Goal: Task Accomplishment & Management: Use online tool/utility

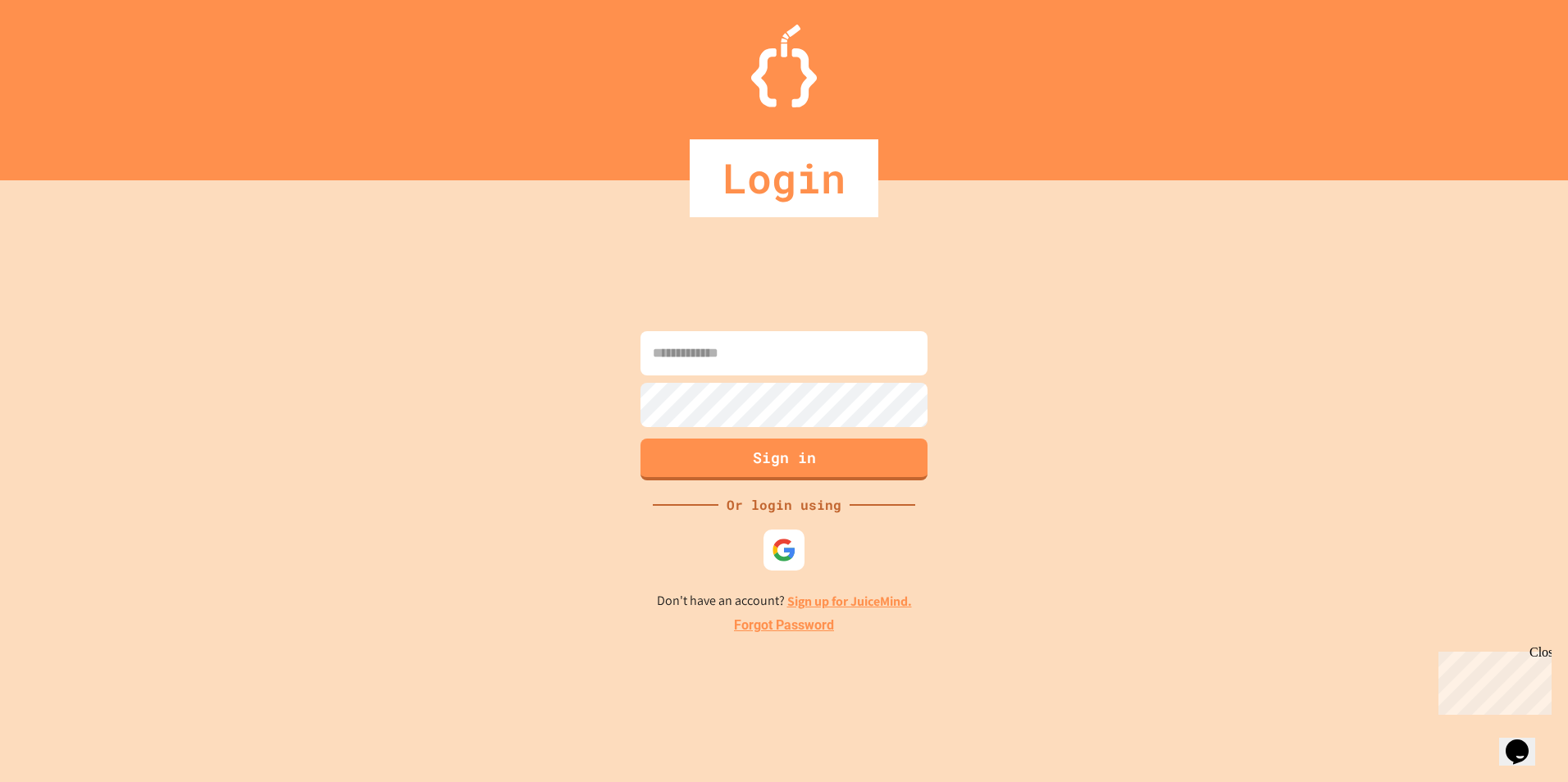
click at [798, 351] on input at bounding box center [784, 353] width 287 height 44
type input "**********"
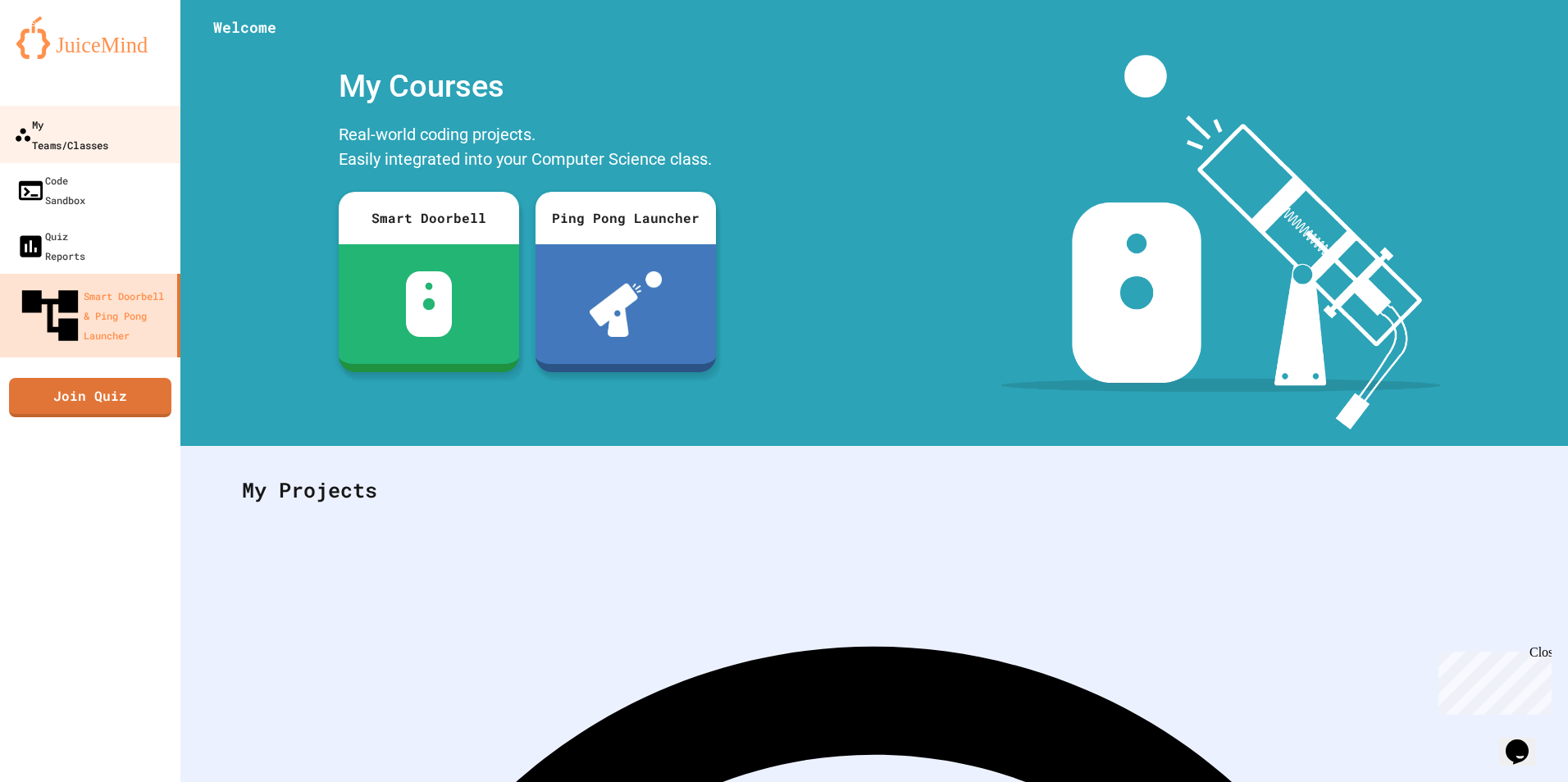
click at [108, 130] on div "My Teams/Classes" at bounding box center [61, 133] width 94 height 40
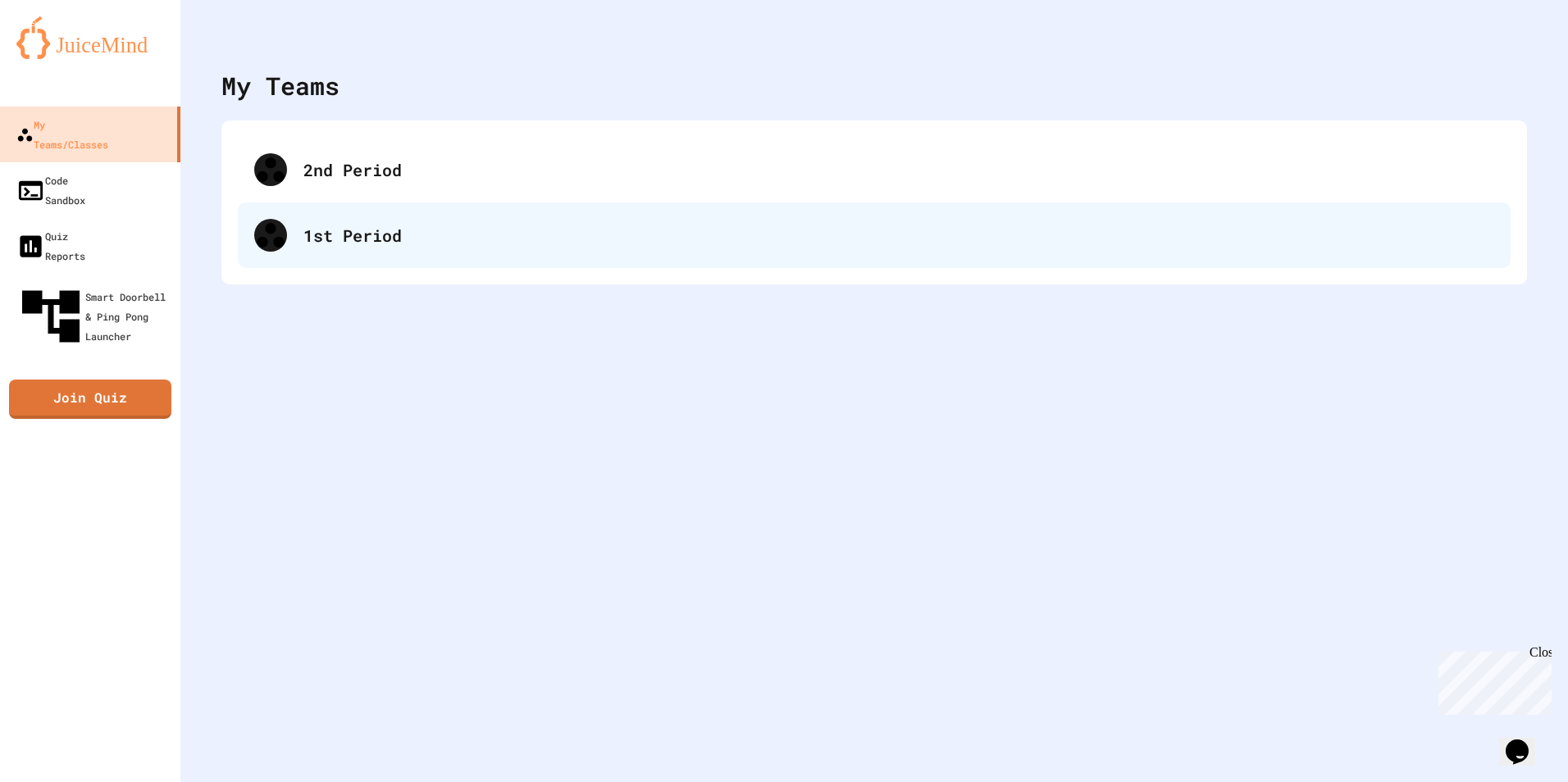
click at [397, 232] on div "1st Period" at bounding box center [898, 235] width 1190 height 25
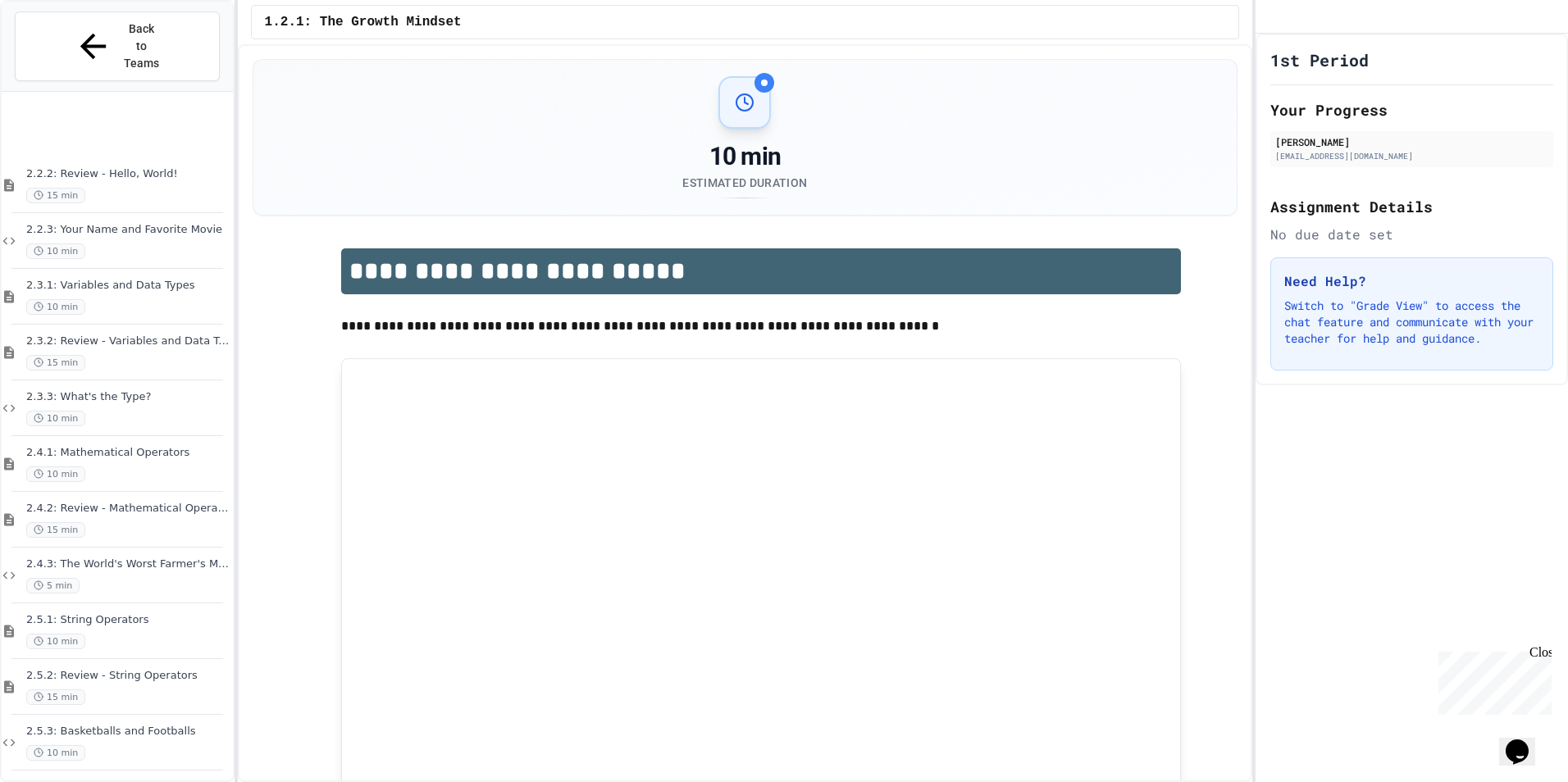
scroll to position [1595, 0]
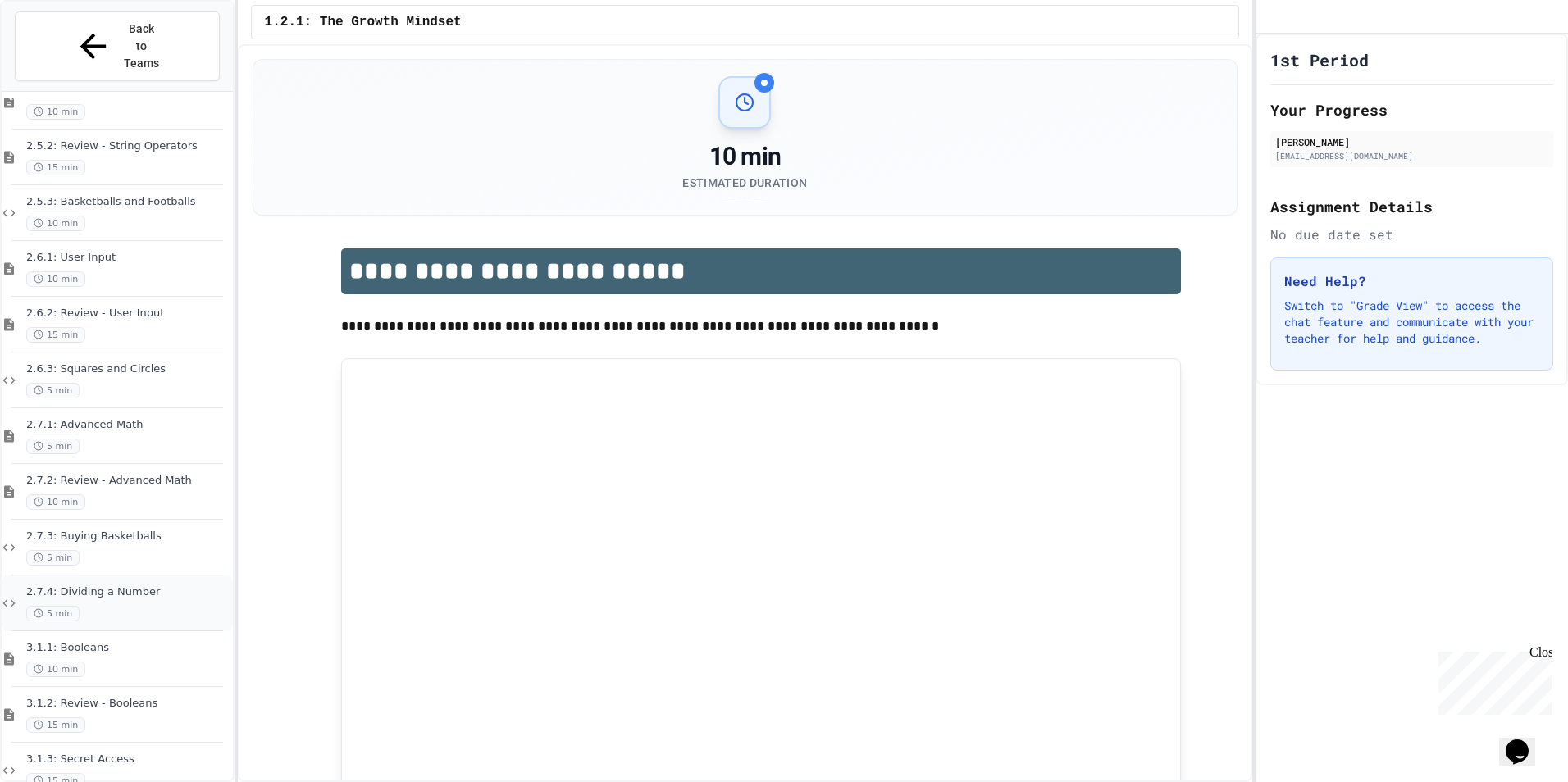
click at [112, 605] on div "5 min" at bounding box center [128, 613] width 203 height 16
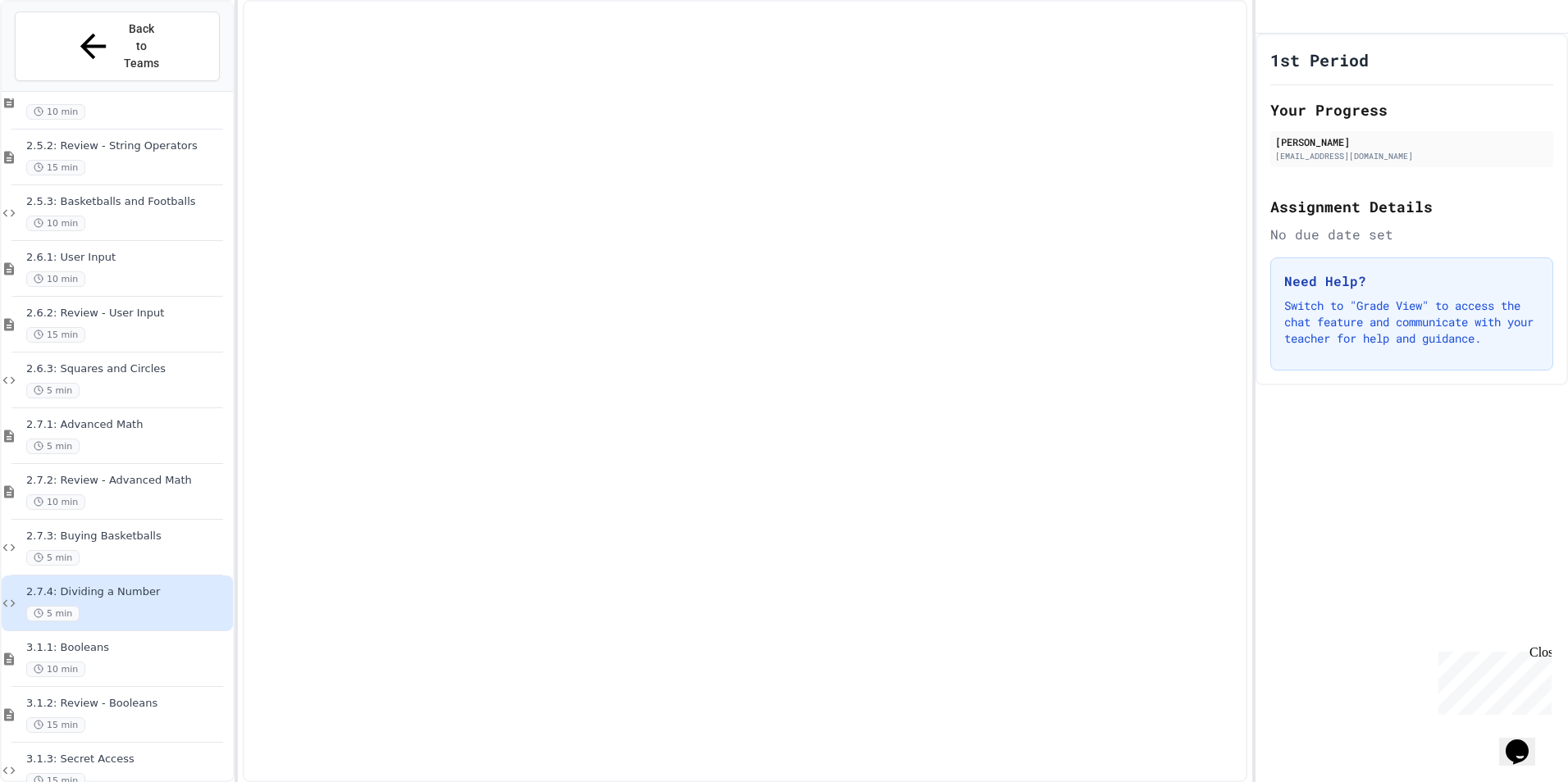
scroll to position [1576, 0]
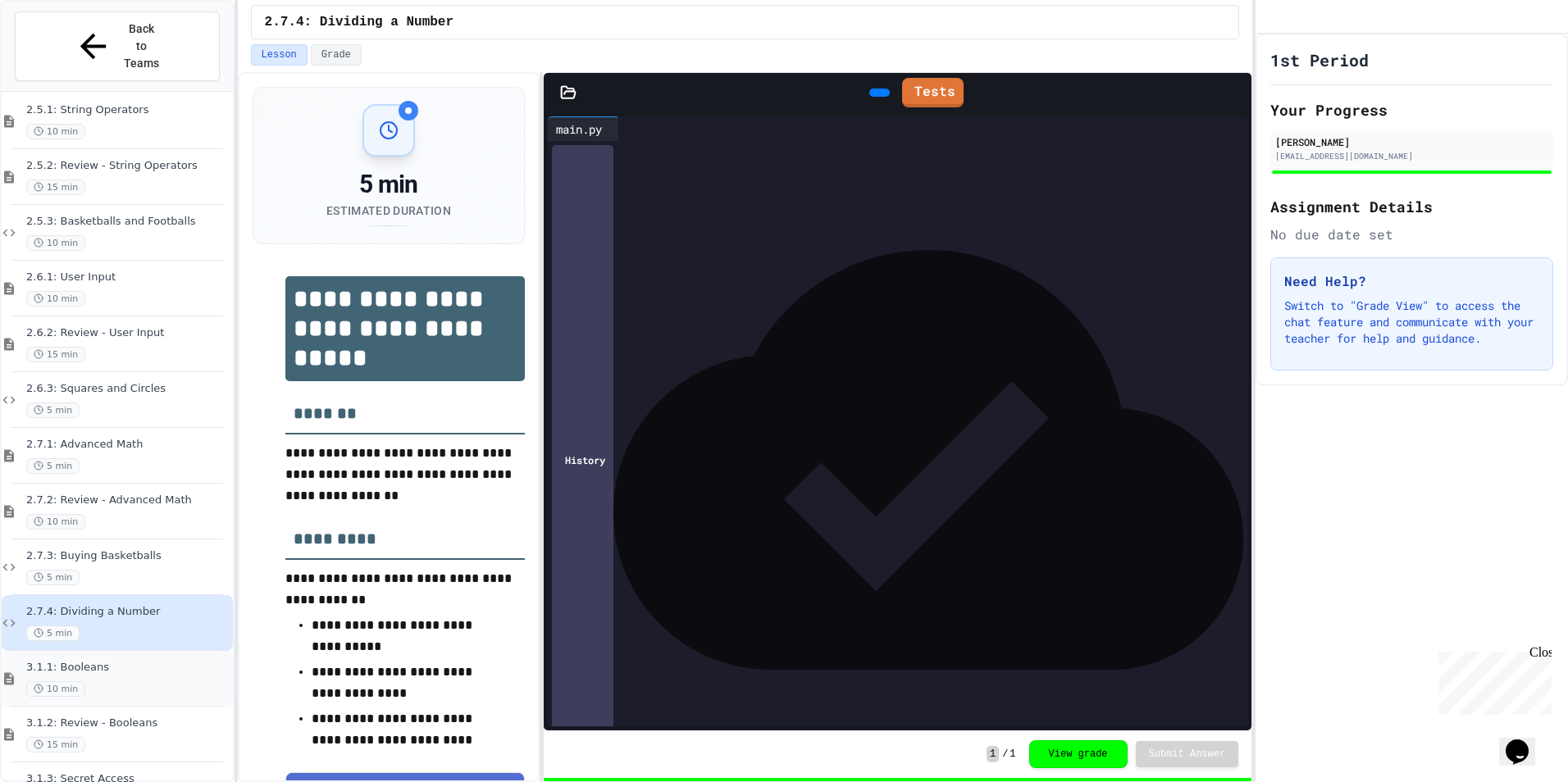
click at [95, 681] on div "10 min" at bounding box center [128, 689] width 203 height 16
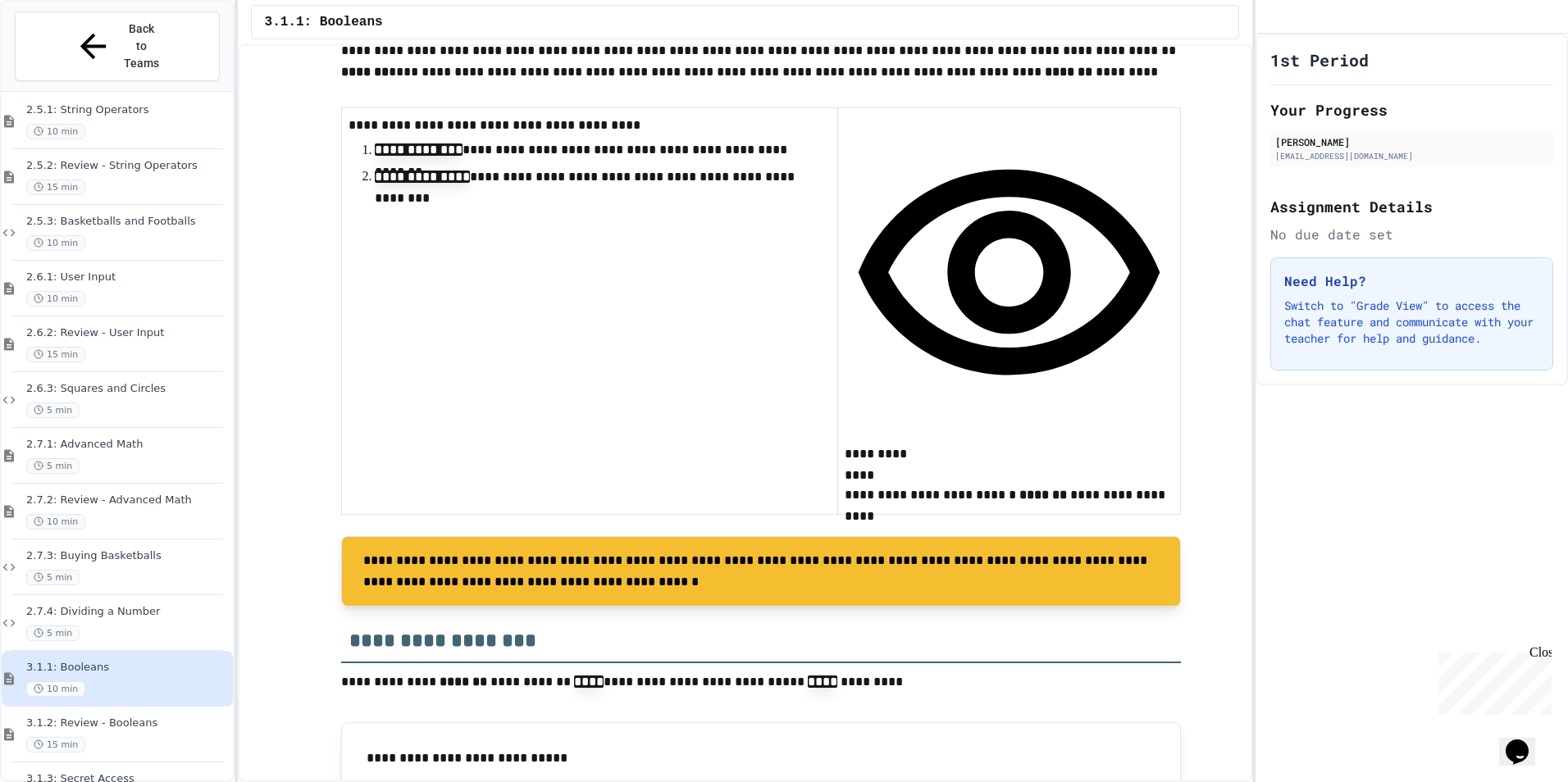
scroll to position [984, 0]
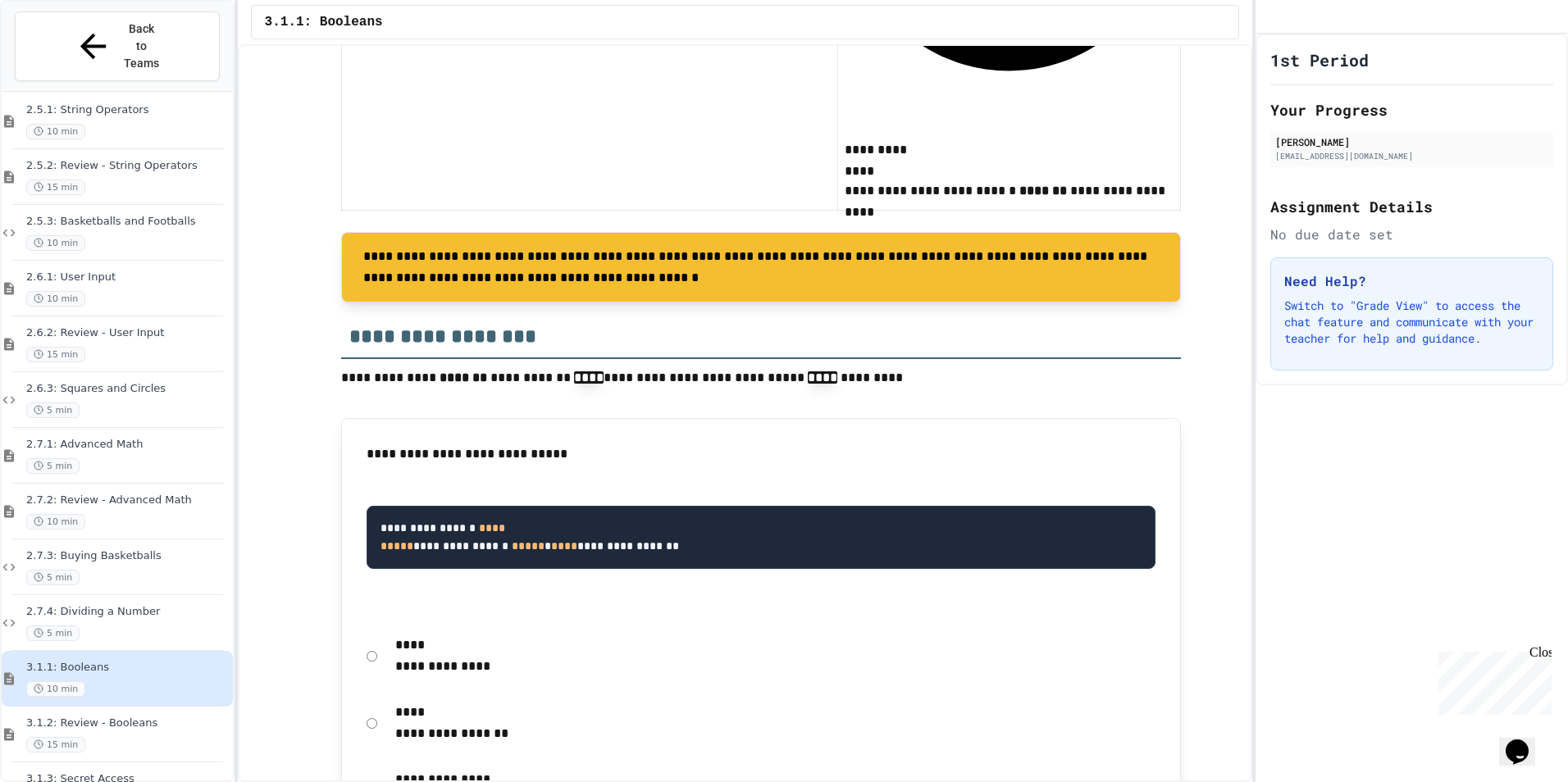
scroll to position [1229, 0]
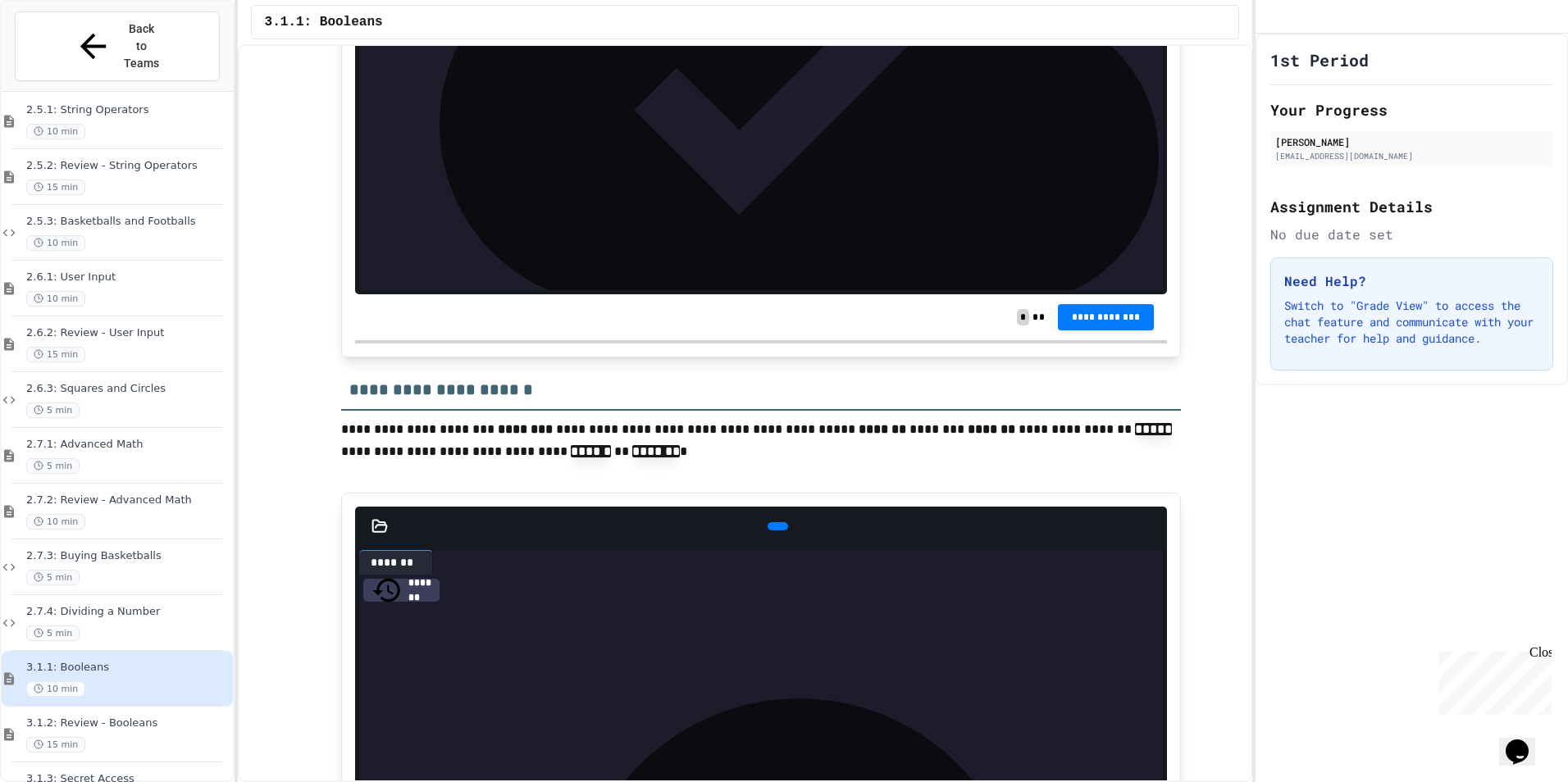
scroll to position [2869, 0]
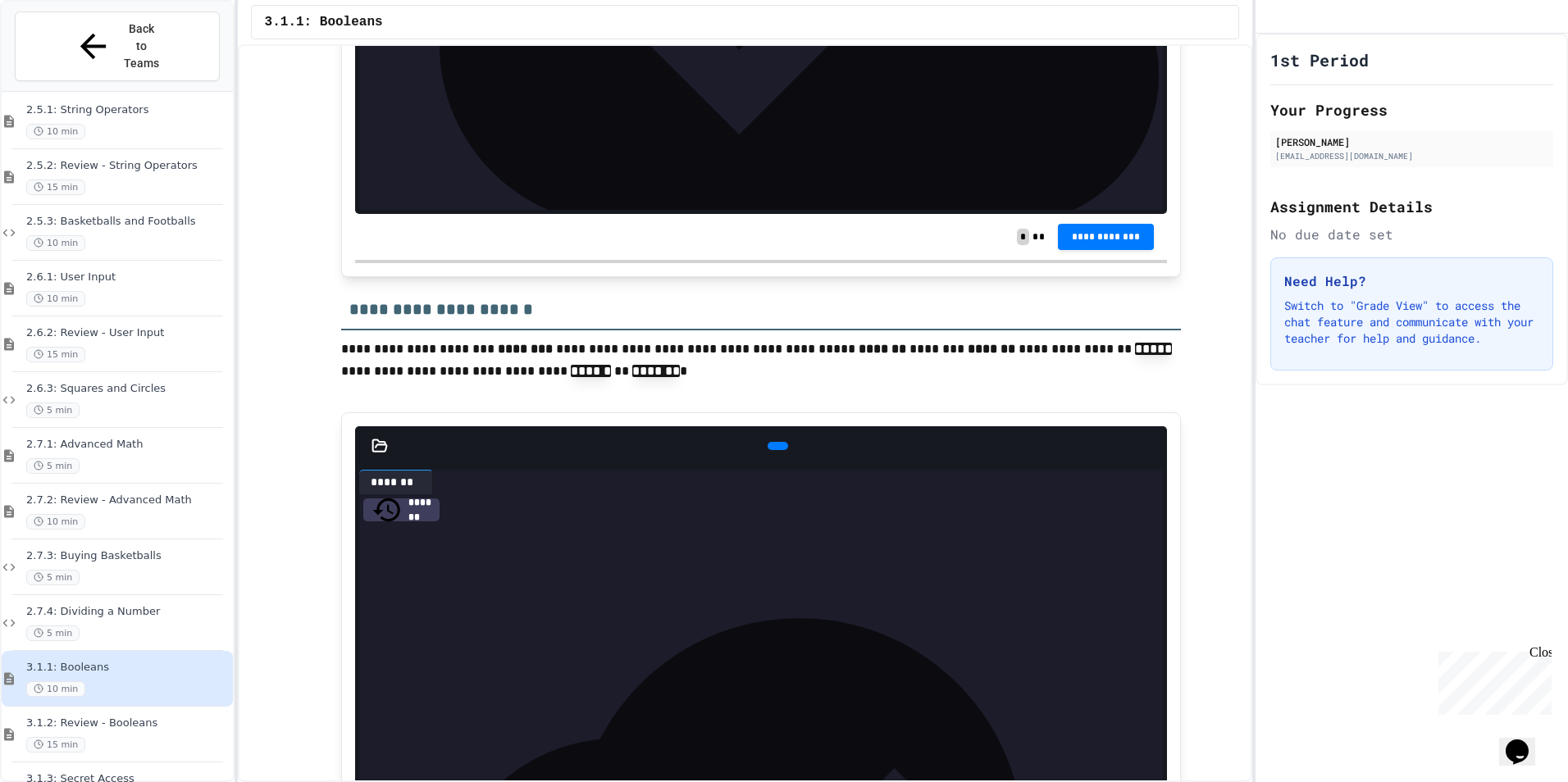
click at [775, 446] on icon at bounding box center [775, 446] width 0 height 0
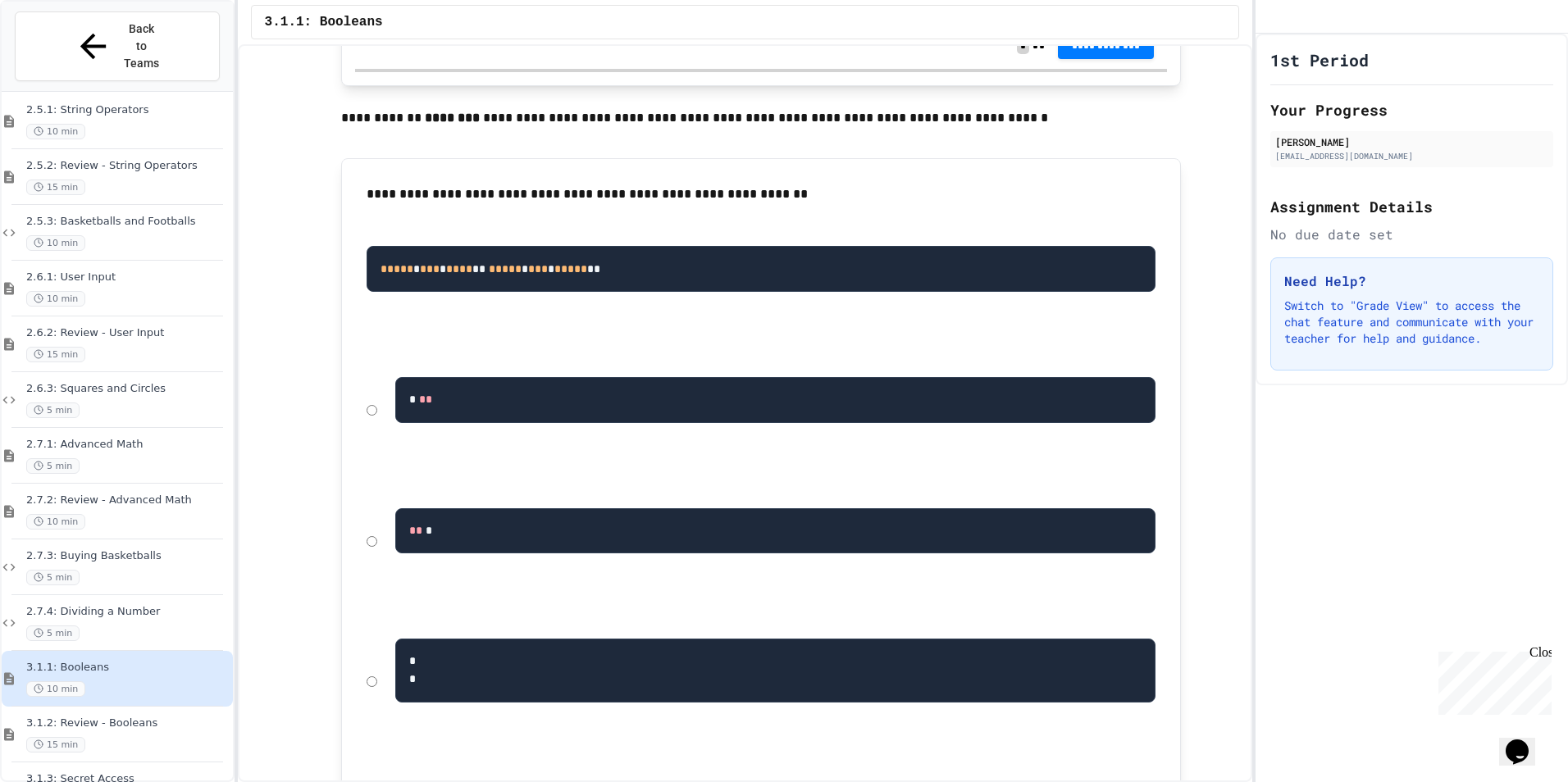
scroll to position [3936, 0]
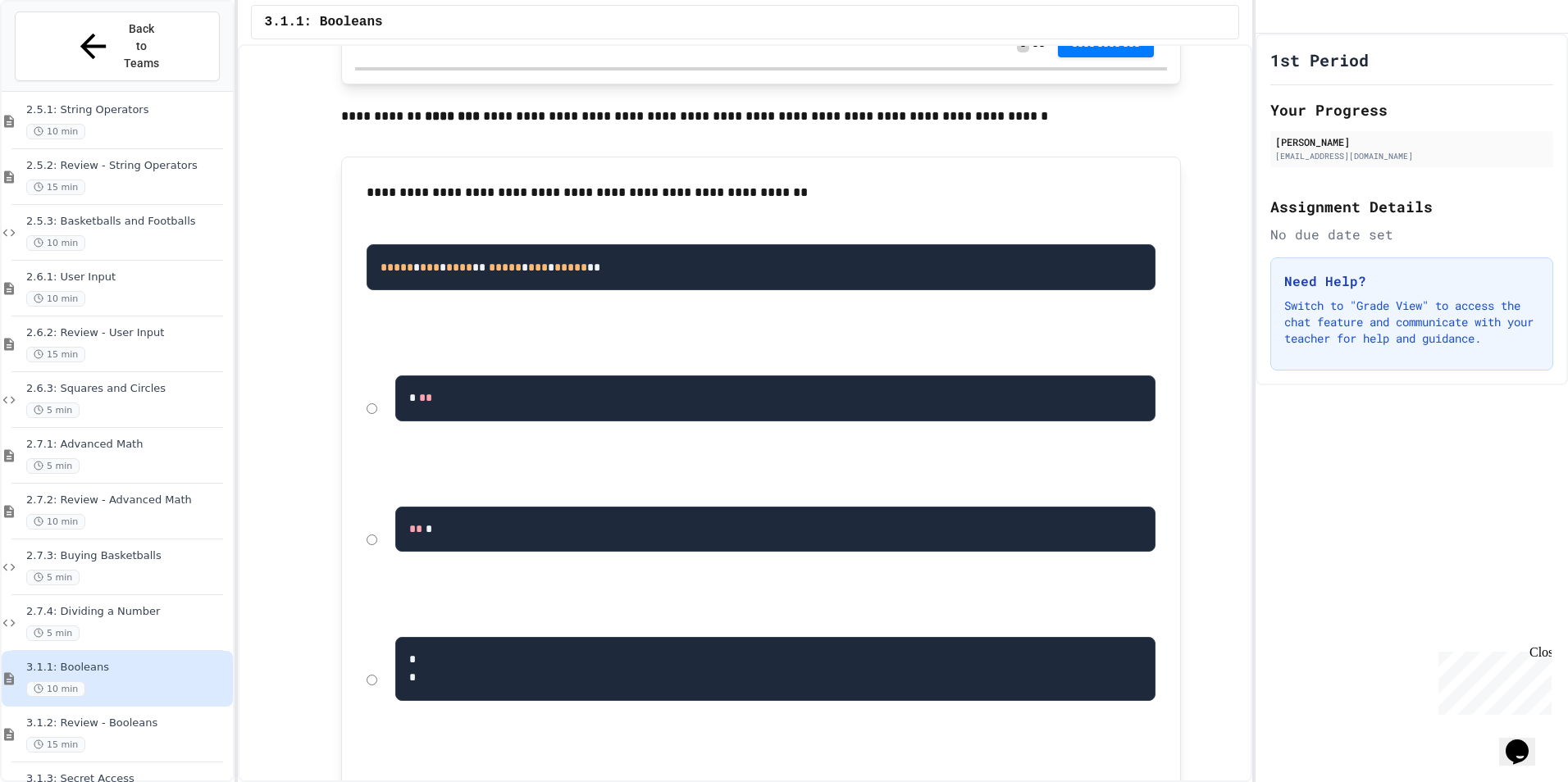
click at [375, 609] on div "* *" at bounding box center [760, 679] width 806 height 140
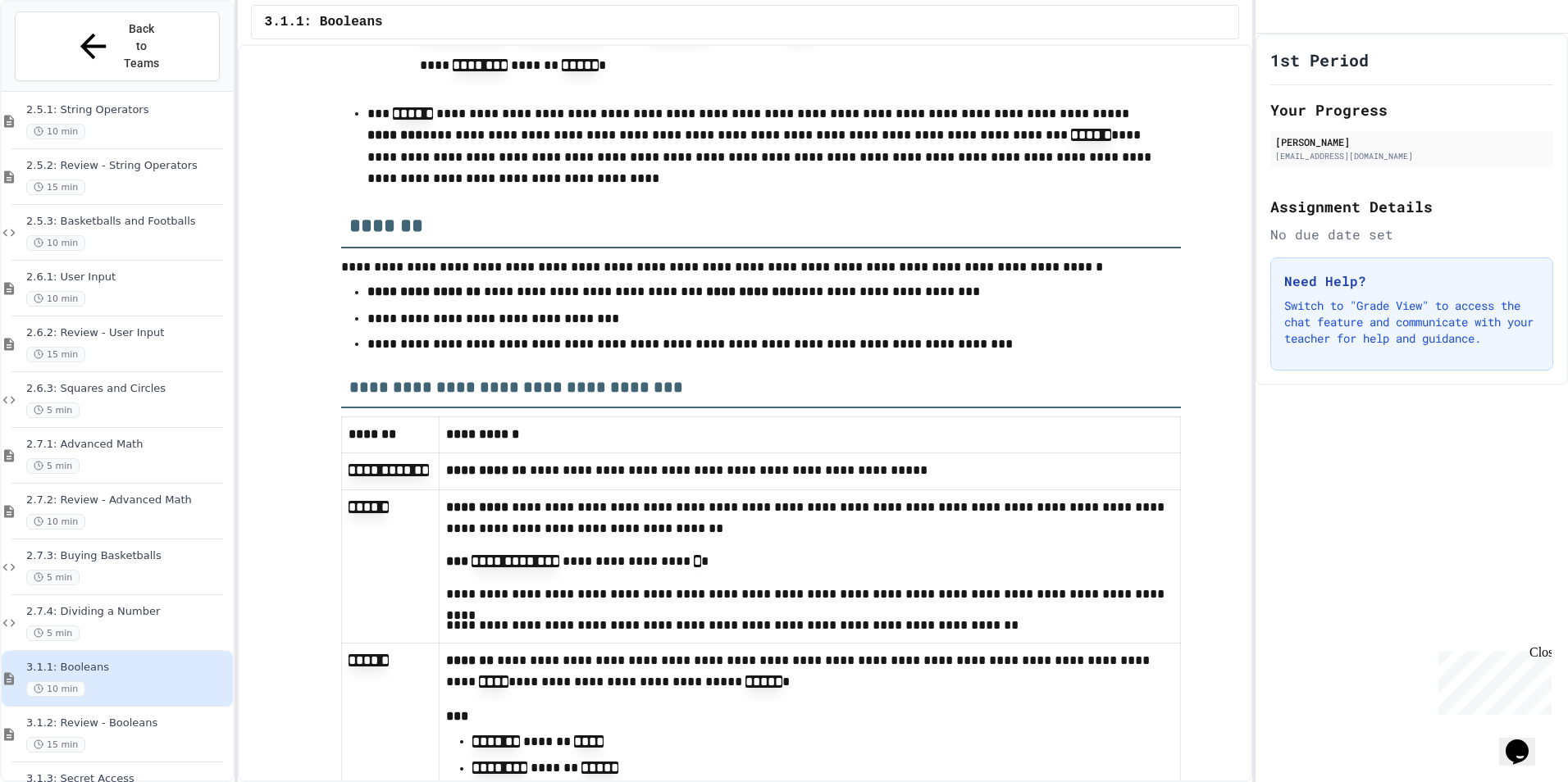
scroll to position [5340, 0]
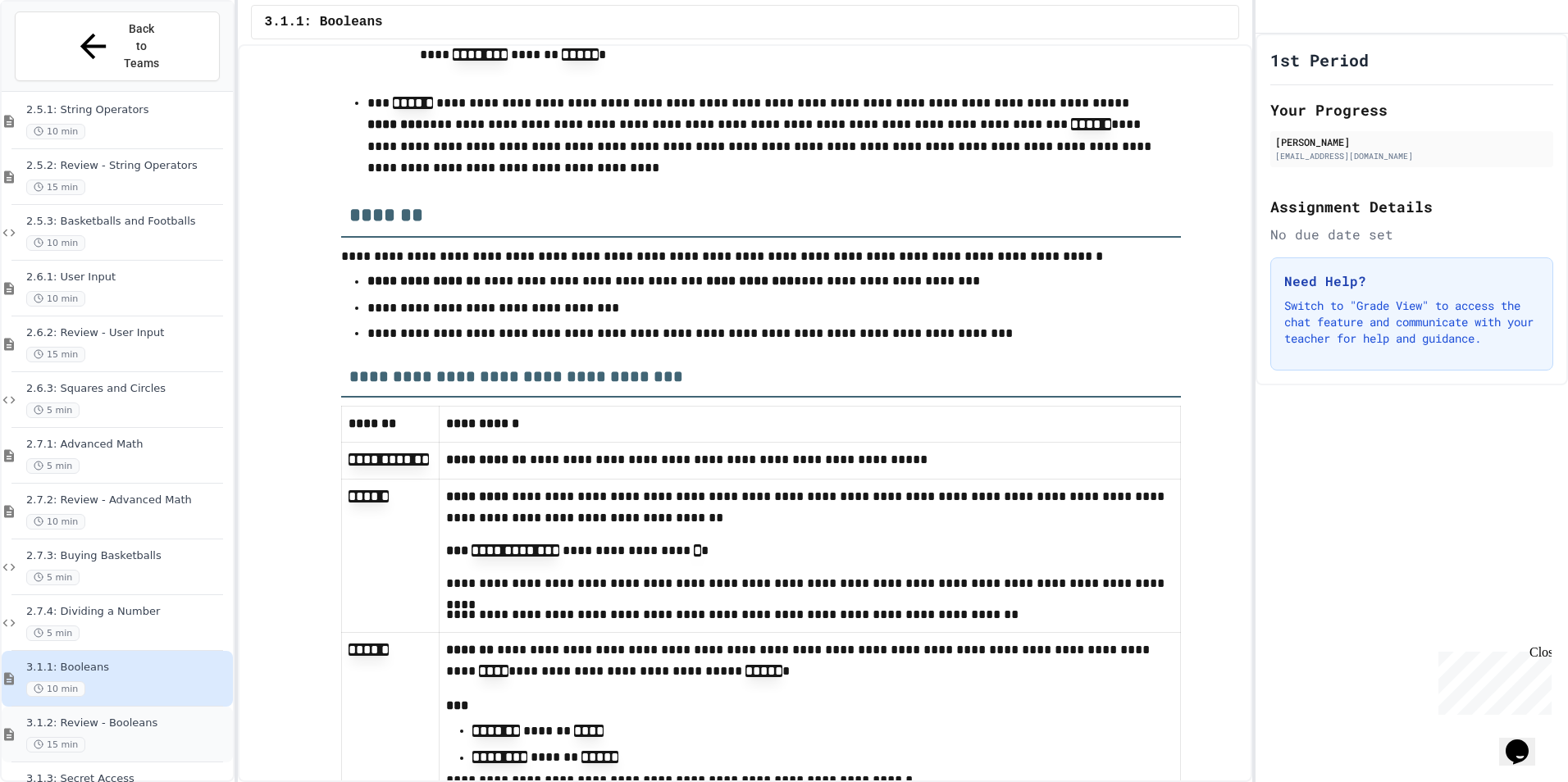
click at [114, 737] on div "15 min" at bounding box center [128, 745] width 203 height 16
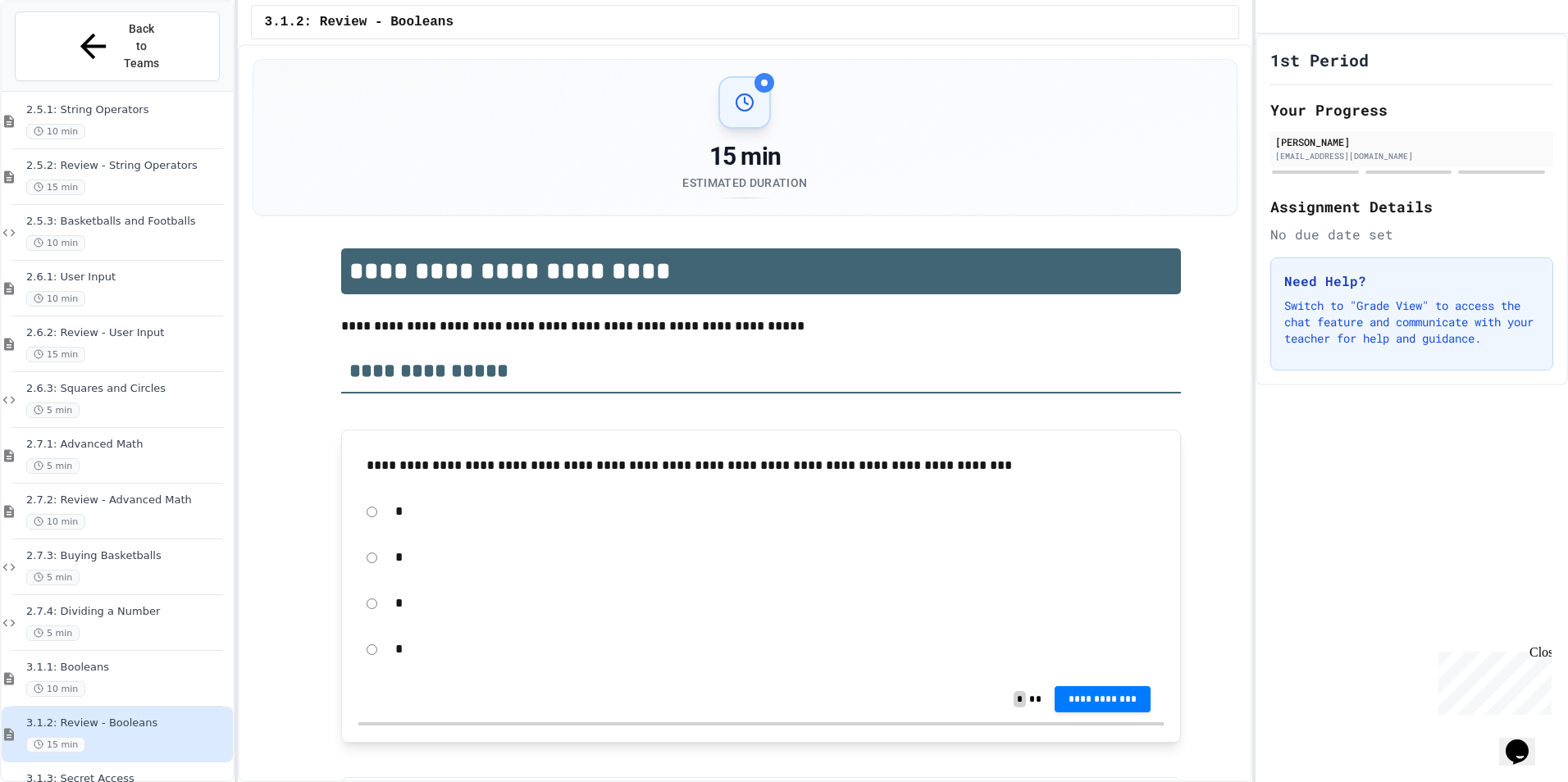
scroll to position [1595, 0]
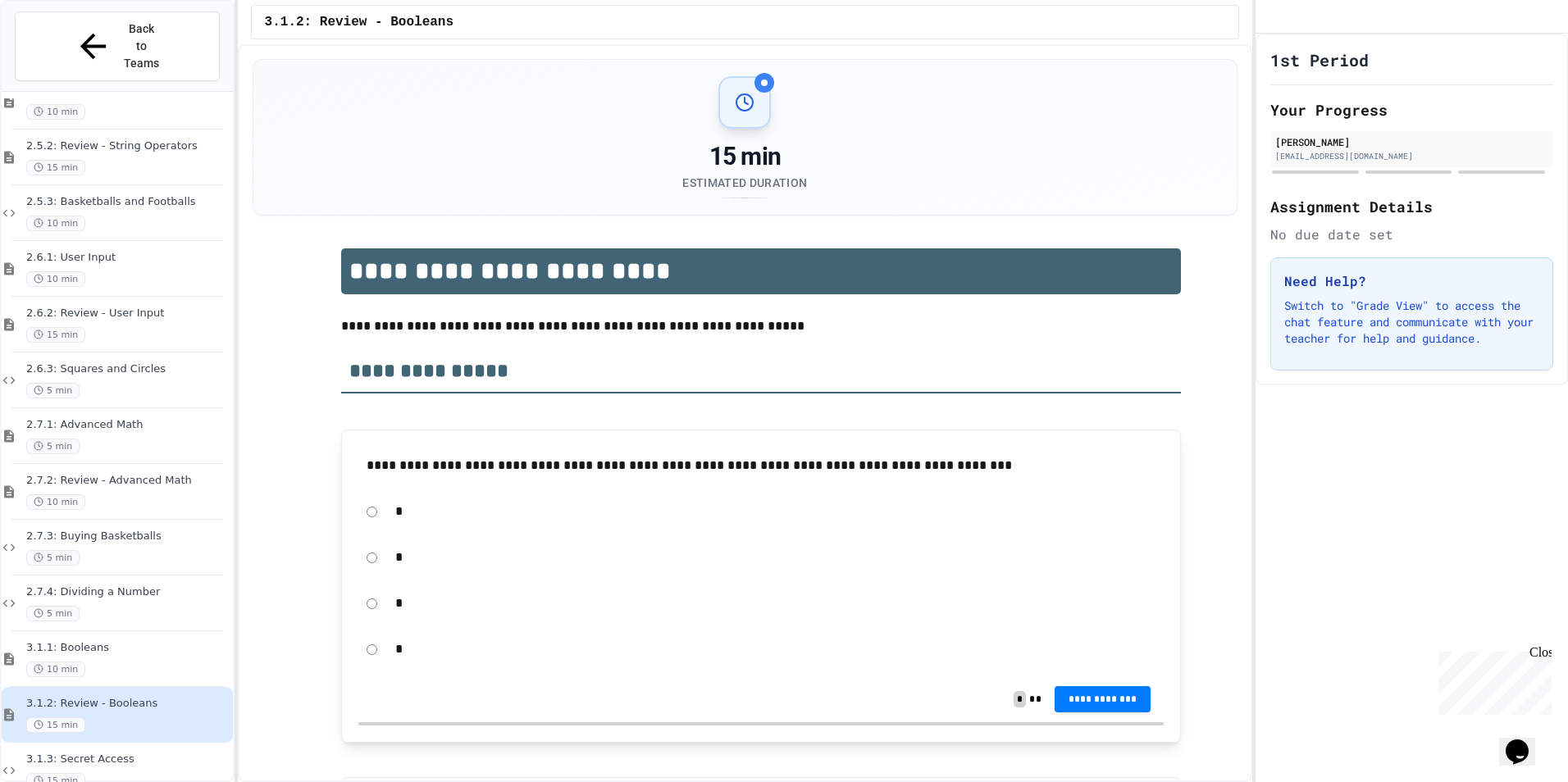
click at [372, 551] on div "*" at bounding box center [760, 557] width 806 height 37
click at [1079, 698] on span "**********" at bounding box center [1103, 697] width 71 height 13
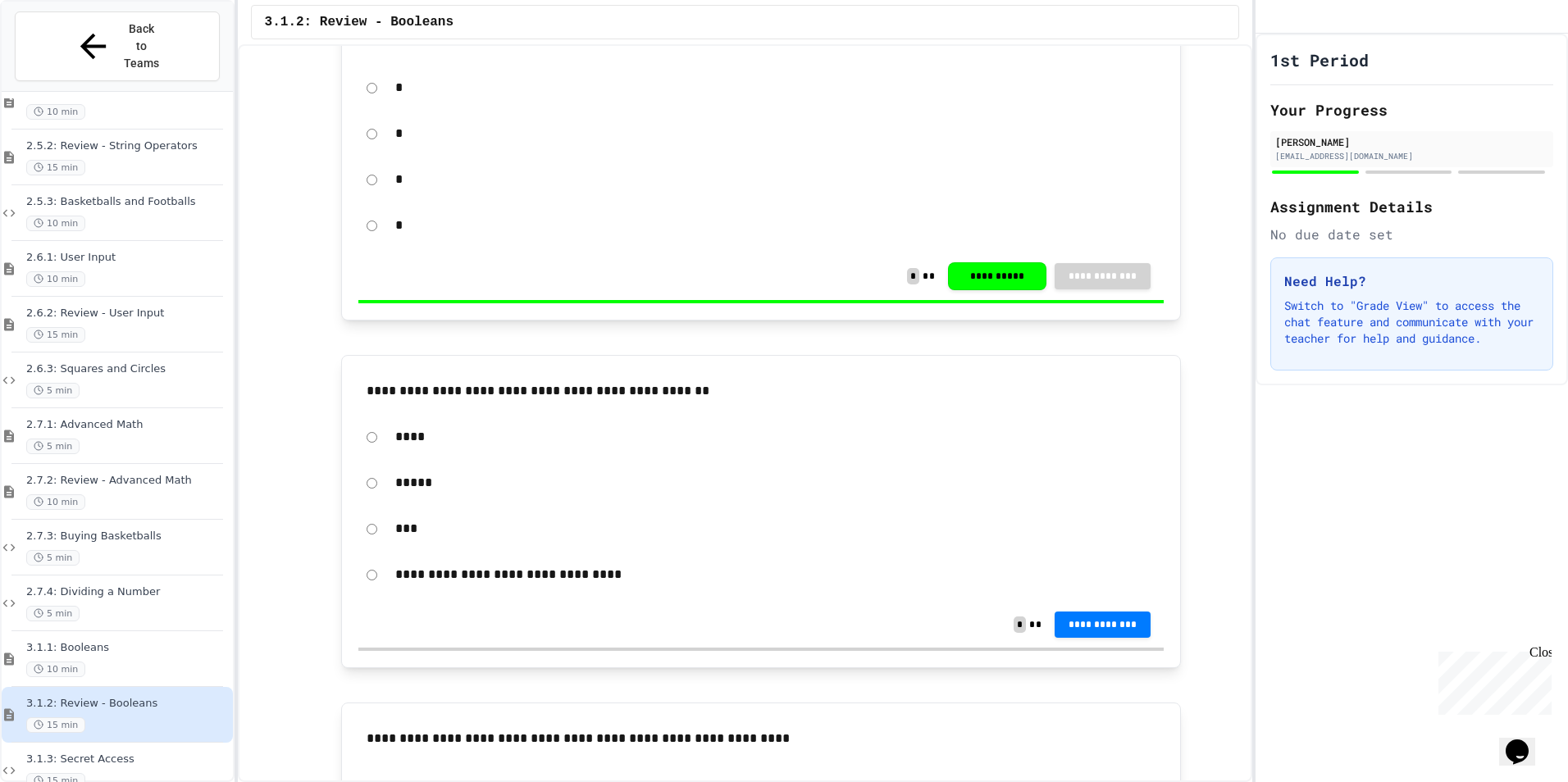
scroll to position [492, 0]
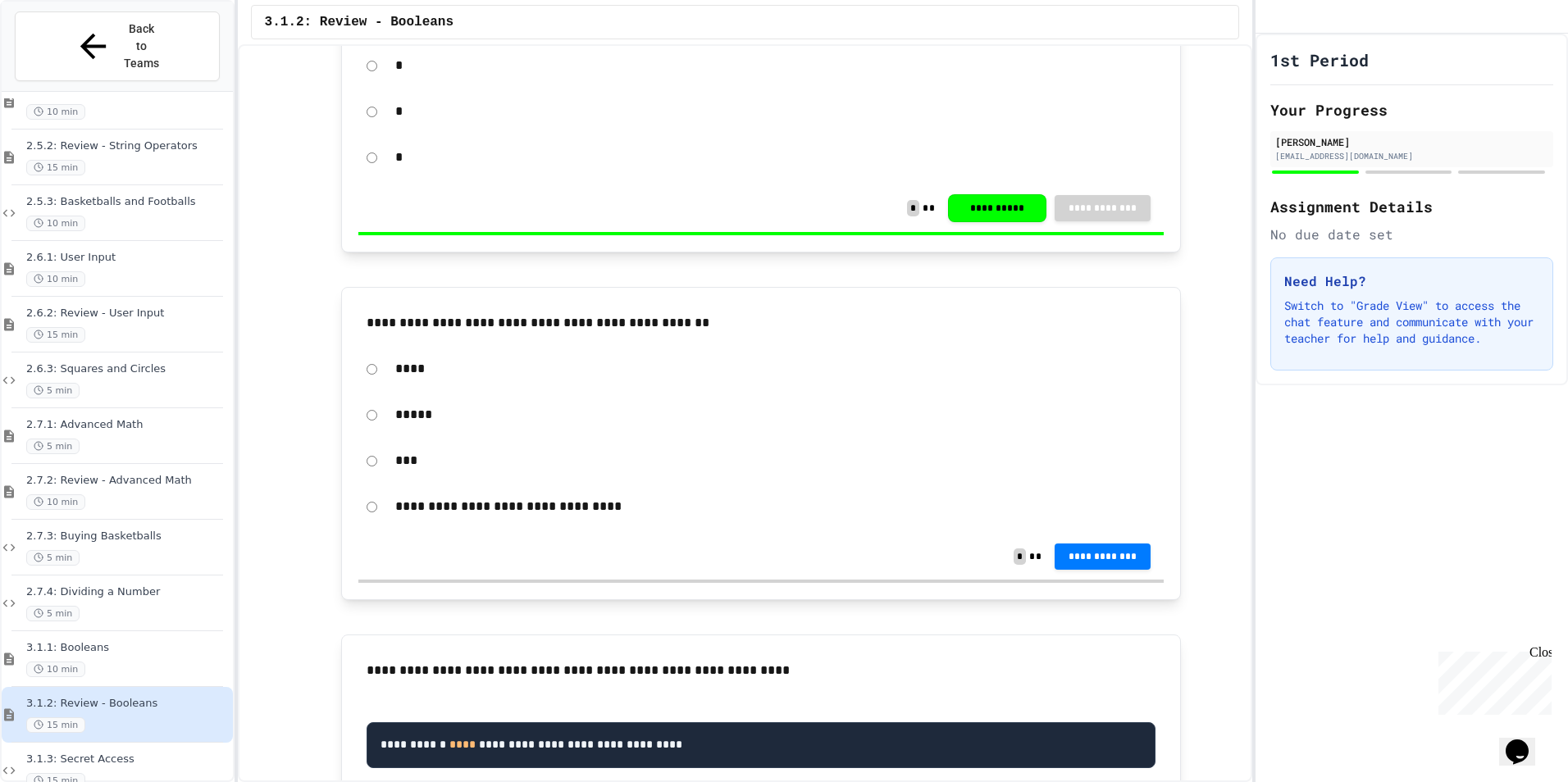
click at [377, 506] on div "**********" at bounding box center [760, 506] width 806 height 37
click at [421, 500] on p "**********" at bounding box center [775, 507] width 760 height 22
click at [1079, 548] on button "**********" at bounding box center [1103, 554] width 97 height 26
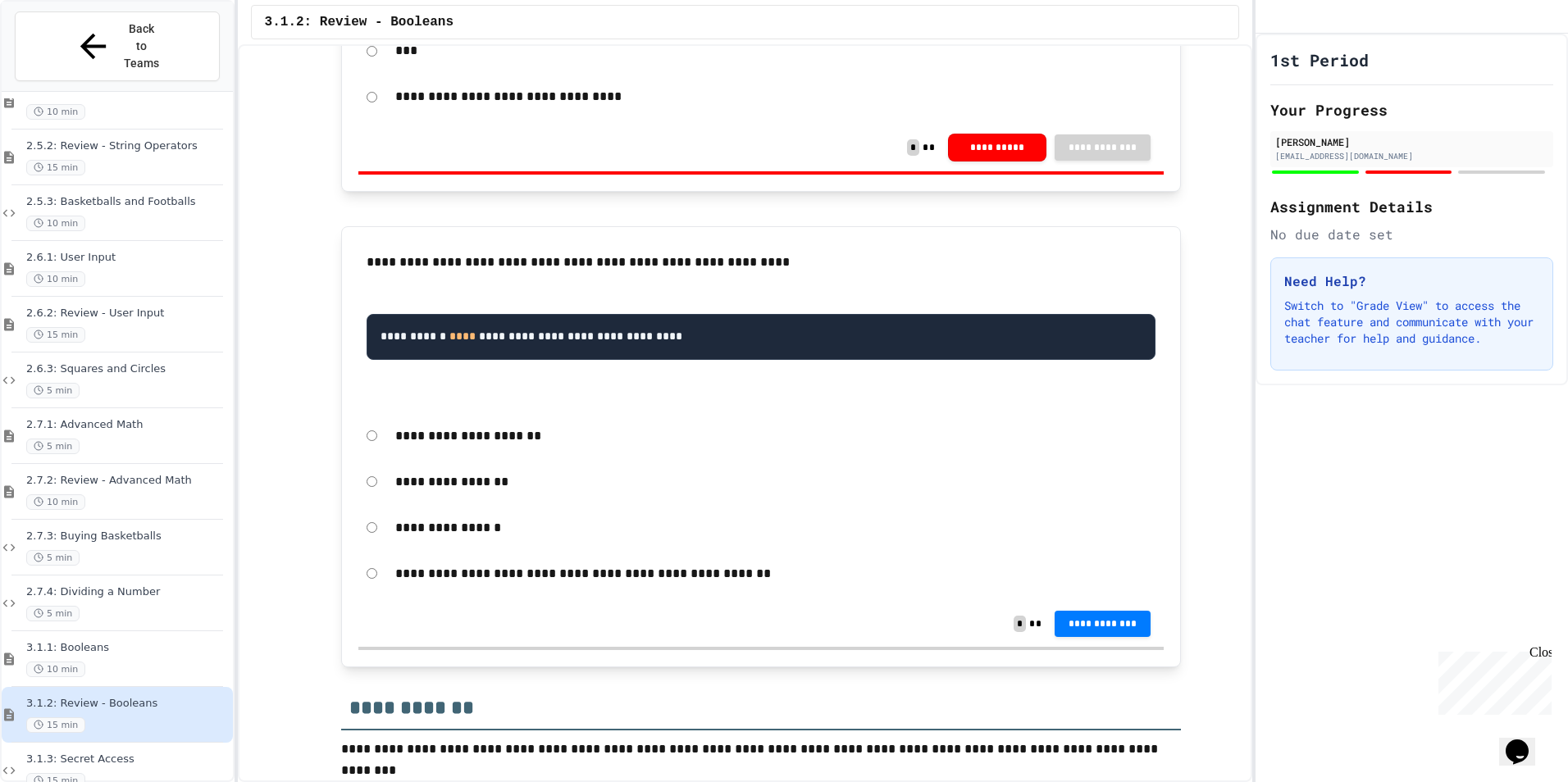
scroll to position [984, 0]
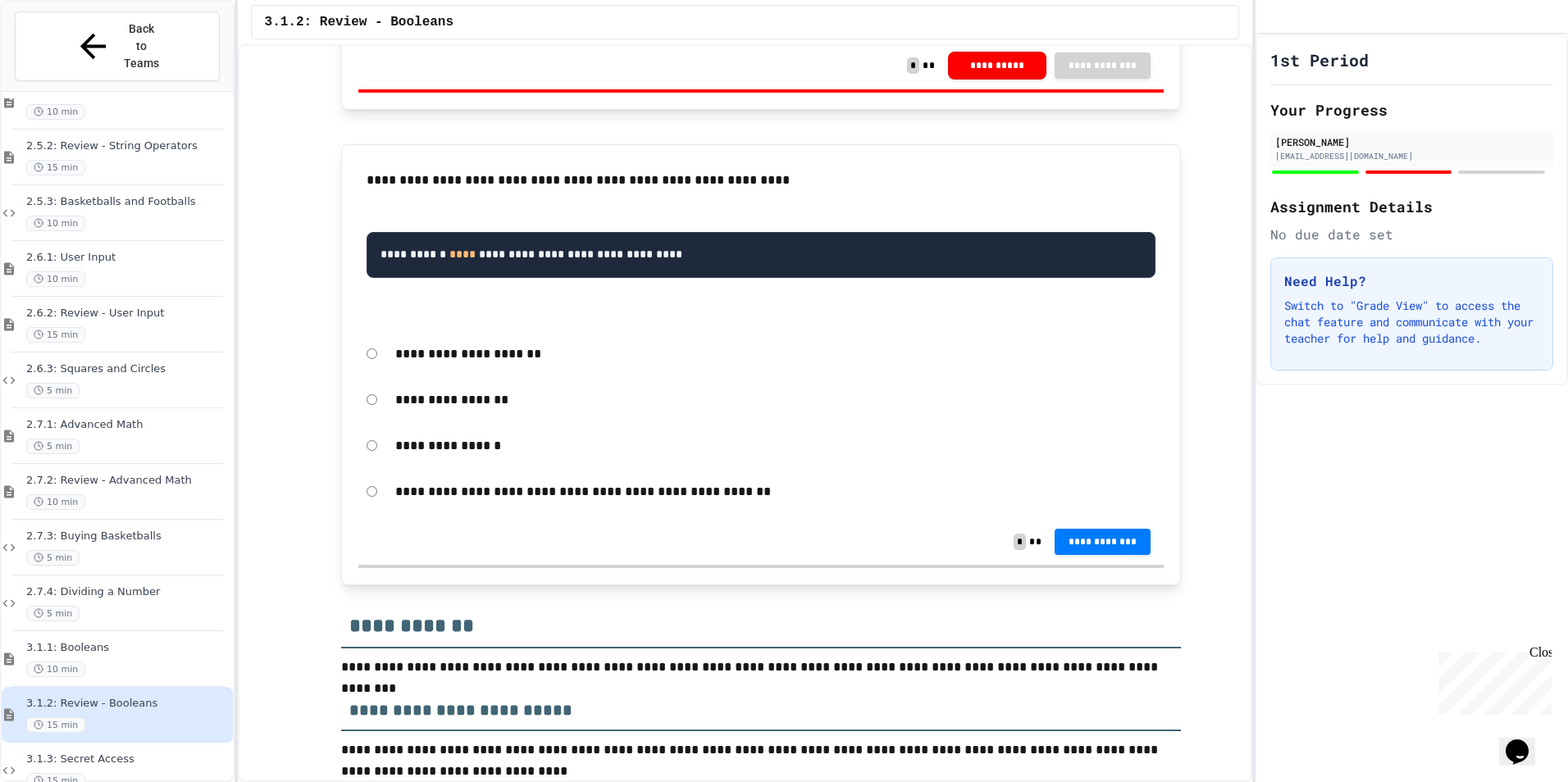
click at [420, 411] on p "**********" at bounding box center [775, 400] width 760 height 22
click at [1075, 555] on div "**********" at bounding box center [1103, 542] width 97 height 26
click at [1074, 547] on span "**********" at bounding box center [1103, 540] width 71 height 13
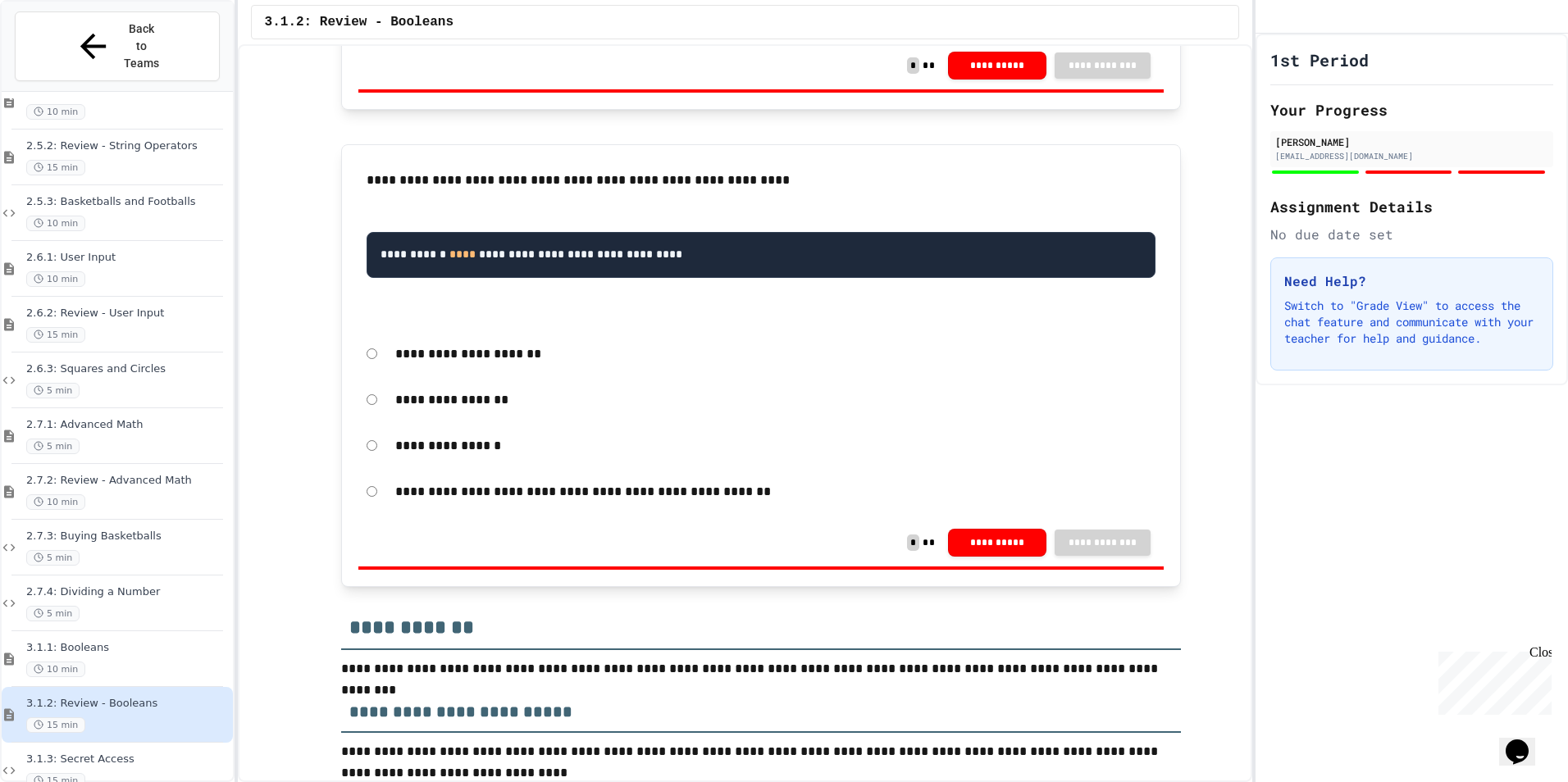
click at [447, 456] on p "**********" at bounding box center [775, 446] width 760 height 22
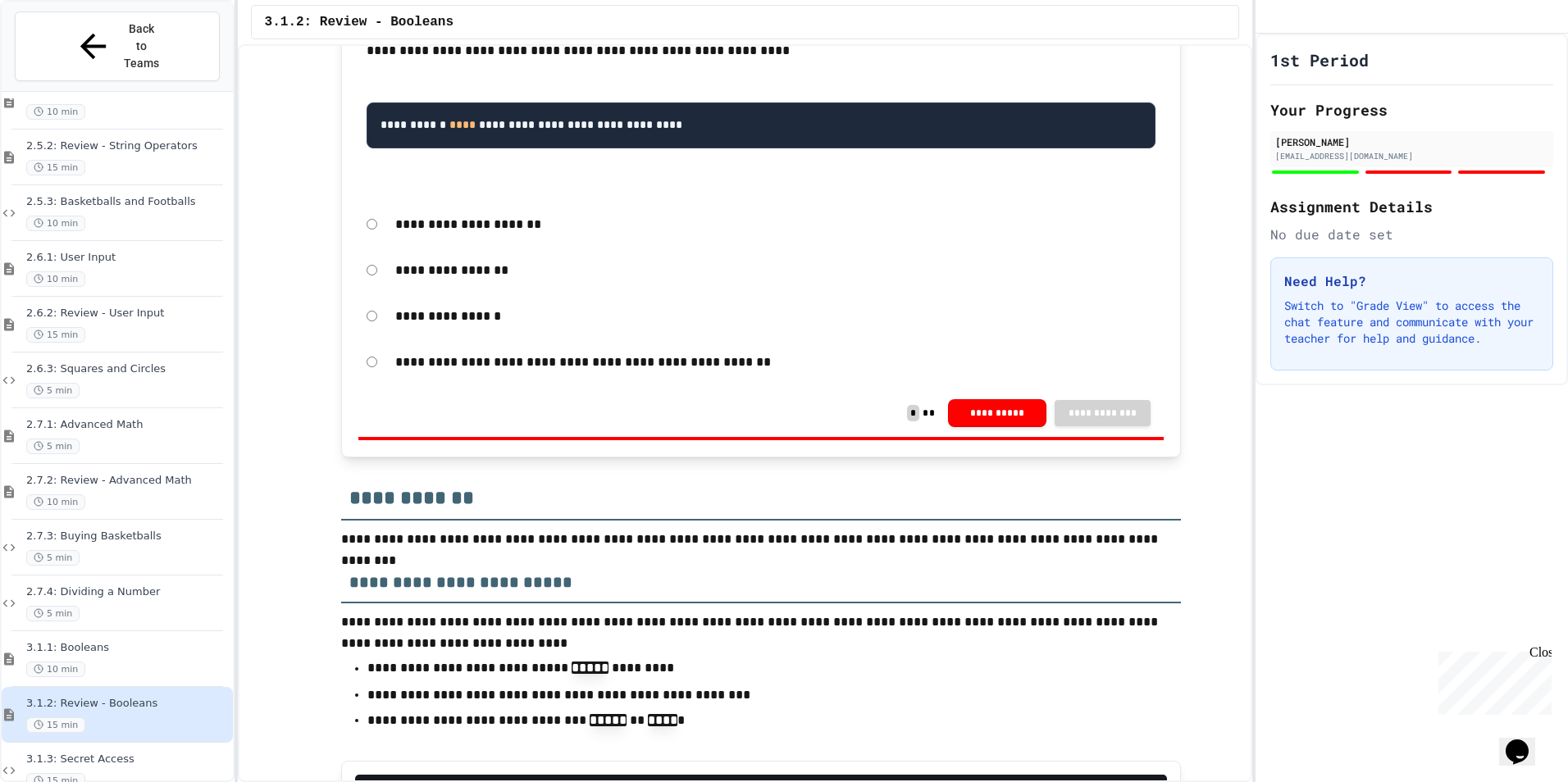
scroll to position [1066, 0]
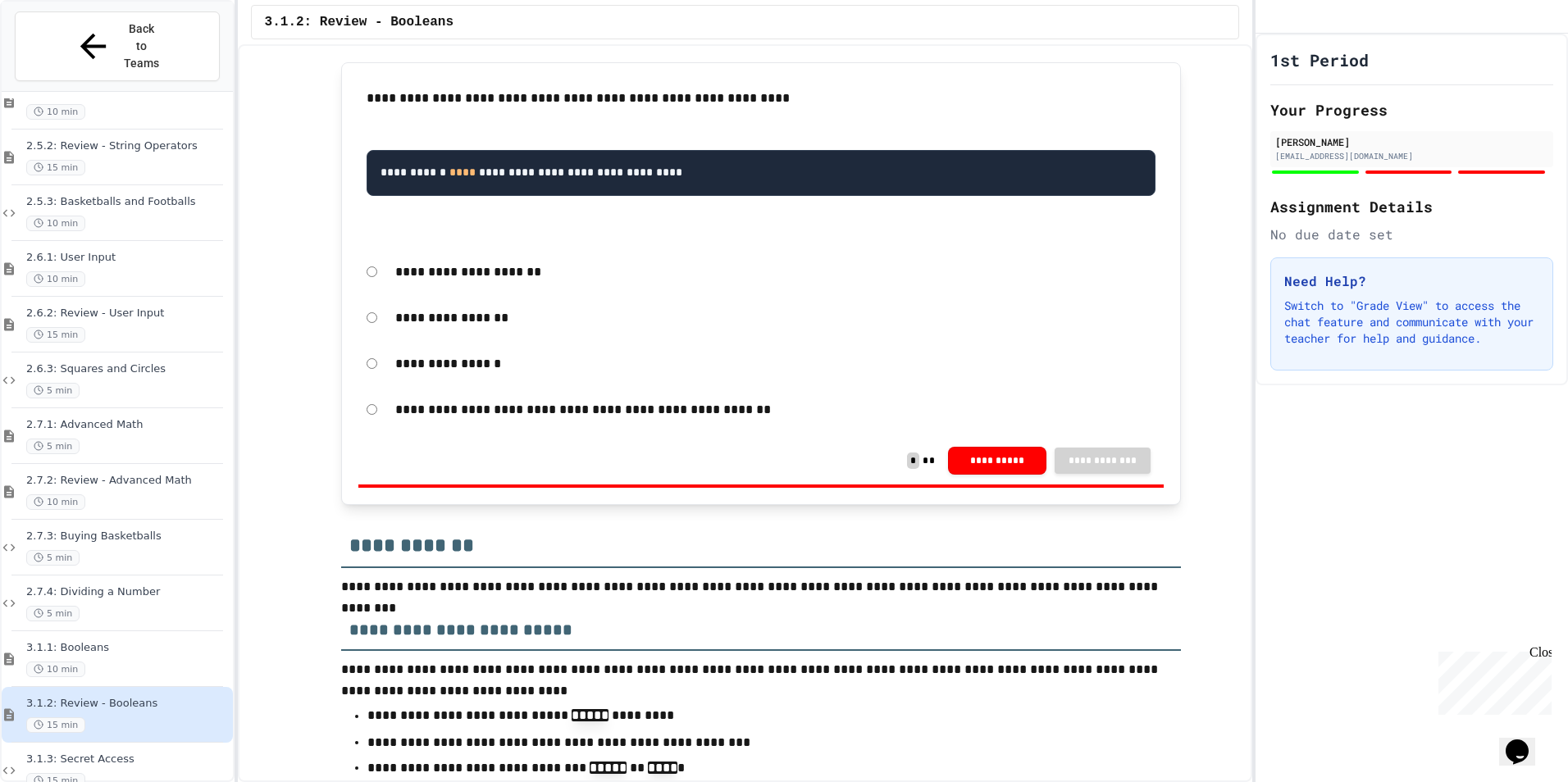
drag, startPoint x: 601, startPoint y: 192, endPoint x: 563, endPoint y: 187, distance: 38.3
click at [563, 187] on pre "**********" at bounding box center [760, 173] width 789 height 46
click at [559, 178] on code "**********" at bounding box center [531, 173] width 301 height 12
click at [556, 178] on code "**********" at bounding box center [531, 173] width 301 height 12
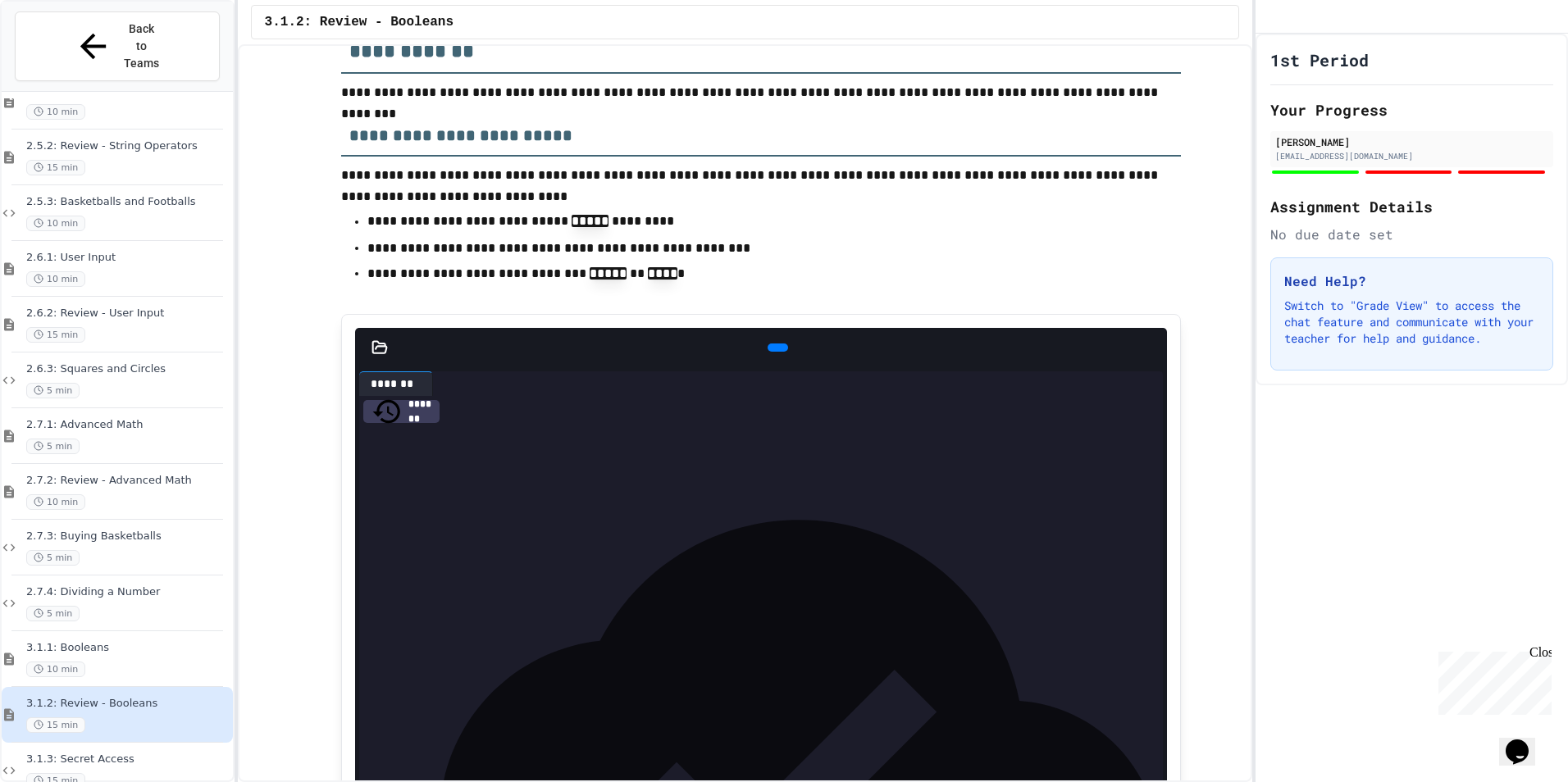
scroll to position [1640, 0]
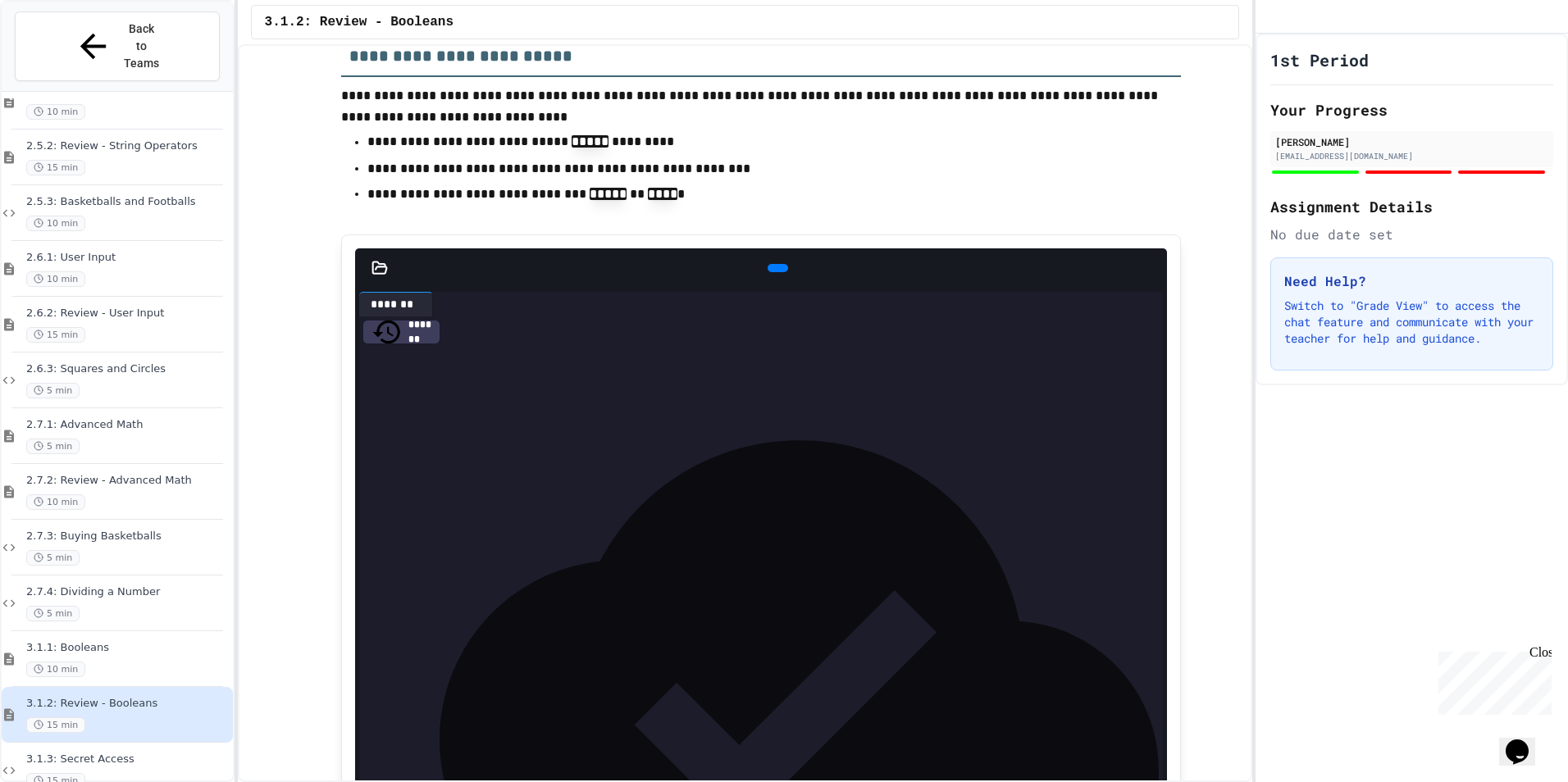
click at [775, 268] on icon at bounding box center [775, 268] width 0 height 0
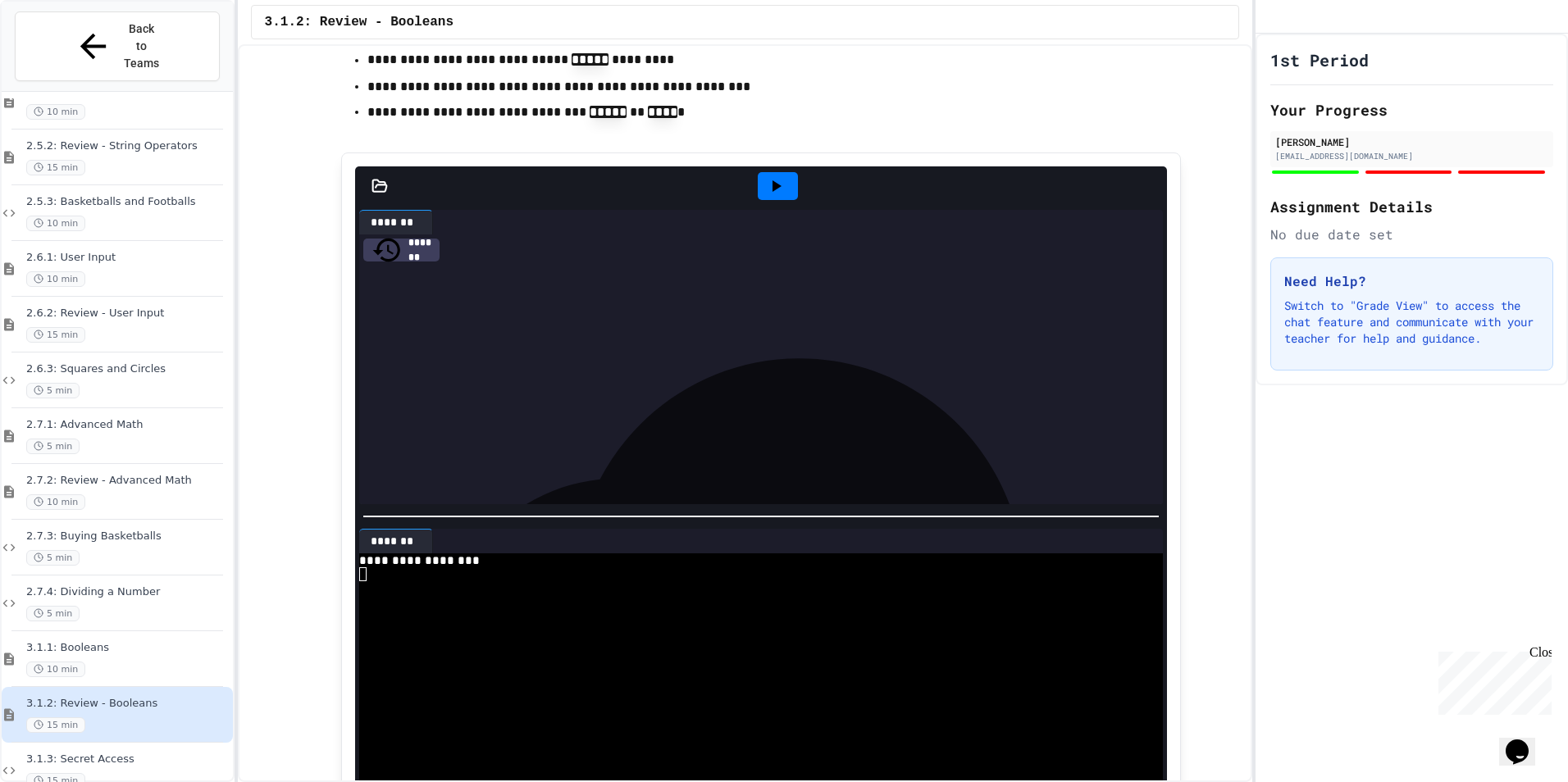
scroll to position [1903, 0]
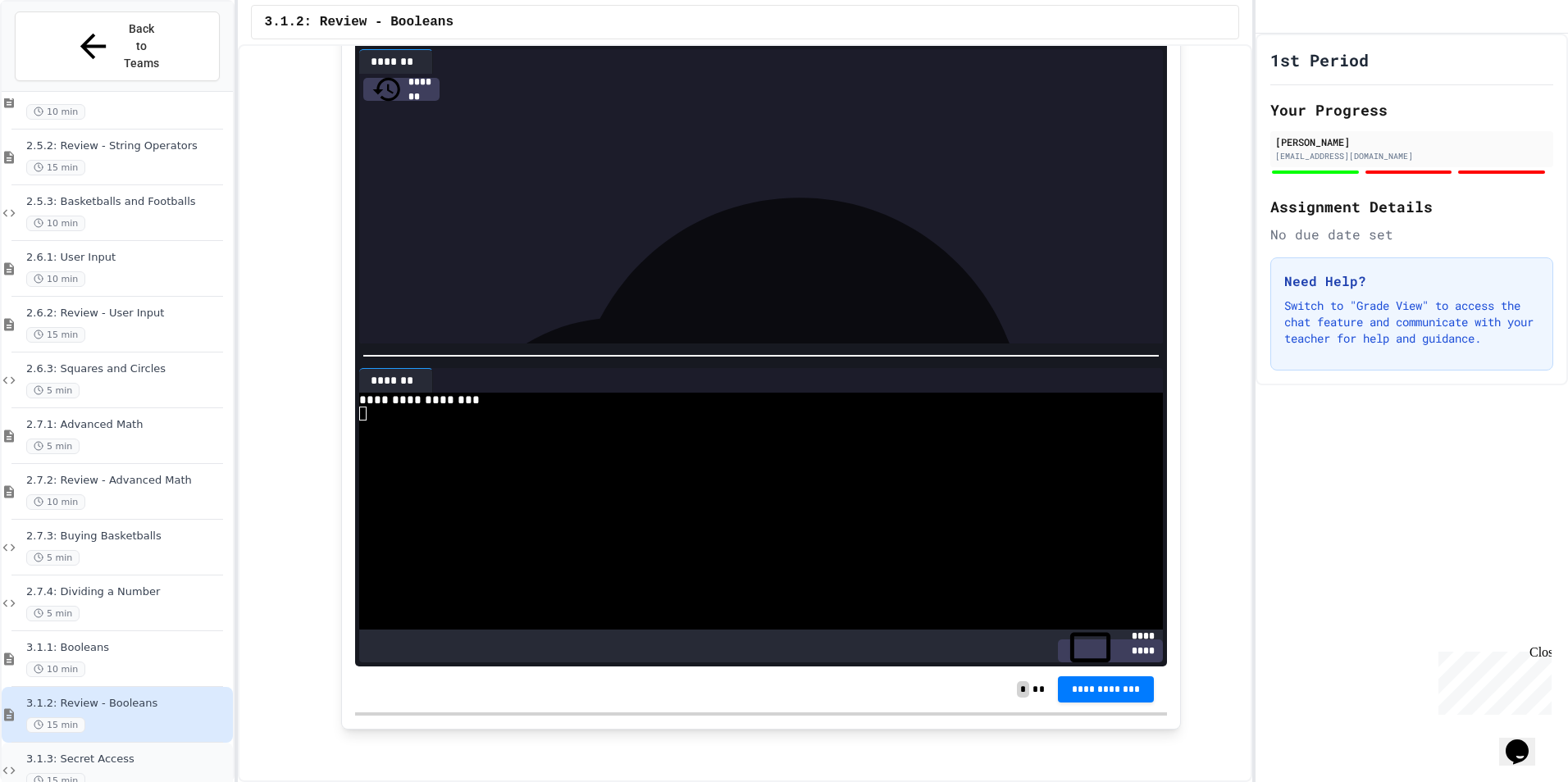
click at [148, 773] on div "15 min" at bounding box center [128, 781] width 203 height 16
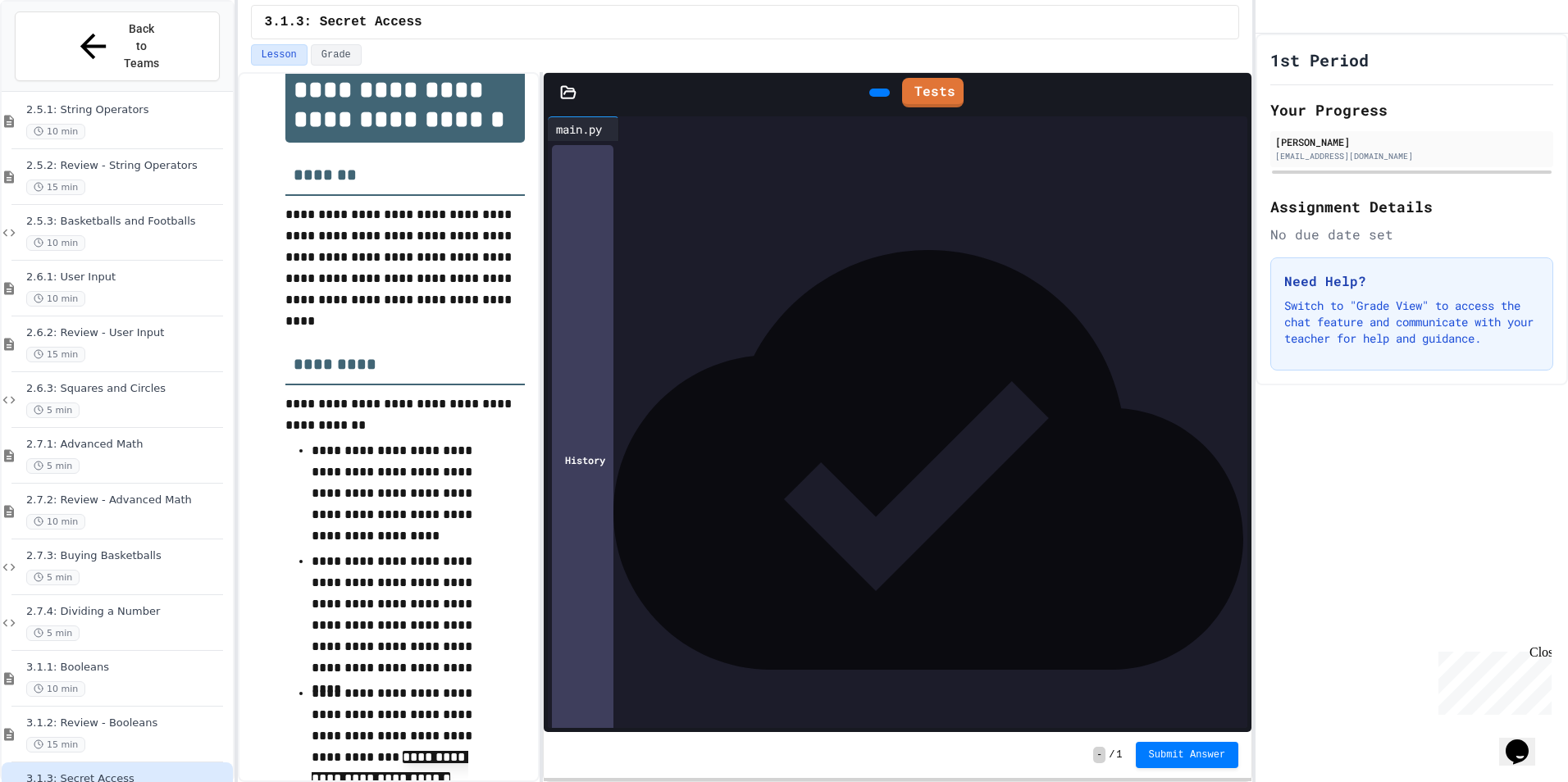
scroll to position [246, 0]
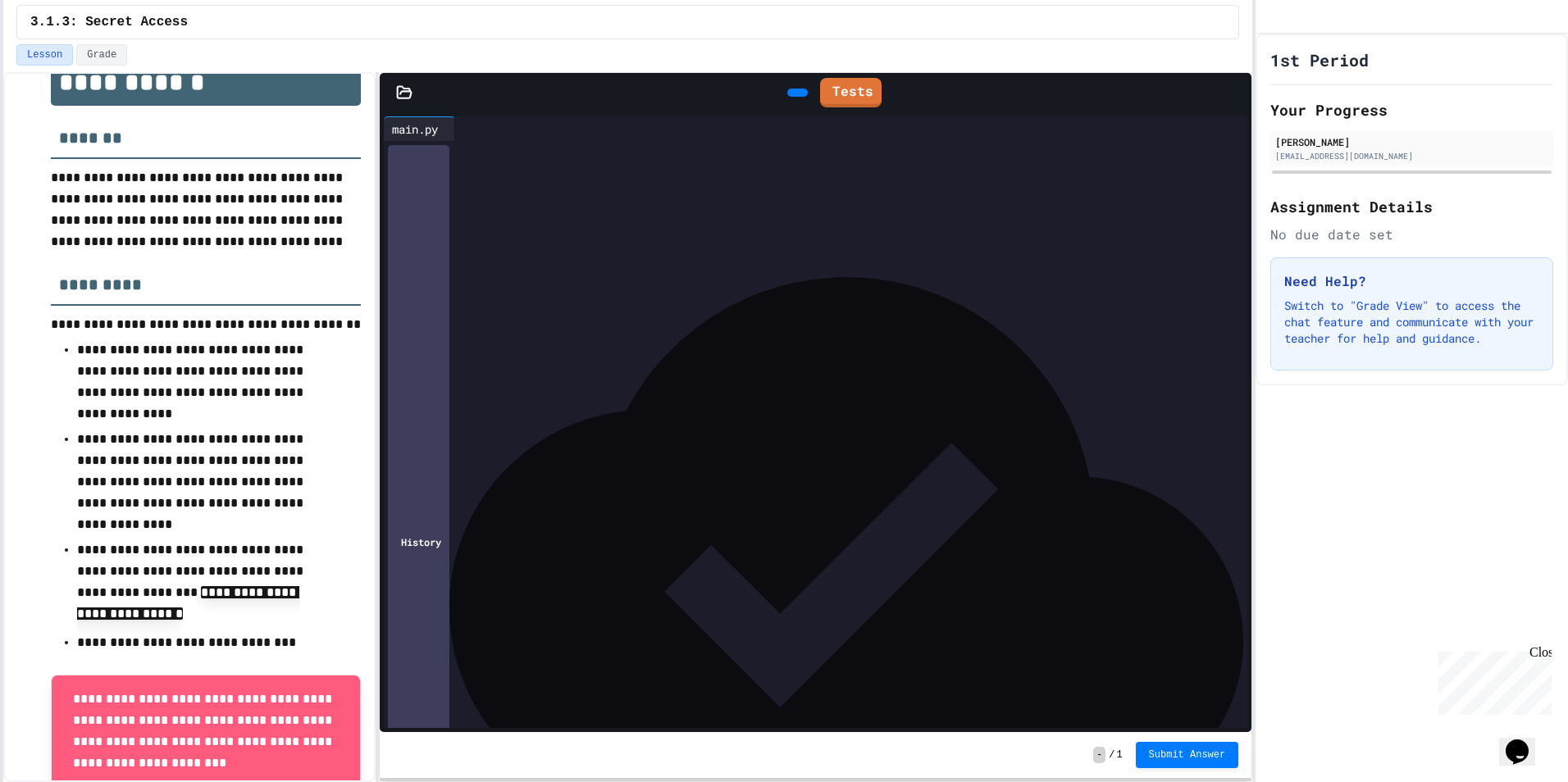
click at [0, 450] on html "**********" at bounding box center [784, 391] width 1568 height 782
click at [586, 211] on div at bounding box center [828, 219] width 839 height 17
click at [579, 190] on div "**********" at bounding box center [828, 185] width 839 height 17
click at [566, 197] on div at bounding box center [828, 202] width 839 height 17
click at [446, 281] on div "**********" at bounding box center [828, 211] width 839 height 139
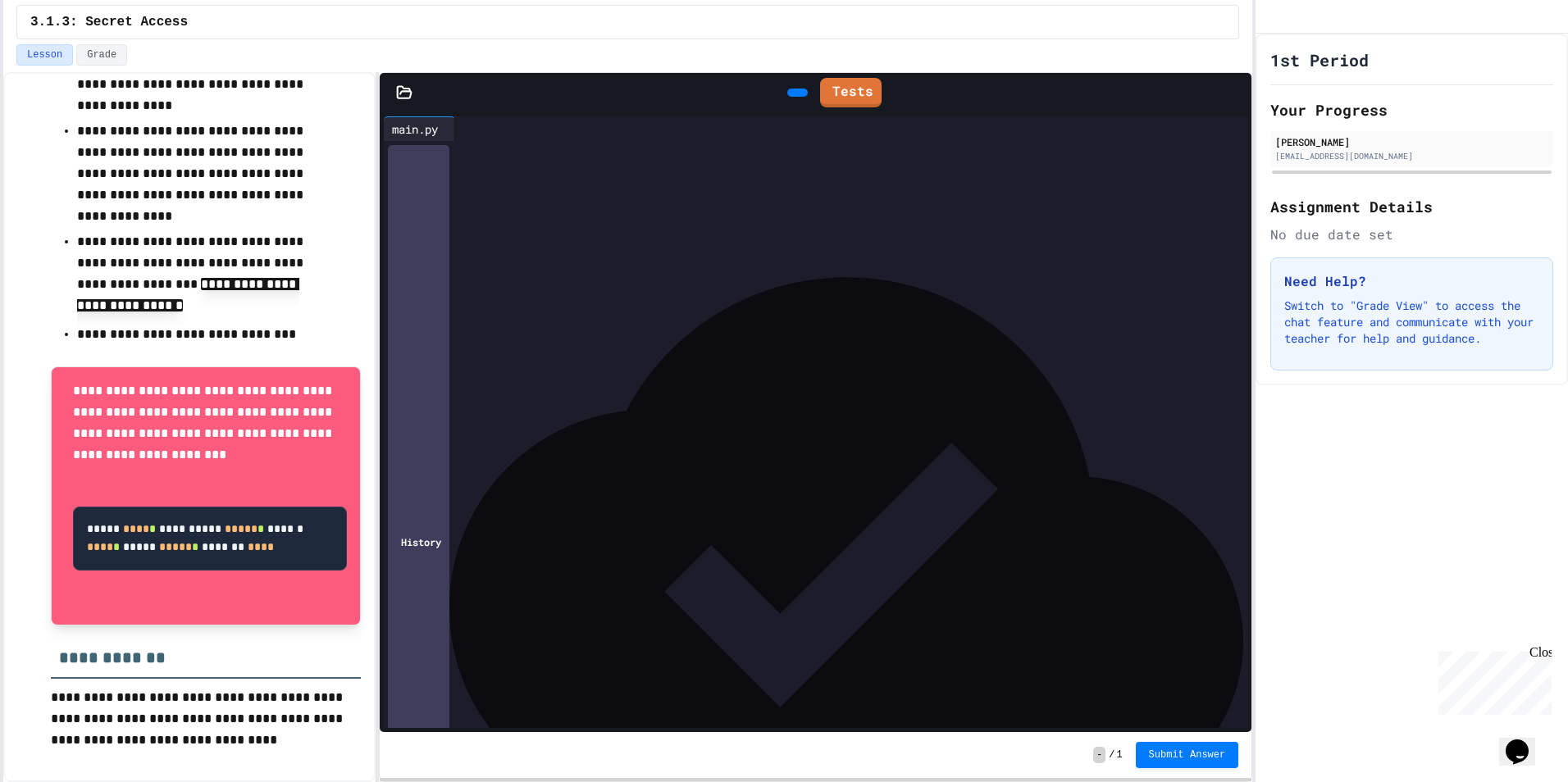
scroll to position [575, 0]
click at [449, 266] on div "**********" at bounding box center [816, 268] width 814 height 17
click at [803, 270] on div "**********" at bounding box center [816, 268] width 814 height 17
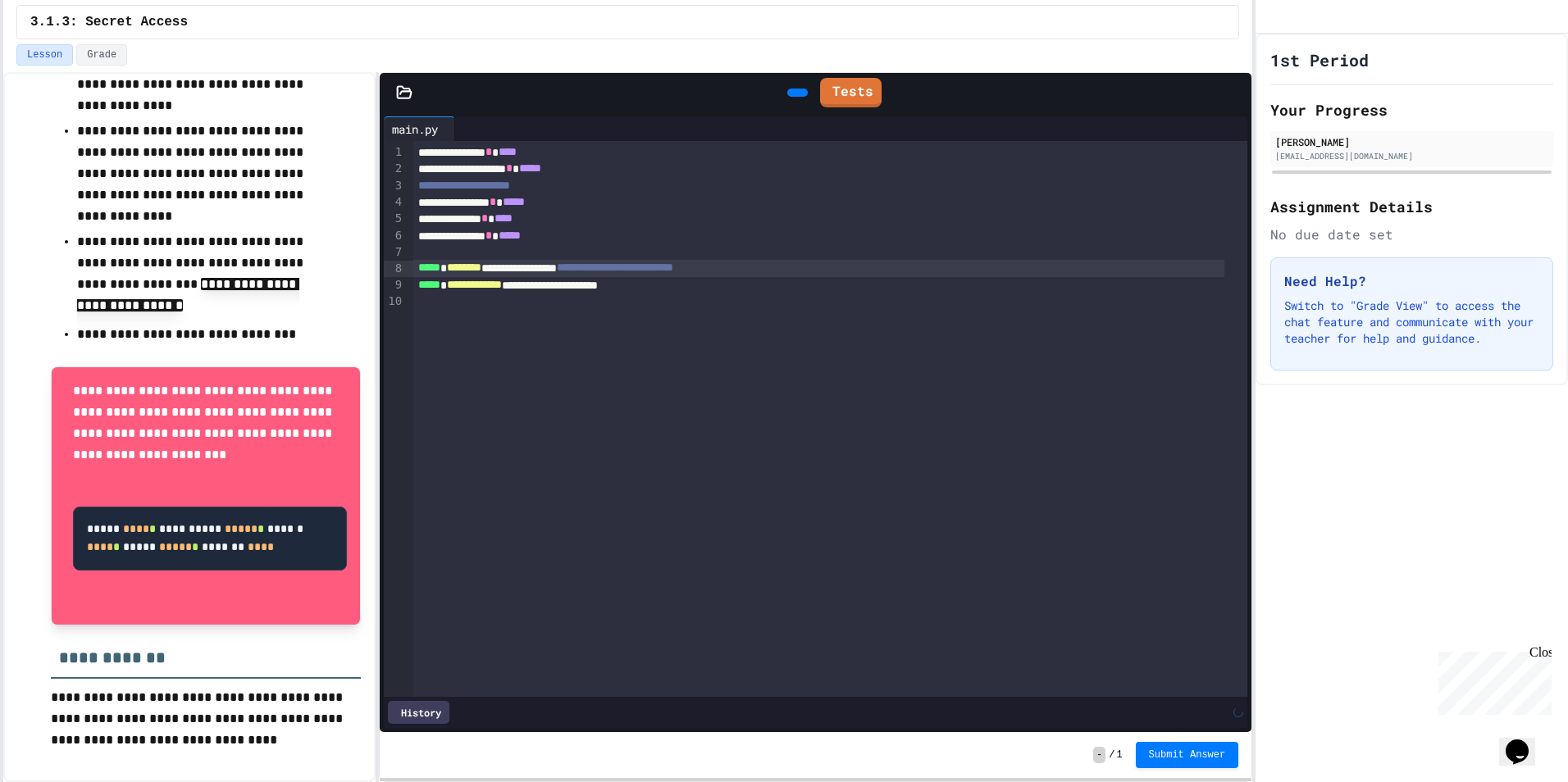
click at [481, 267] on span "********" at bounding box center [463, 268] width 34 height 12
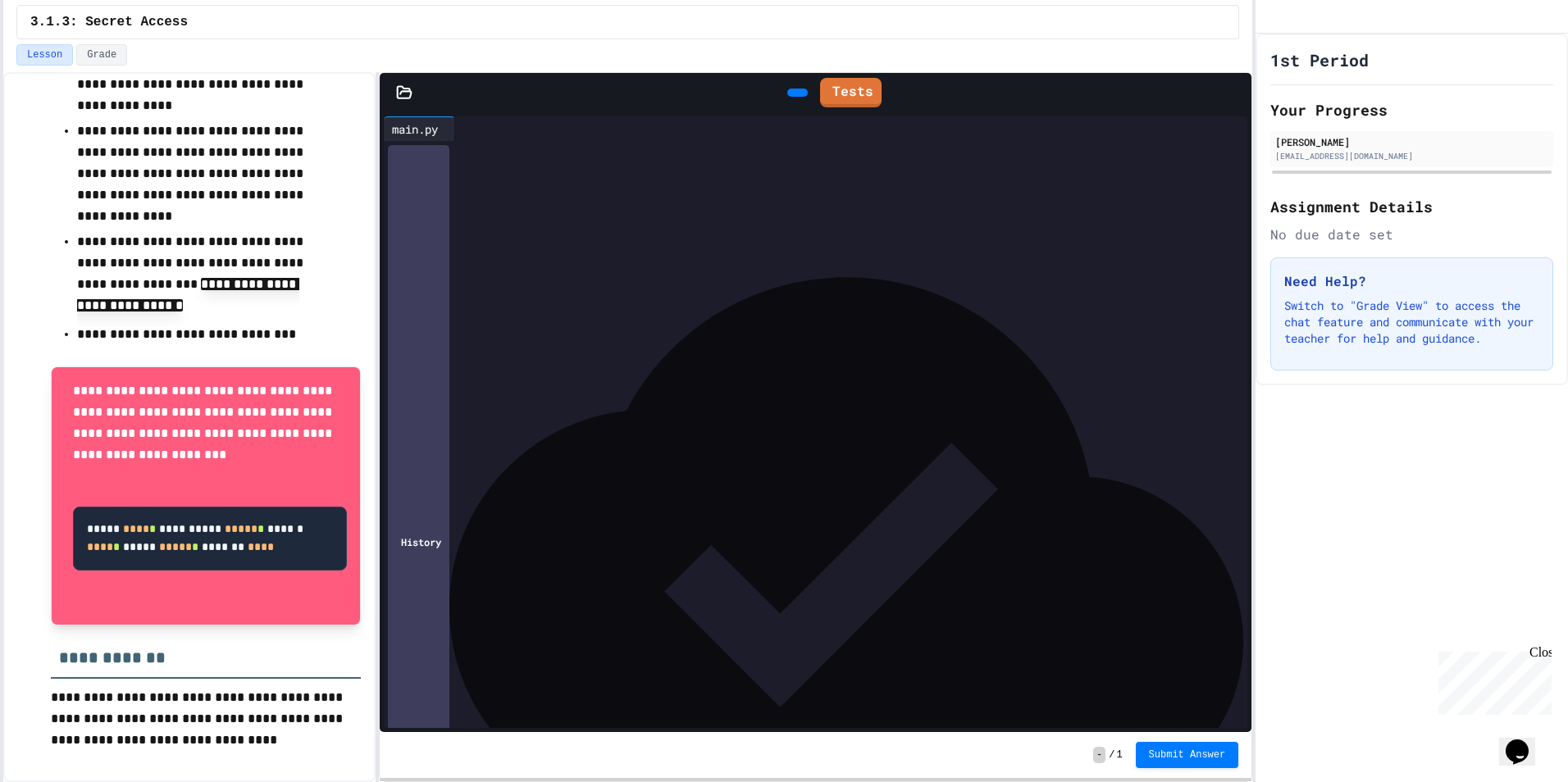
click at [699, 281] on div "**********" at bounding box center [818, 285] width 811 height 17
click at [665, 299] on div "**********" at bounding box center [818, 301] width 811 height 17
click at [795, 92] on icon at bounding box center [795, 92] width 0 height 0
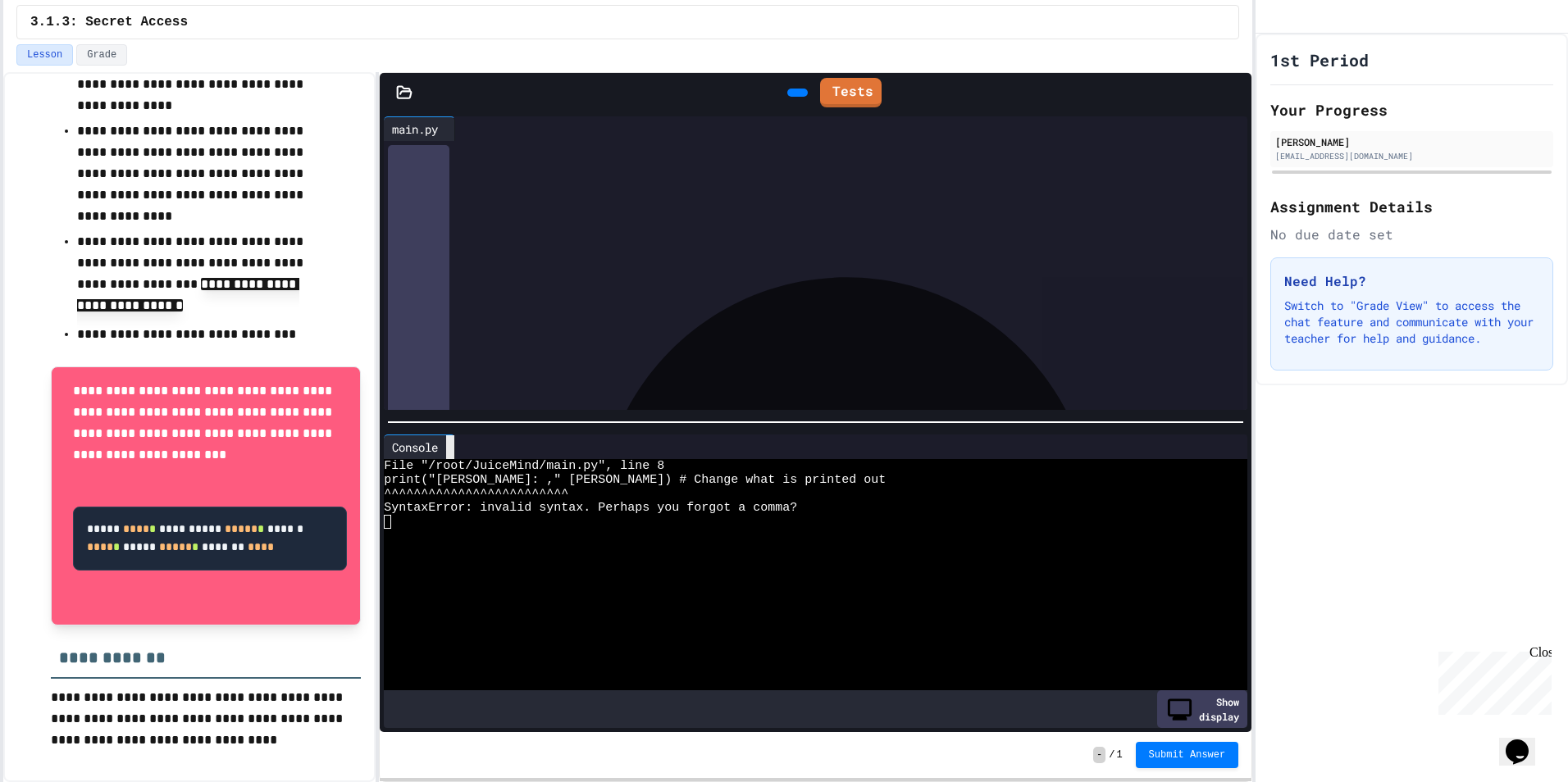
click at [450, 447] on icon at bounding box center [450, 447] width 0 height 0
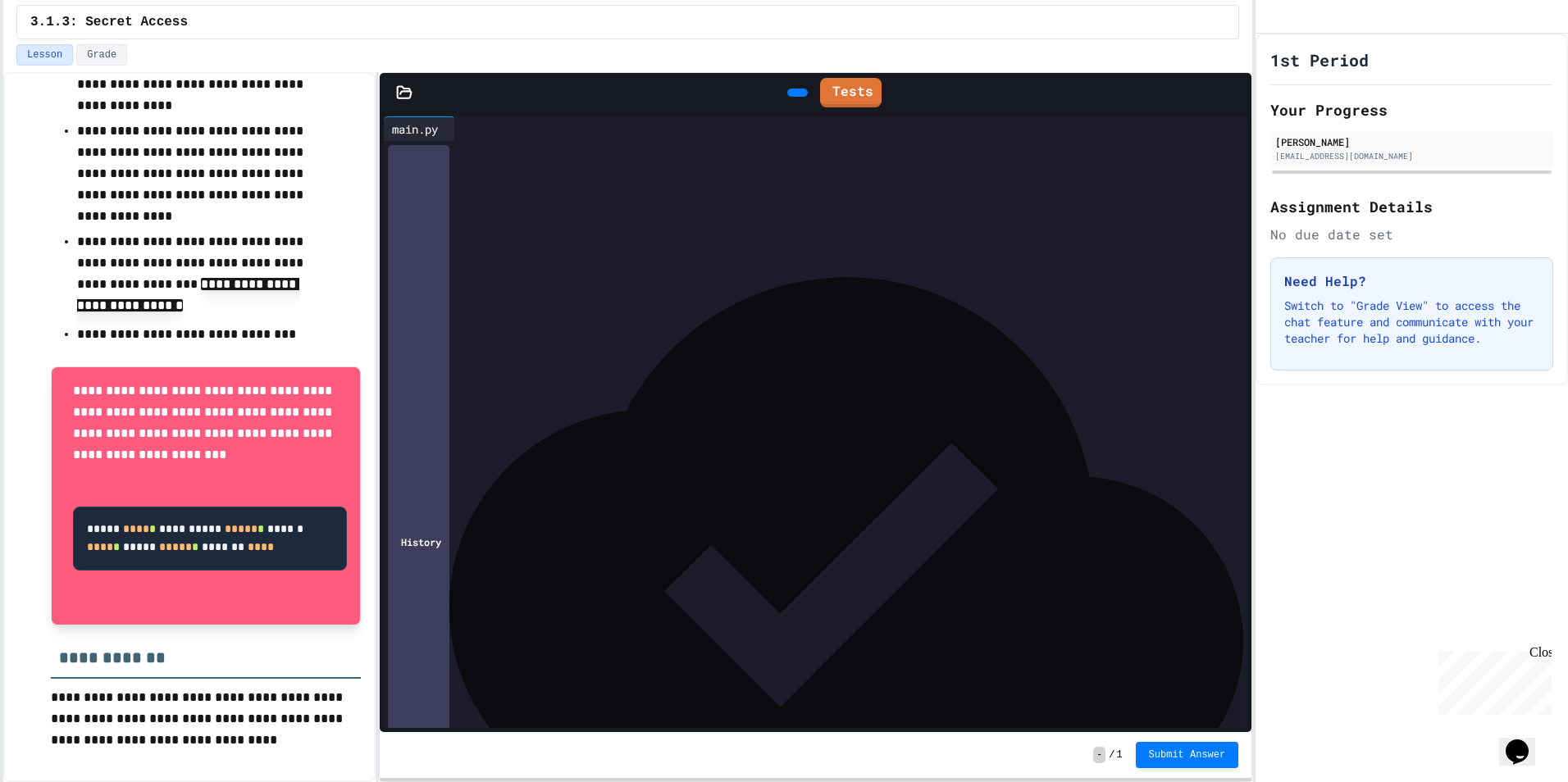
click at [486, 269] on span "*********" at bounding box center [465, 268] width 38 height 12
click at [802, 97] on icon at bounding box center [806, 103] width 9 height 12
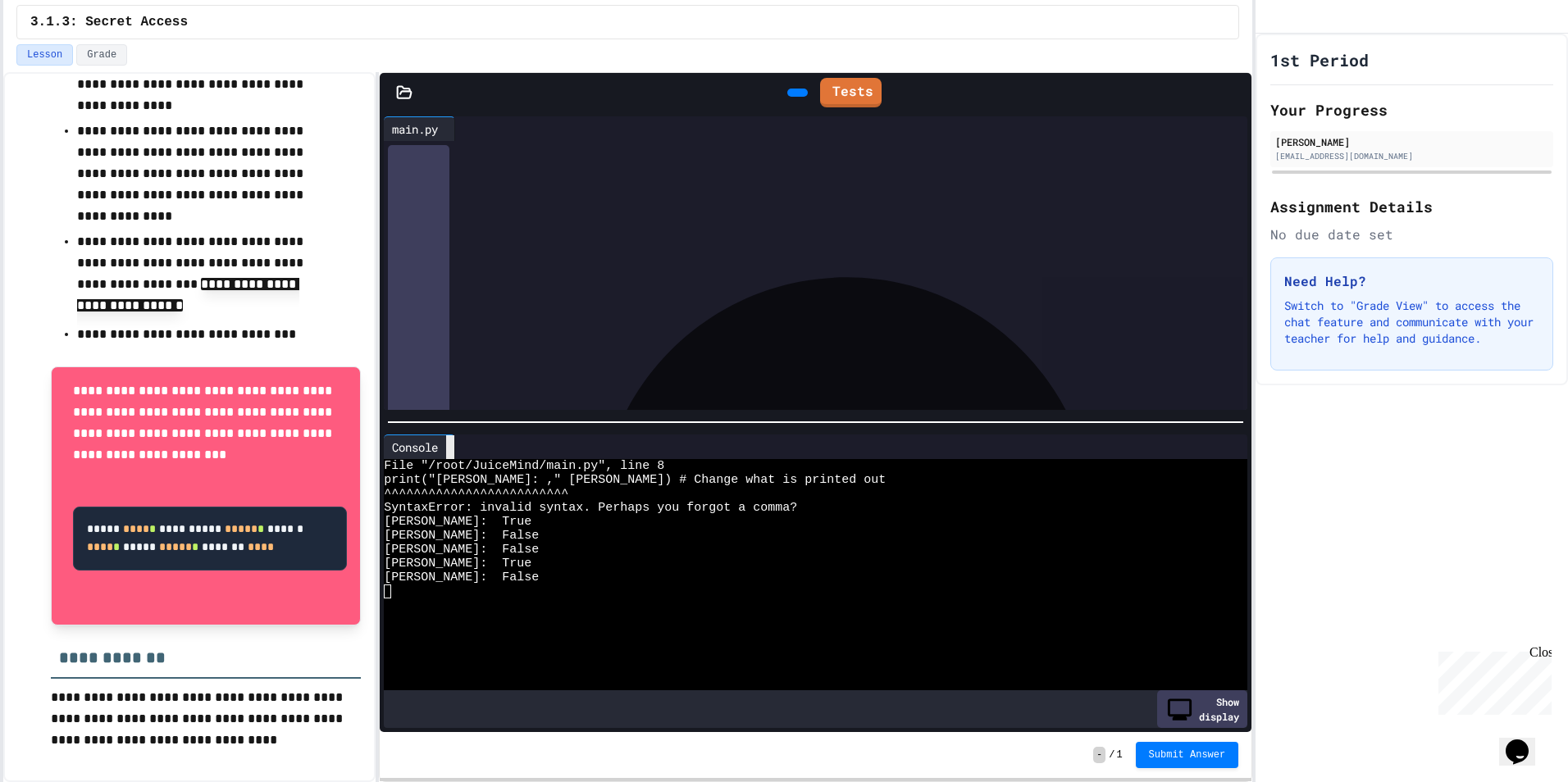
click at [451, 436] on div at bounding box center [450, 447] width 8 height 24
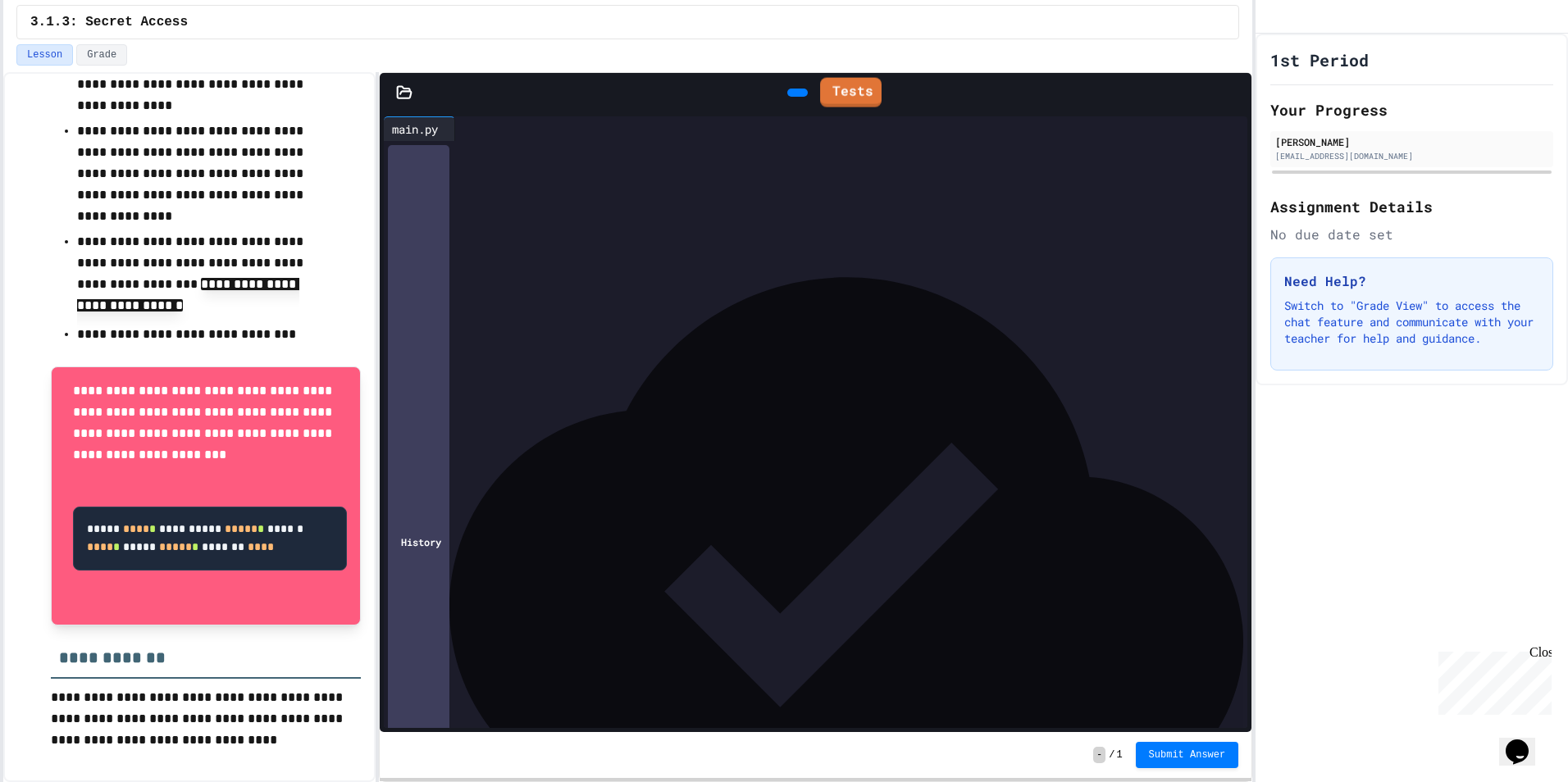
click at [787, 88] on div at bounding box center [797, 92] width 21 height 8
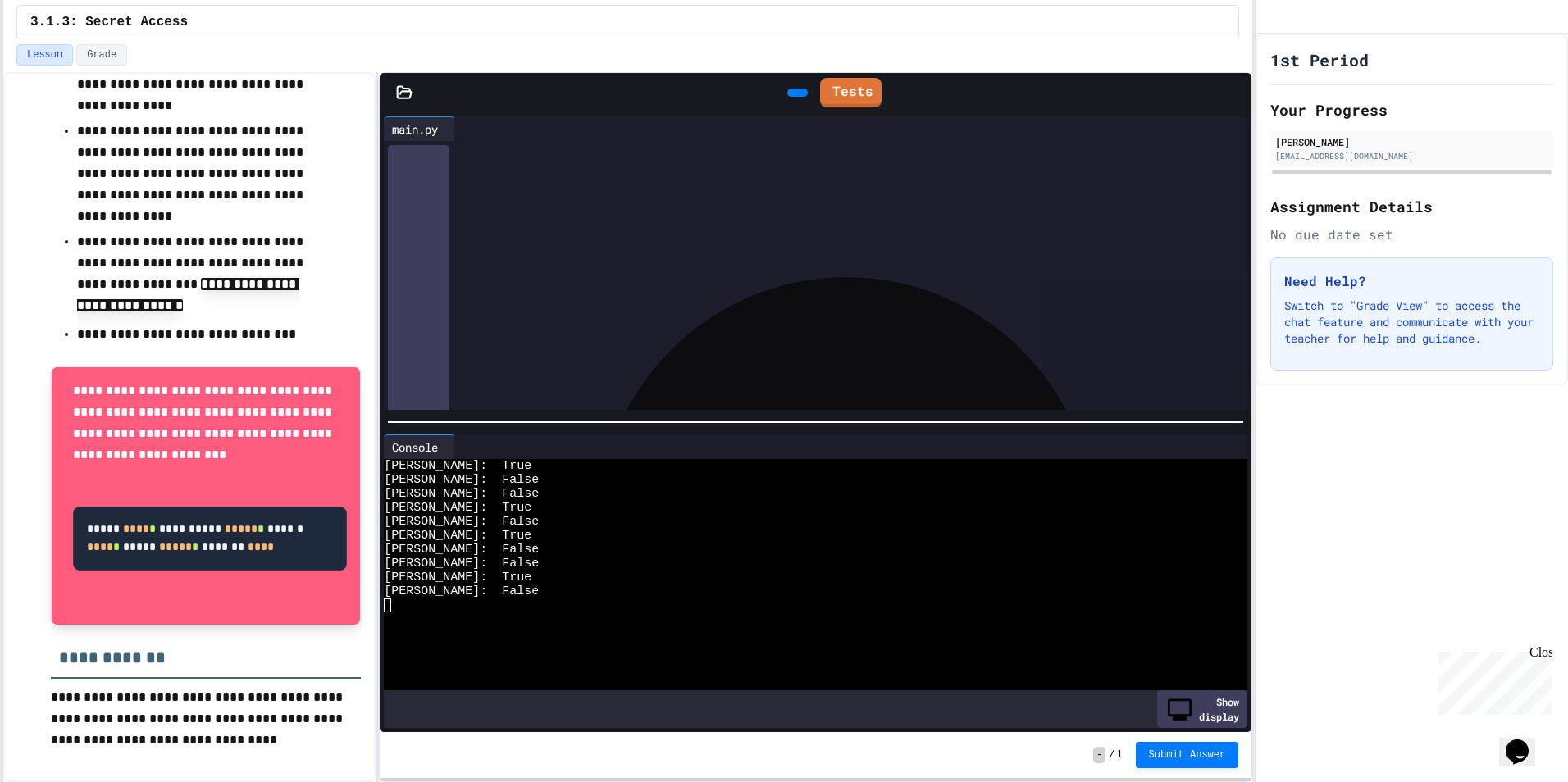
click at [521, 585] on div "John: False" at bounding box center [801, 592] width 834 height 14
click at [454, 447] on div at bounding box center [450, 447] width 8 height 24
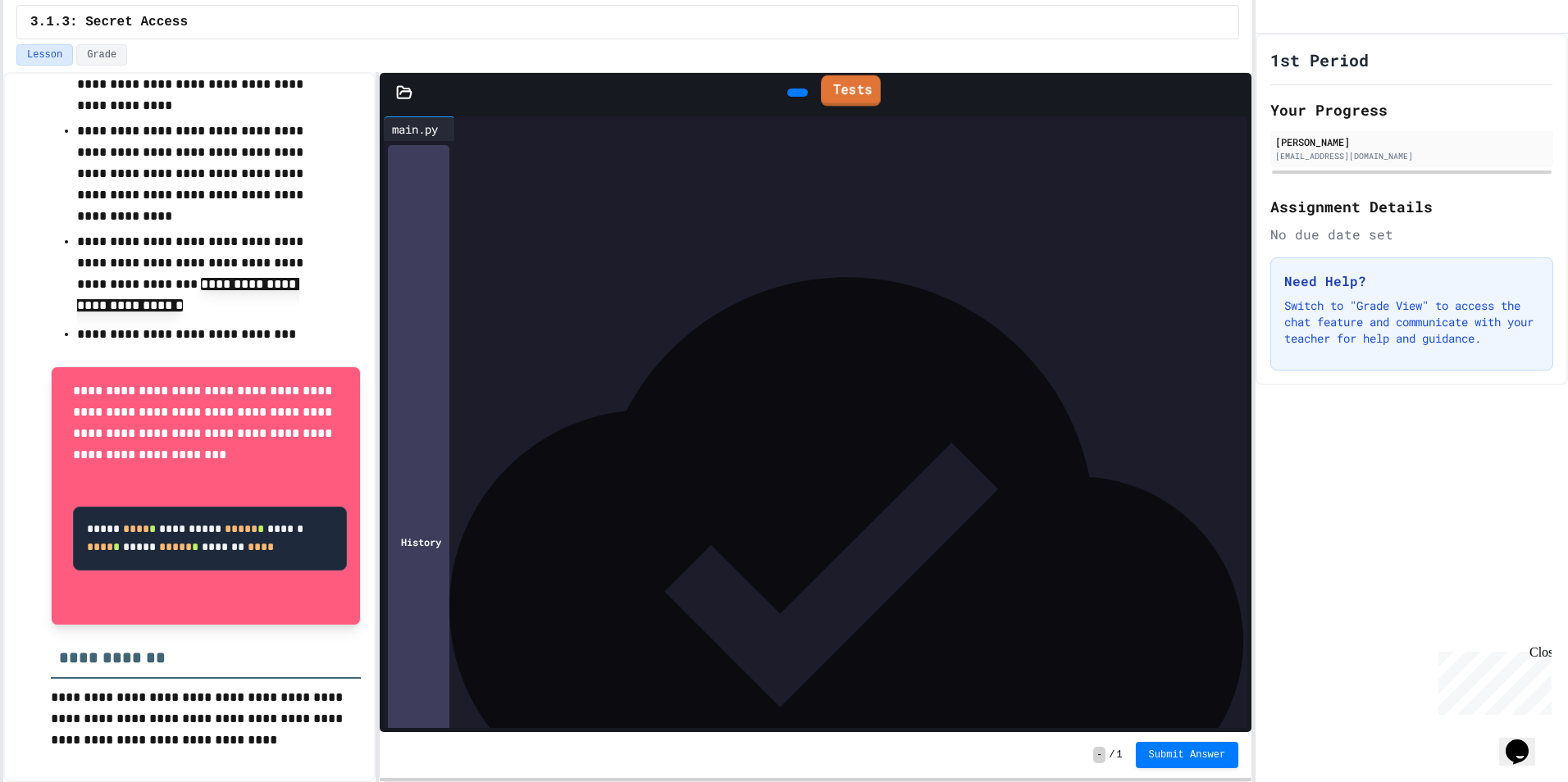
click at [875, 82] on link "Tests" at bounding box center [850, 91] width 60 height 31
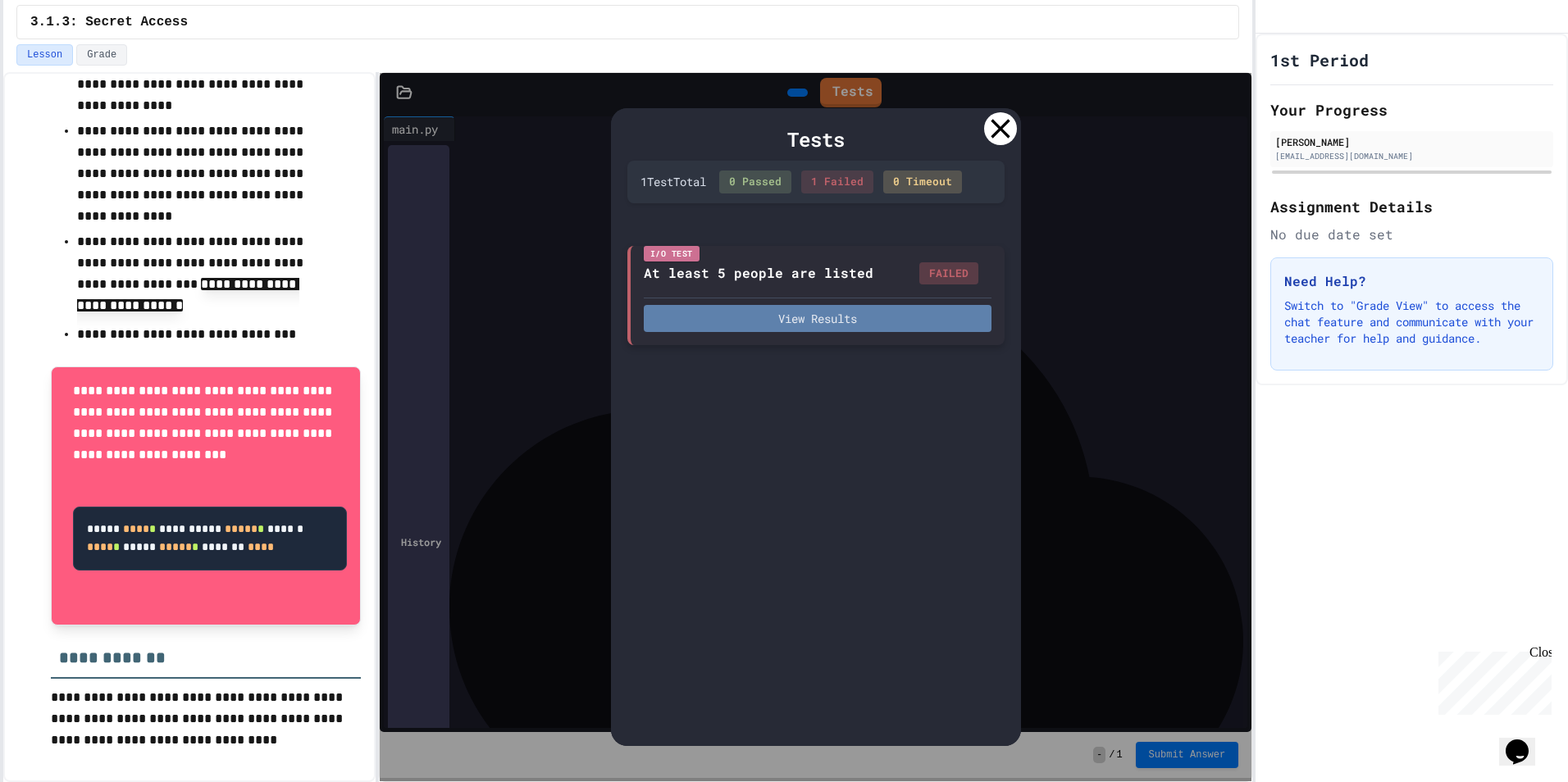
click at [887, 322] on button "View Results" at bounding box center [817, 319] width 347 height 27
click at [1001, 129] on icon at bounding box center [999, 129] width 19 height 19
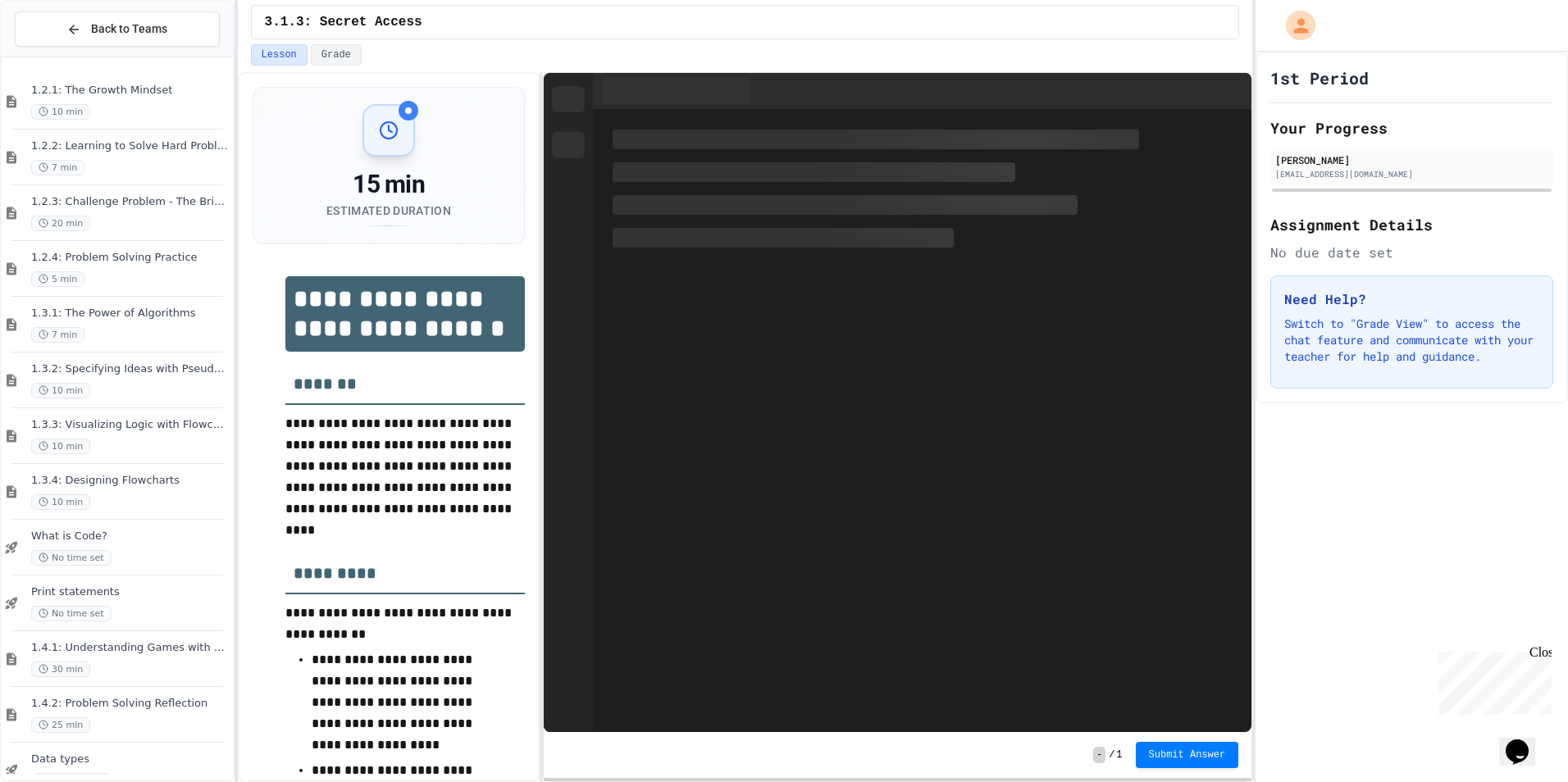
click at [1534, 651] on div "Close" at bounding box center [1539, 655] width 21 height 21
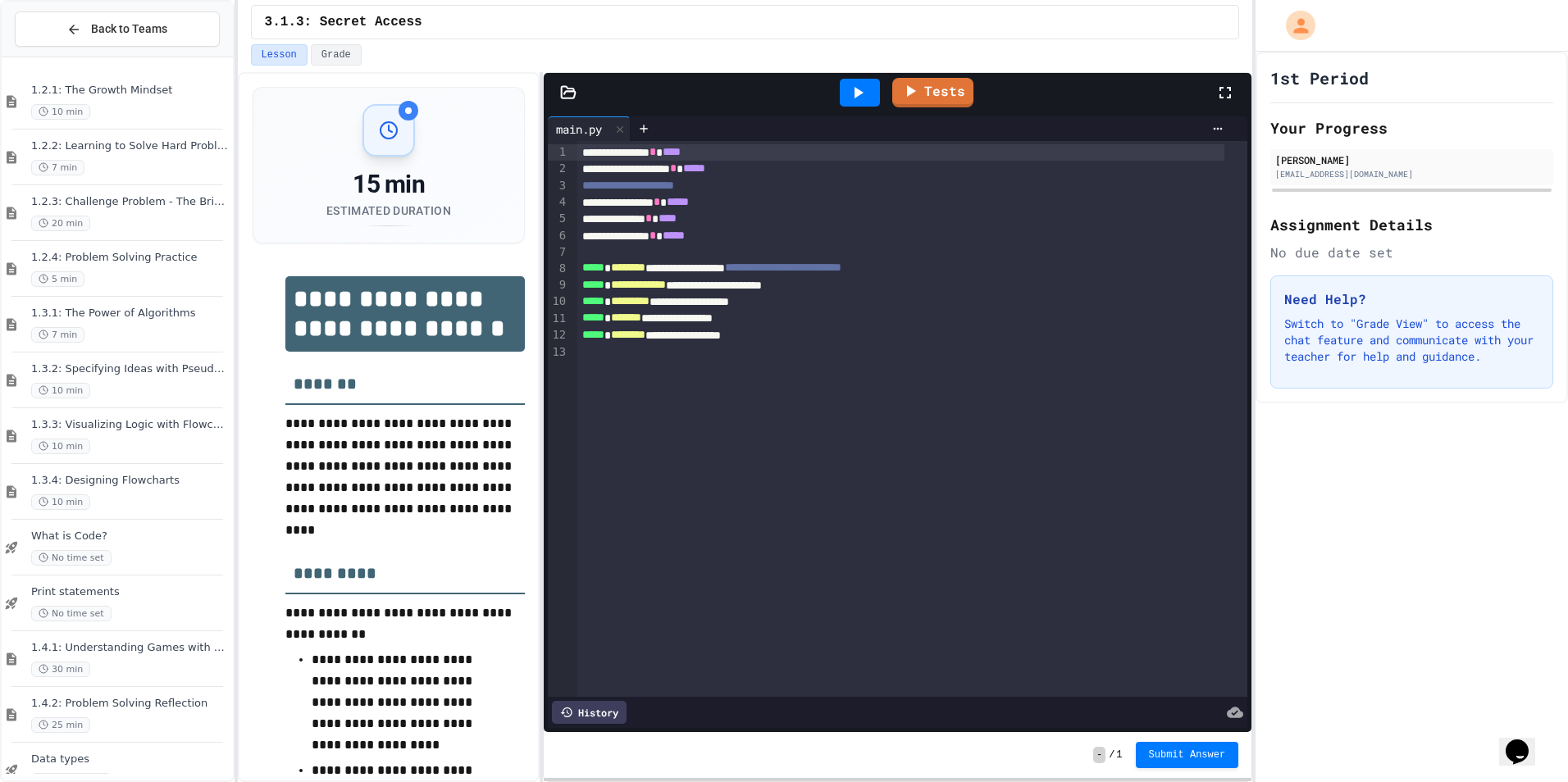
click at [856, 104] on div at bounding box center [860, 92] width 40 height 27
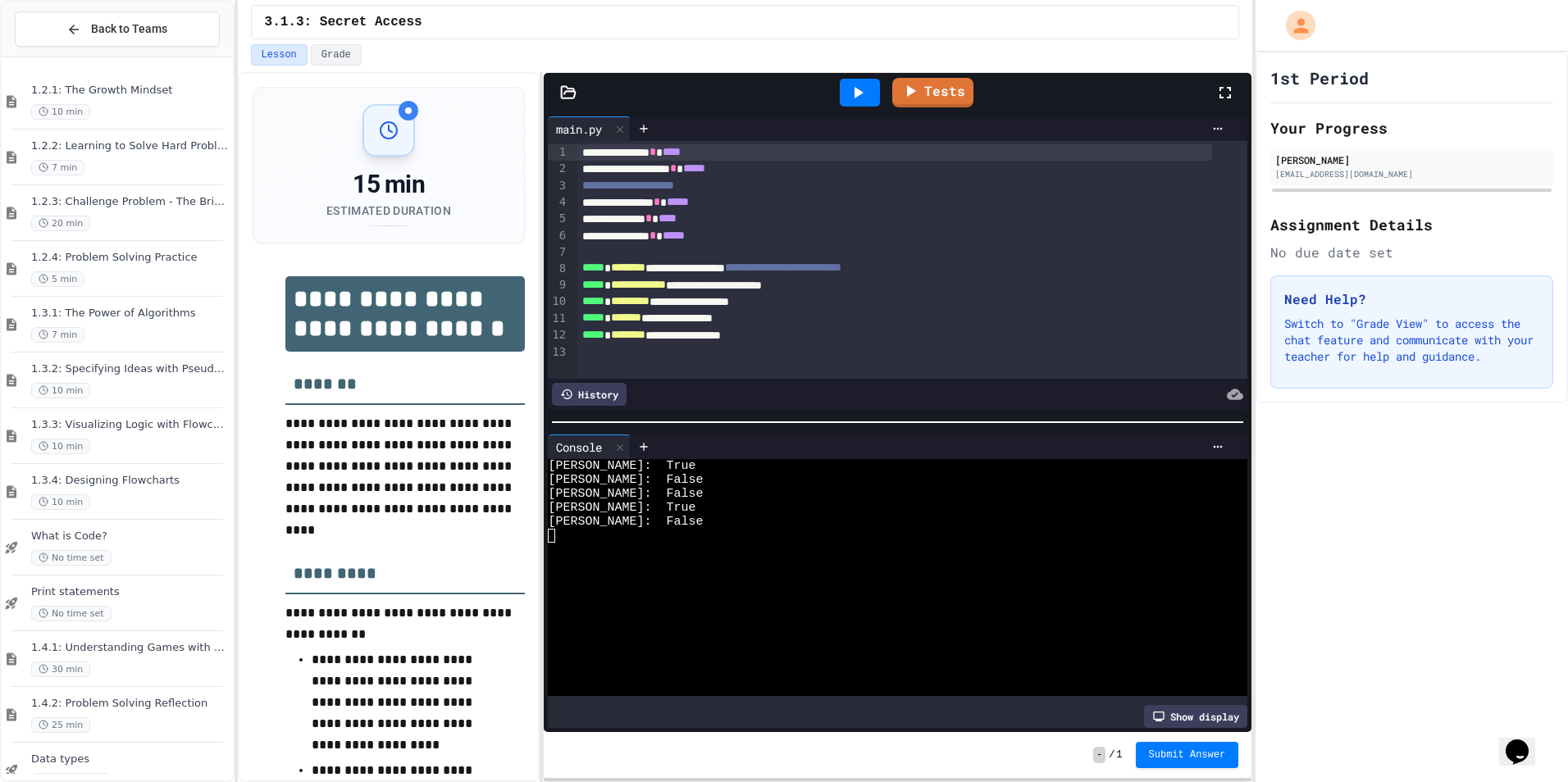
click at [653, 524] on div "Ryan: True Christina: False Jacob: False Bob: True John: False" at bounding box center [883, 577] width 671 height 236
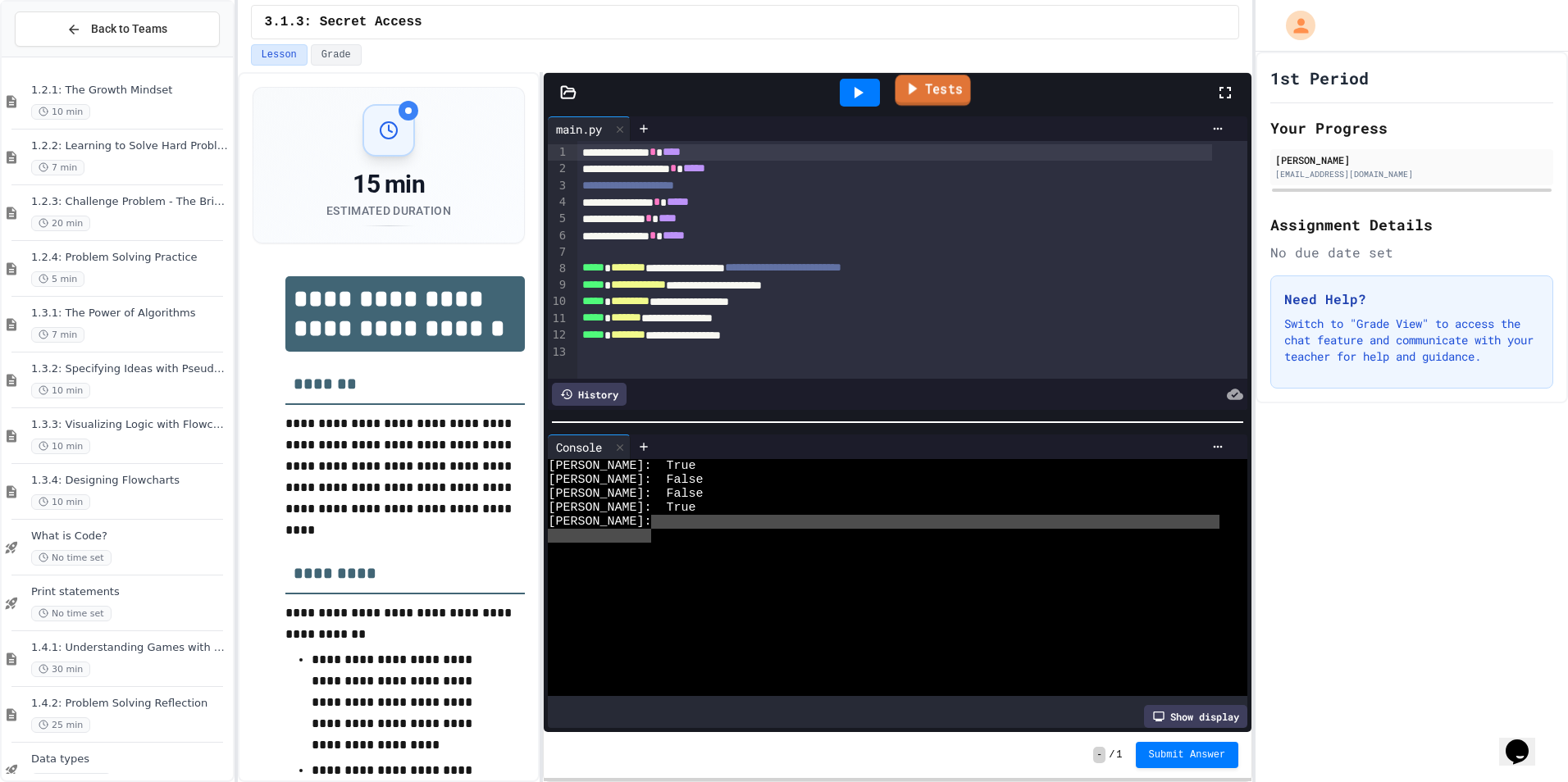
click at [909, 91] on icon at bounding box center [912, 88] width 18 height 21
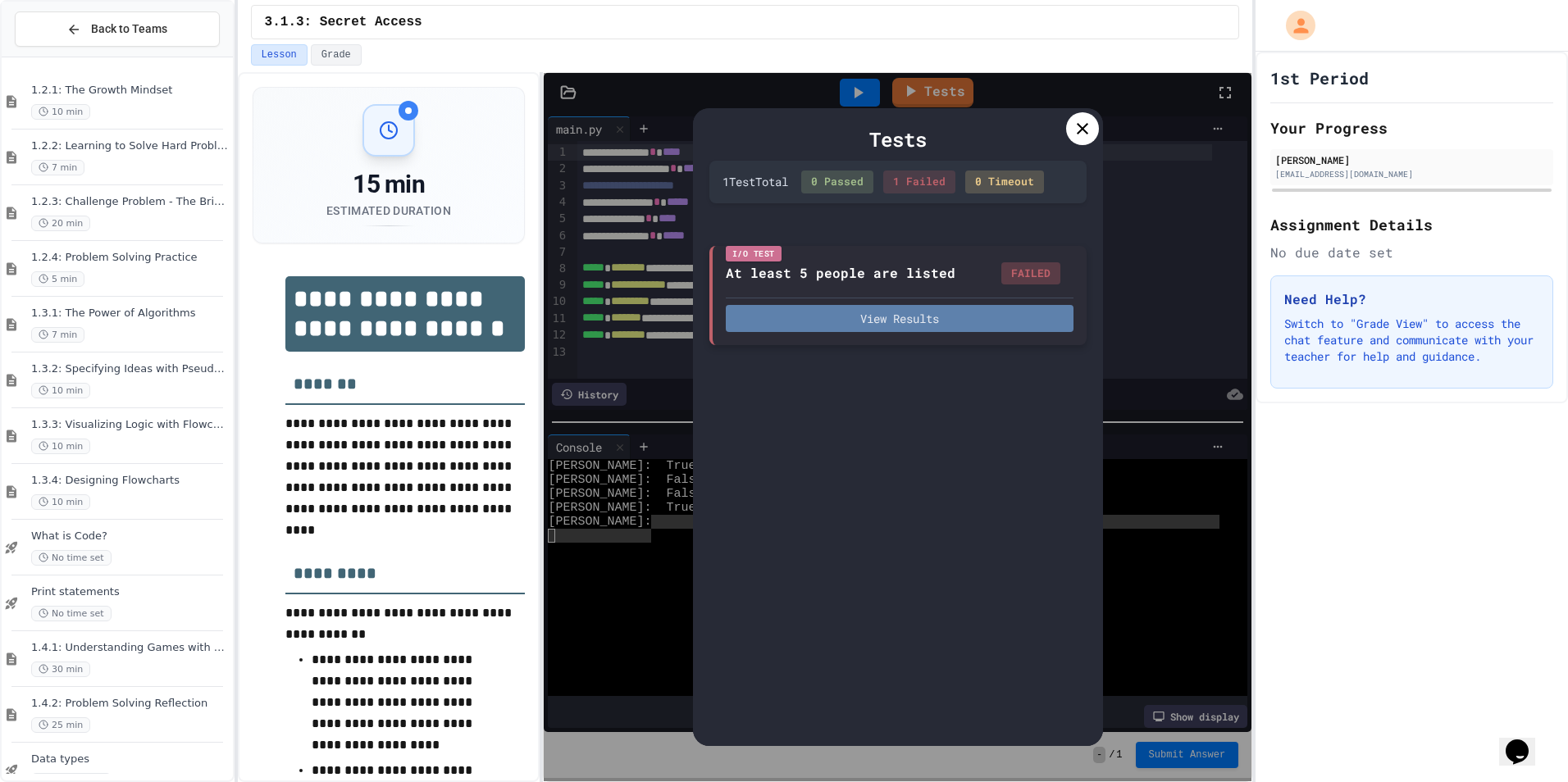
click at [975, 312] on button "View Results" at bounding box center [899, 319] width 347 height 27
click at [1084, 116] on div at bounding box center [1081, 128] width 32 height 32
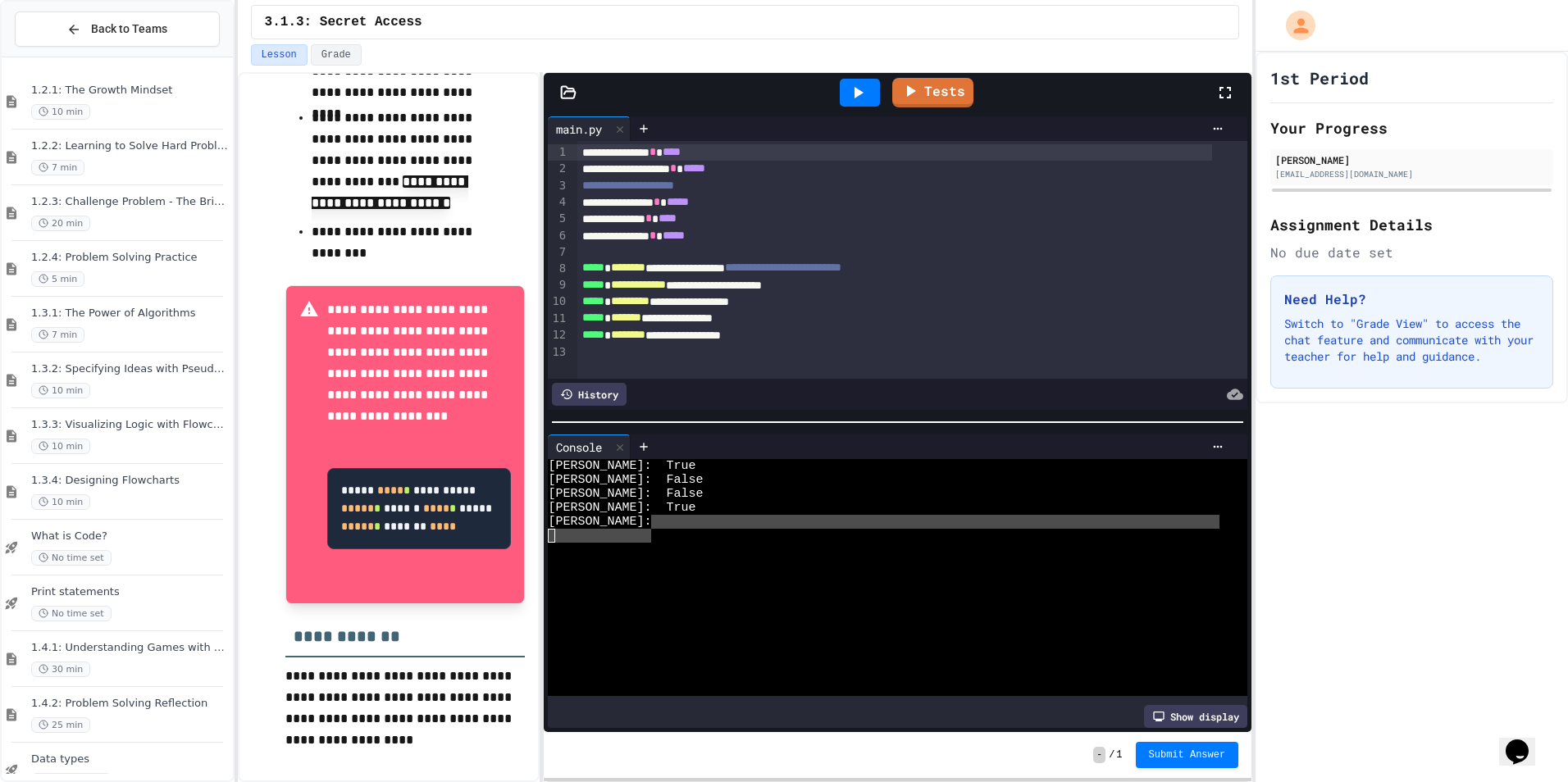
scroll to position [3, 0]
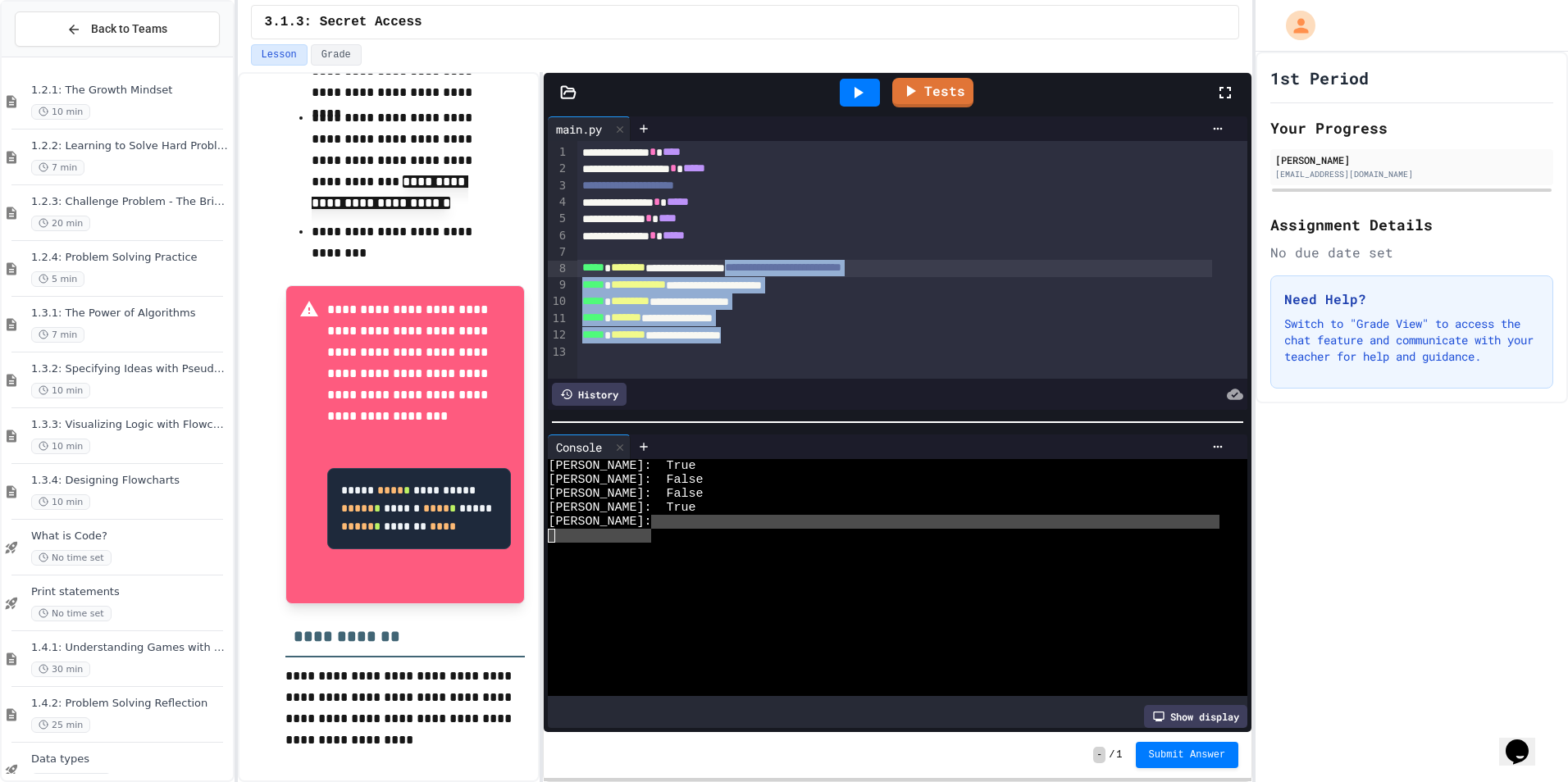
drag, startPoint x: 796, startPoint y: 337, endPoint x: 786, endPoint y: 266, distance: 71.7
click at [786, 266] on div "**********" at bounding box center [912, 260] width 670 height 237
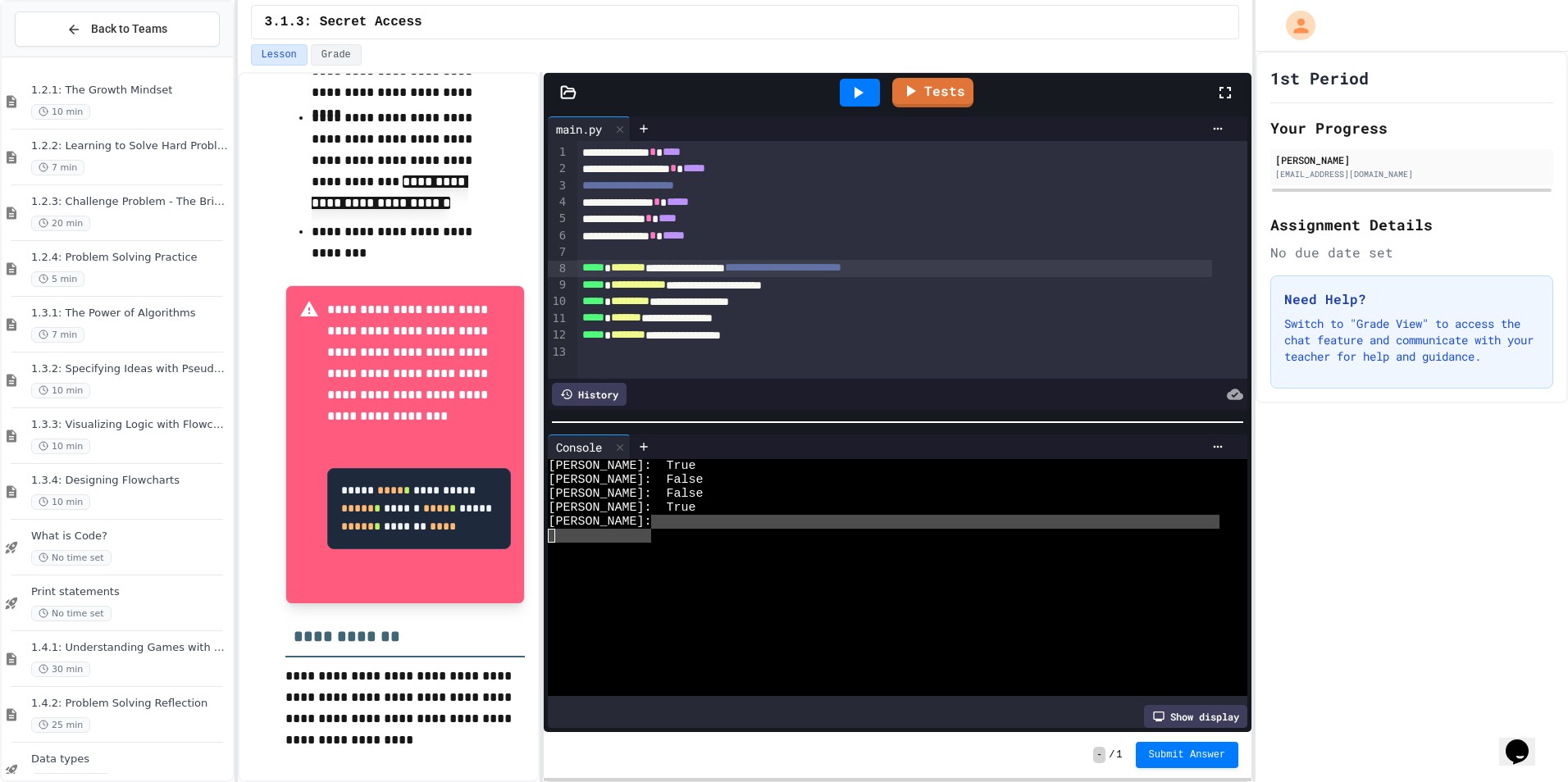
scroll to position [0, 0]
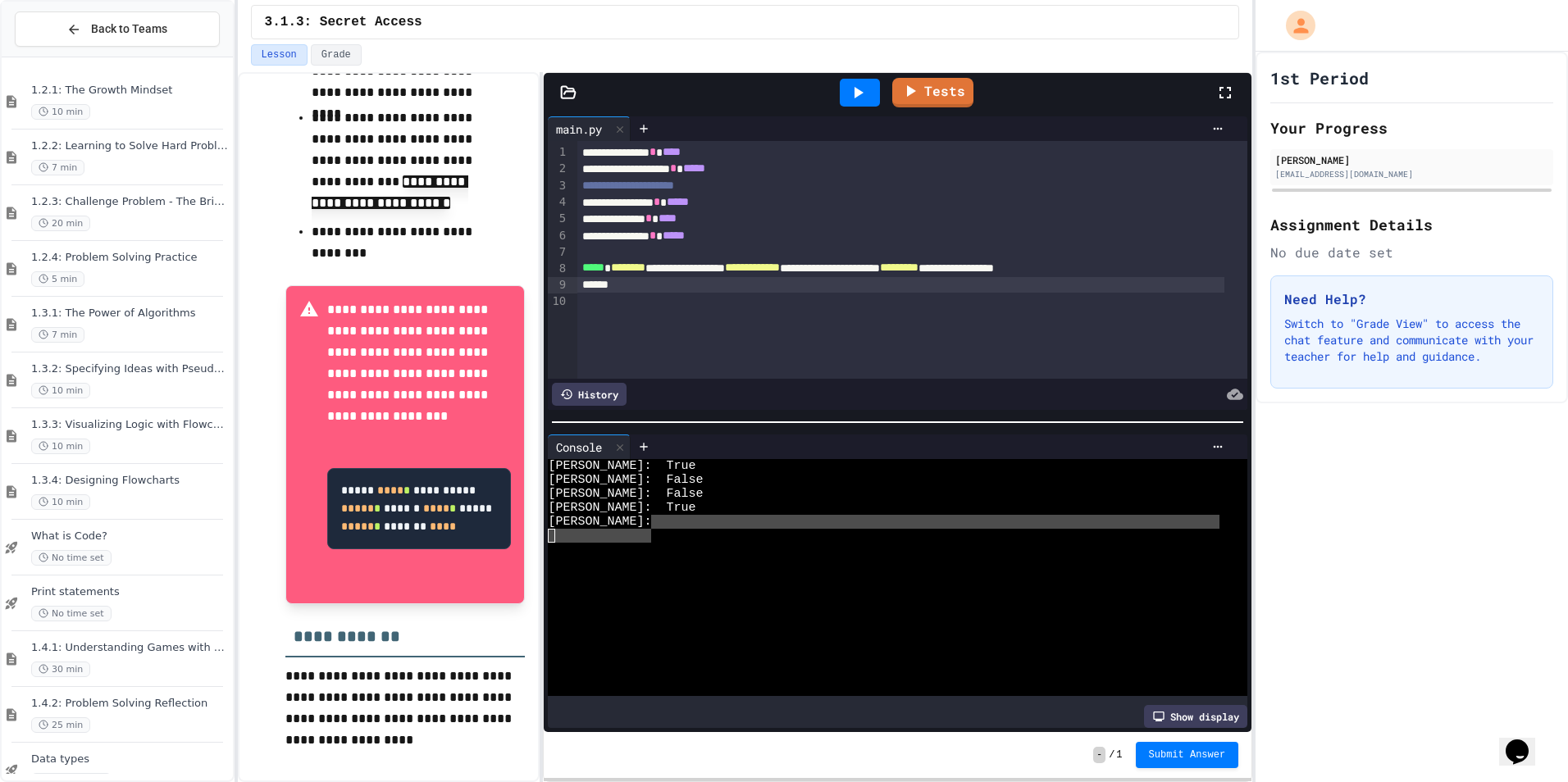
click at [1215, 268] on div "**********" at bounding box center [901, 268] width 648 height 17
click at [858, 87] on icon at bounding box center [858, 92] width 20 height 20
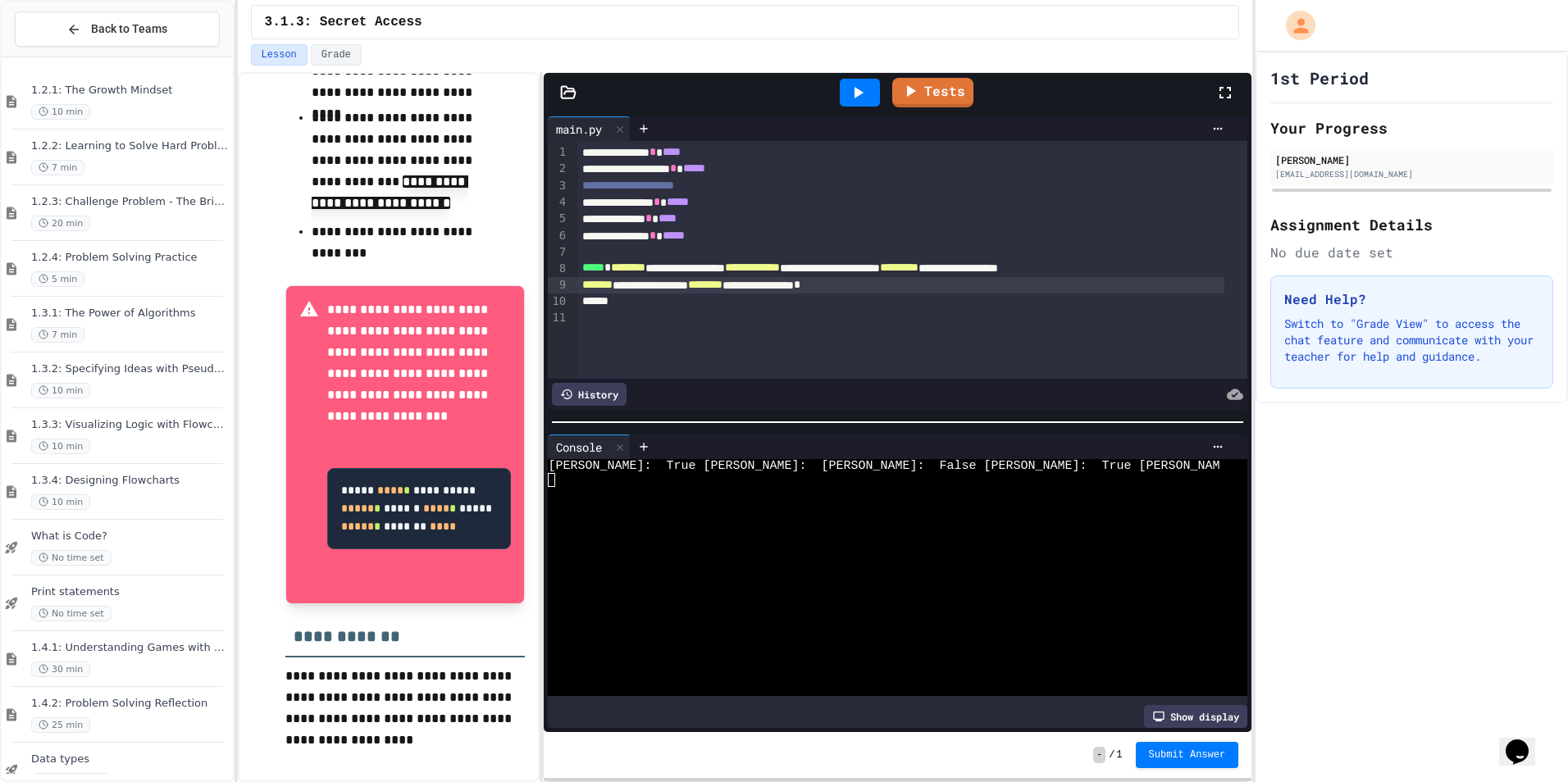
click at [918, 97] on icon at bounding box center [910, 91] width 20 height 20
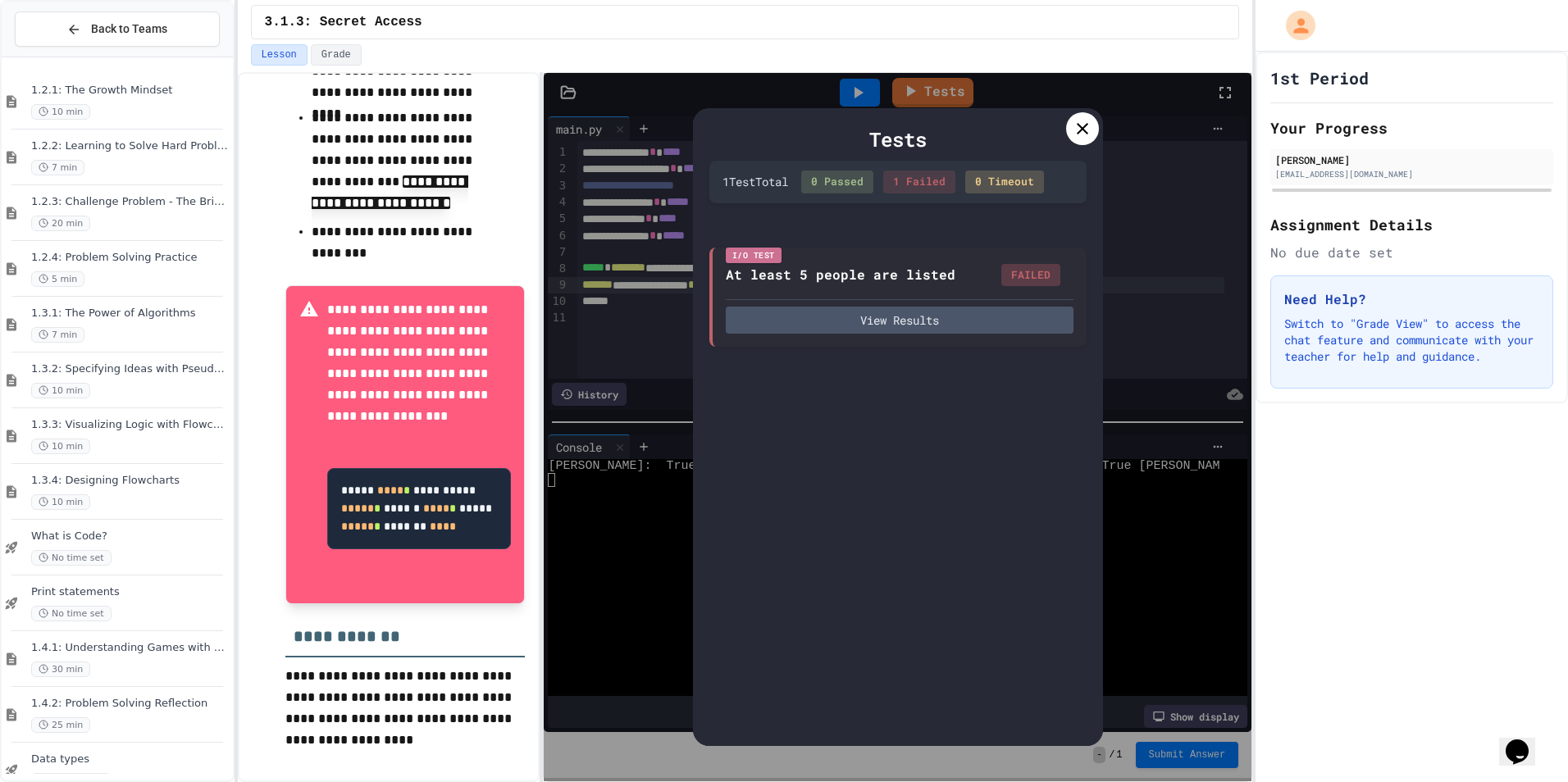
click at [1069, 123] on div at bounding box center [1081, 128] width 32 height 32
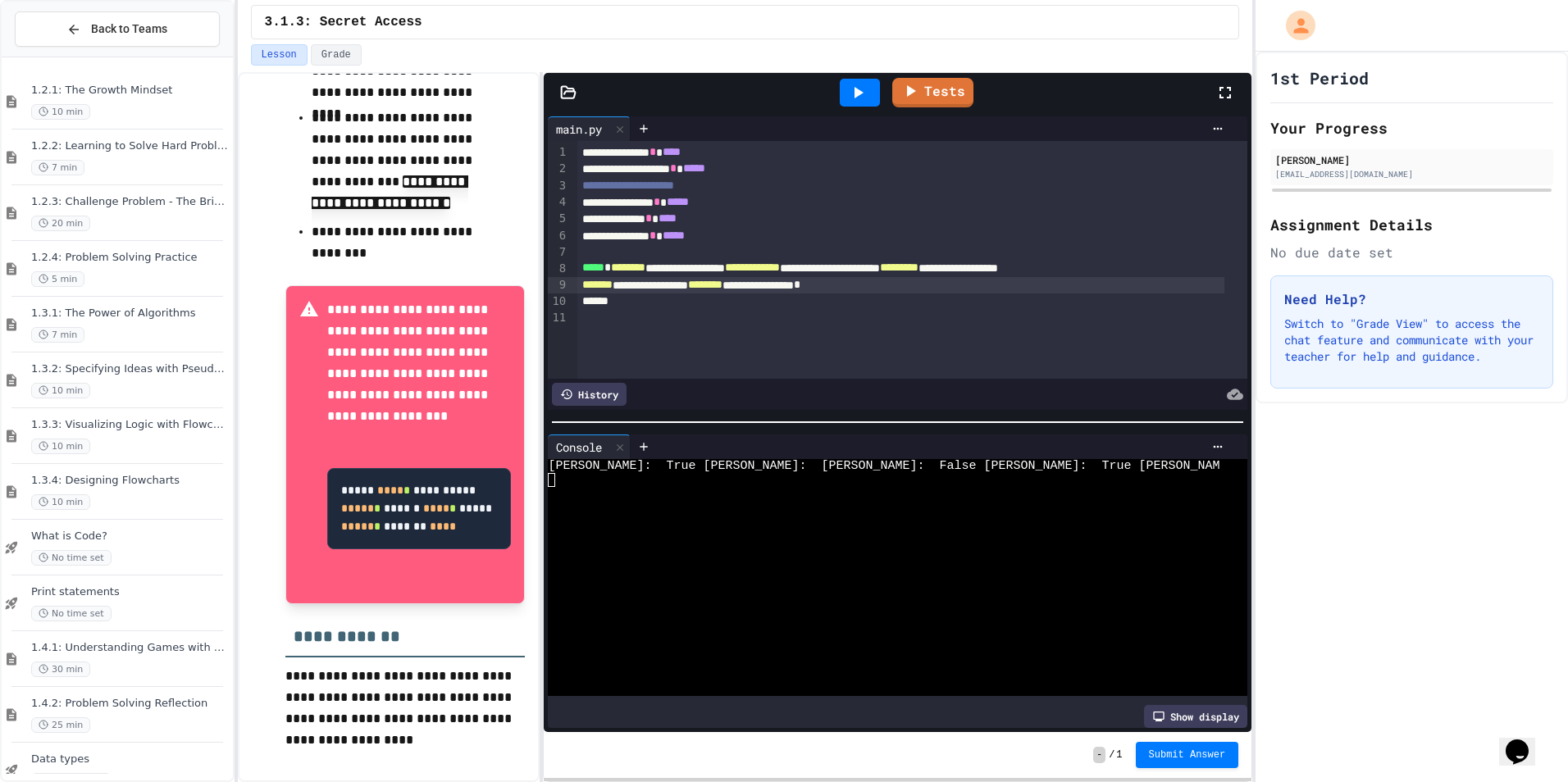
click at [1084, 122] on div at bounding box center [931, 129] width 601 height 25
click at [780, 263] on span "**********" at bounding box center [753, 268] width 55 height 12
click at [646, 263] on span "********" at bounding box center [627, 268] width 34 height 12
click at [910, 267] on span "*********" at bounding box center [890, 268] width 38 height 12
click at [612, 280] on span "*******" at bounding box center [597, 285] width 30 height 12
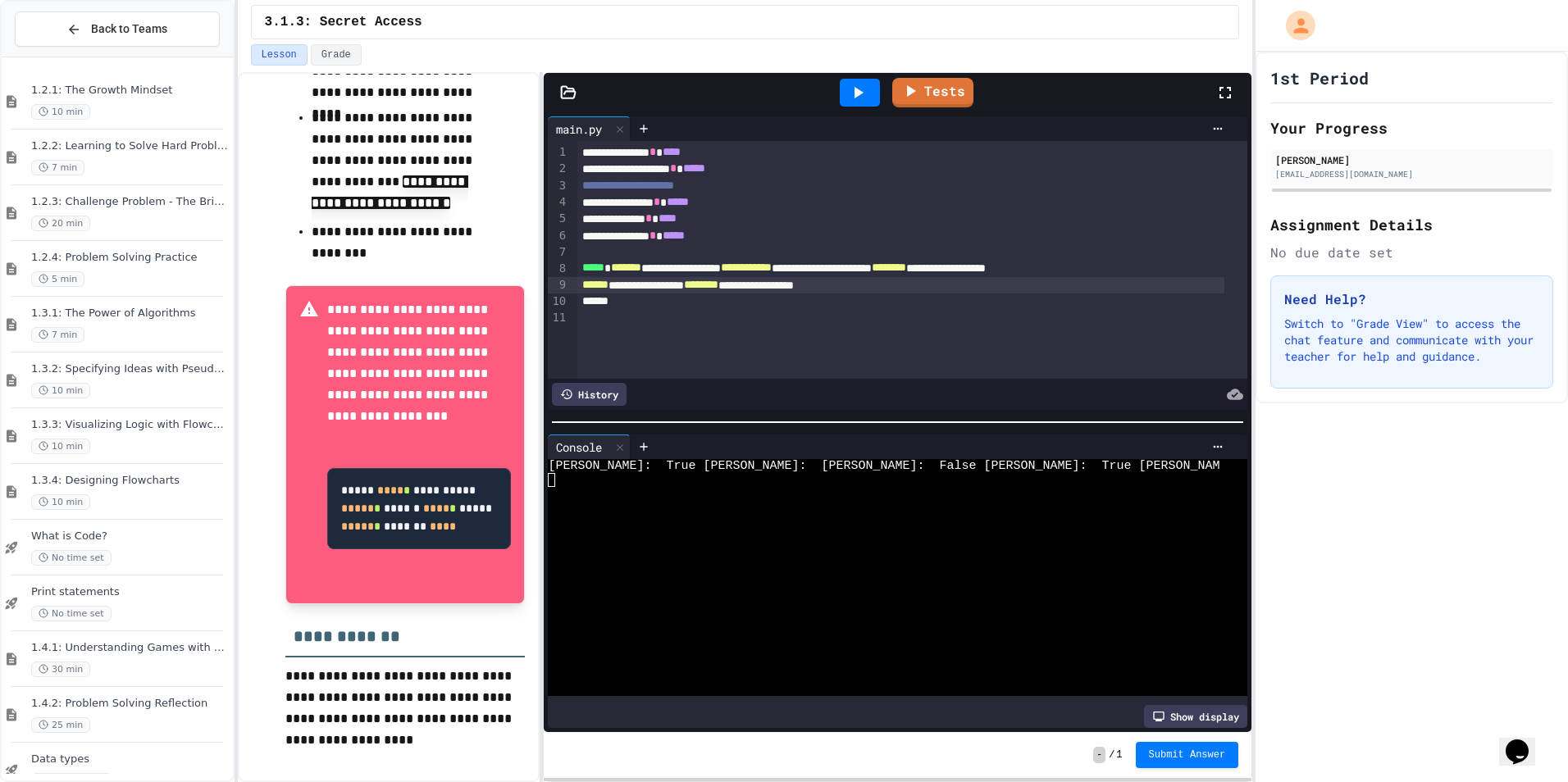
click at [718, 285] on span "********" at bounding box center [701, 285] width 34 height 12
click at [864, 83] on icon at bounding box center [858, 92] width 20 height 20
click at [936, 93] on link "Tests" at bounding box center [932, 92] width 81 height 29
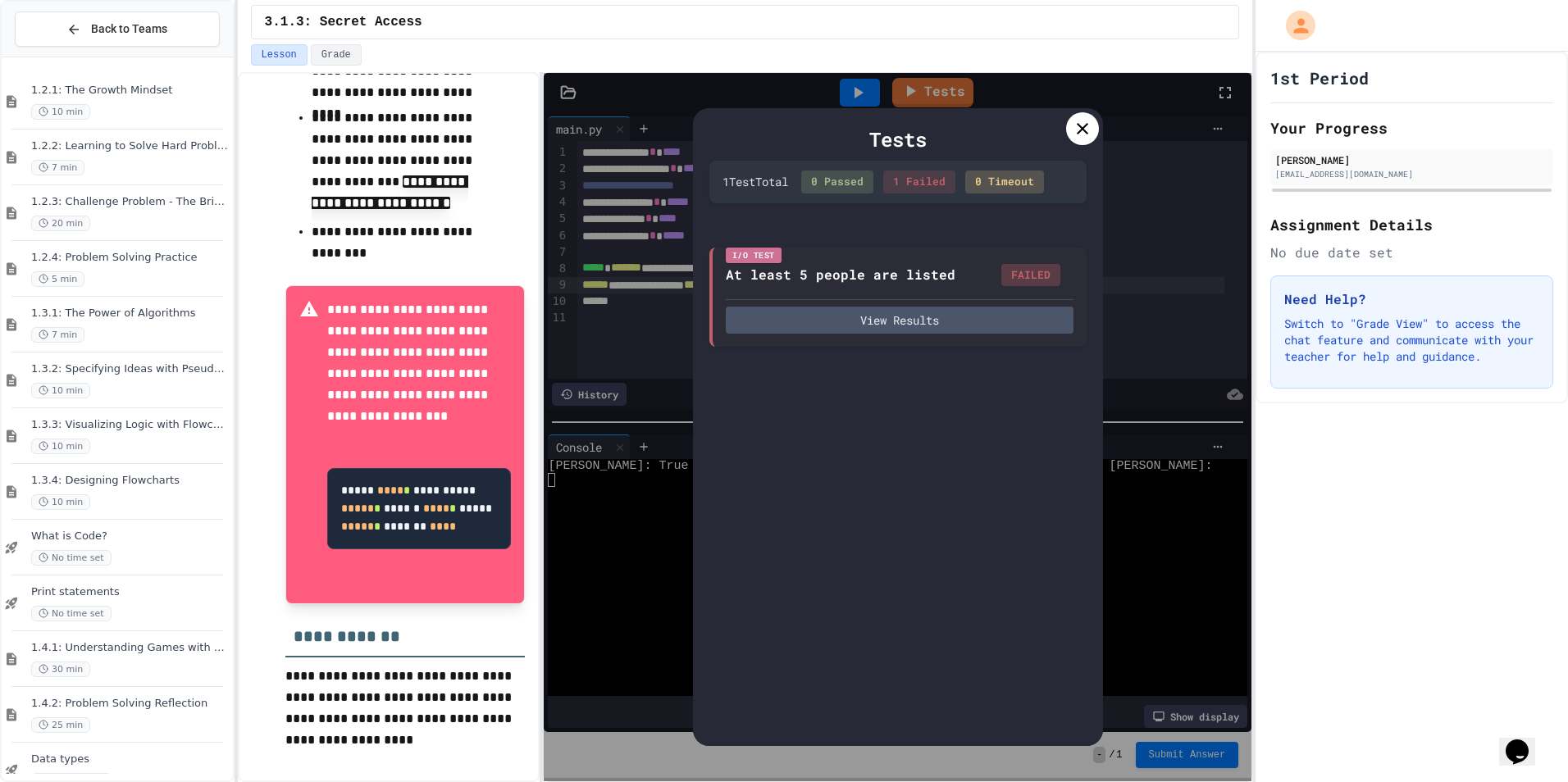
click at [1075, 132] on icon at bounding box center [1082, 129] width 20 height 20
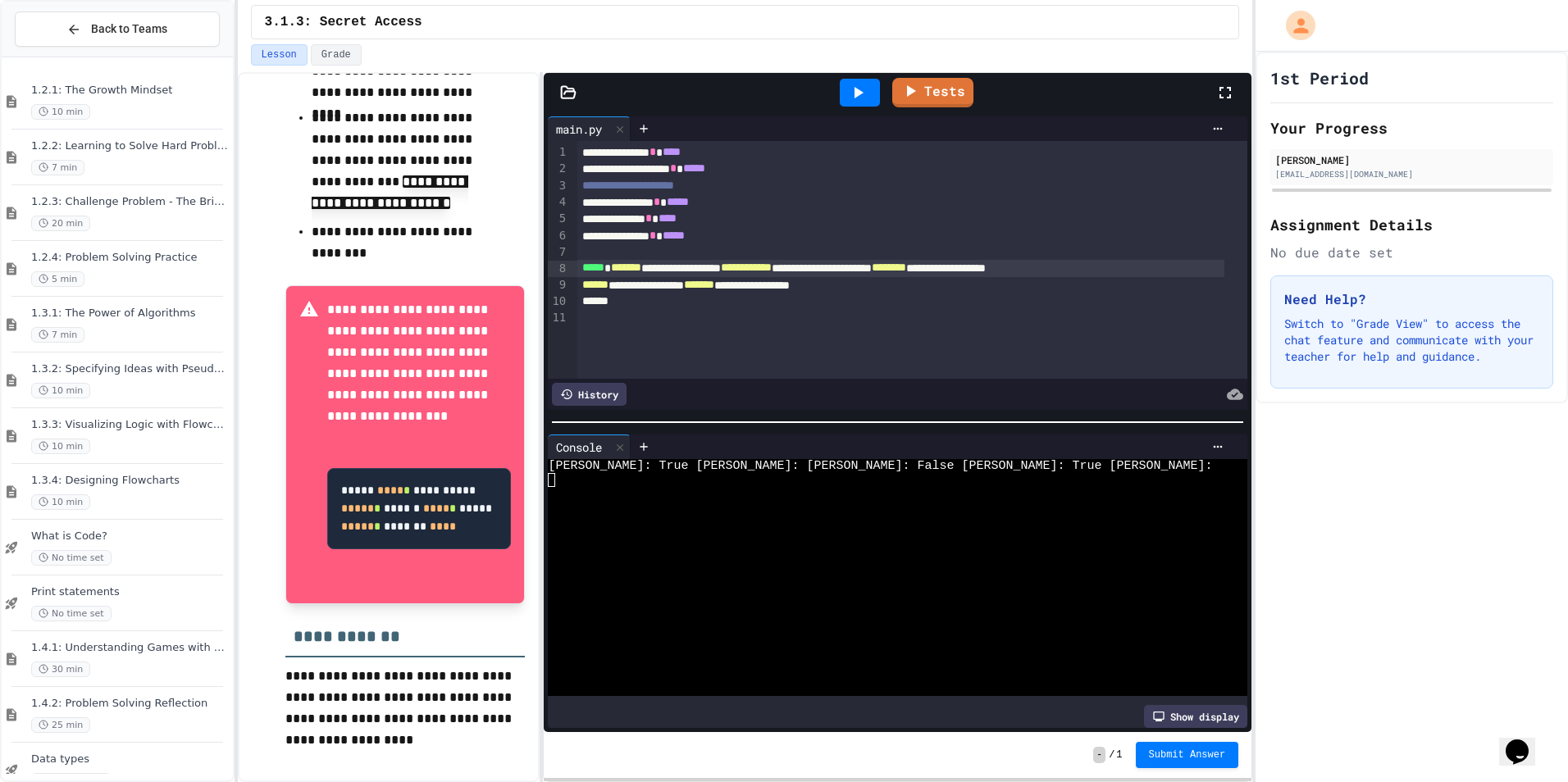
click at [767, 269] on div "**********" at bounding box center [901, 268] width 648 height 17
click at [864, 83] on icon at bounding box center [858, 92] width 20 height 20
click at [730, 267] on span "***" at bounding box center [722, 268] width 13 height 12
click at [861, 82] on icon at bounding box center [858, 92] width 20 height 20
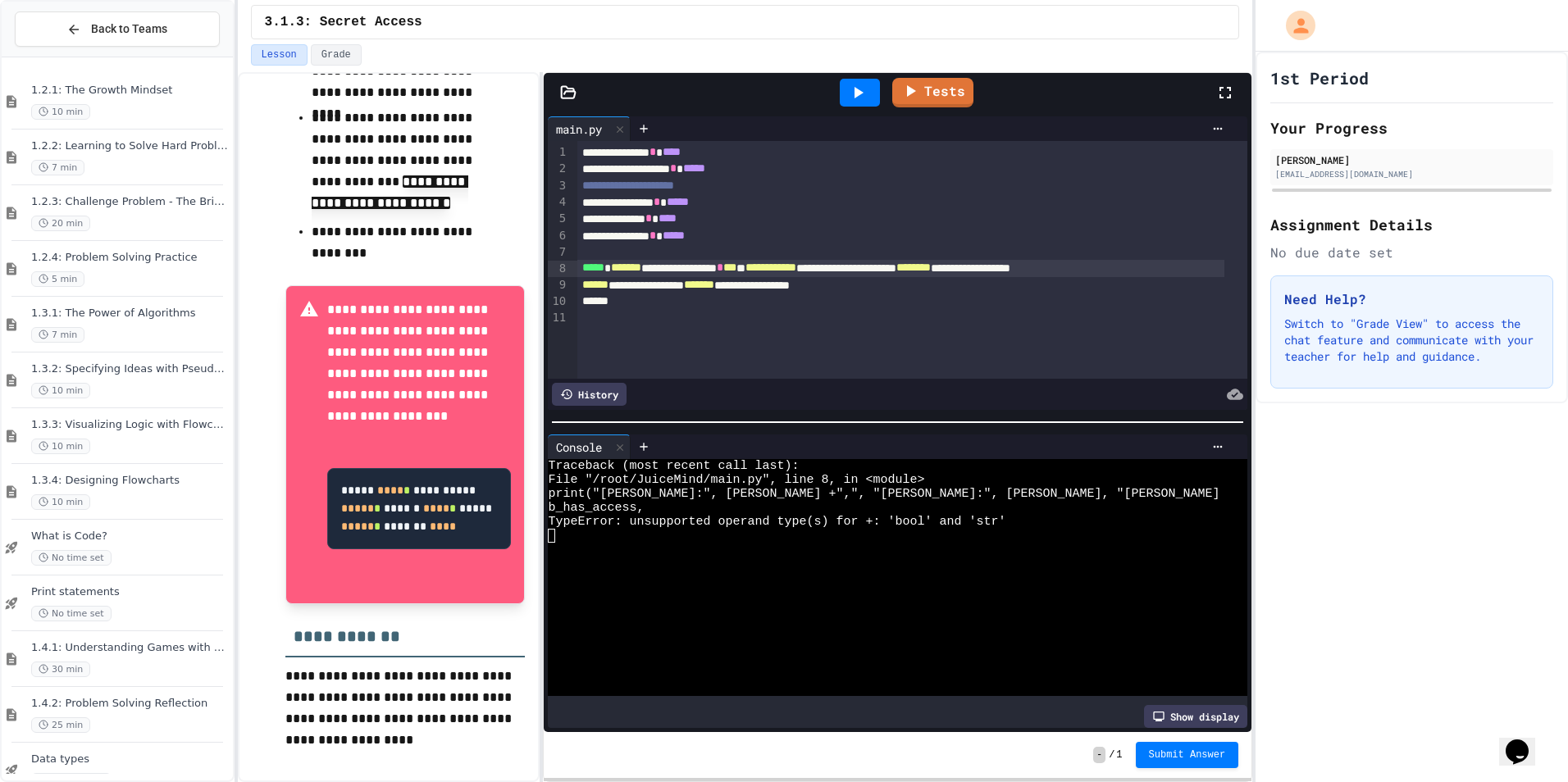
click at [723, 267] on span "*" at bounding box center [719, 268] width 7 height 12
click at [865, 101] on icon at bounding box center [858, 92] width 20 height 20
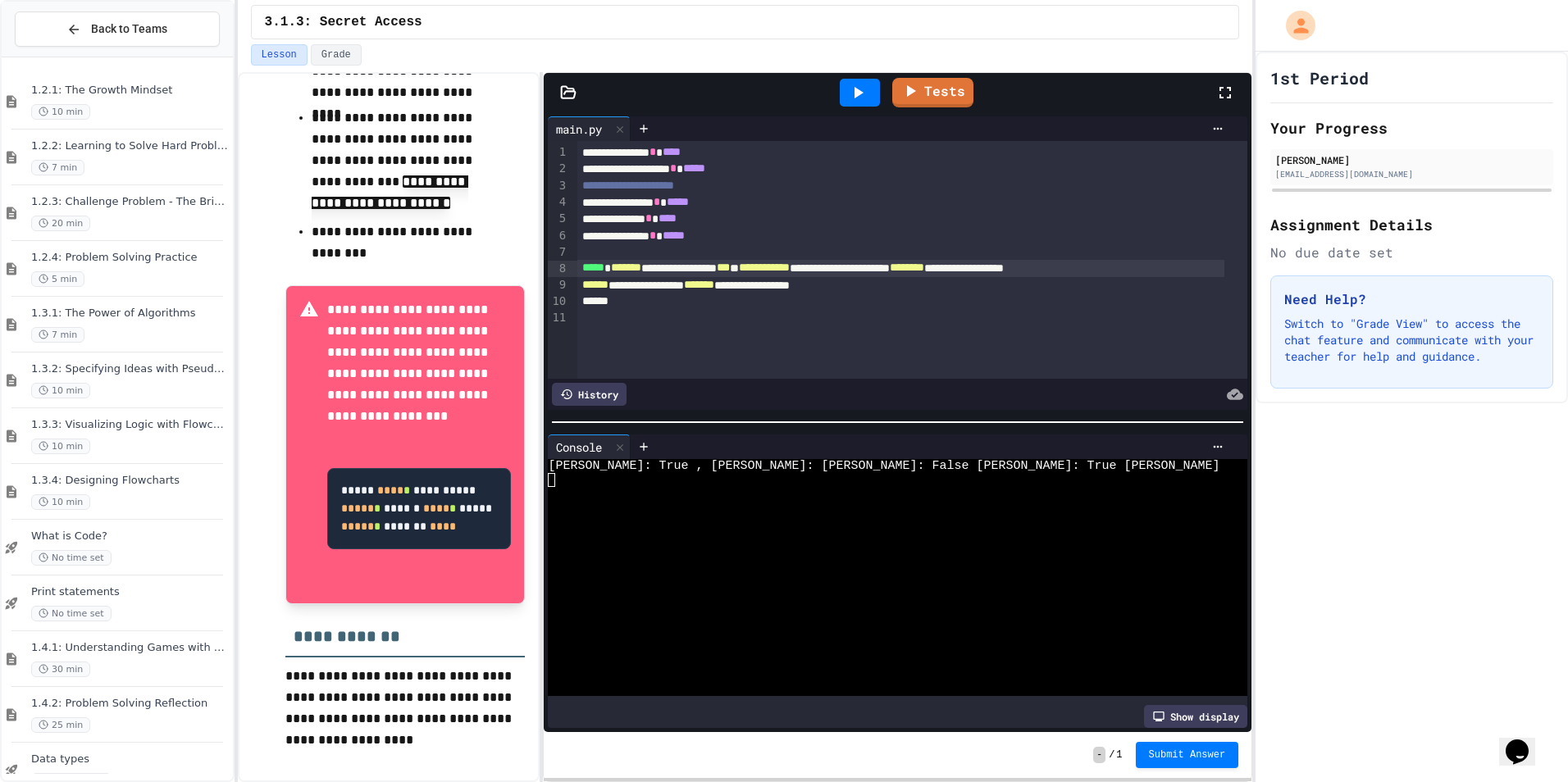
click at [1029, 267] on div "**********" at bounding box center [901, 268] width 648 height 17
click at [690, 290] on div "**********" at bounding box center [901, 276] width 648 height 32
click at [727, 299] on div "**********" at bounding box center [901, 301] width 648 height 17
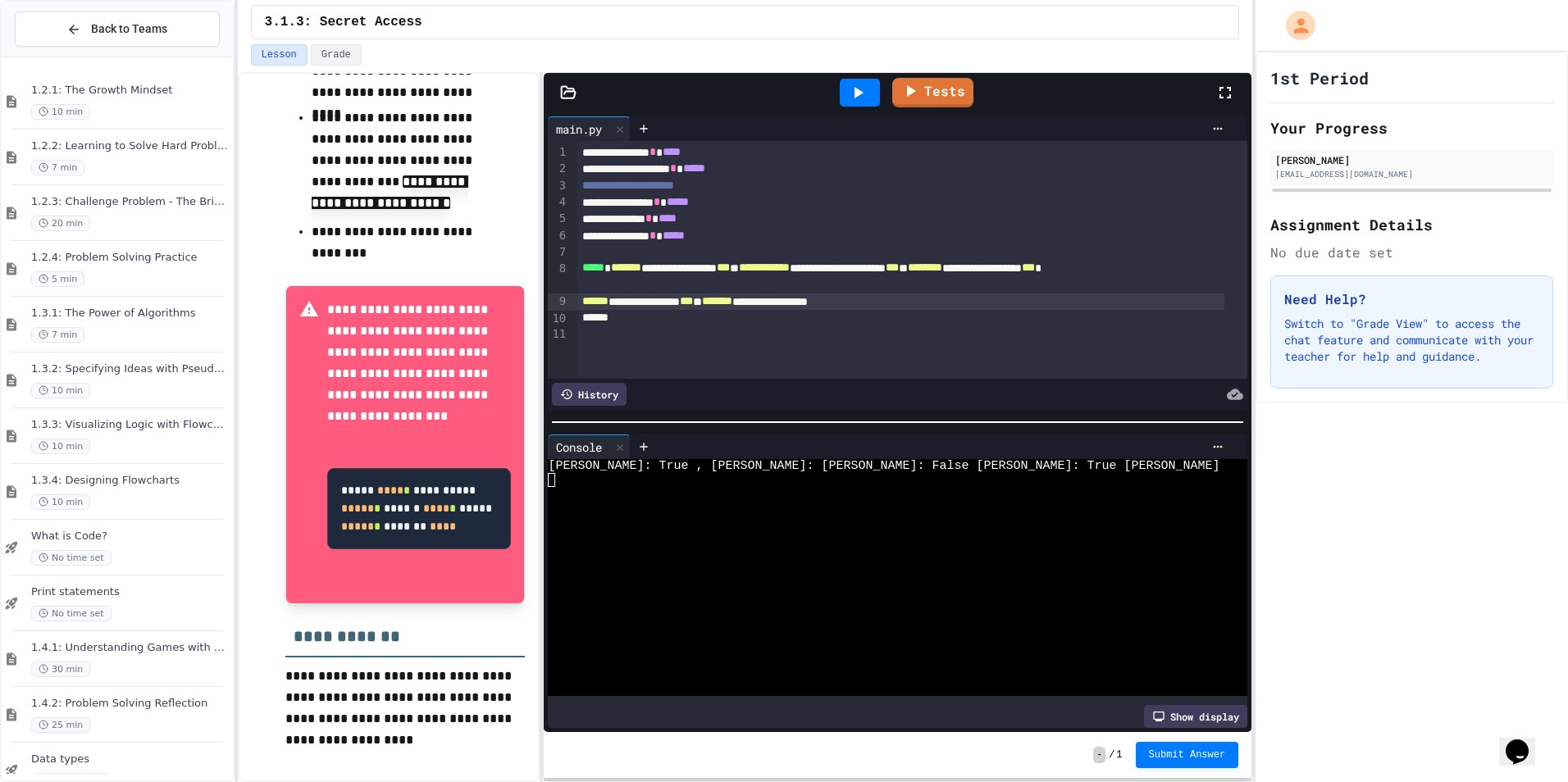
click at [854, 88] on icon at bounding box center [858, 92] width 20 height 20
click at [899, 107] on div "Tests" at bounding box center [904, 92] width 622 height 44
click at [932, 105] on link "Tests" at bounding box center [932, 92] width 81 height 29
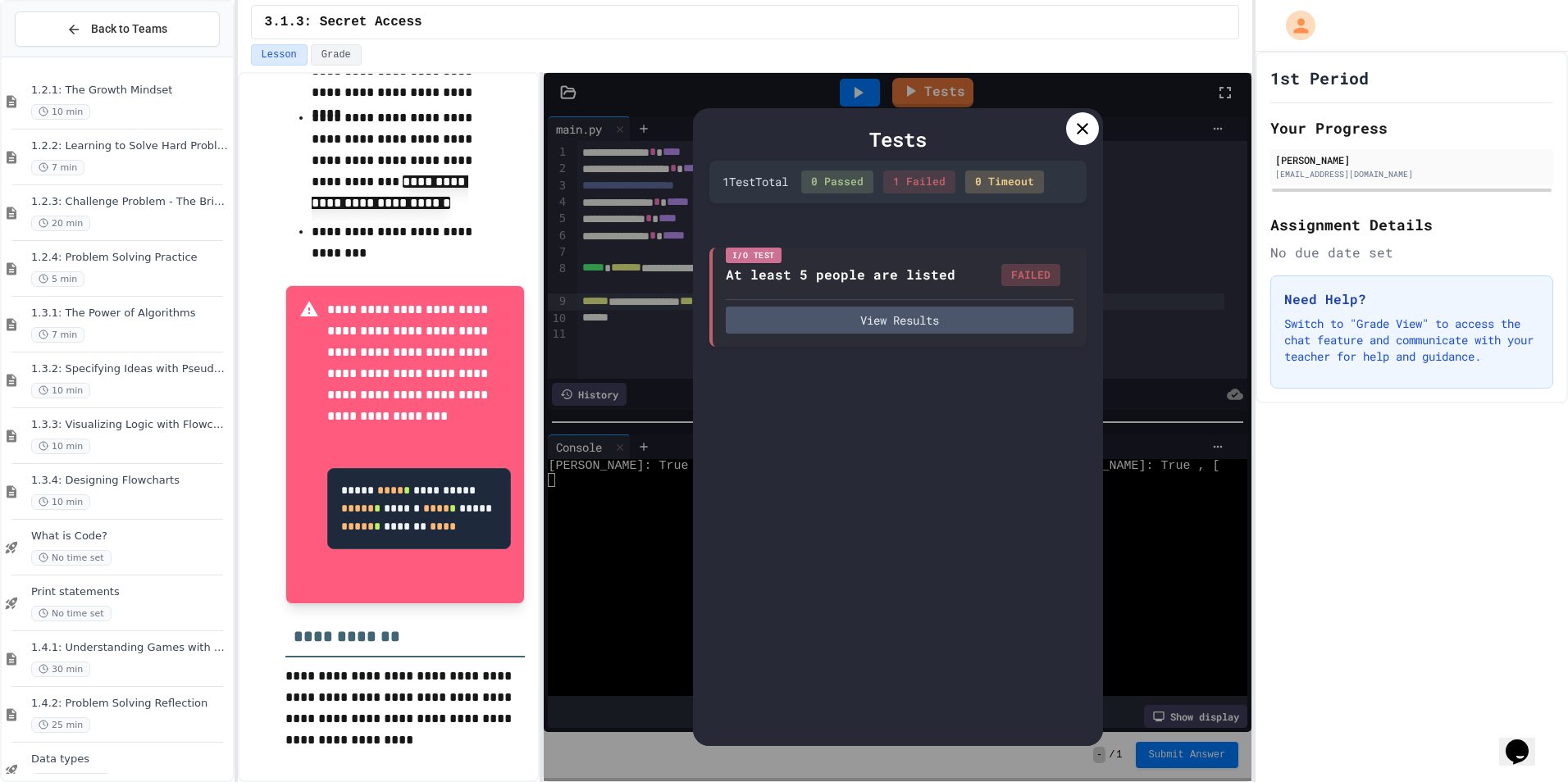
click at [1085, 137] on div at bounding box center [1081, 128] width 32 height 32
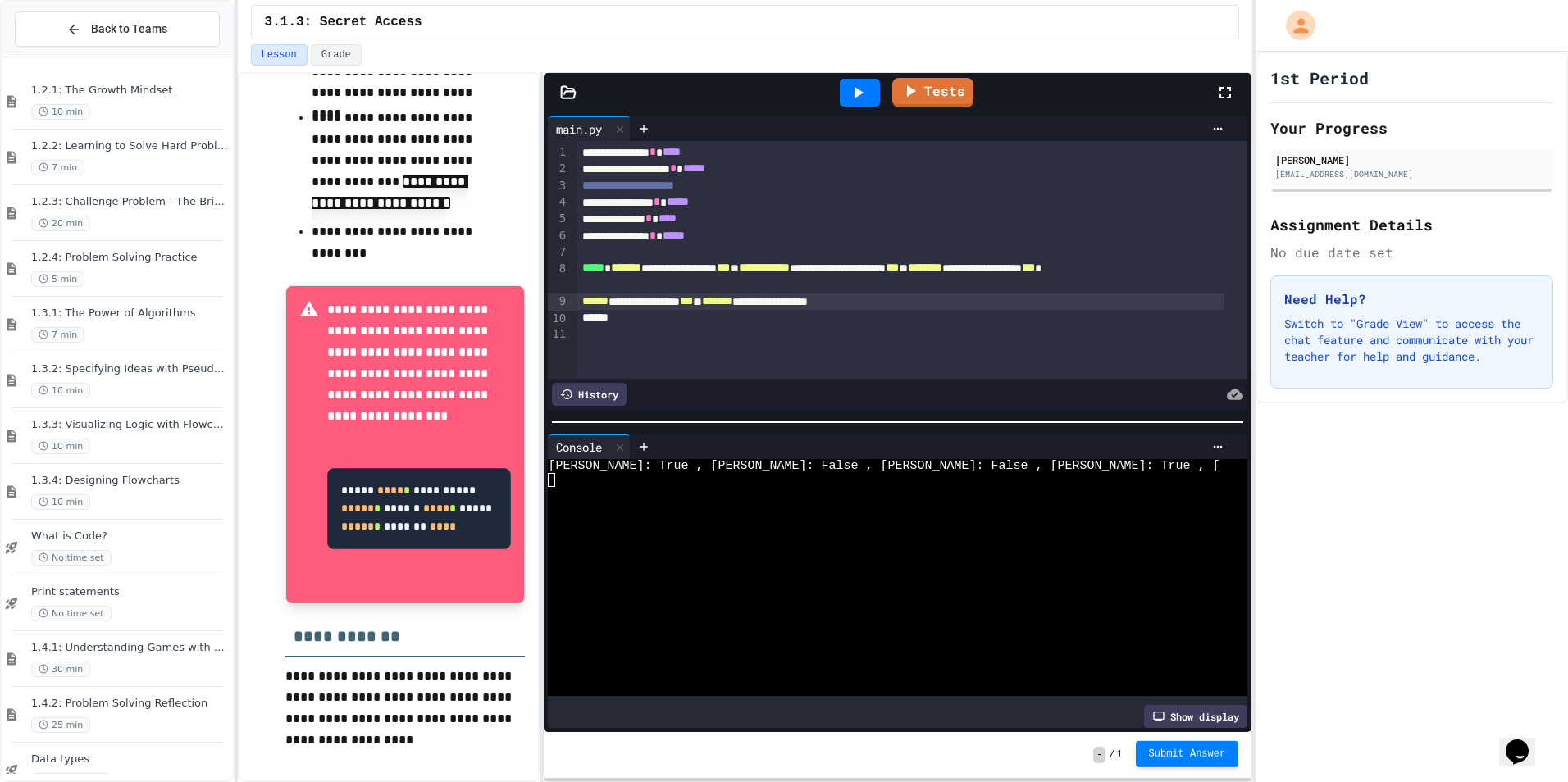
click at [1179, 754] on span "Submit Answer" at bounding box center [1187, 754] width 78 height 13
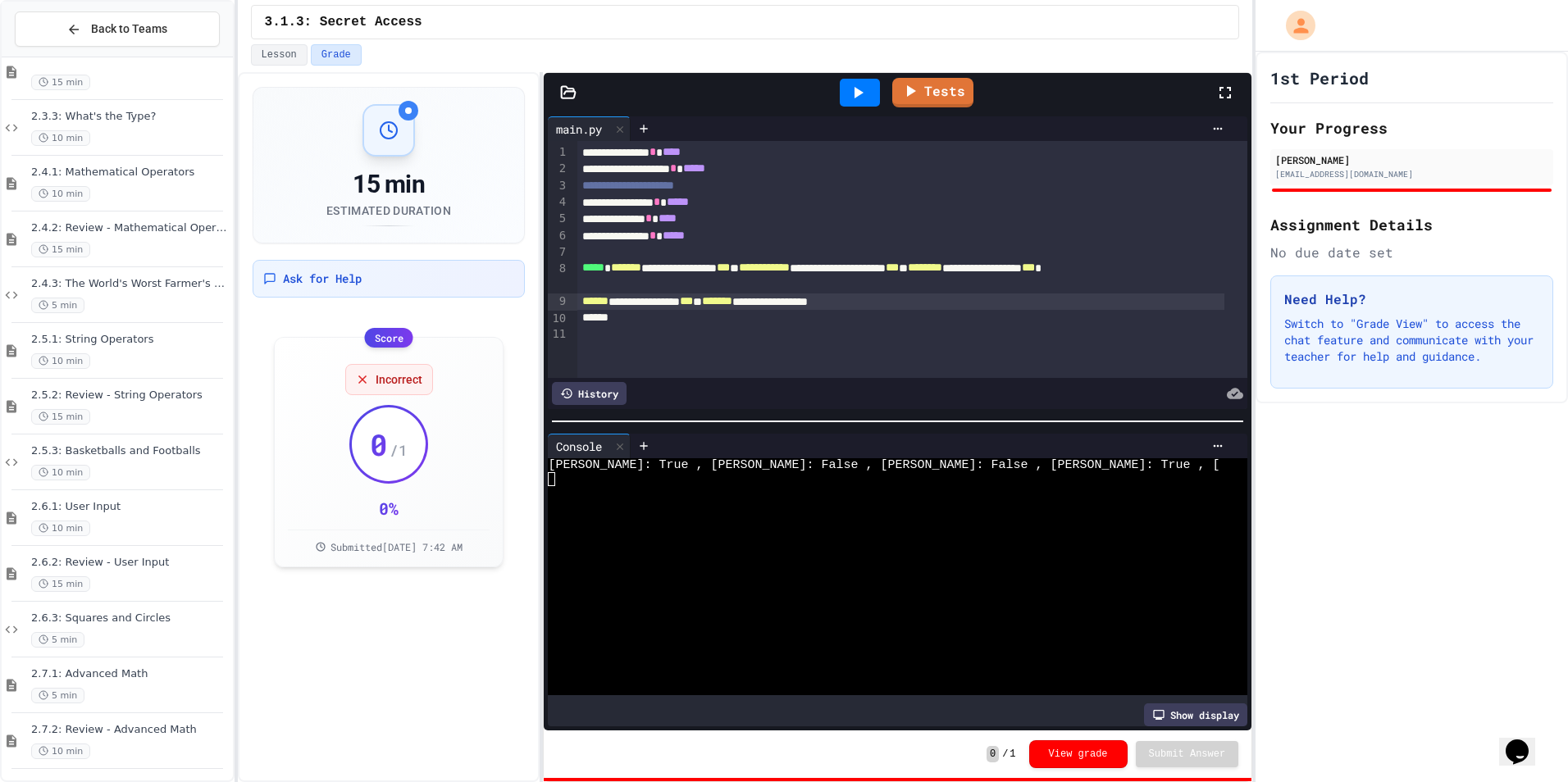
scroll to position [1595, 0]
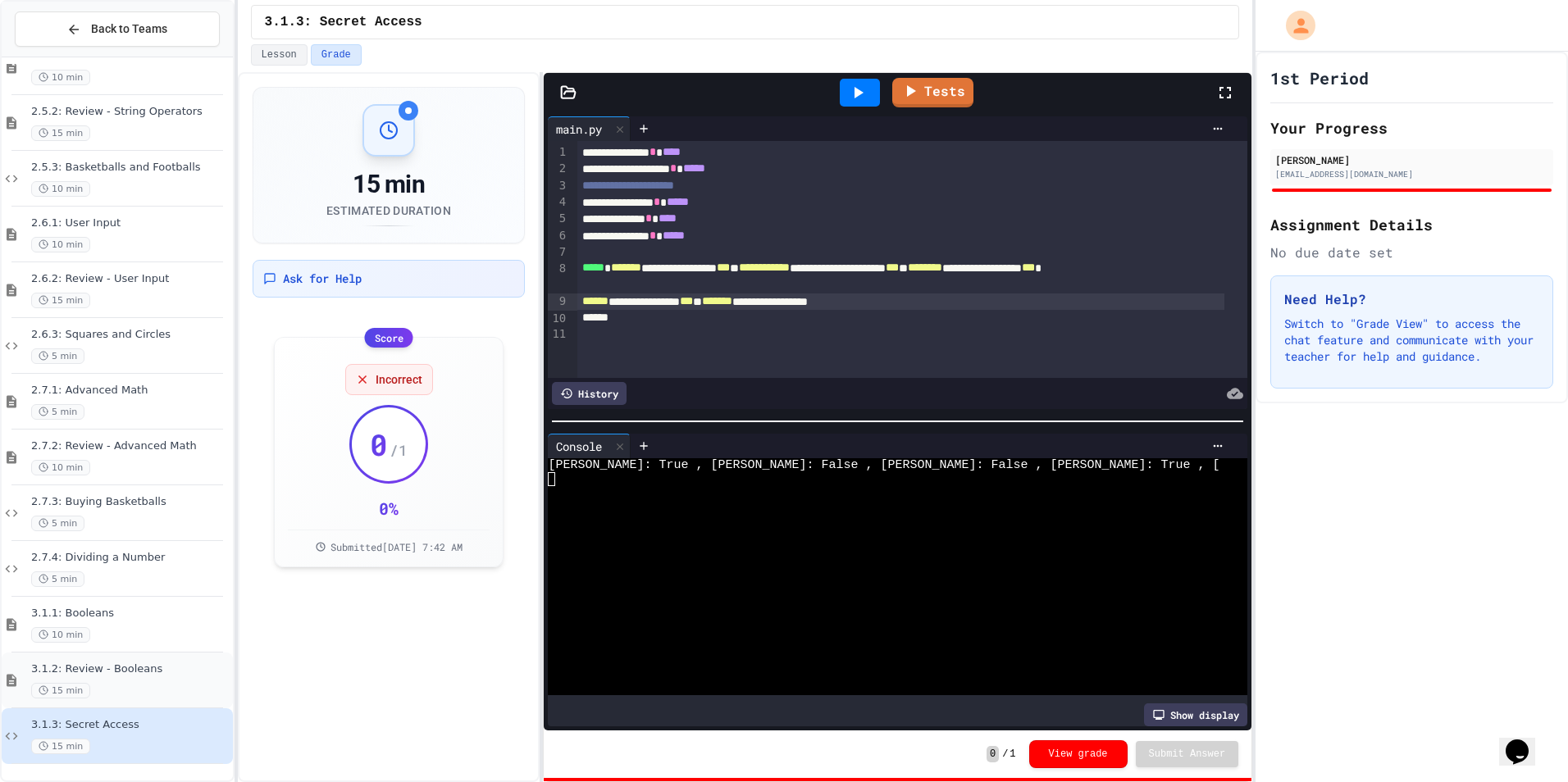
click at [131, 678] on div "3.1.2: Review - Booleans 15 min" at bounding box center [131, 680] width 198 height 36
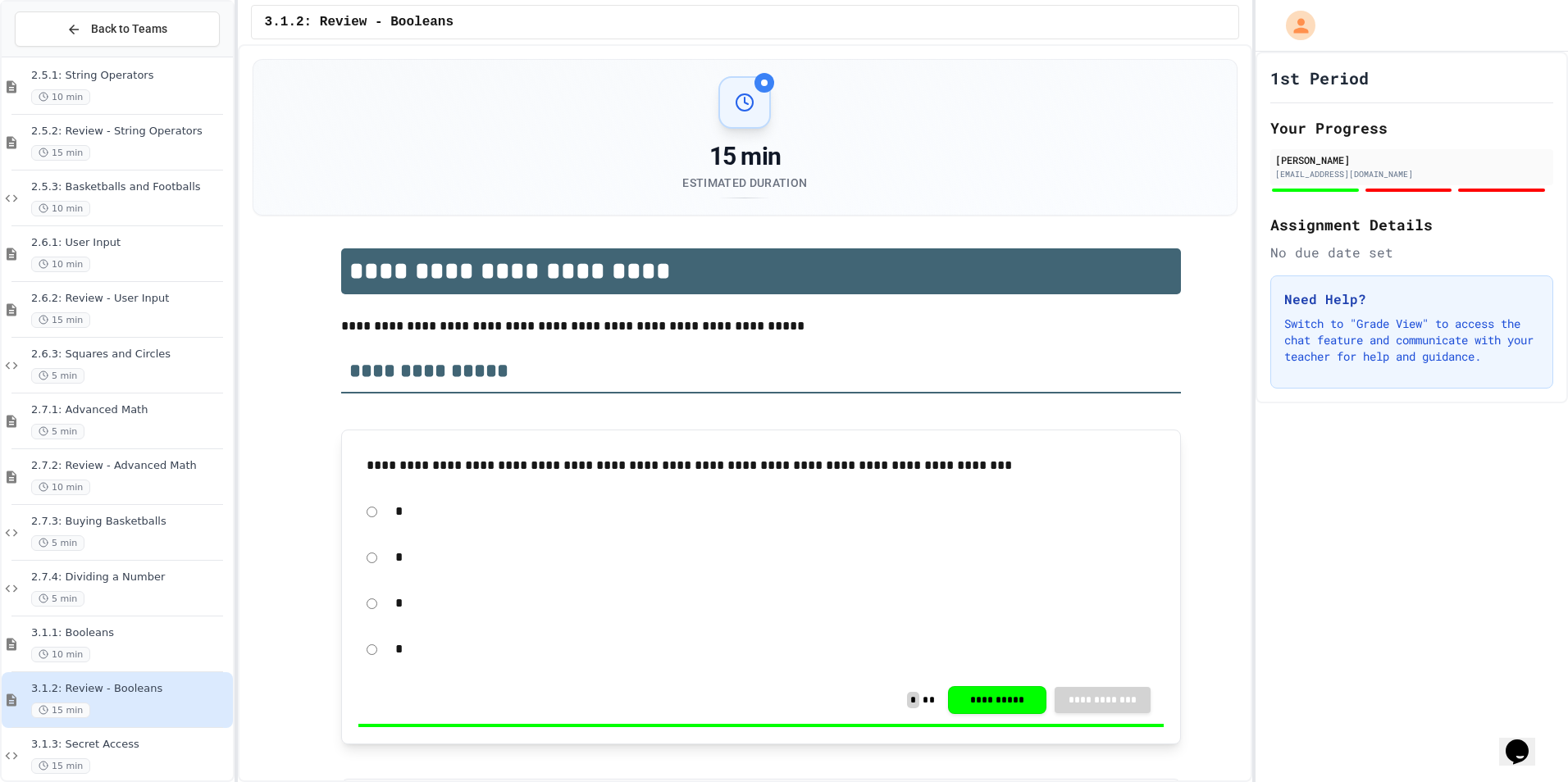
scroll to position [1595, 0]
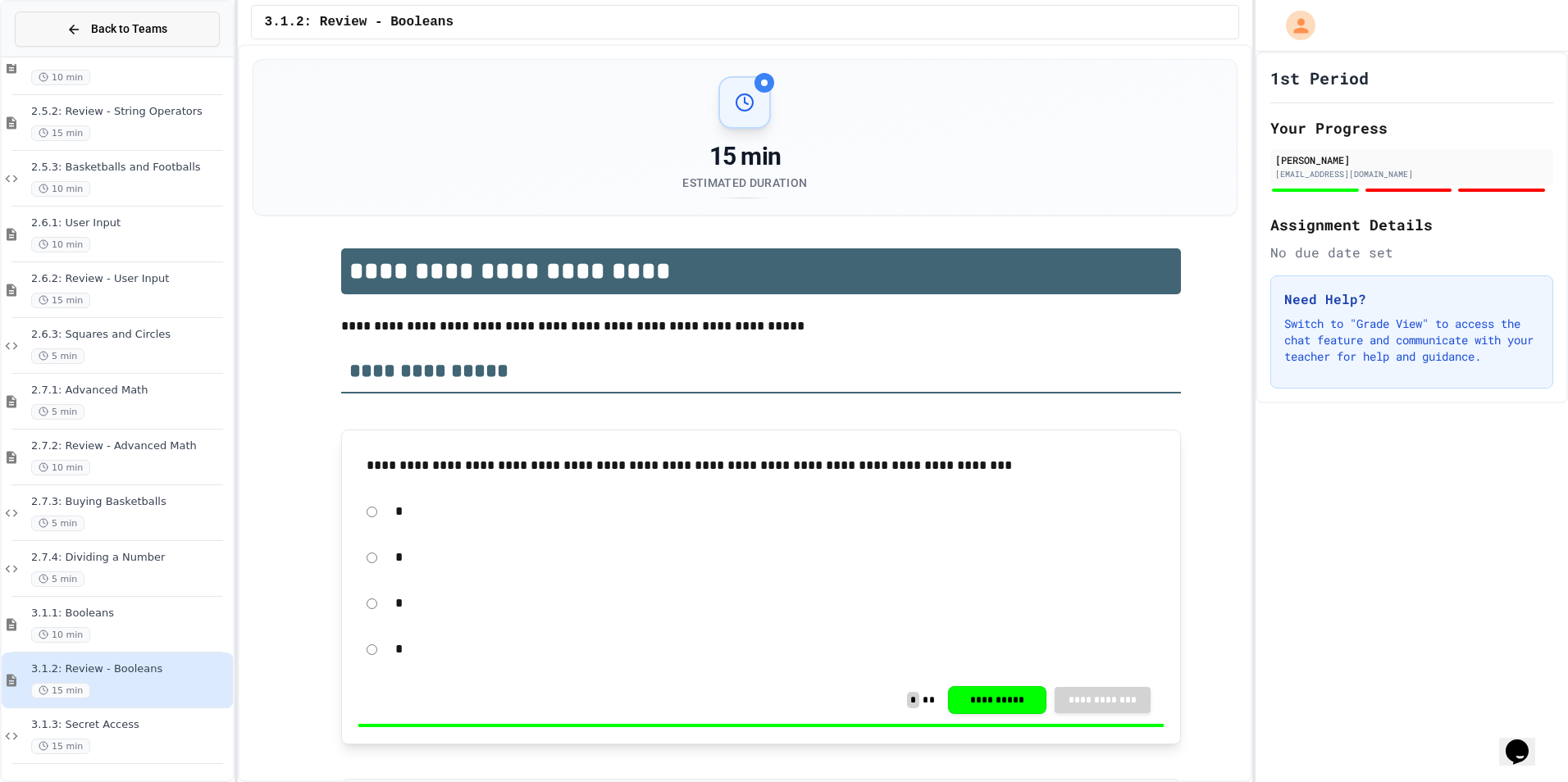
click at [134, 26] on span "Back to Teams" at bounding box center [130, 29] width 77 height 18
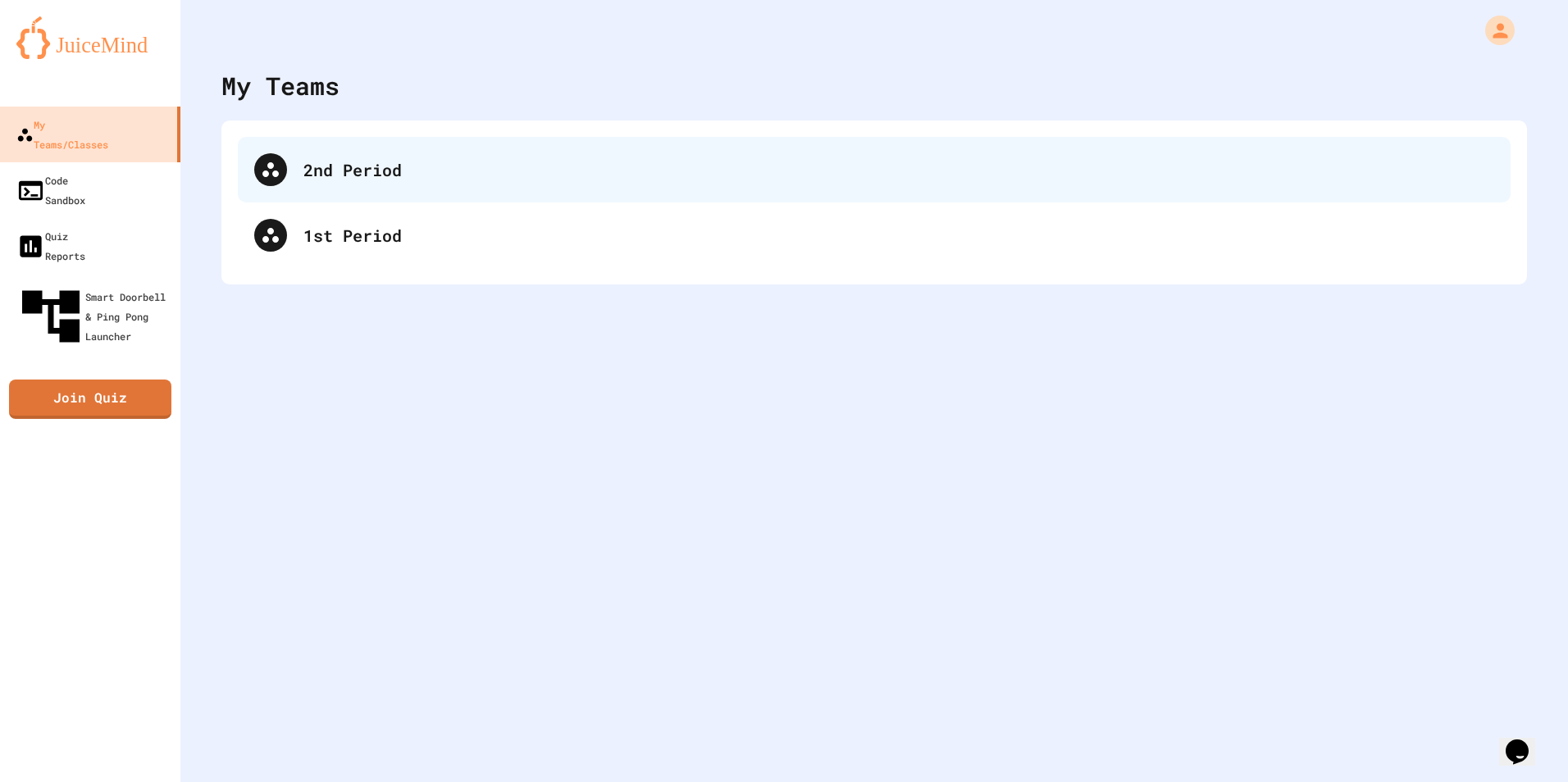
click at [382, 184] on div "2nd Period" at bounding box center [873, 170] width 1273 height 66
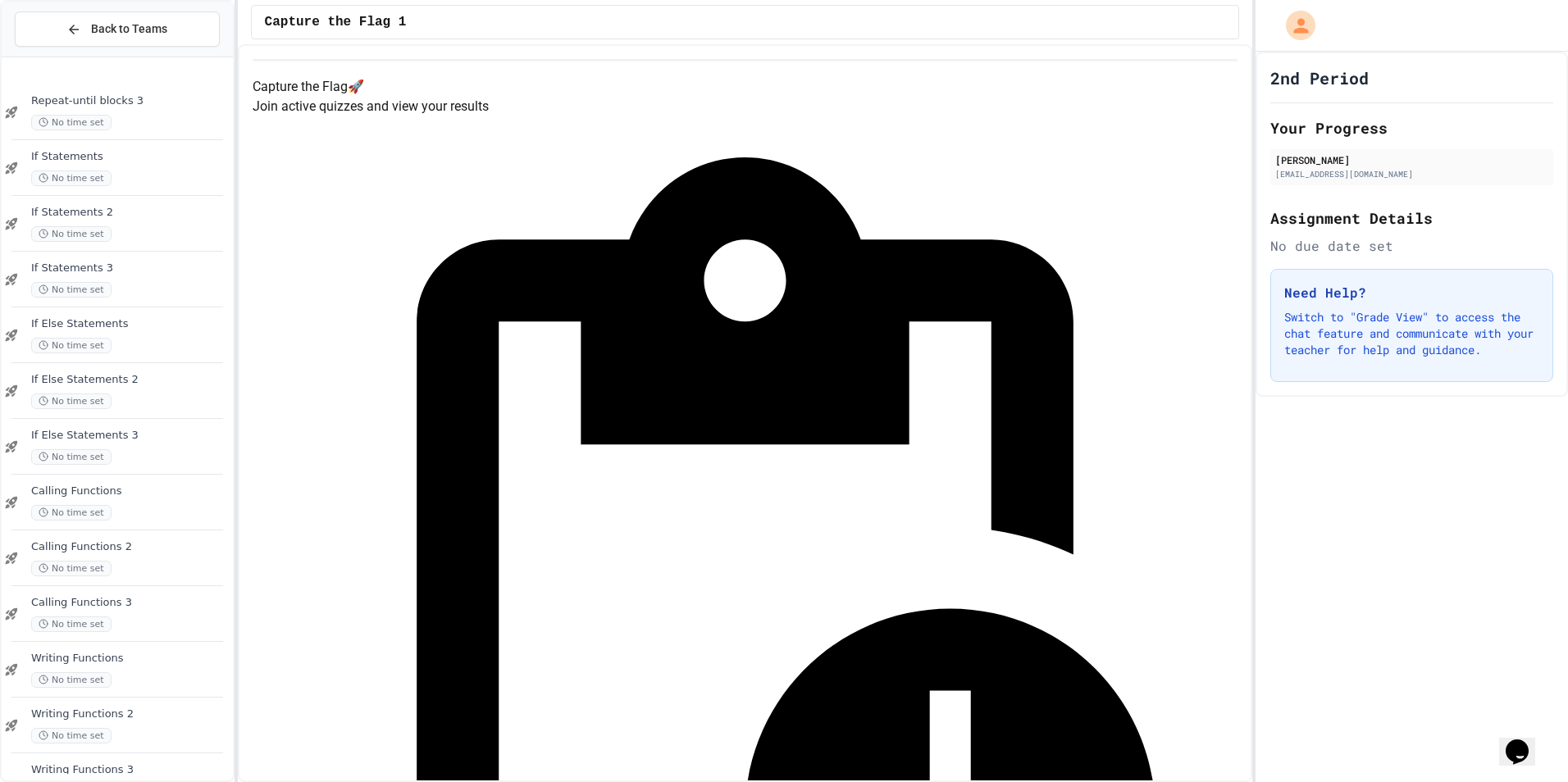
scroll to position [1038, 0]
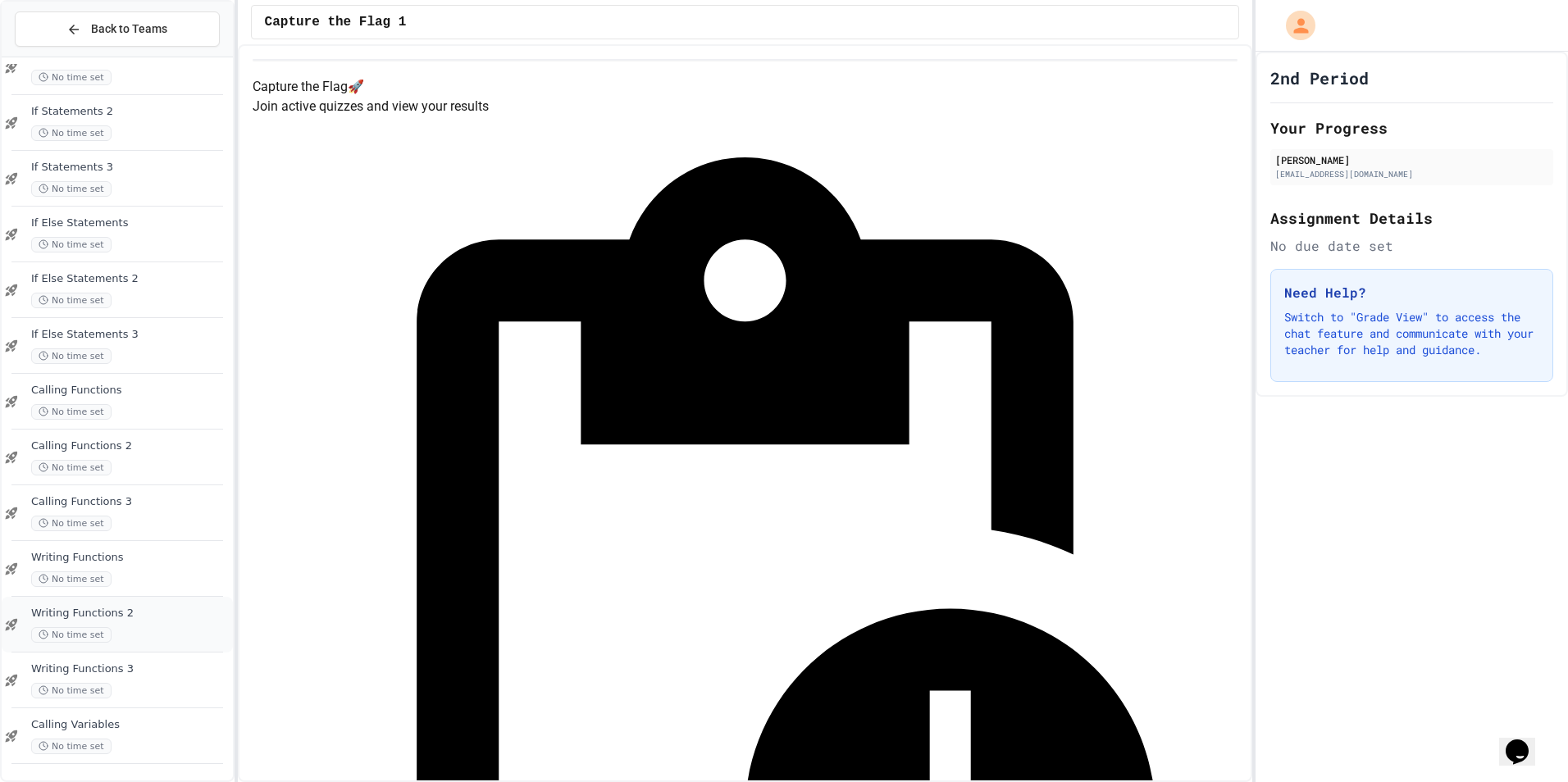
click at [141, 629] on div "No time set" at bounding box center [131, 635] width 198 height 16
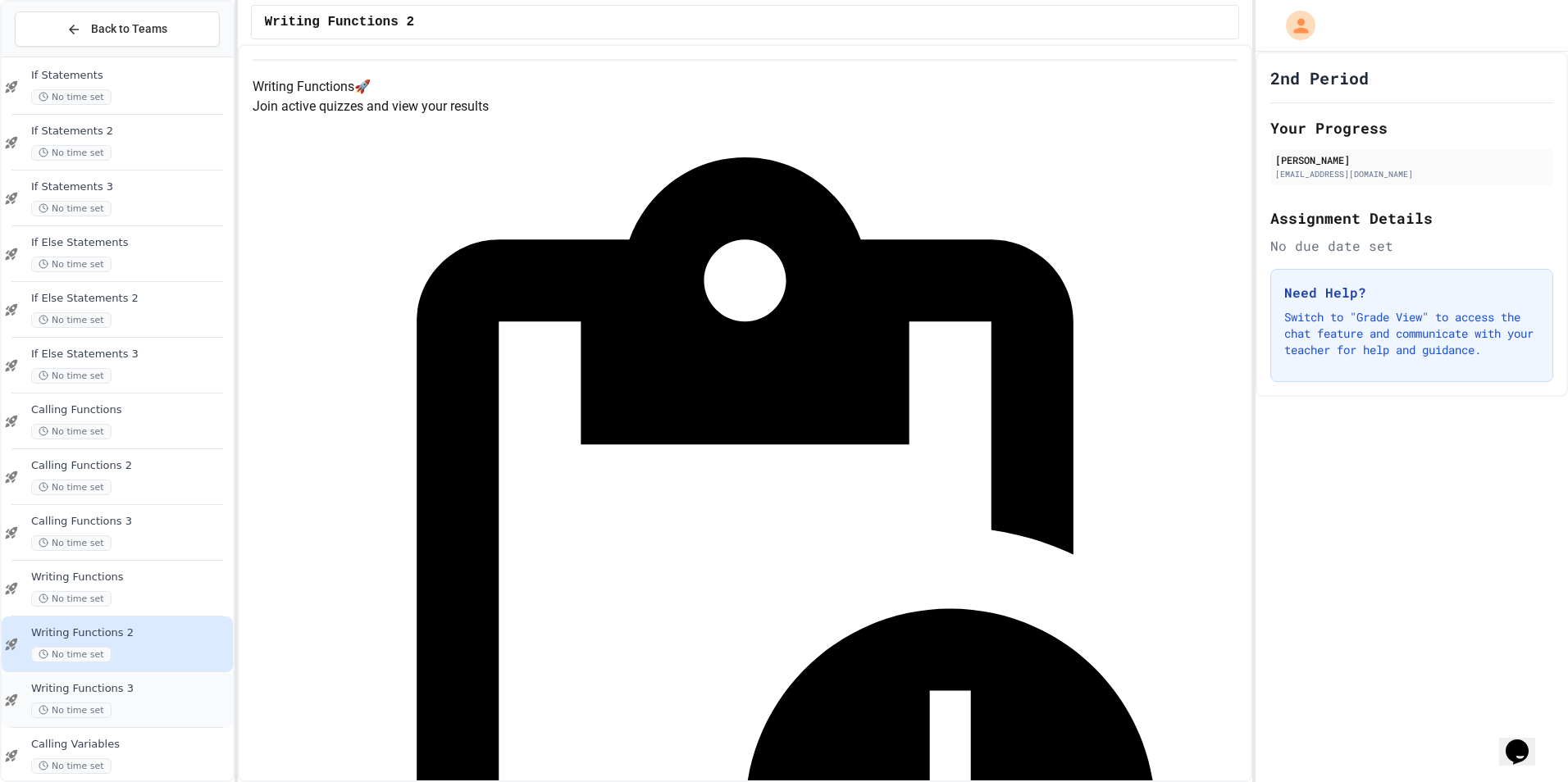
click at [118, 708] on div "No time set" at bounding box center [131, 710] width 198 height 16
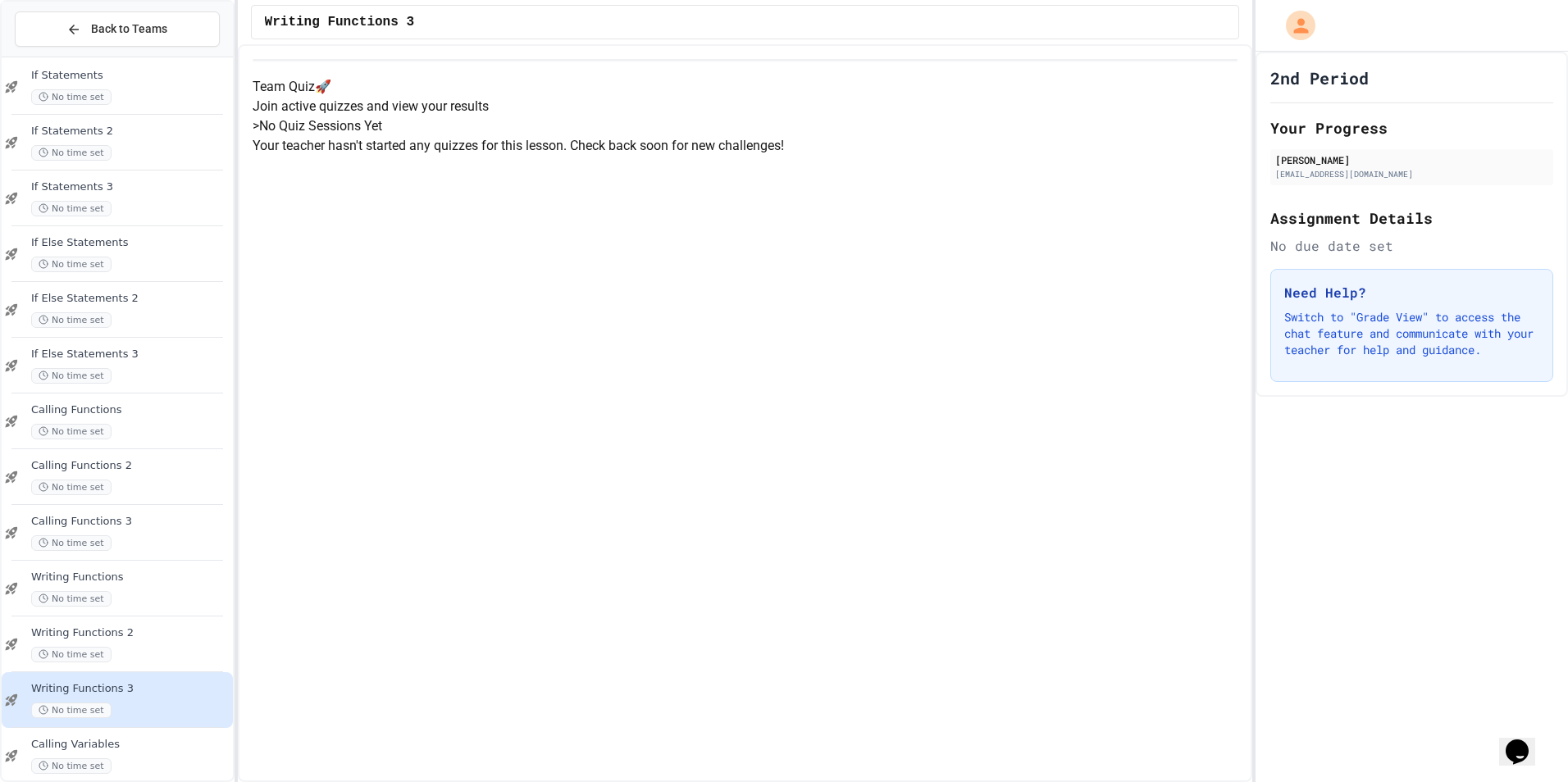
scroll to position [1038, 0]
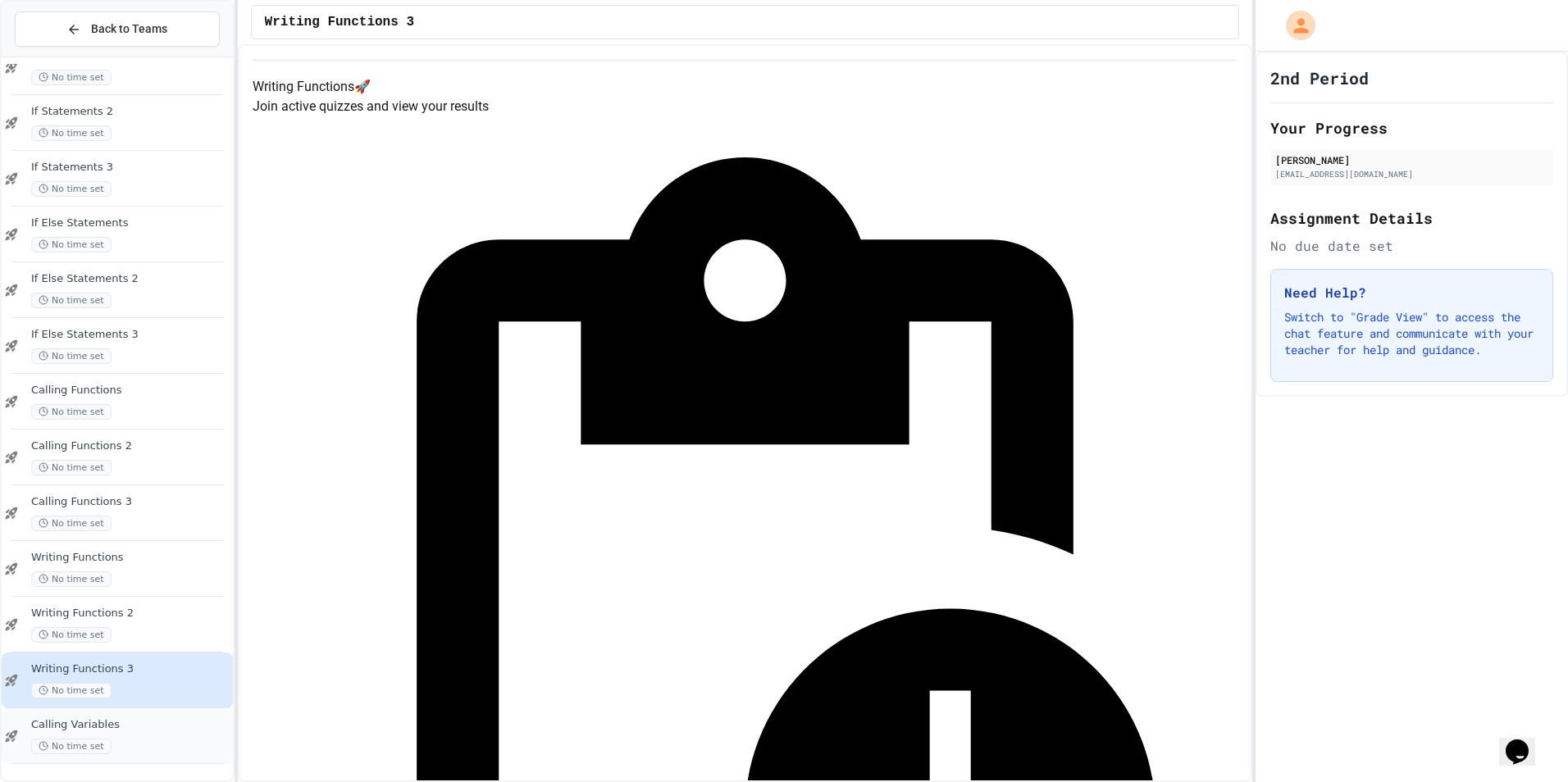
click at [132, 742] on div "No time set" at bounding box center [131, 747] width 198 height 16
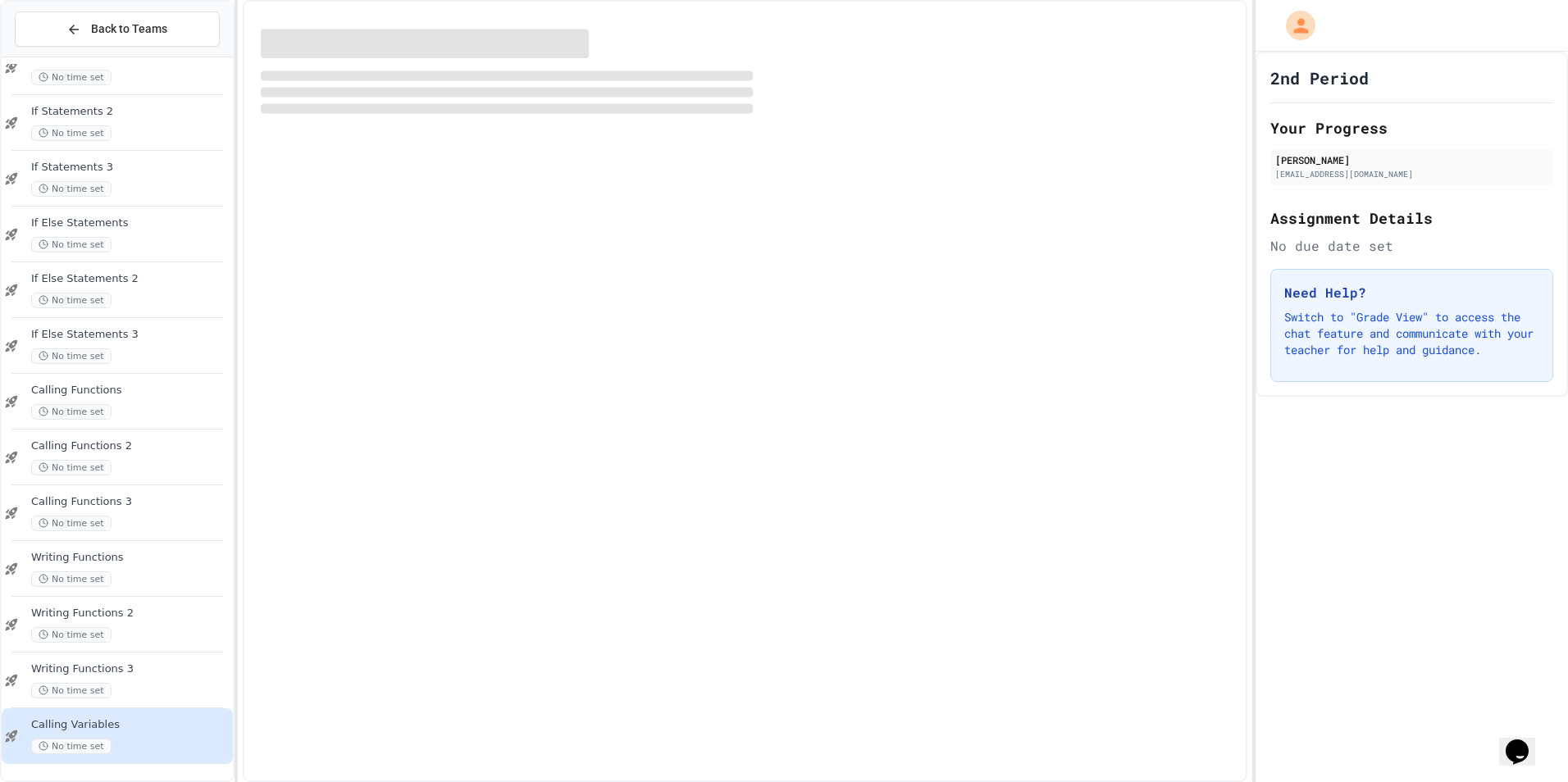
scroll to position [1018, 0]
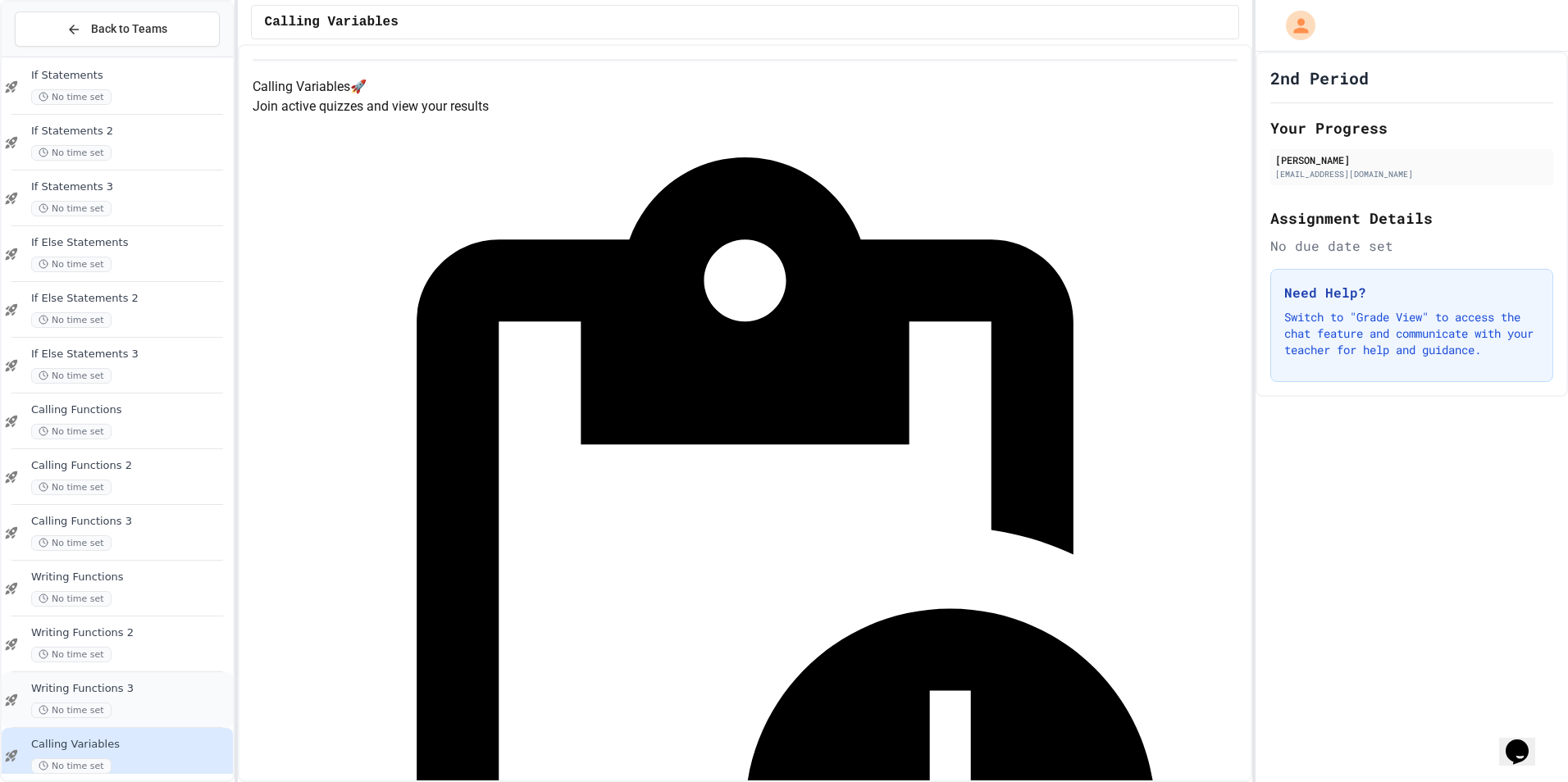
click at [131, 681] on div "Writing Functions 3 No time set" at bounding box center [118, 700] width 232 height 56
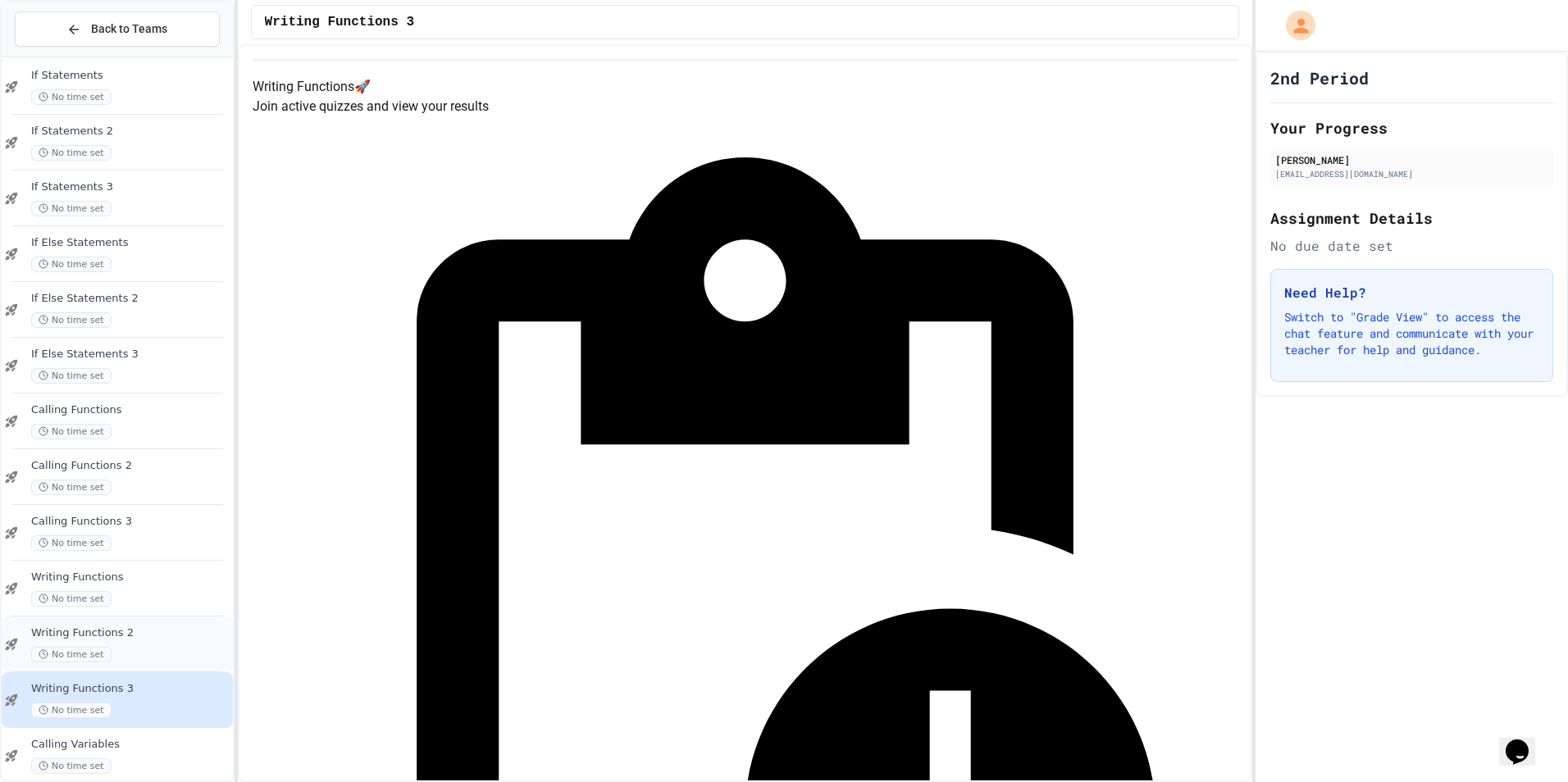
click at [180, 631] on span "Writing Functions 2" at bounding box center [131, 633] width 198 height 14
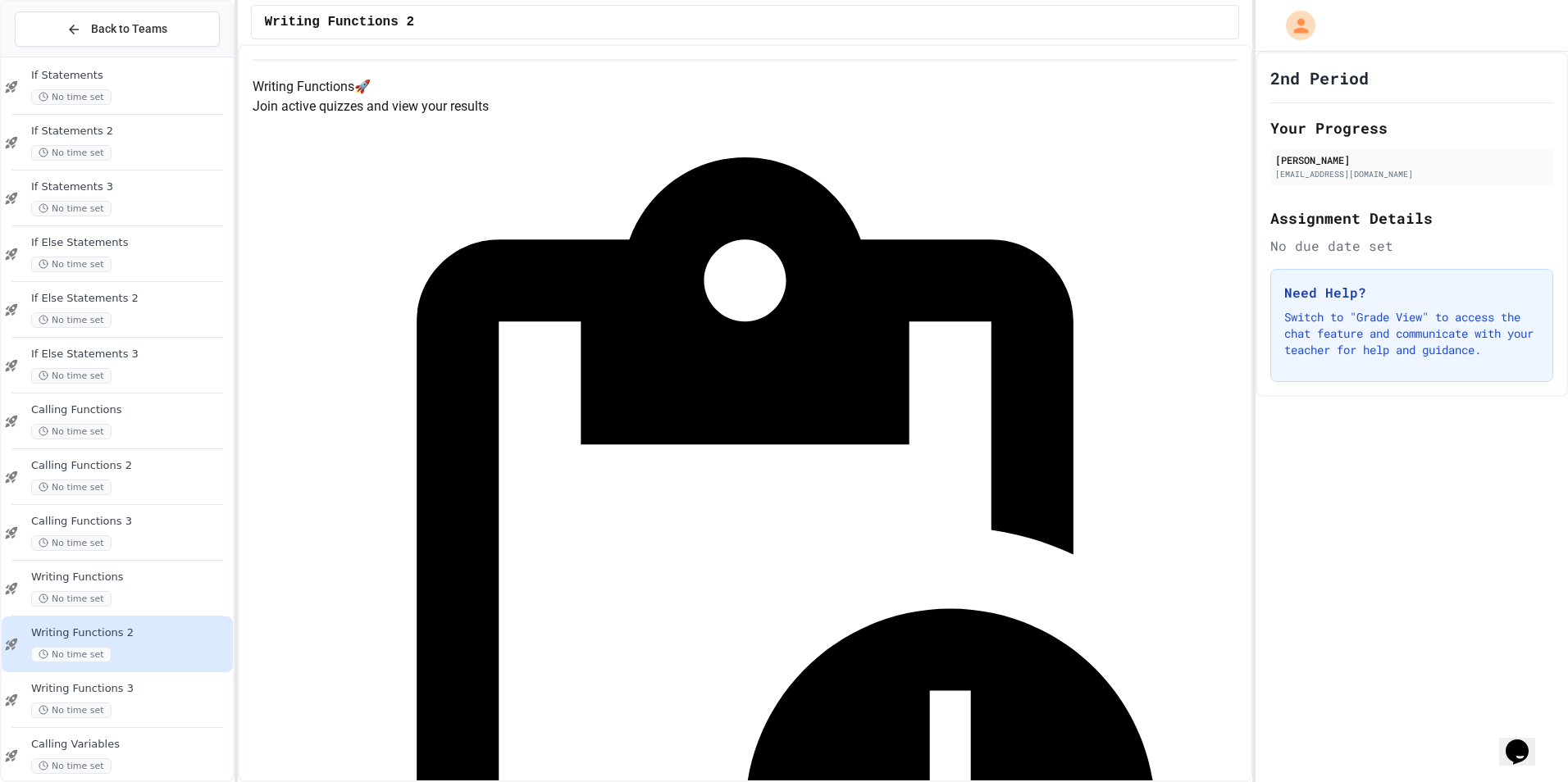
click at [84, 707] on span "No time set" at bounding box center [72, 710] width 80 height 16
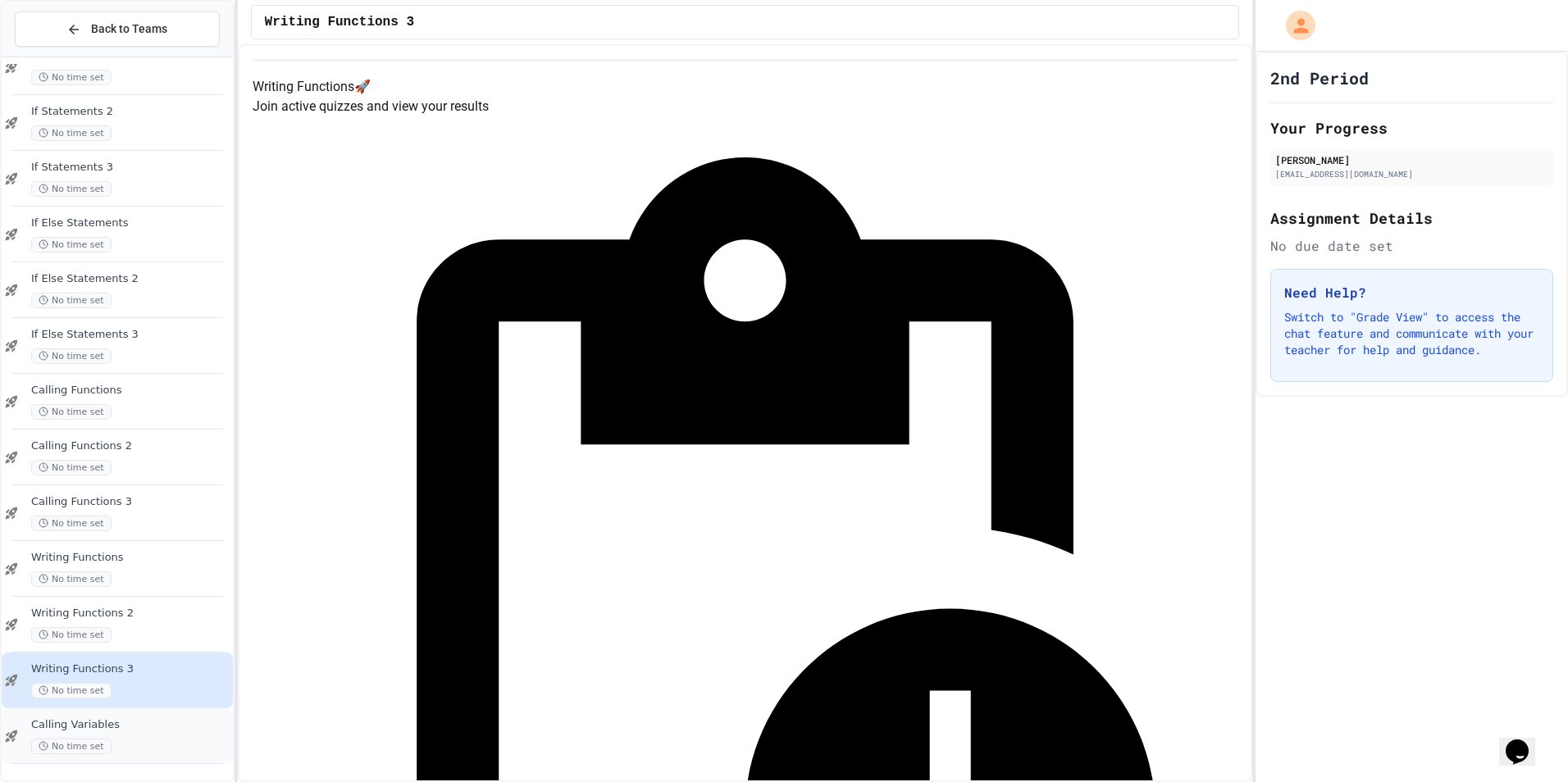
click at [119, 730] on span "Calling Variables" at bounding box center [131, 725] width 198 height 14
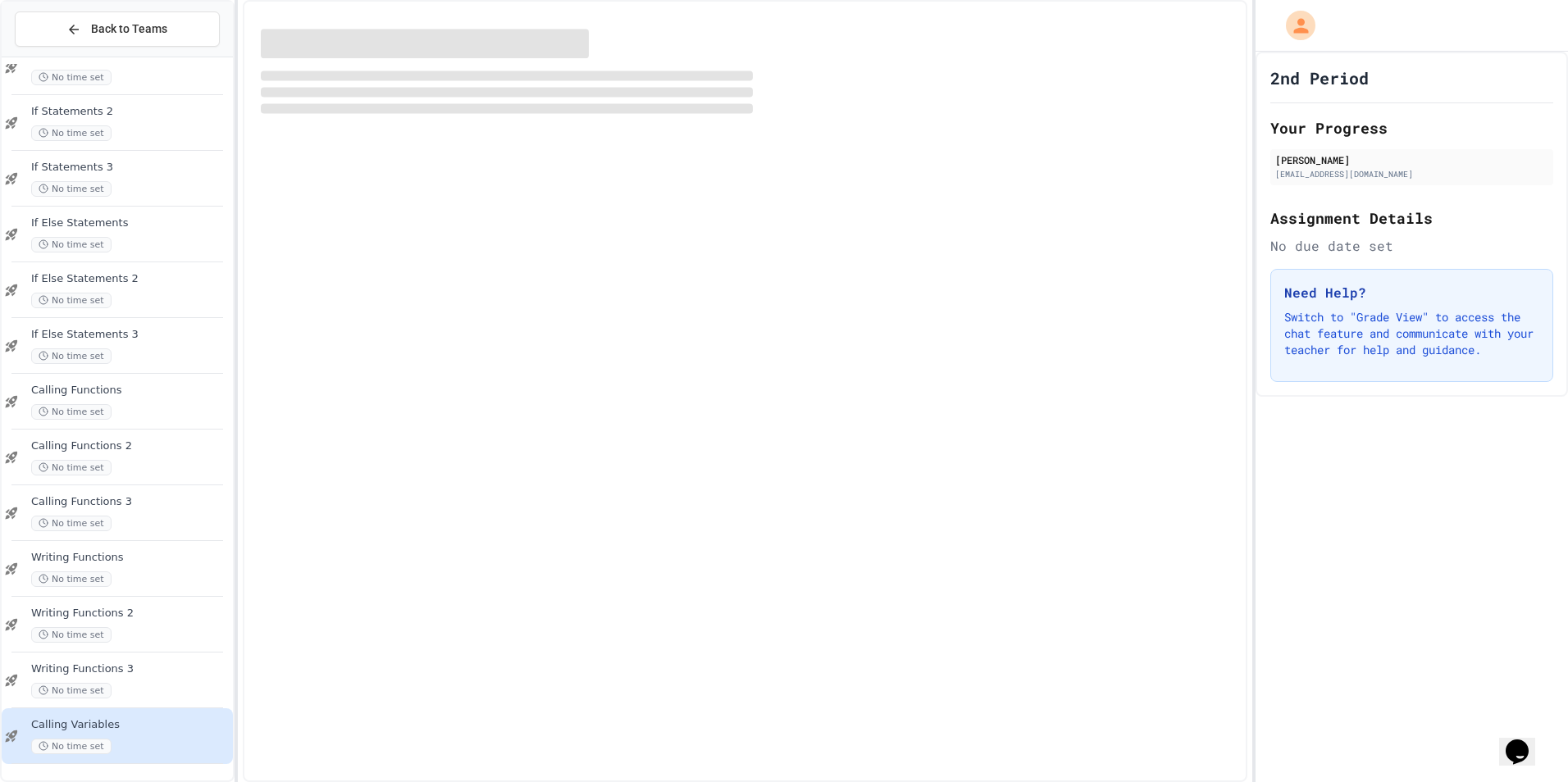
scroll to position [1018, 0]
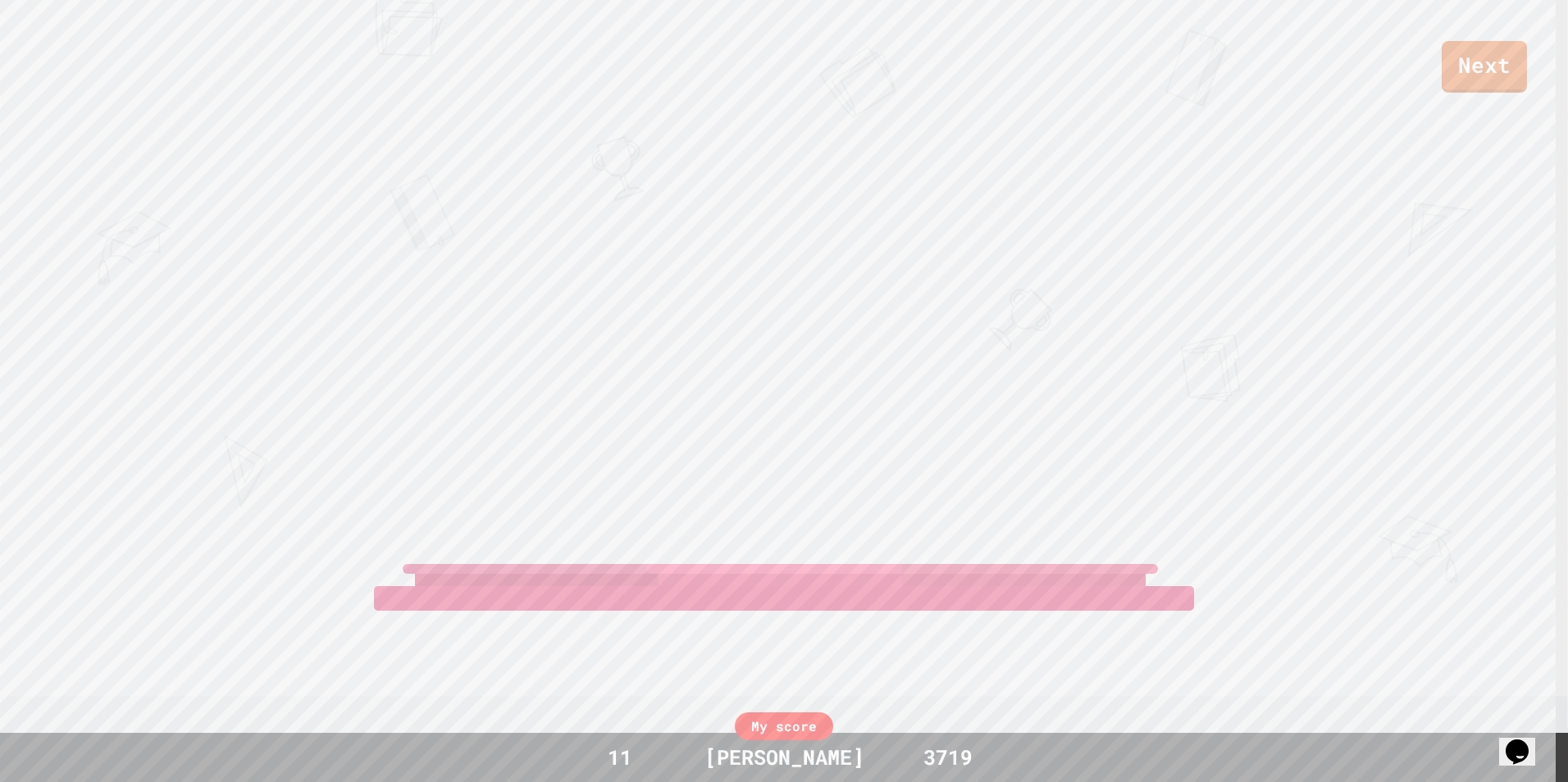
scroll to position [164, 0]
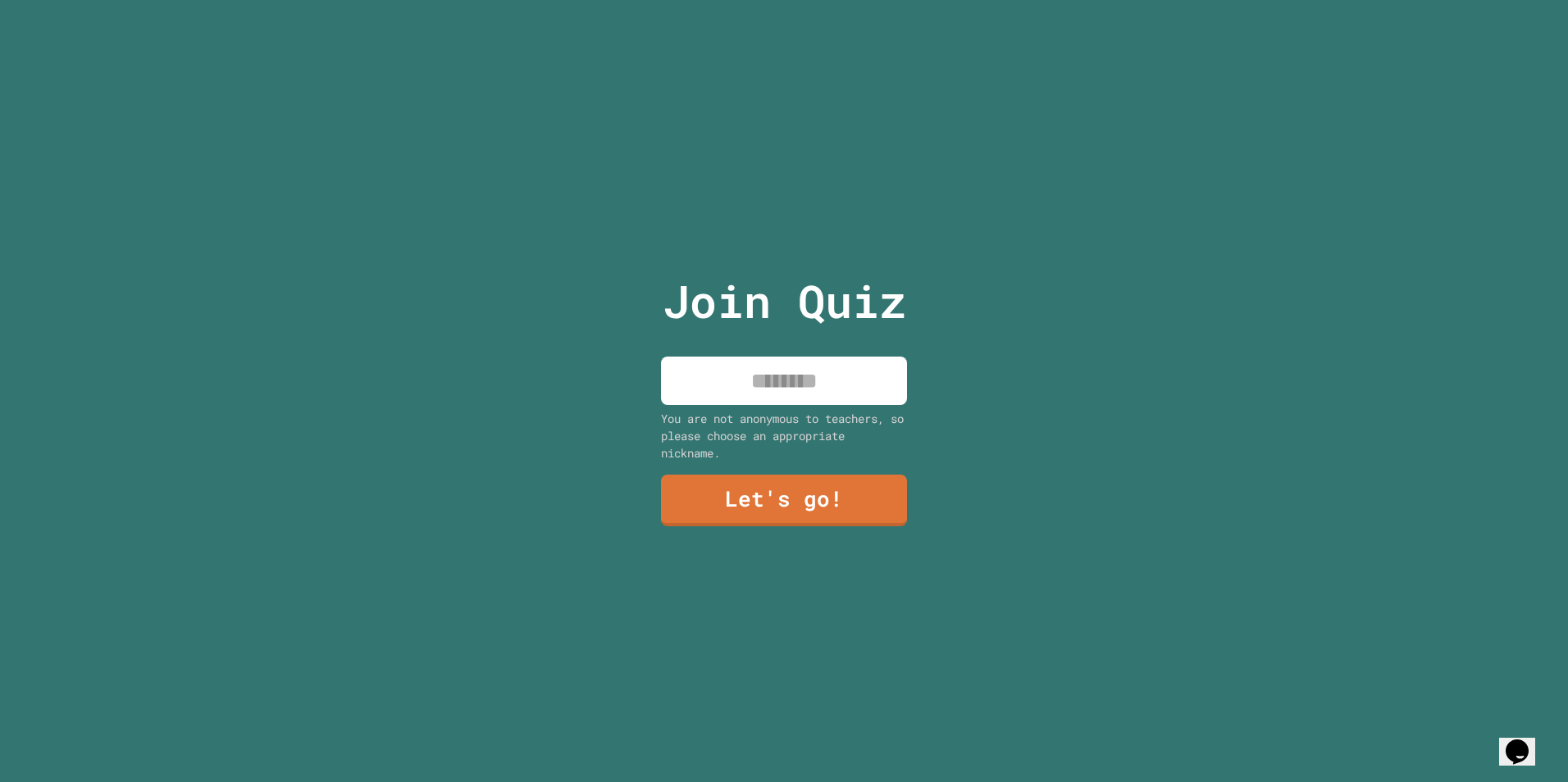
click at [872, 367] on input at bounding box center [783, 380] width 246 height 48
type input "*******"
click at [821, 481] on link "Let's go!" at bounding box center [783, 497] width 223 height 54
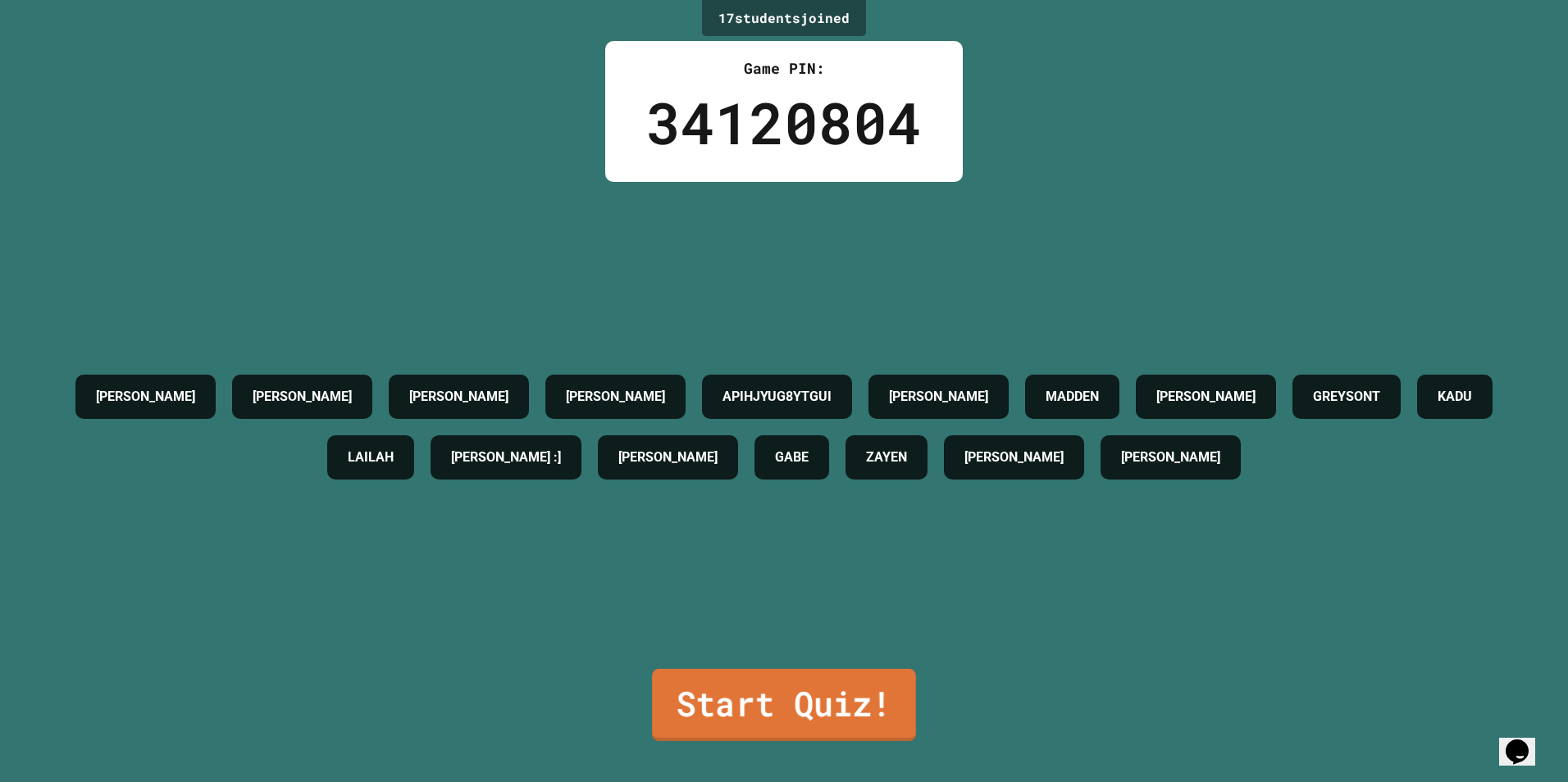
click at [816, 684] on link "Start Quiz!" at bounding box center [783, 705] width 264 height 73
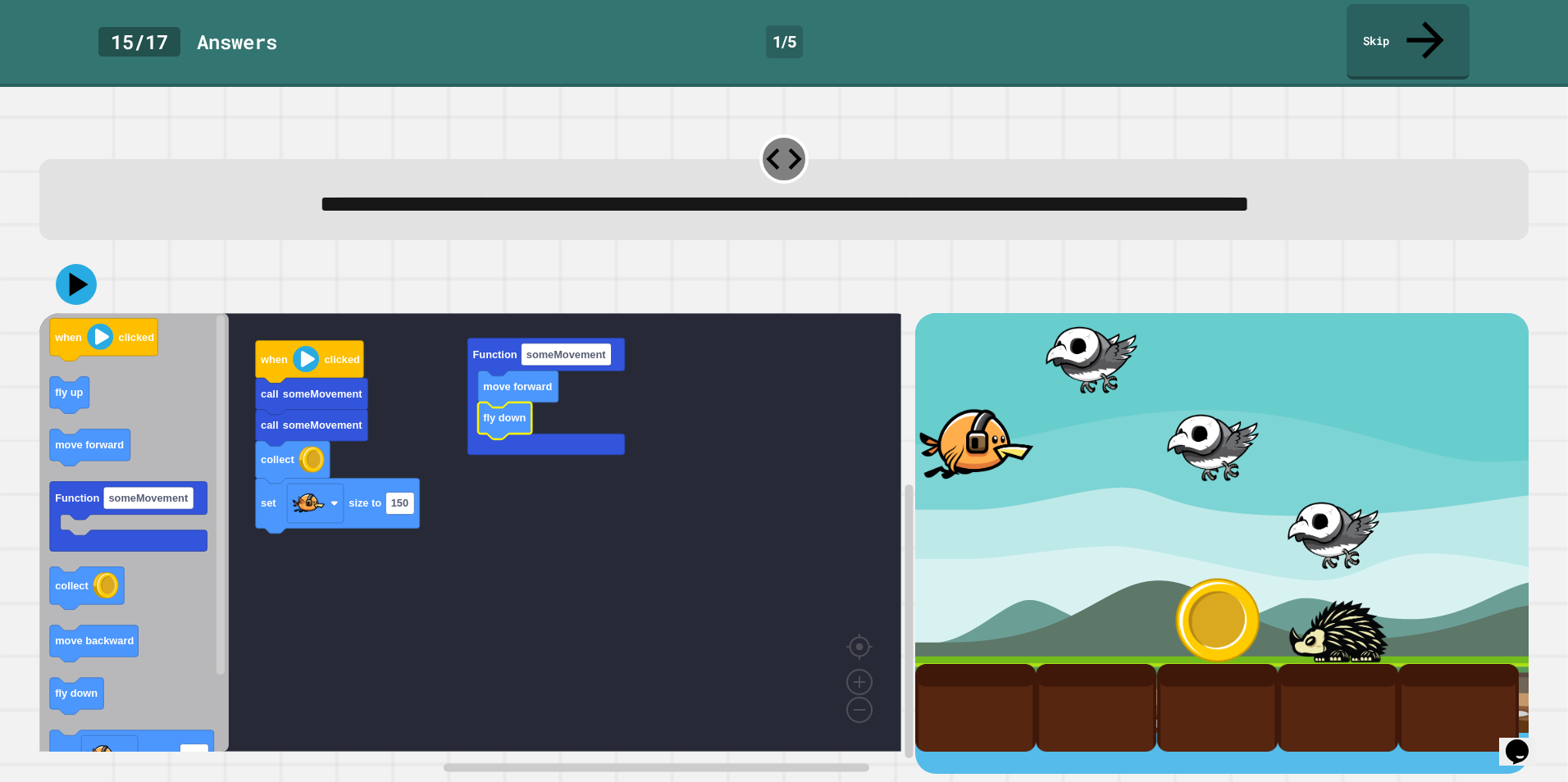
click at [87, 218] on div "**********" at bounding box center [784, 205] width 1431 height 36
click at [82, 280] on icon at bounding box center [77, 285] width 49 height 49
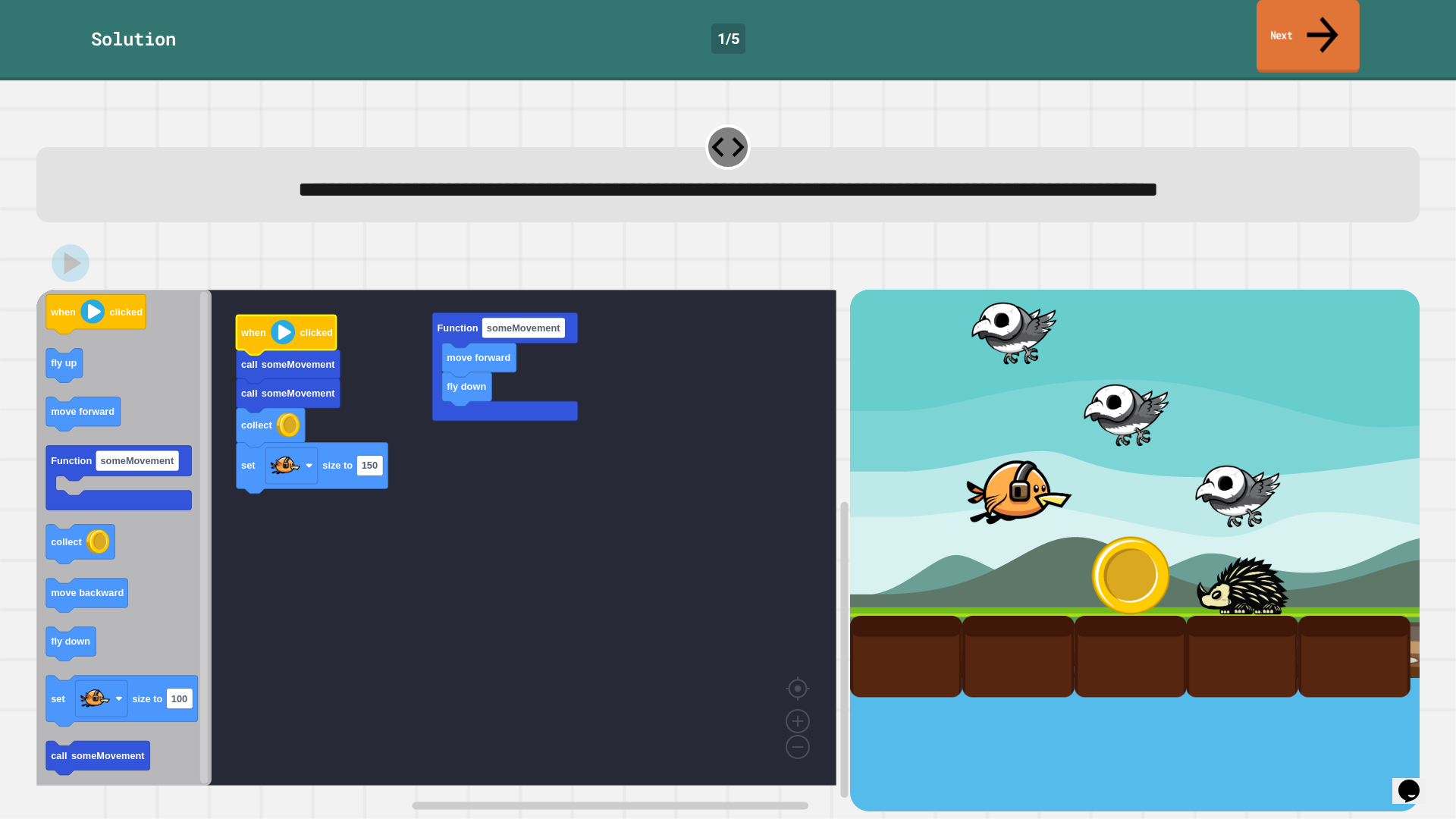
click at [1284, 23] on link "Next" at bounding box center [1309, 36] width 103 height 74
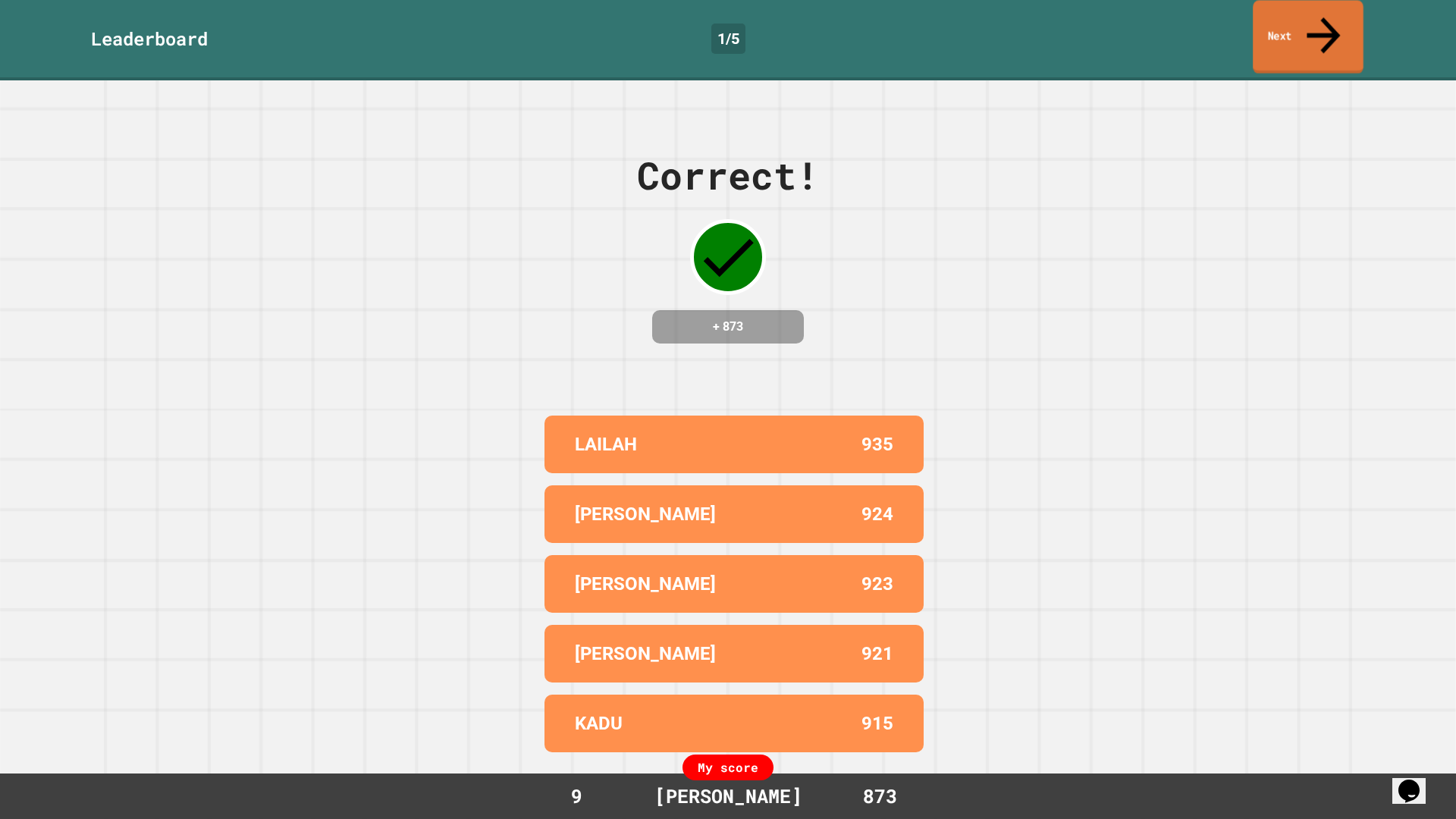
click at [1284, 23] on link "Next" at bounding box center [1308, 36] width 111 height 74
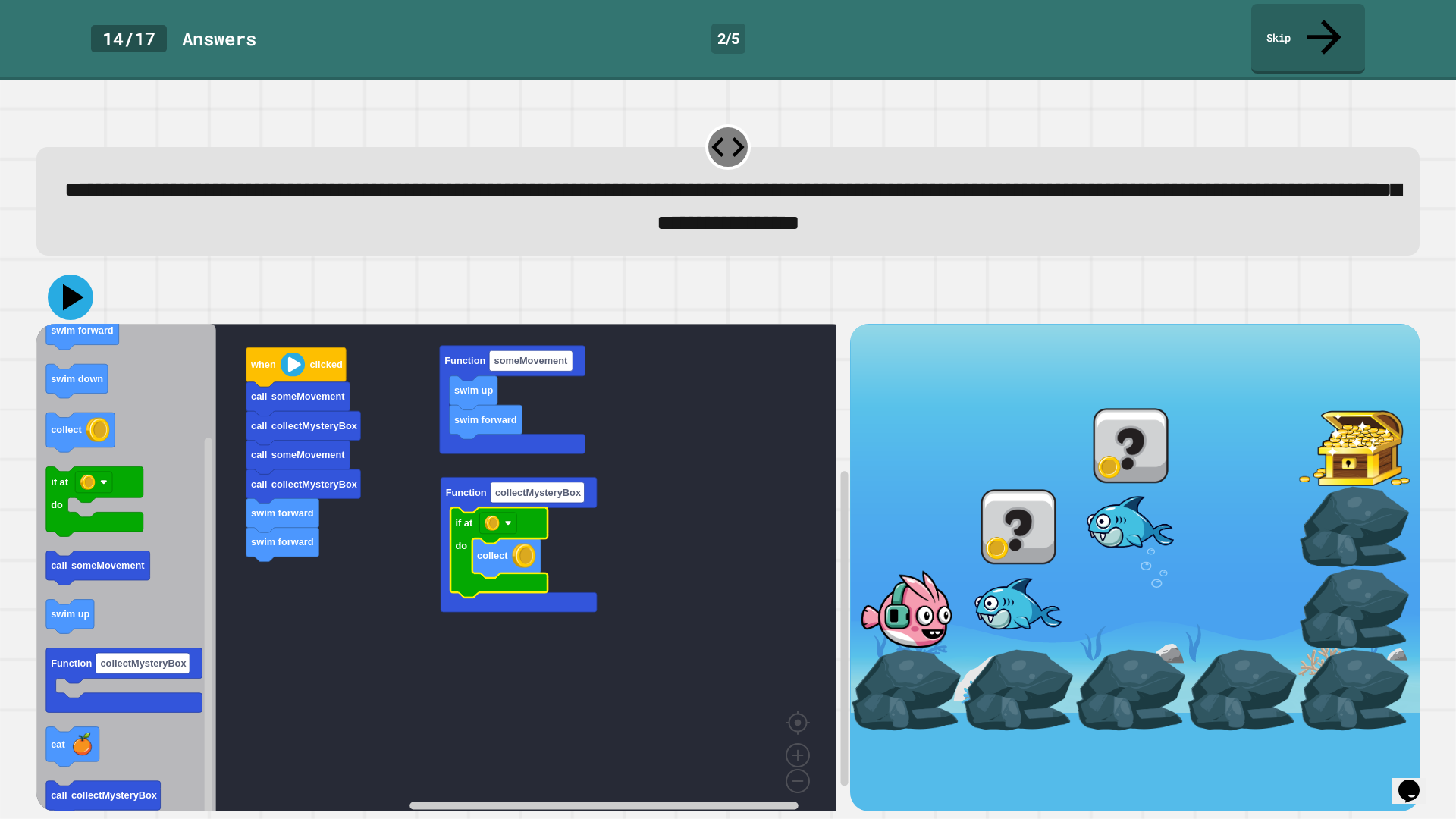
click at [82, 274] on icon at bounding box center [71, 297] width 45 height 45
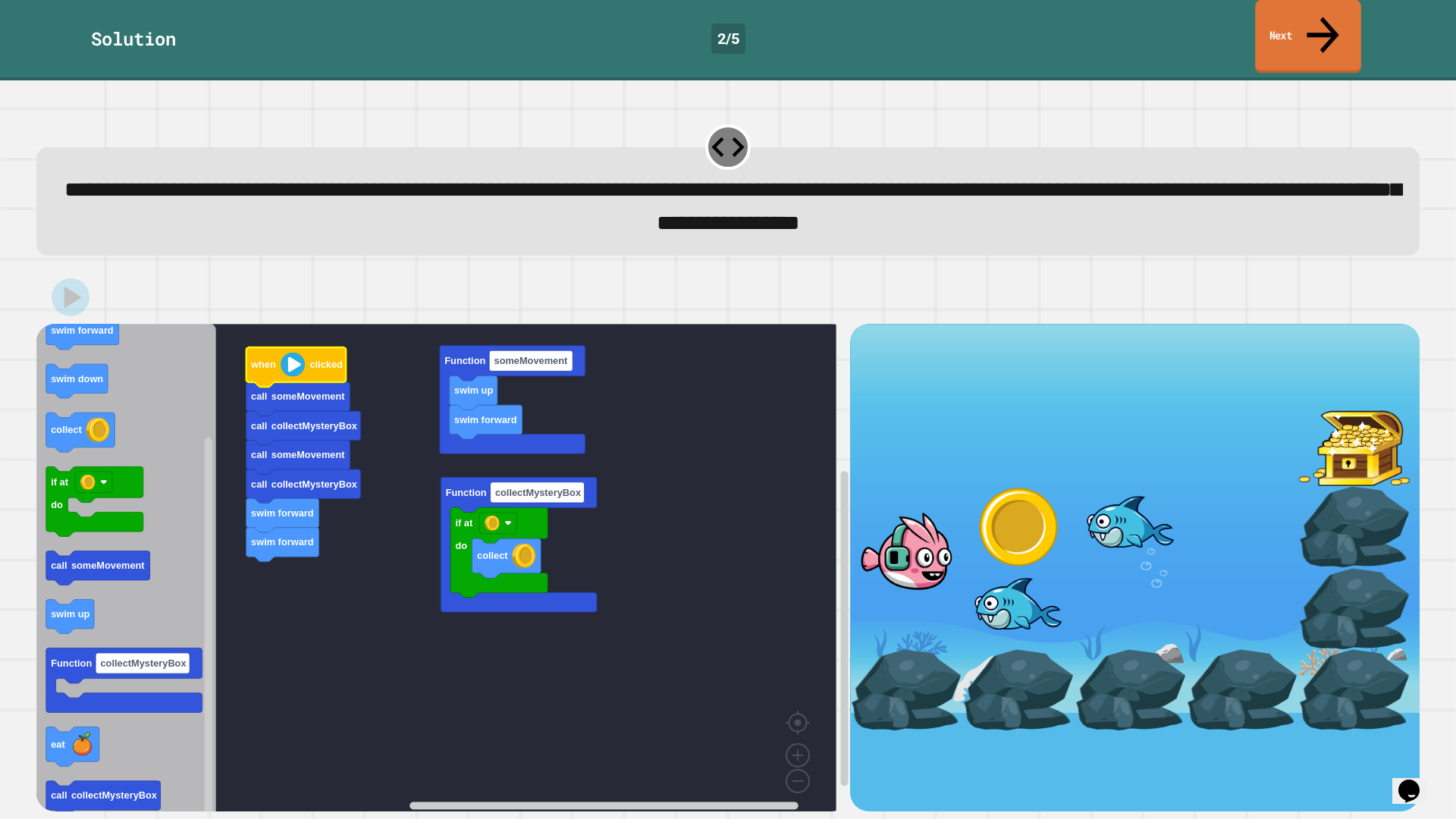
click at [1331, 21] on icon at bounding box center [1323, 34] width 48 height 54
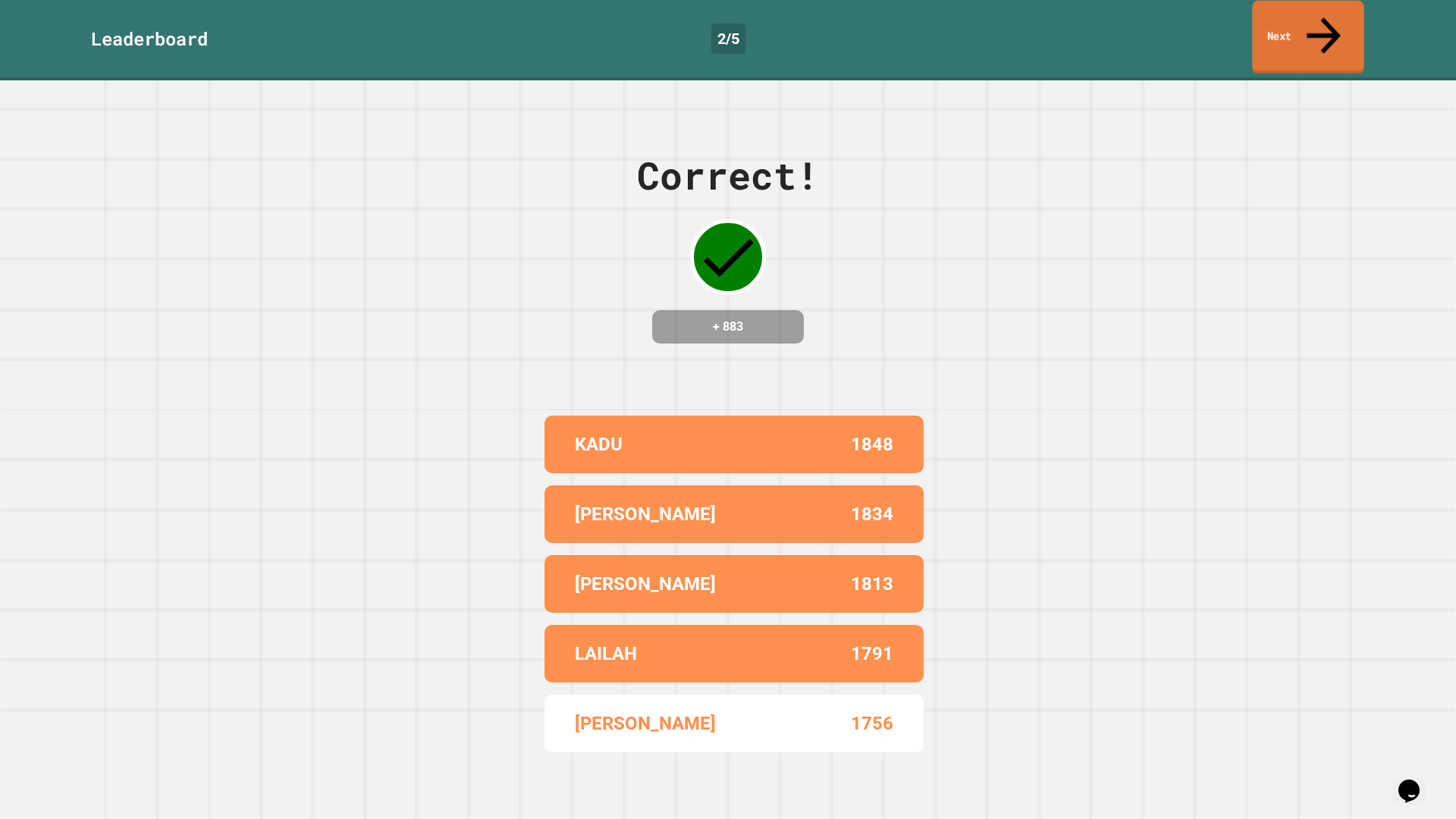
click at [1330, 20] on icon at bounding box center [1323, 35] width 51 height 54
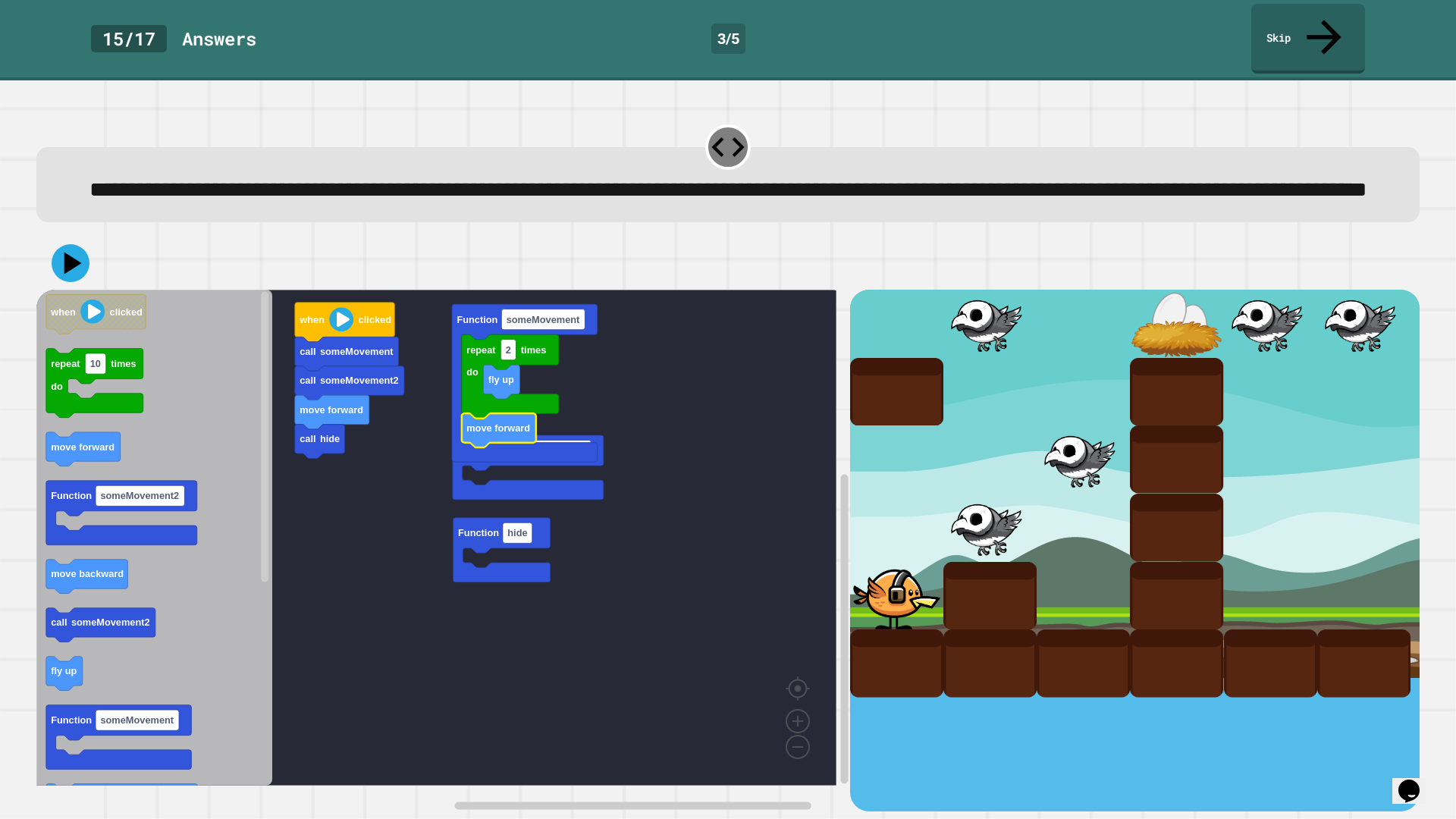
click at [432, 494] on rect "Blockly Workspace" at bounding box center [437, 538] width 801 height 496
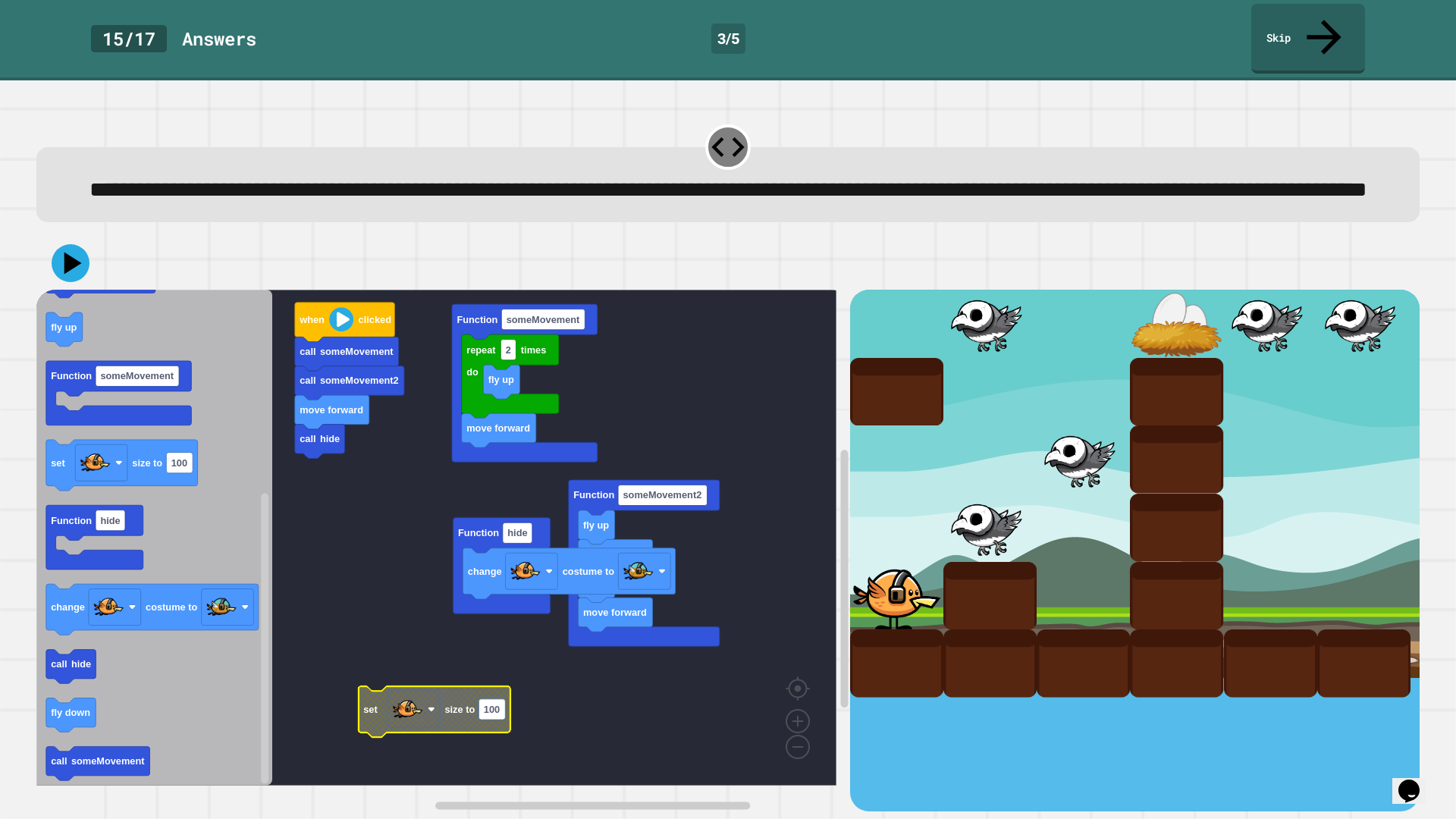
click at [500, 720] on rect "Blockly Workspace" at bounding box center [491, 709] width 26 height 21
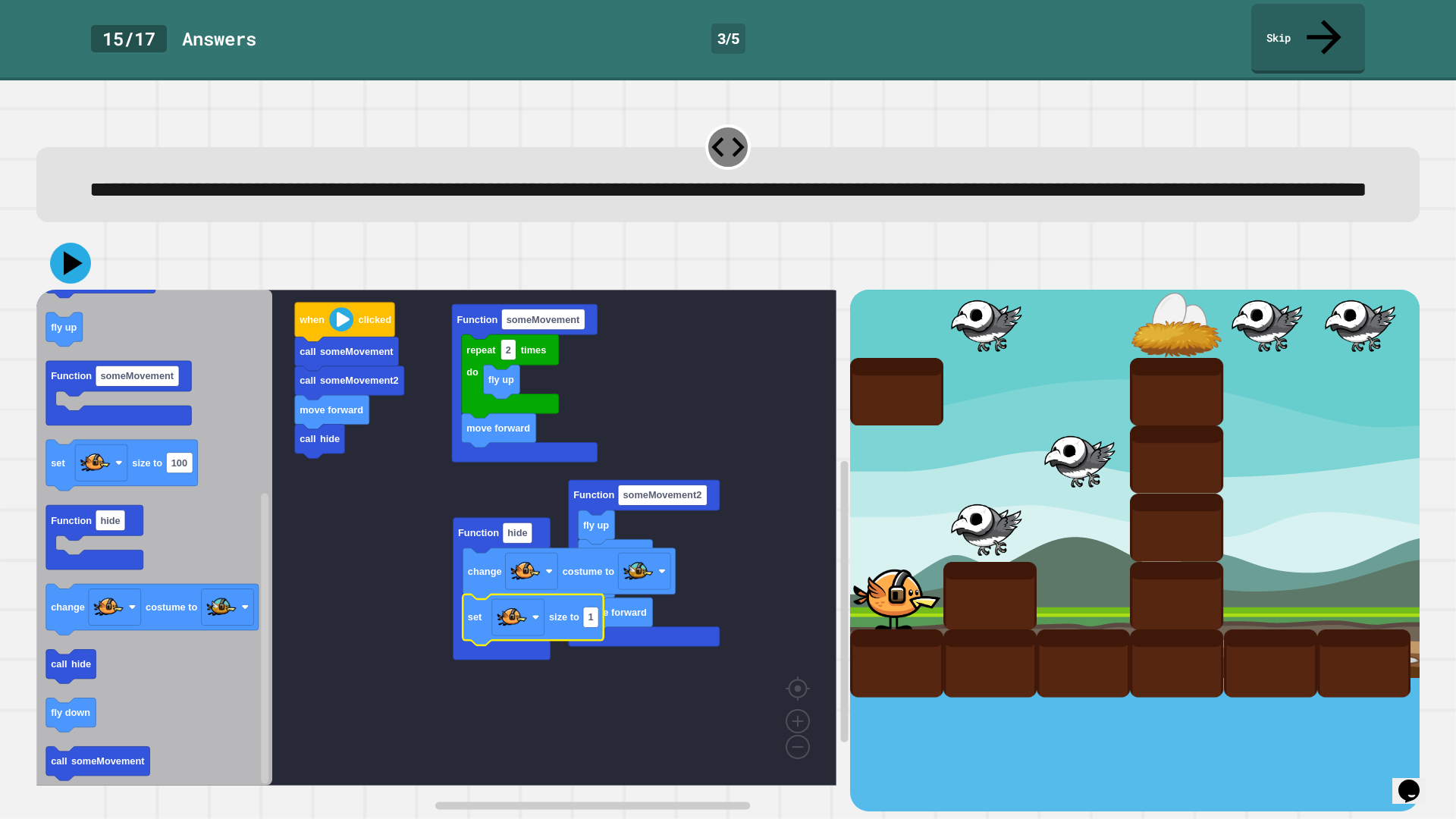
click at [65, 261] on icon at bounding box center [73, 263] width 19 height 24
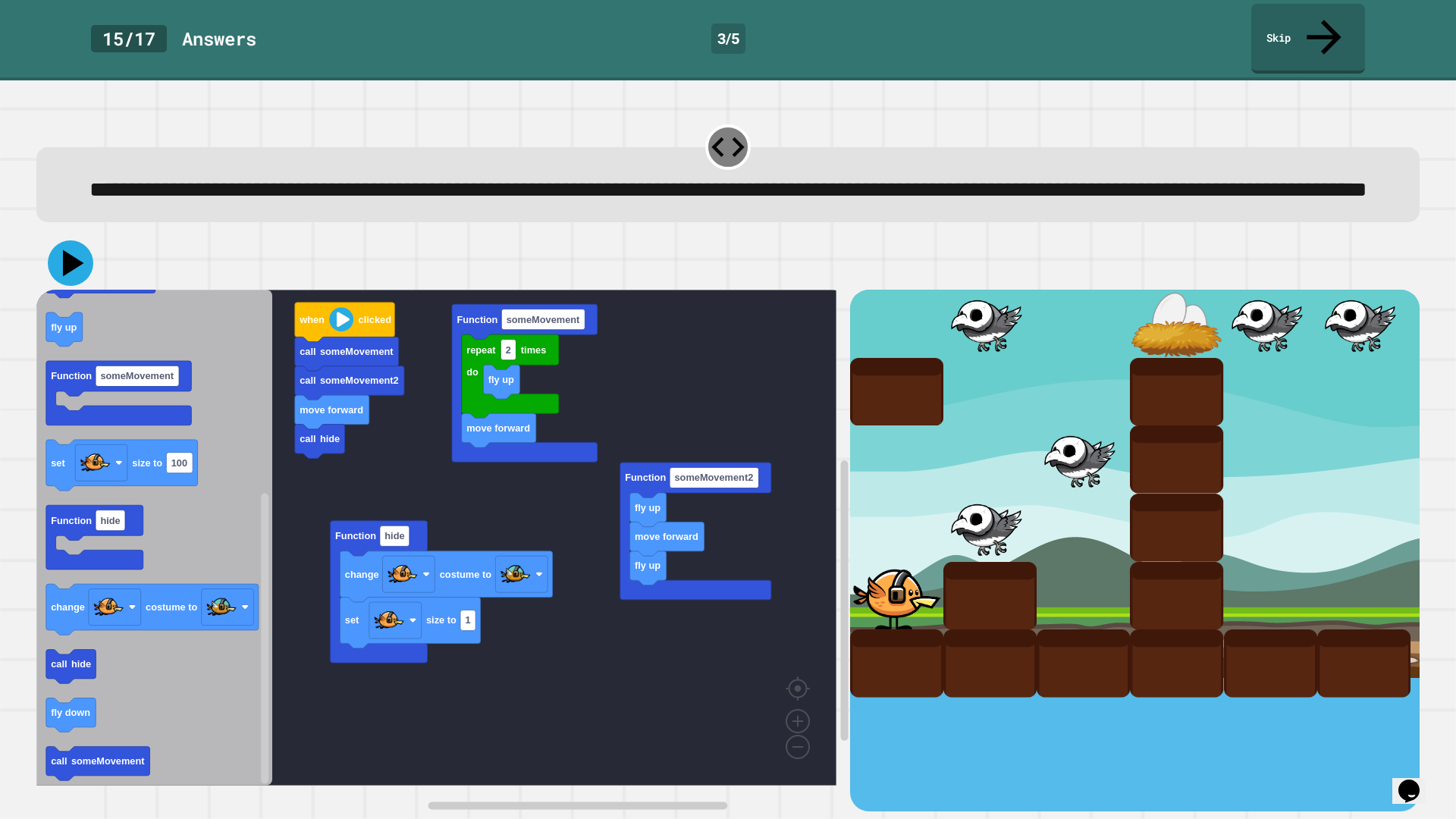
click at [55, 256] on icon at bounding box center [71, 263] width 45 height 45
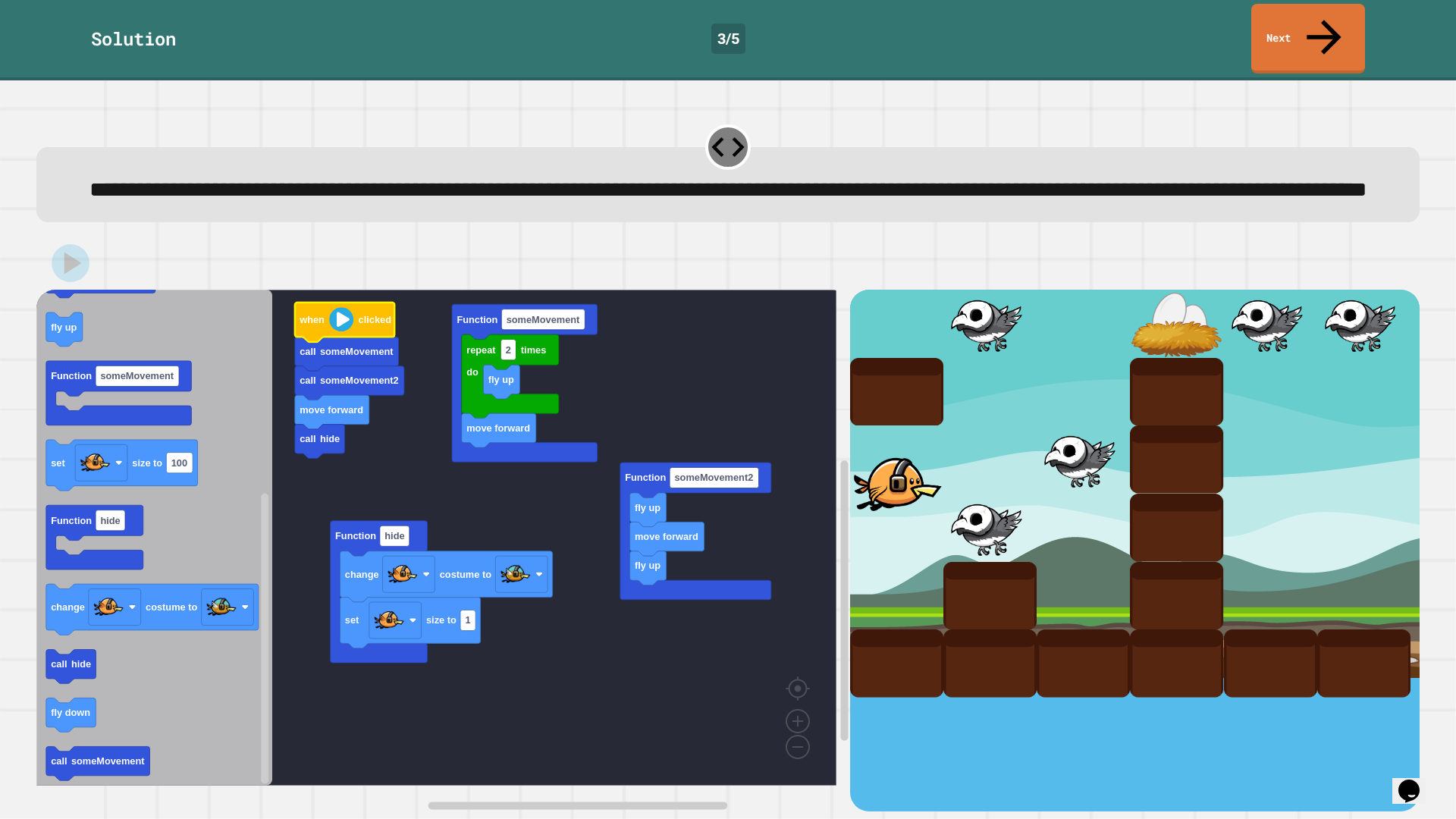
click at [1278, 7] on link "Next" at bounding box center [1308, 38] width 113 height 70
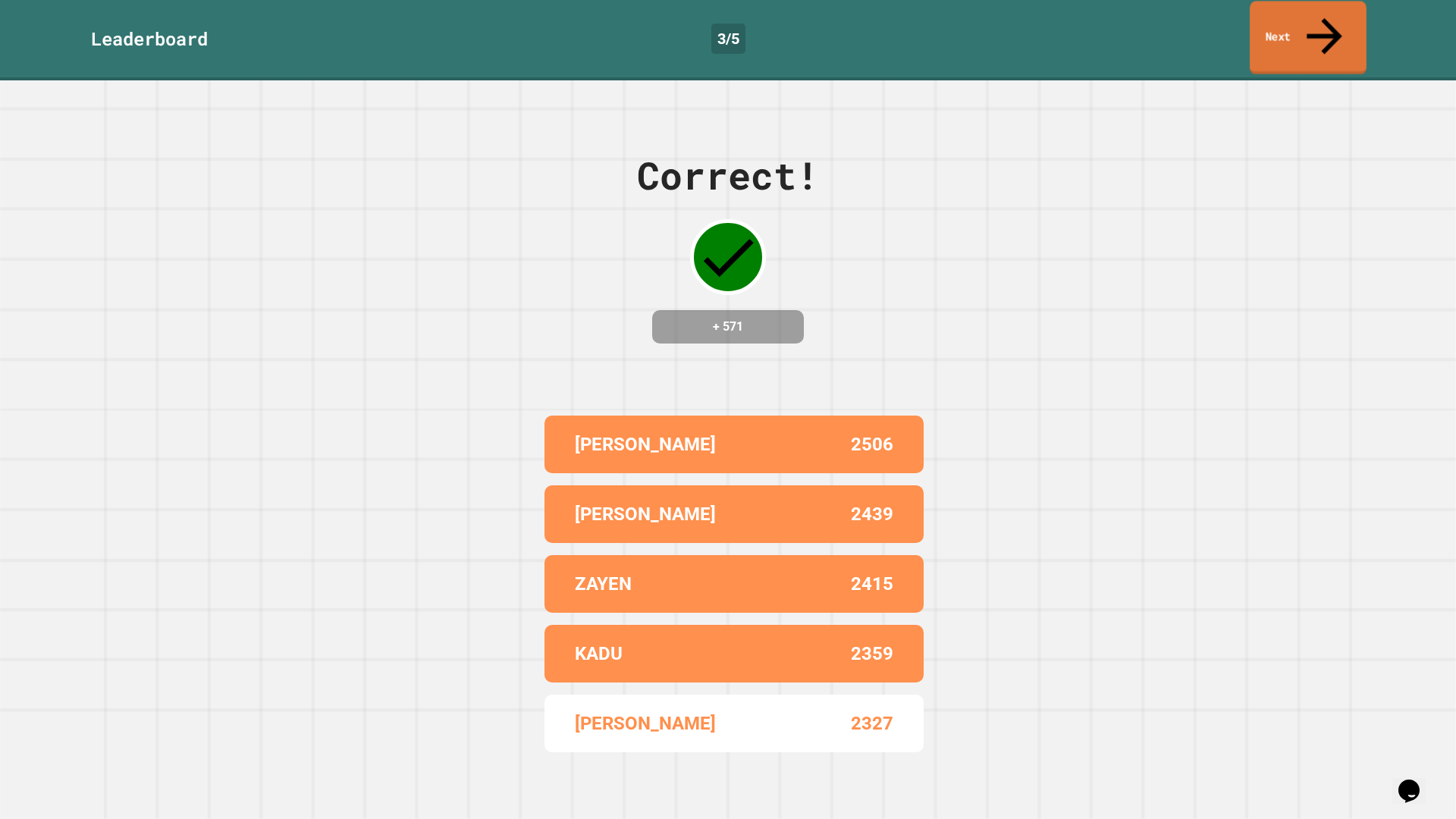
click at [1282, 20] on link "Next" at bounding box center [1308, 37] width 117 height 74
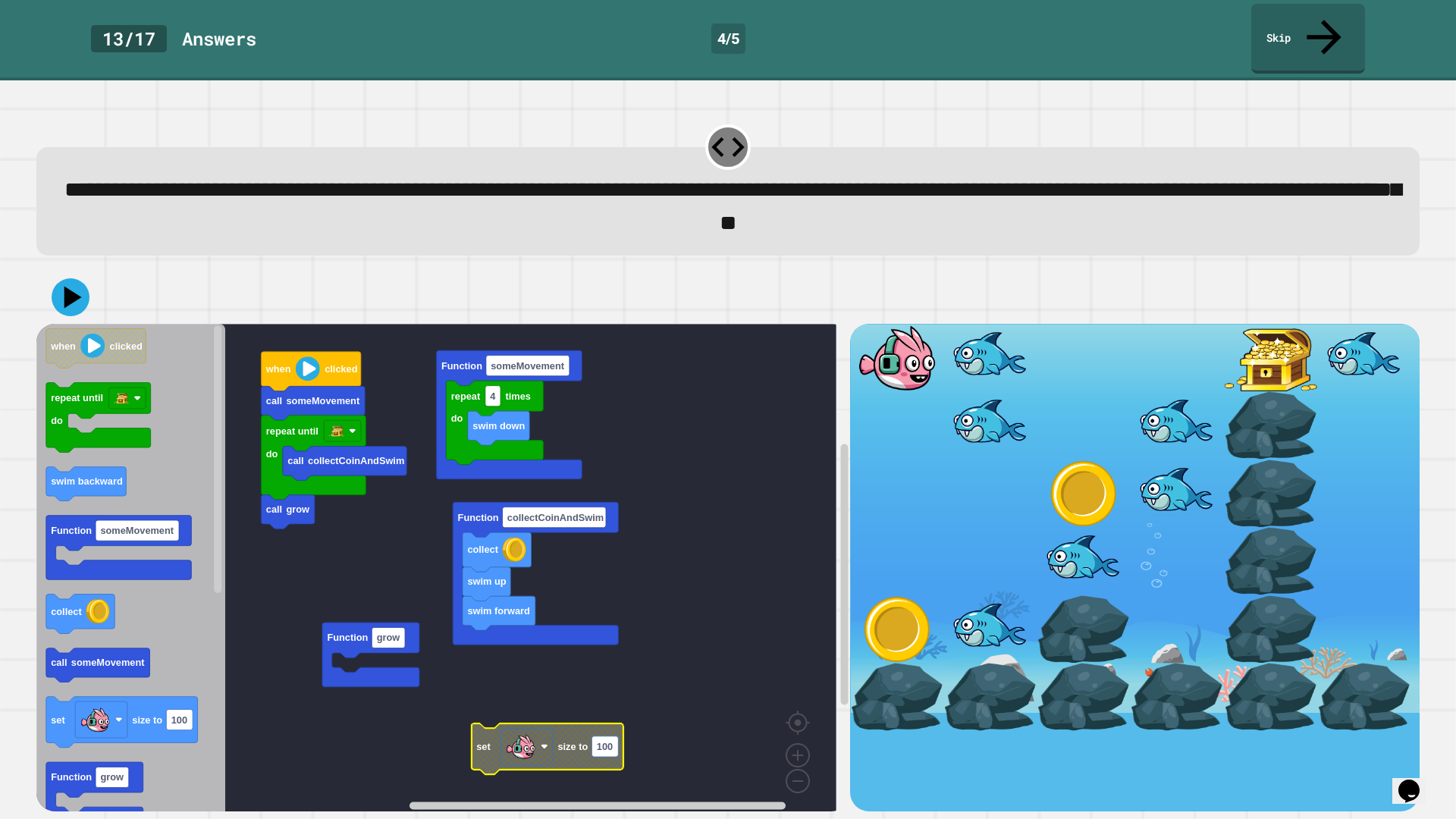
click at [615, 723] on rect "Blockly Workspace" at bounding box center [605, 745] width 26 height 21
type input "****"
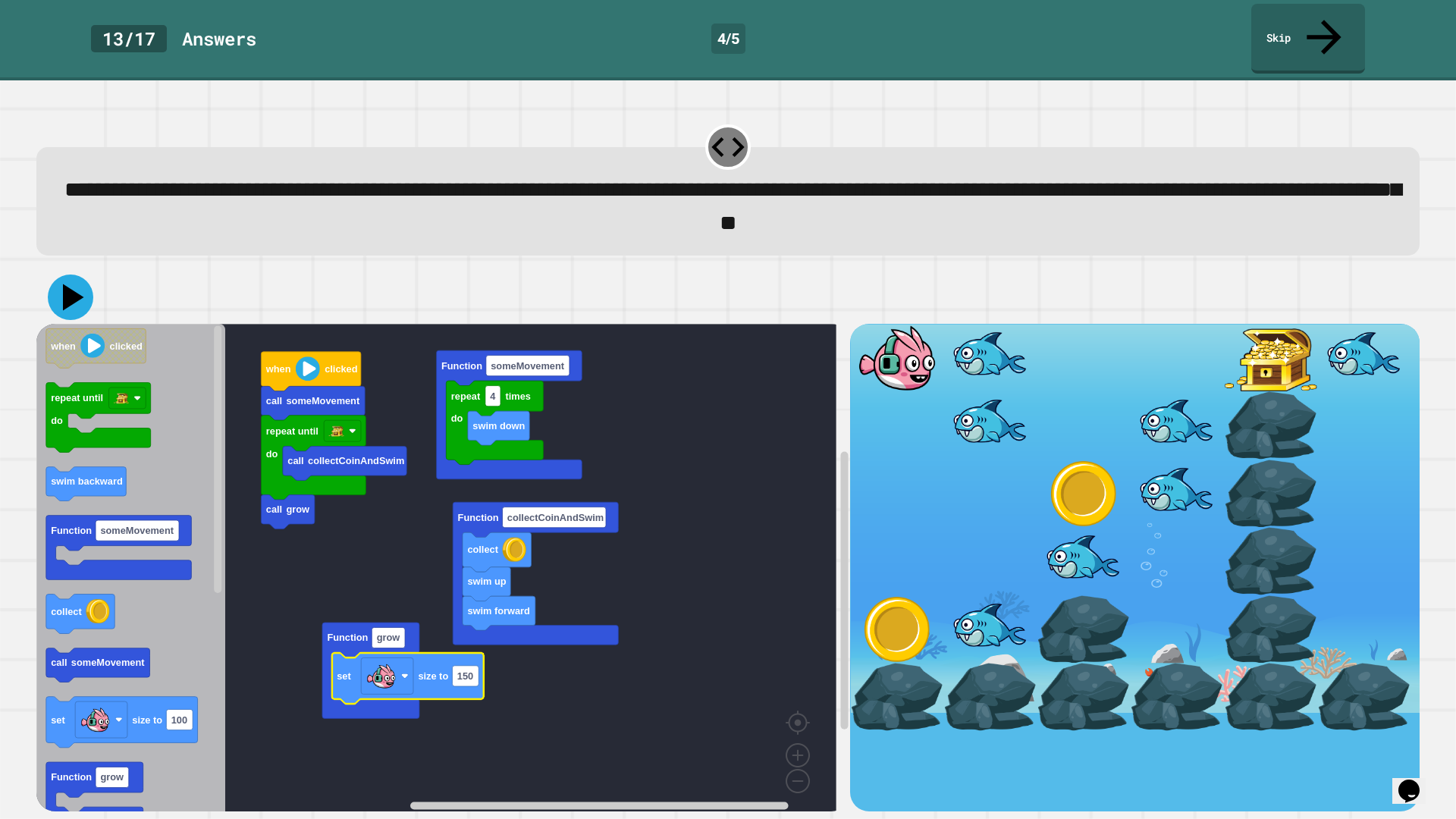
drag, startPoint x: 59, startPoint y: 265, endPoint x: 229, endPoint y: 316, distance: 177.5
click at [60, 274] on icon at bounding box center [71, 297] width 45 height 45
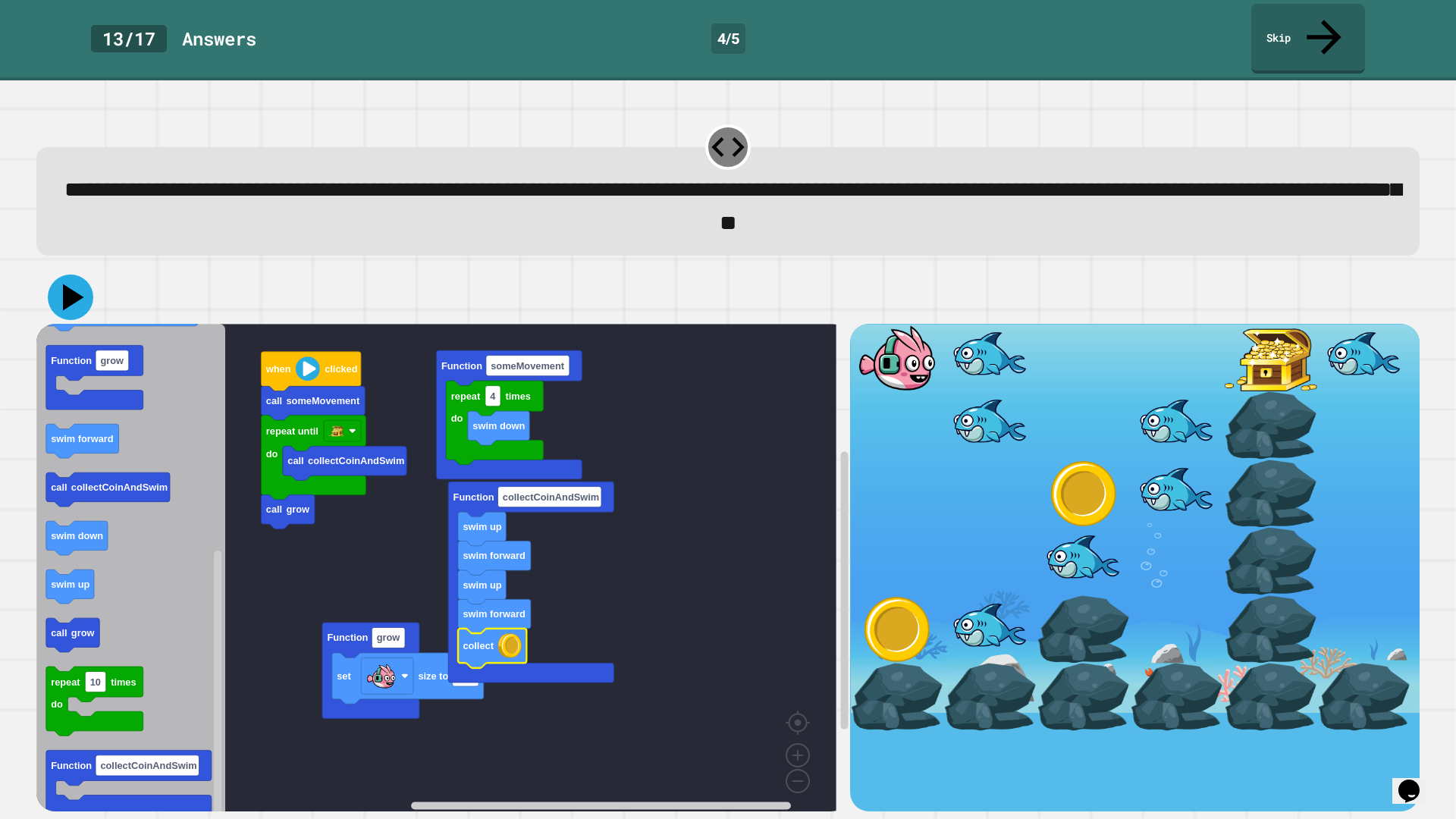
click at [61, 274] on icon at bounding box center [71, 297] width 45 height 45
click at [68, 284] on icon at bounding box center [73, 297] width 21 height 26
click at [303, 357] on image "Blockly Workspace" at bounding box center [308, 369] width 25 height 25
click at [64, 274] on icon at bounding box center [71, 297] width 45 height 45
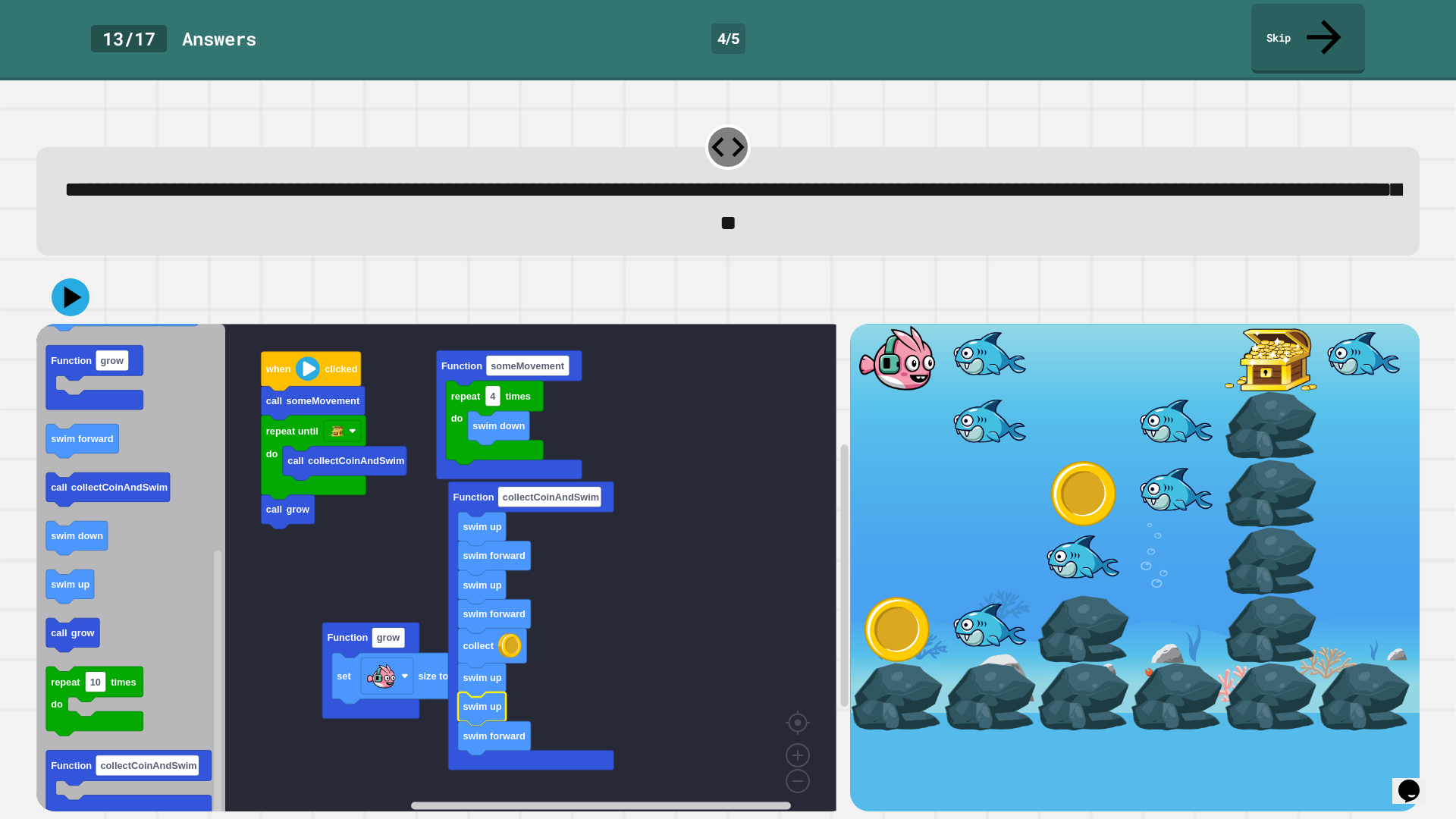
click at [99, 428] on icon "Blockly Workspace" at bounding box center [131, 572] width 189 height 496
click at [54, 277] on icon at bounding box center [70, 297] width 41 height 41
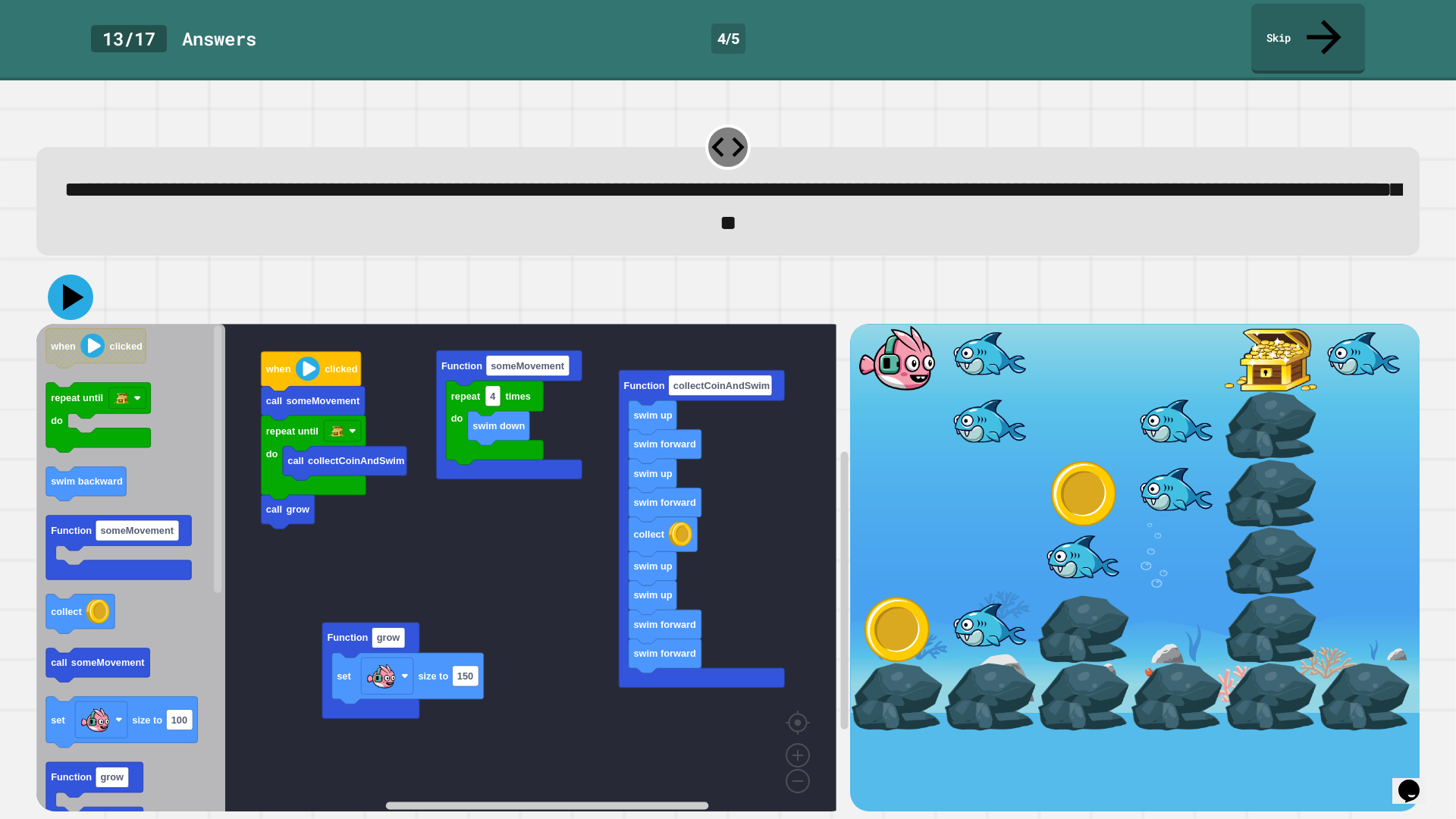
drag, startPoint x: 79, startPoint y: 273, endPoint x: 140, endPoint y: 283, distance: 61.8
click at [81, 274] on icon at bounding box center [71, 297] width 45 height 45
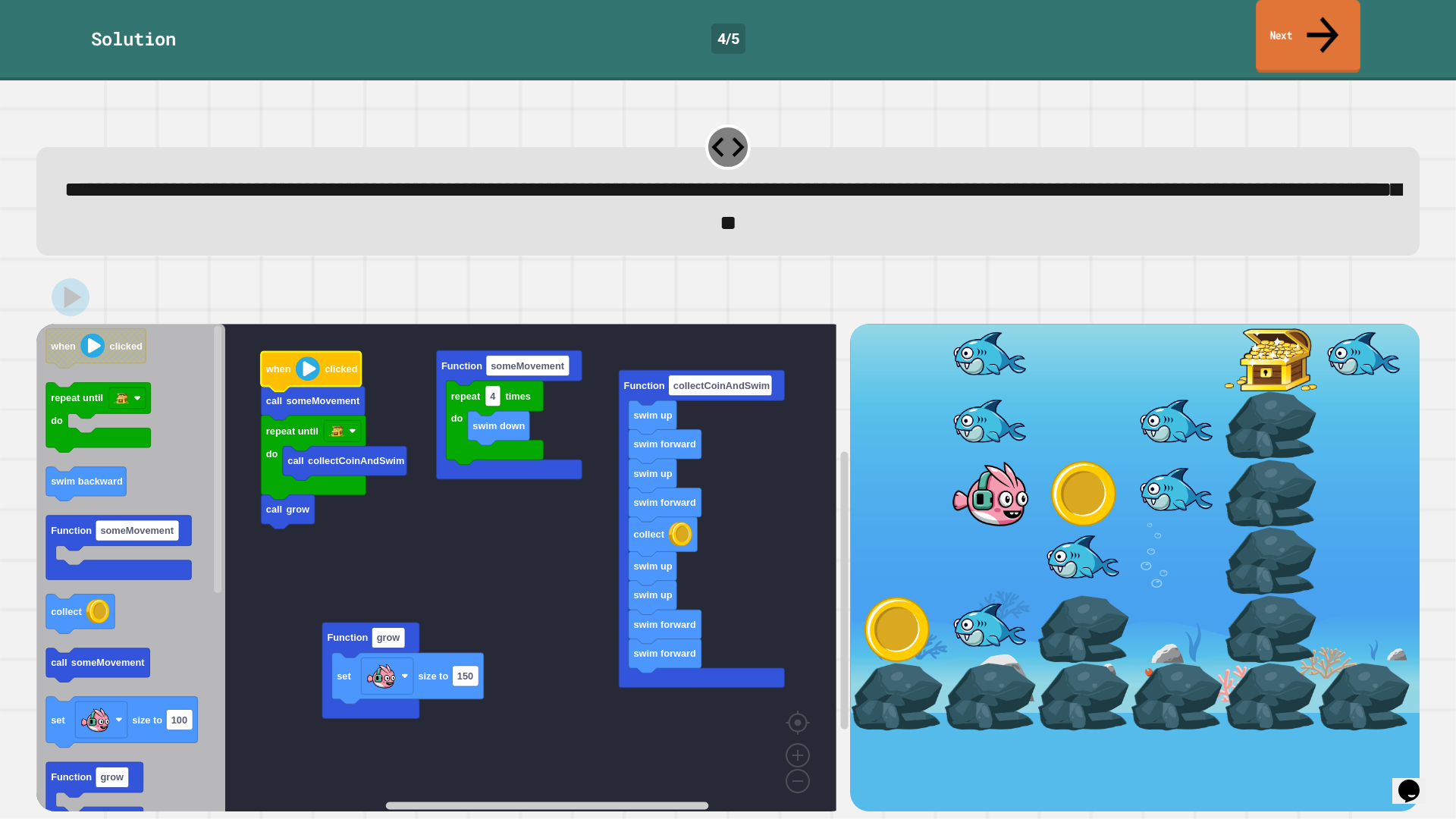
click at [1315, 30] on link "Next" at bounding box center [1308, 36] width 104 height 74
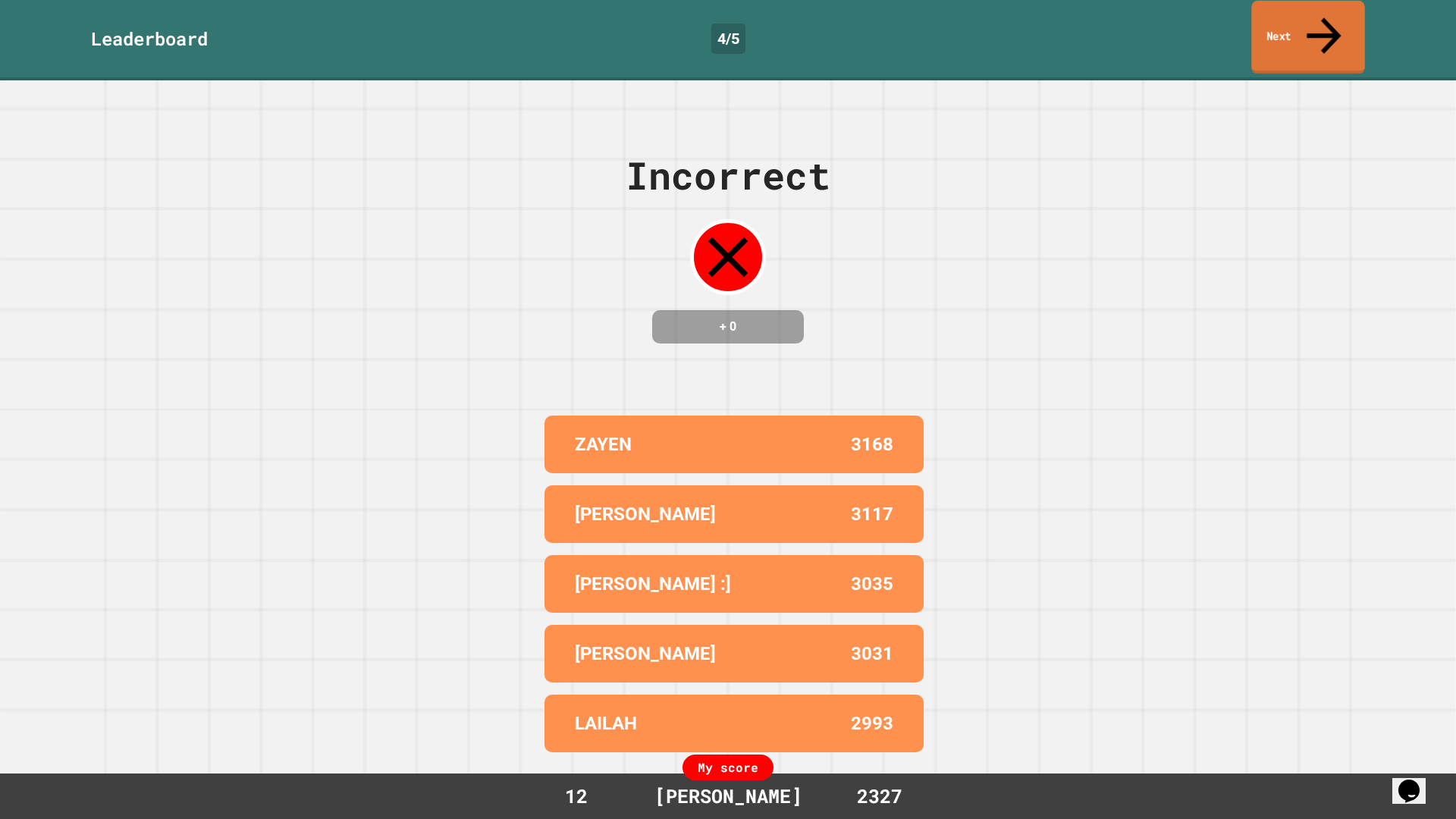
click at [1310, 32] on link "Next" at bounding box center [1308, 37] width 113 height 74
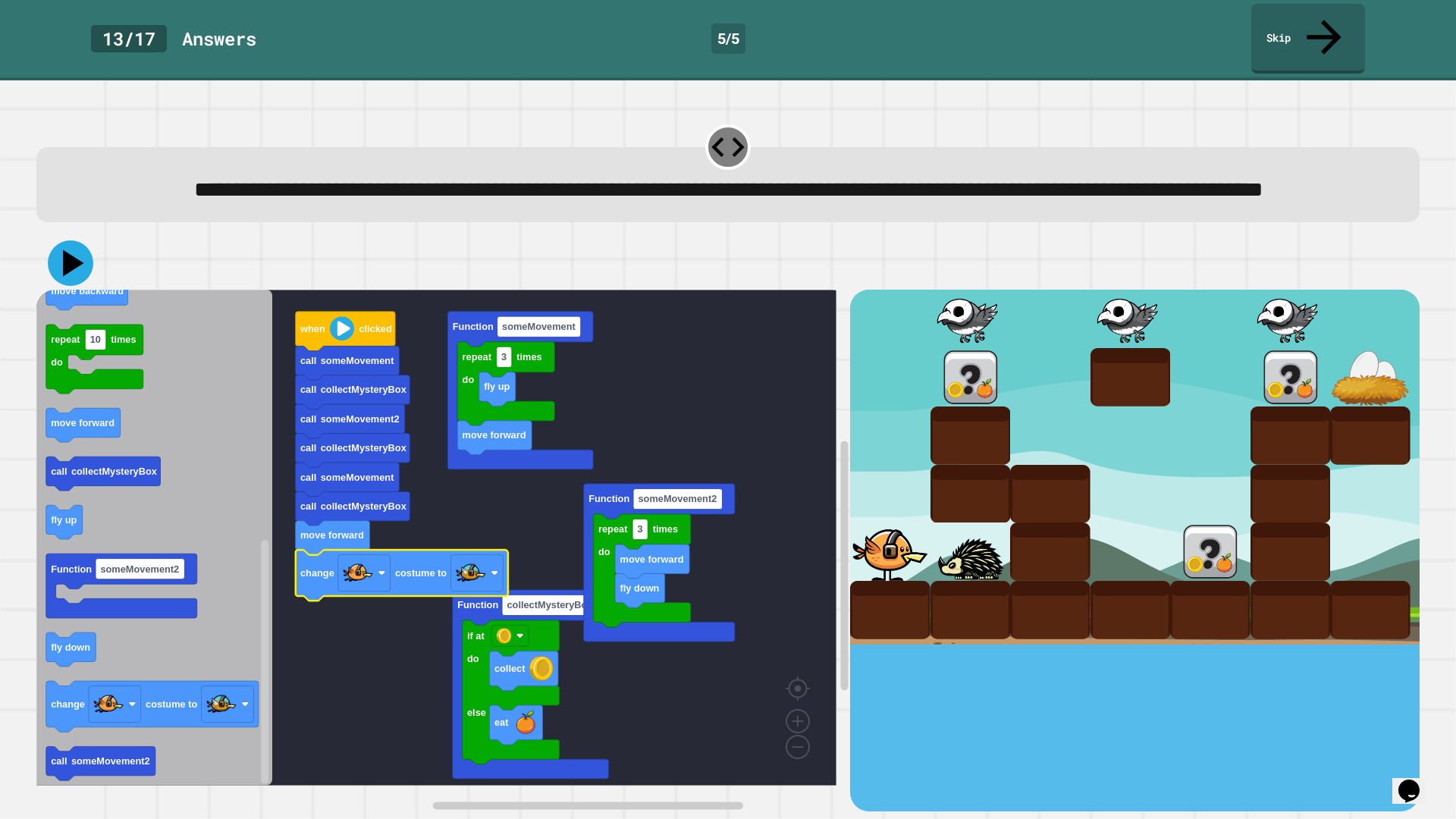
click at [78, 265] on icon at bounding box center [73, 263] width 21 height 26
click at [342, 329] on image "Blockly Workspace" at bounding box center [341, 329] width 25 height 25
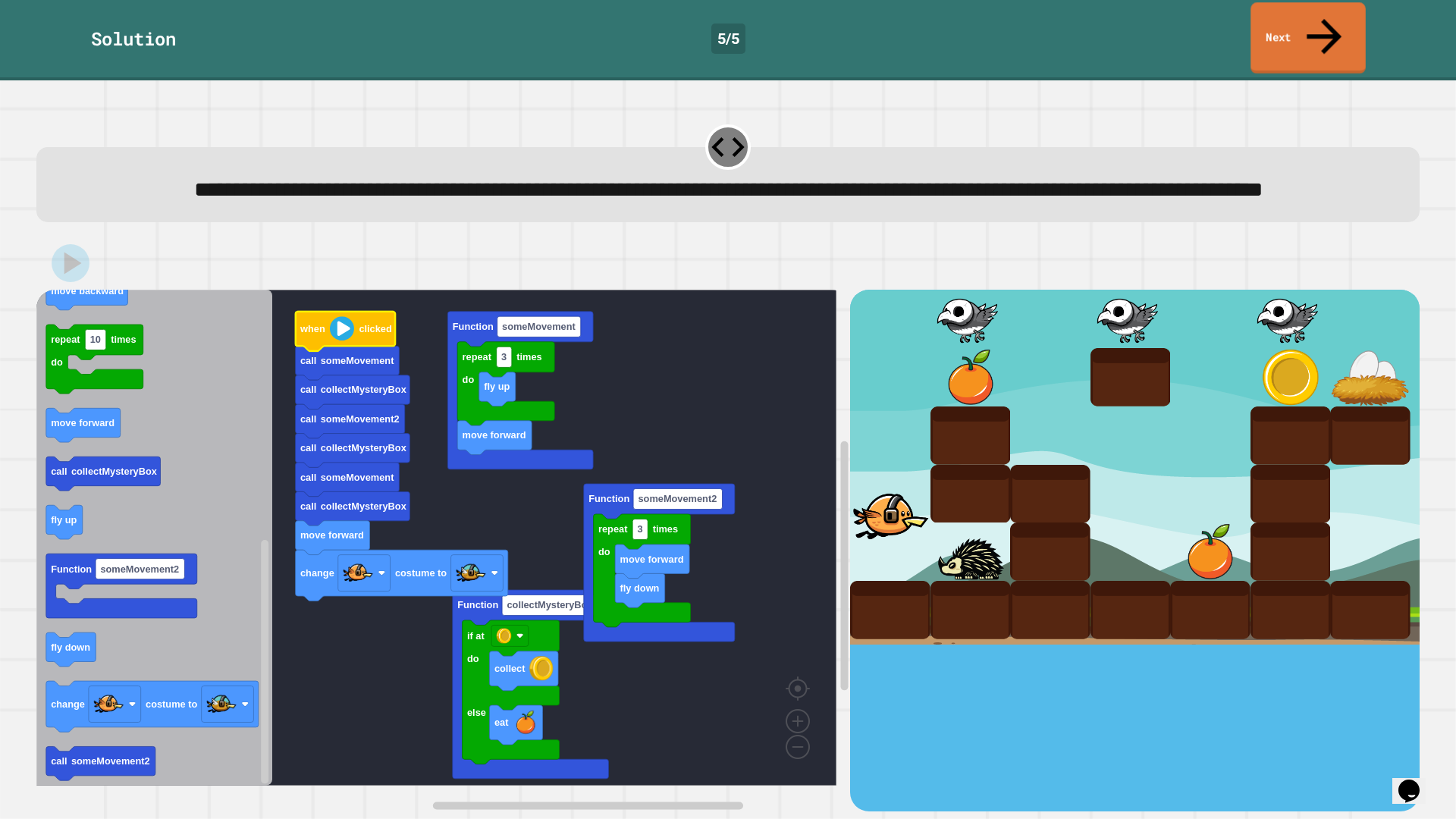
click at [1280, 27] on link "Next" at bounding box center [1308, 38] width 115 height 72
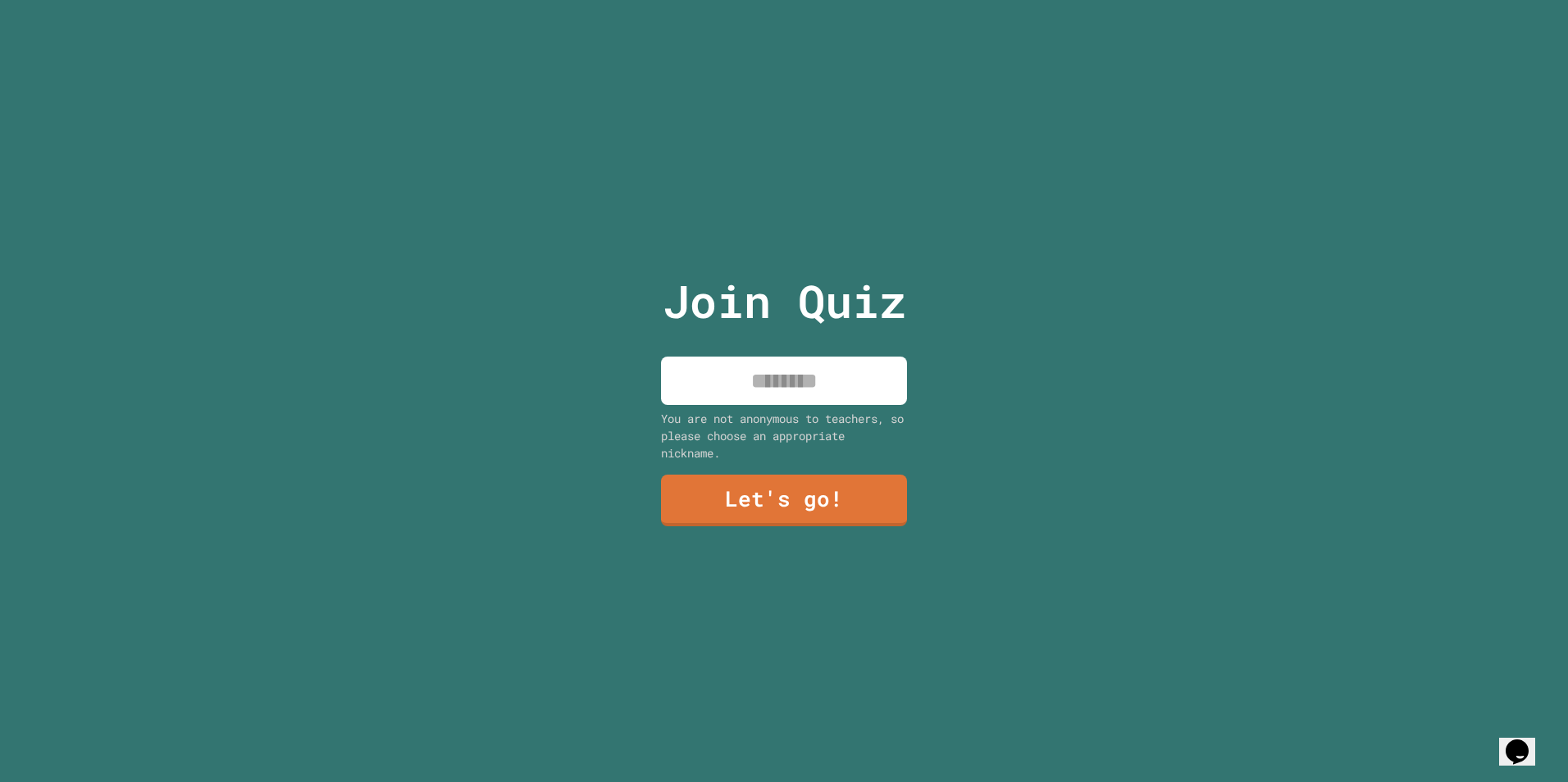
click at [864, 382] on input at bounding box center [783, 380] width 246 height 48
type input "*******"
click at [788, 490] on link "Let's go!" at bounding box center [784, 497] width 234 height 54
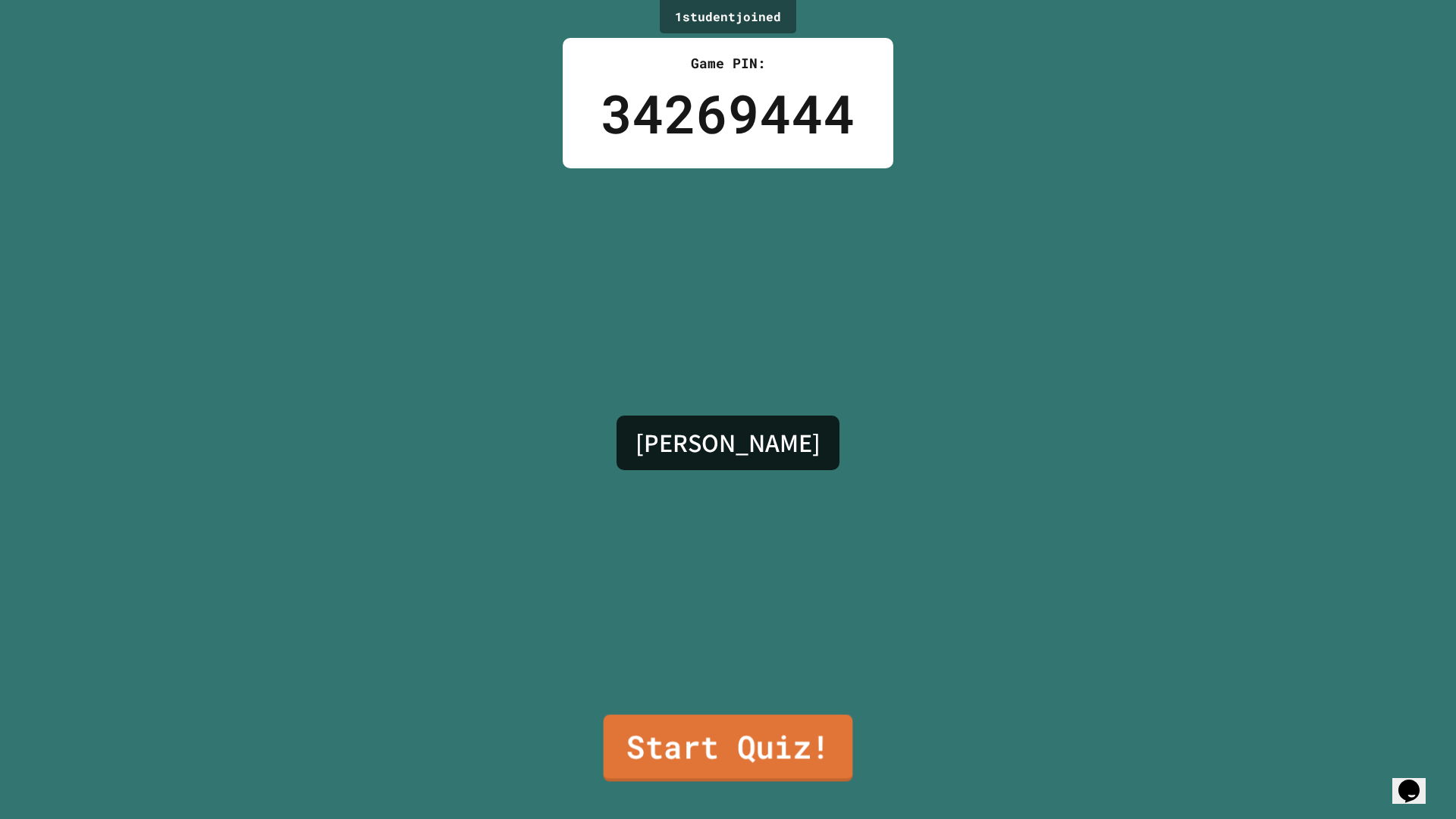
click at [713, 723] on link "Start Quiz!" at bounding box center [728, 748] width 250 height 67
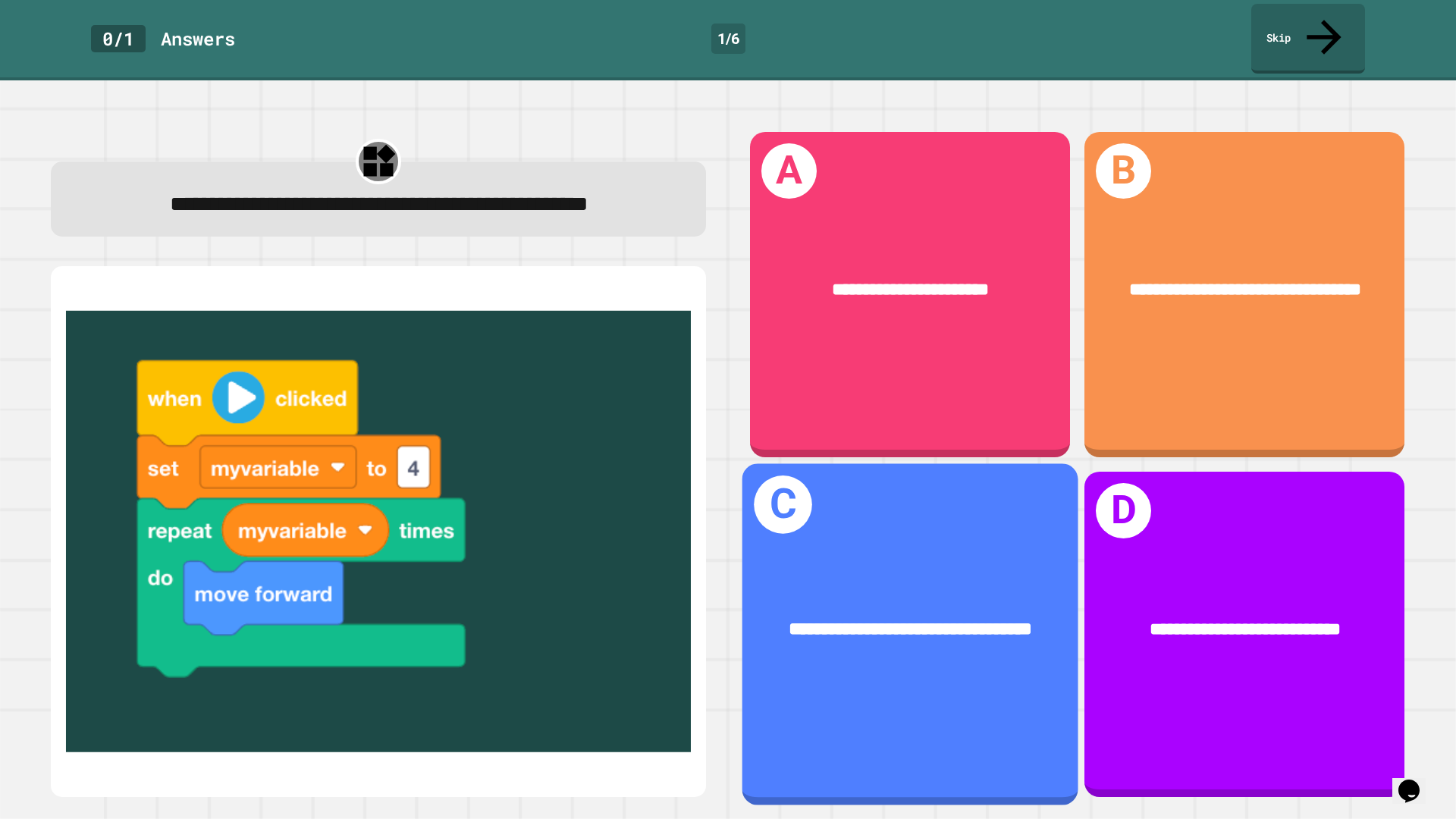
click at [886, 579] on div "**********" at bounding box center [910, 630] width 336 height 102
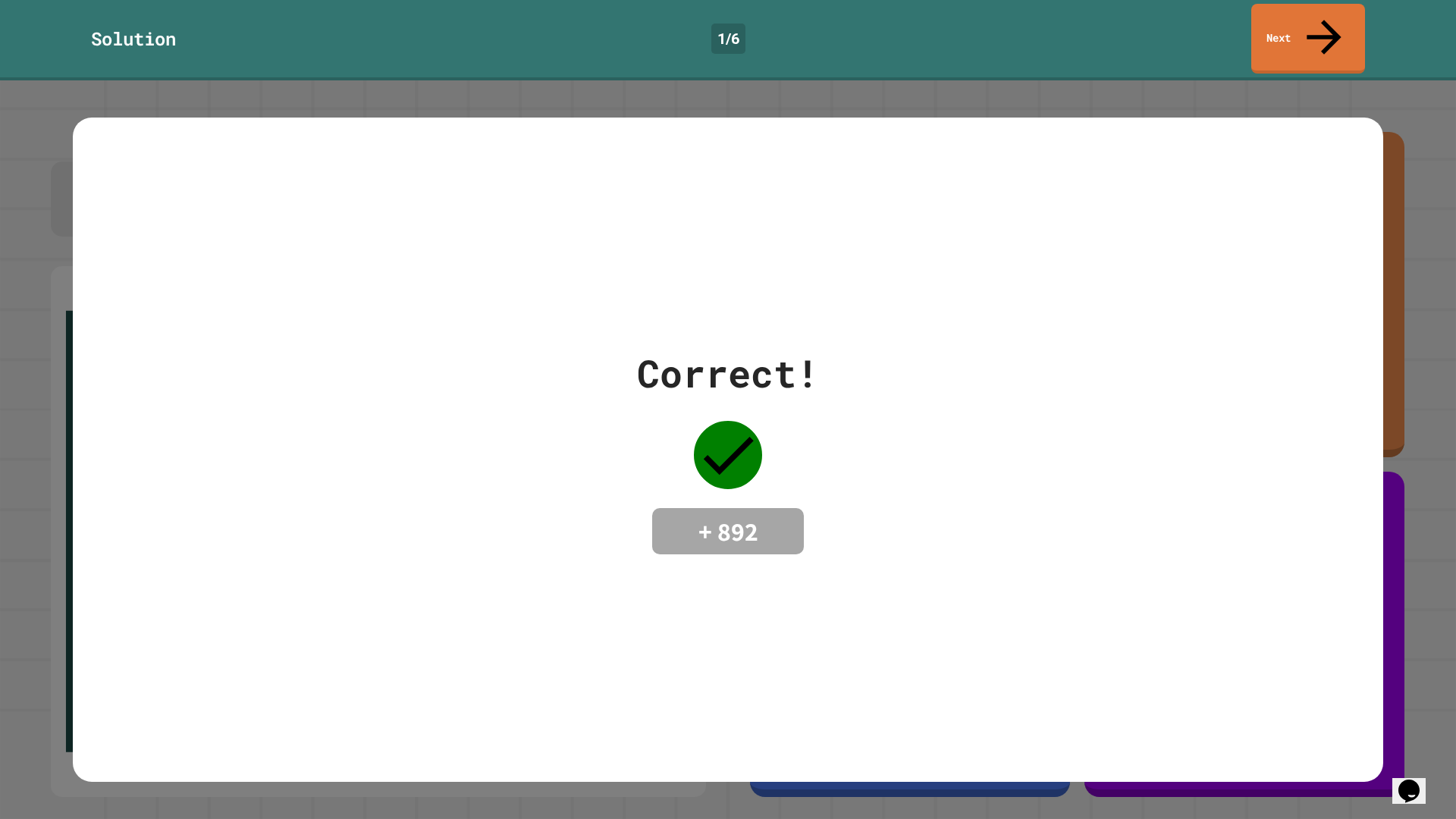
drag, startPoint x: 1253, startPoint y: 41, endPoint x: 1310, endPoint y: 25, distance: 59.2
click at [1254, 39] on div "Solution 1 / 6 Next" at bounding box center [728, 40] width 1456 height 81
click at [1310, 25] on link "Next" at bounding box center [1309, 36] width 103 height 74
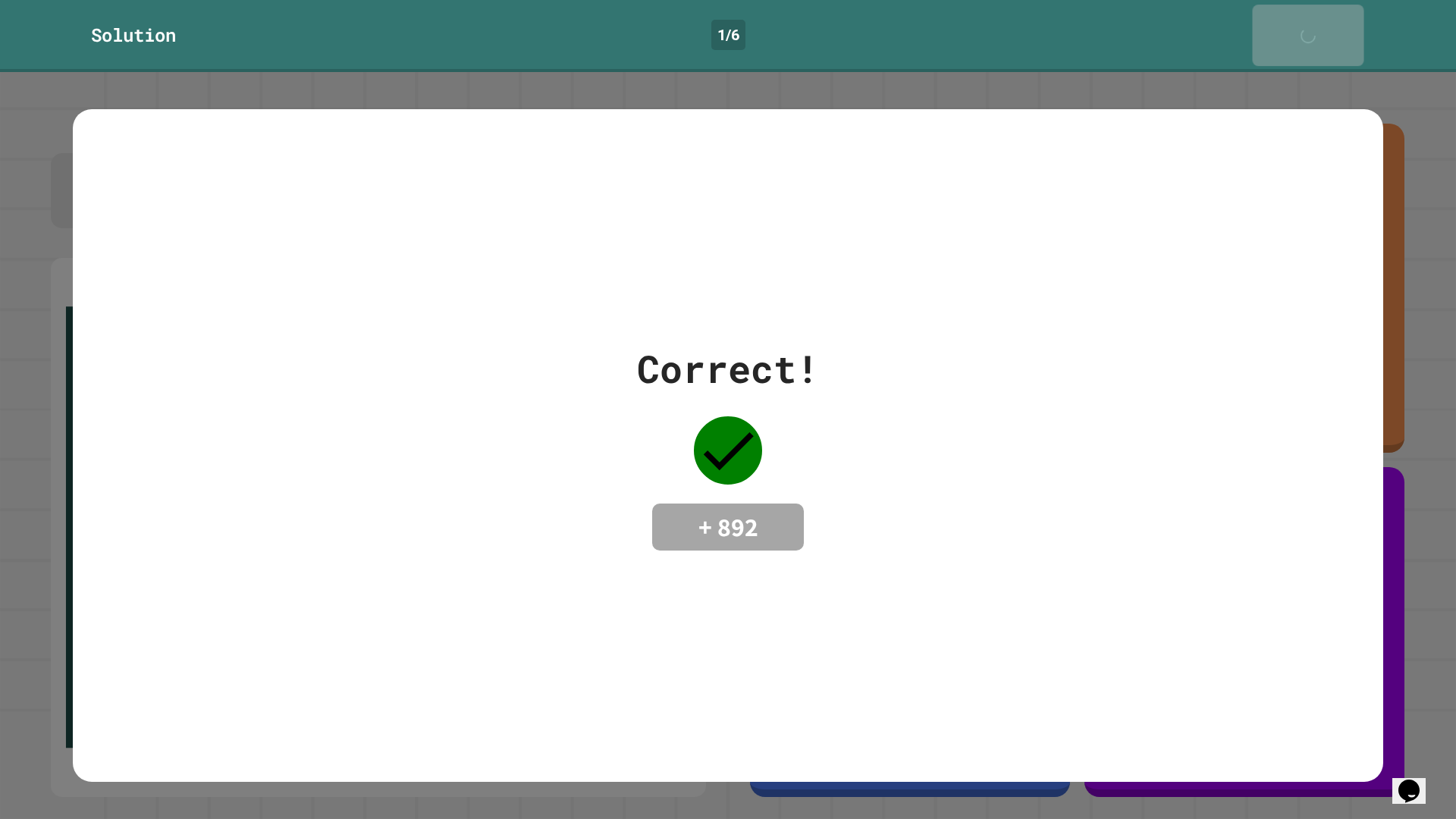
drag, startPoint x: 1310, startPoint y: 25, endPoint x: 1307, endPoint y: 34, distance: 9.5
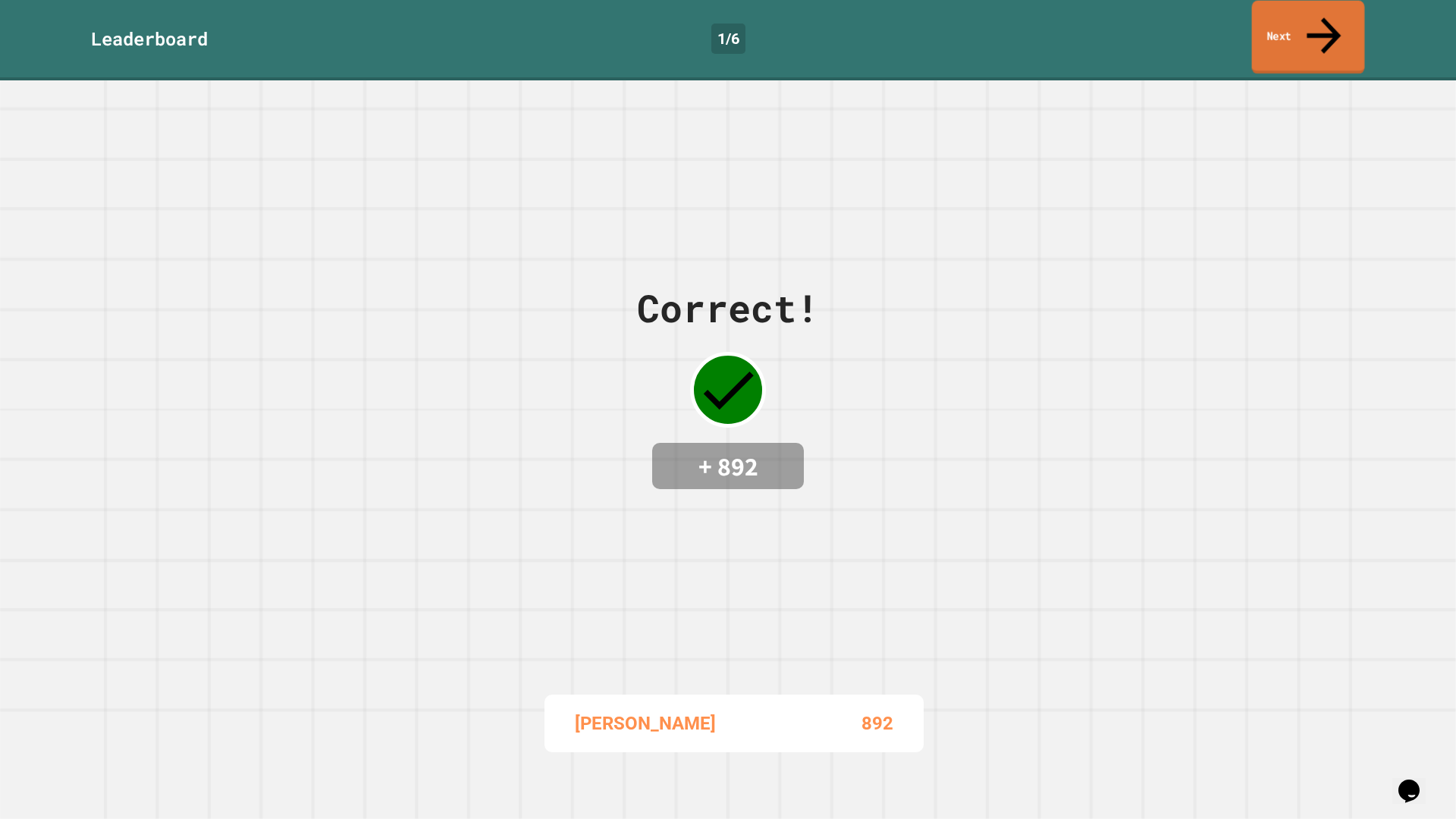
drag, startPoint x: 1307, startPoint y: 34, endPoint x: 1282, endPoint y: 35, distance: 25.0
click at [1282, 35] on link "Next" at bounding box center [1309, 37] width 113 height 74
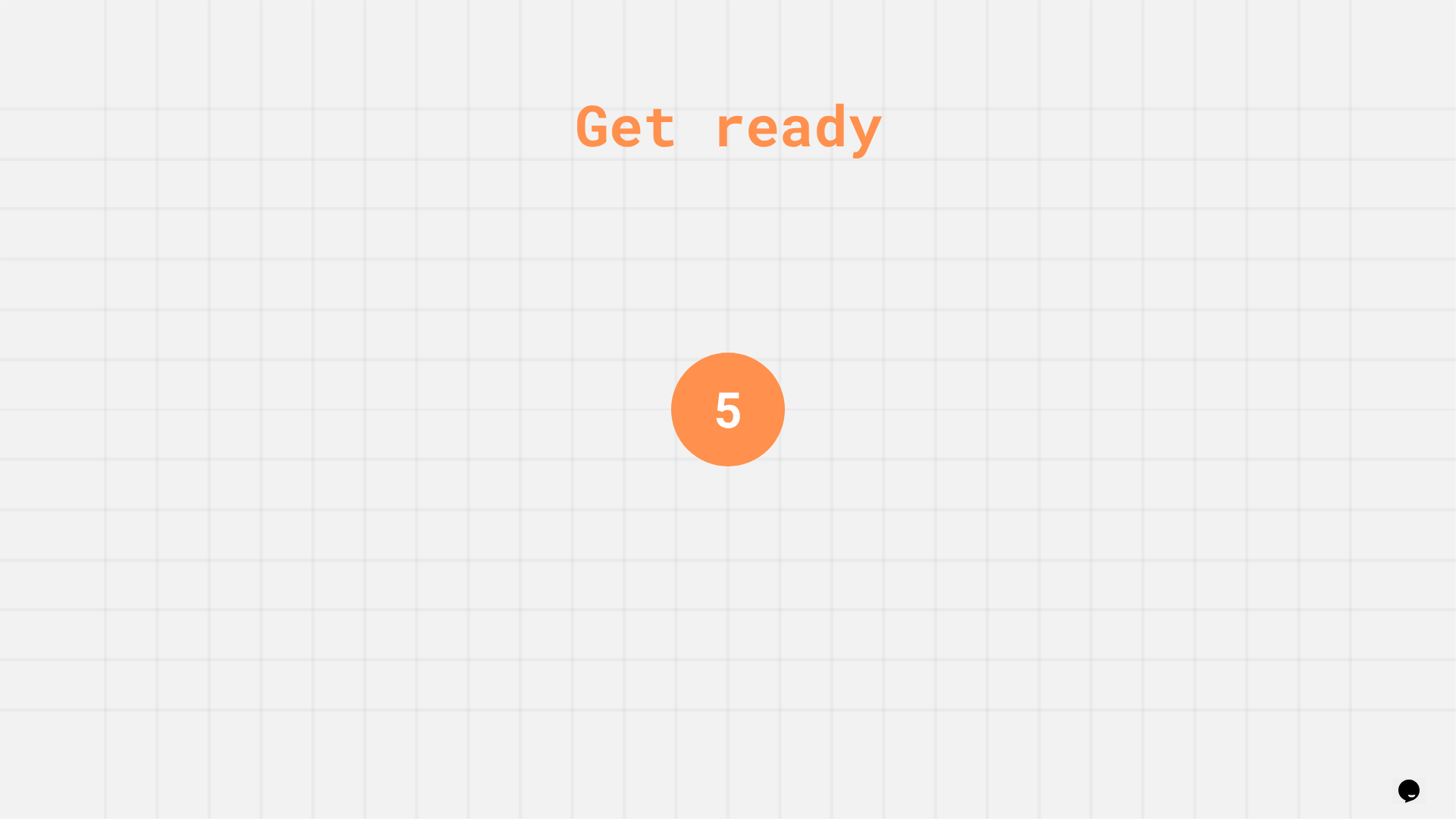
click at [1278, 31] on div "Get ready 5" at bounding box center [728, 410] width 1456 height 819
drag, startPoint x: 1207, startPoint y: 143, endPoint x: 1194, endPoint y: 182, distance: 41.1
click at [1202, 159] on div "Get ready 5" at bounding box center [728, 410] width 1456 height 819
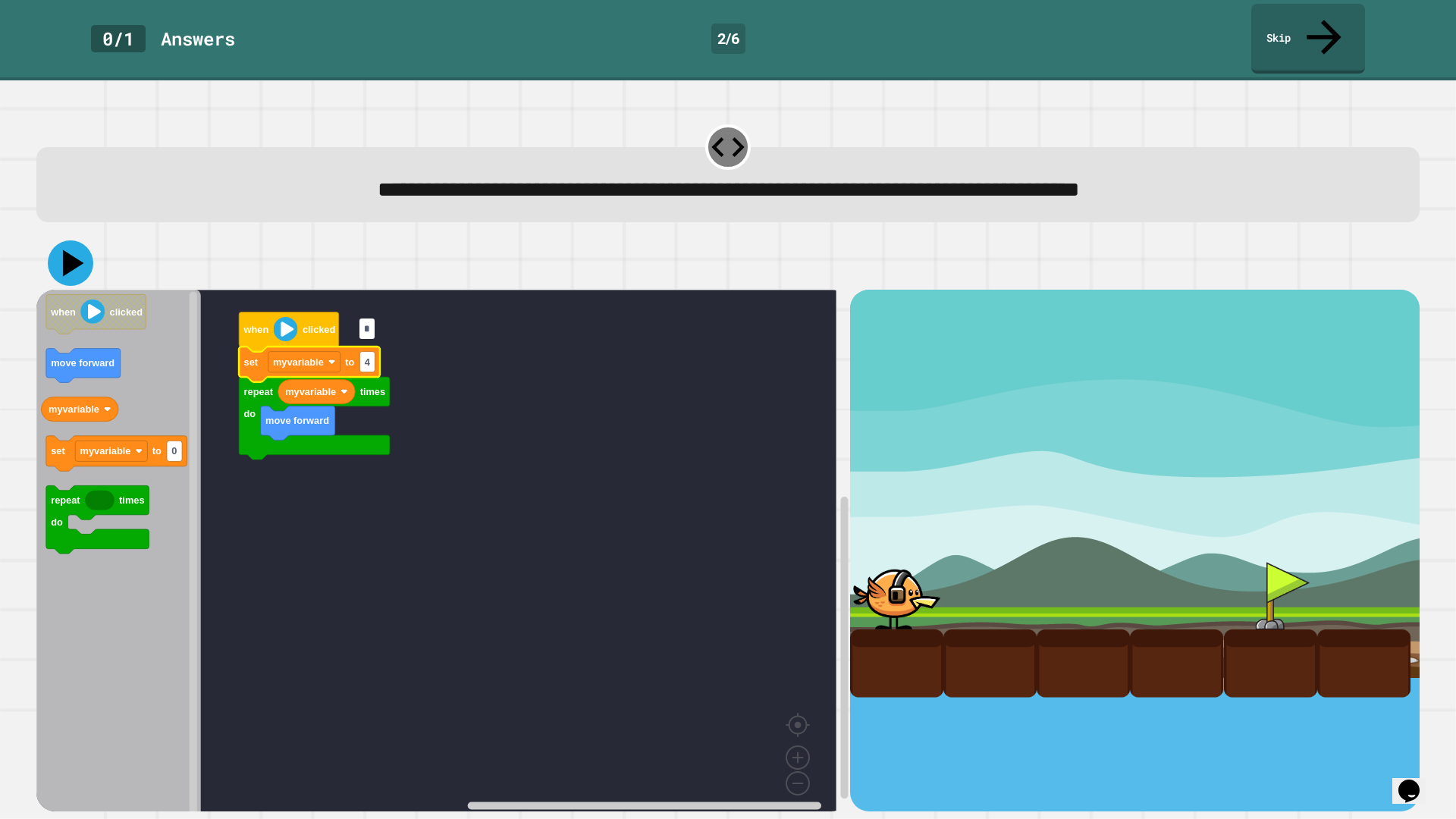
type input "*"
click at [78, 241] on icon at bounding box center [71, 263] width 45 height 45
click at [288, 317] on image "Blockly Workspace" at bounding box center [285, 329] width 25 height 25
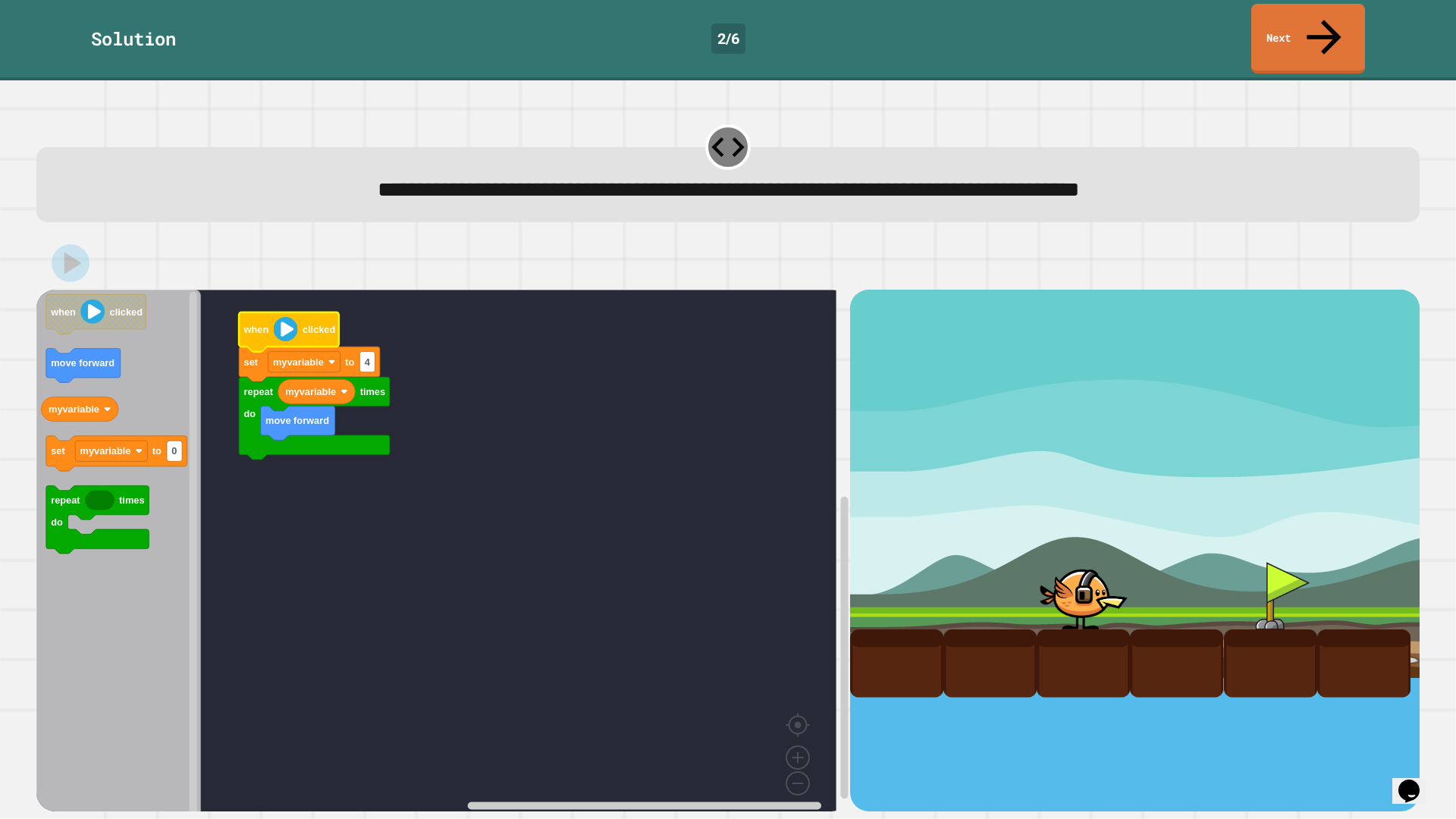
click at [1284, 42] on div "Solution 2 / 6 Next" at bounding box center [728, 40] width 1456 height 81
click at [1306, 34] on link "Next" at bounding box center [1308, 36] width 105 height 74
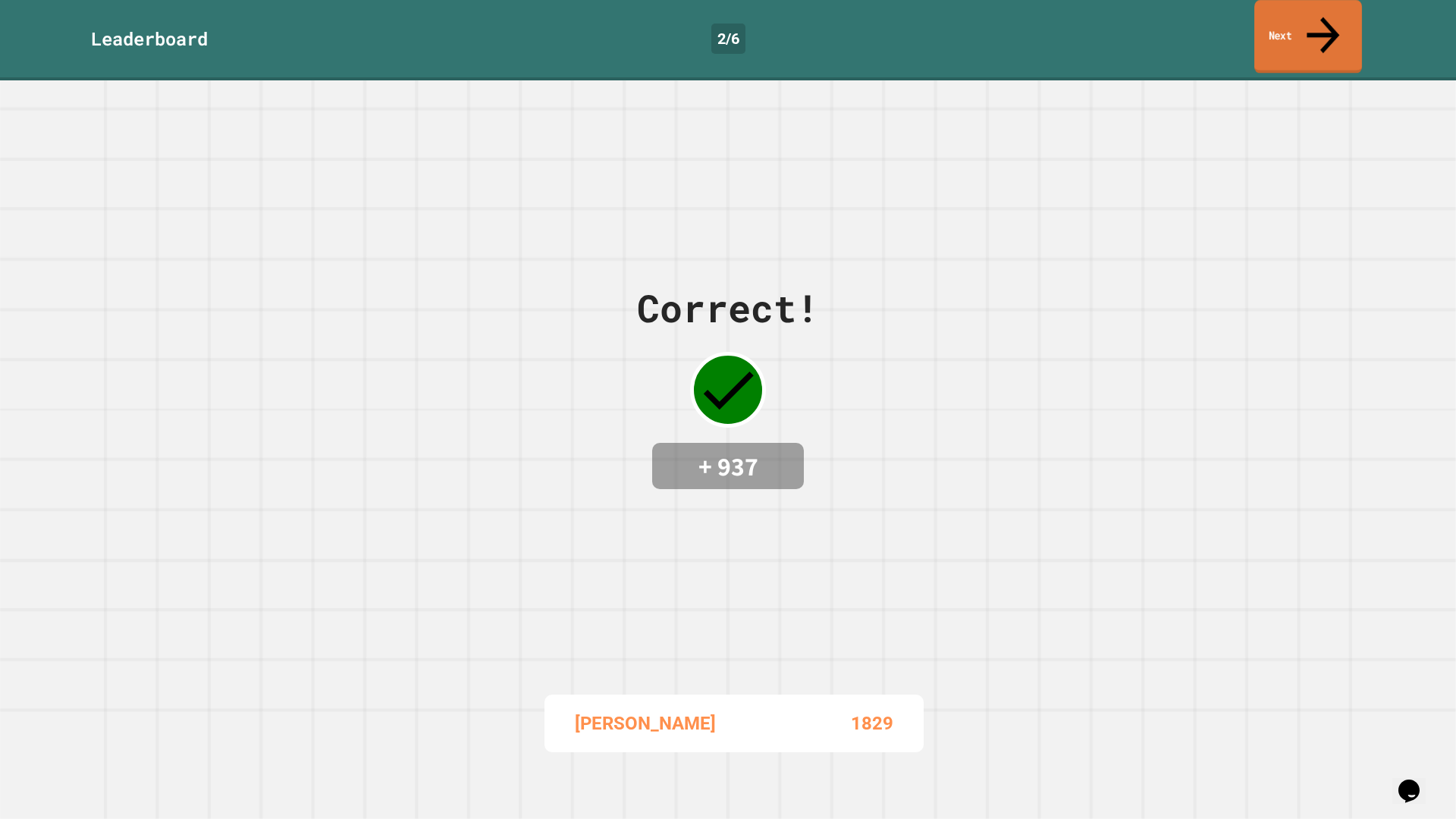
click at [1306, 34] on link "Next" at bounding box center [1308, 36] width 108 height 74
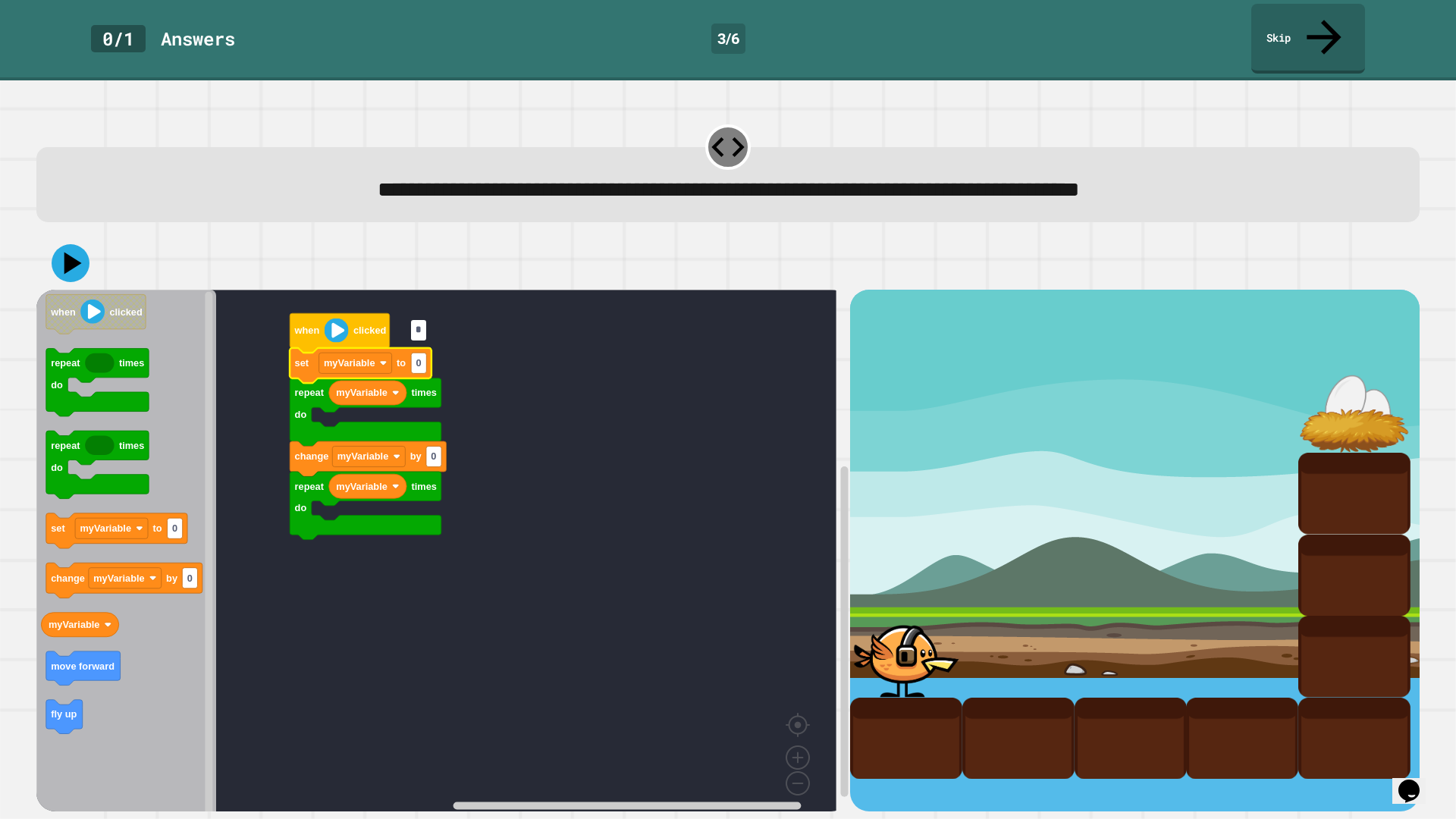
type input "*"
click at [487, 579] on rect "Blockly Workspace" at bounding box center [437, 556] width 801 height 533
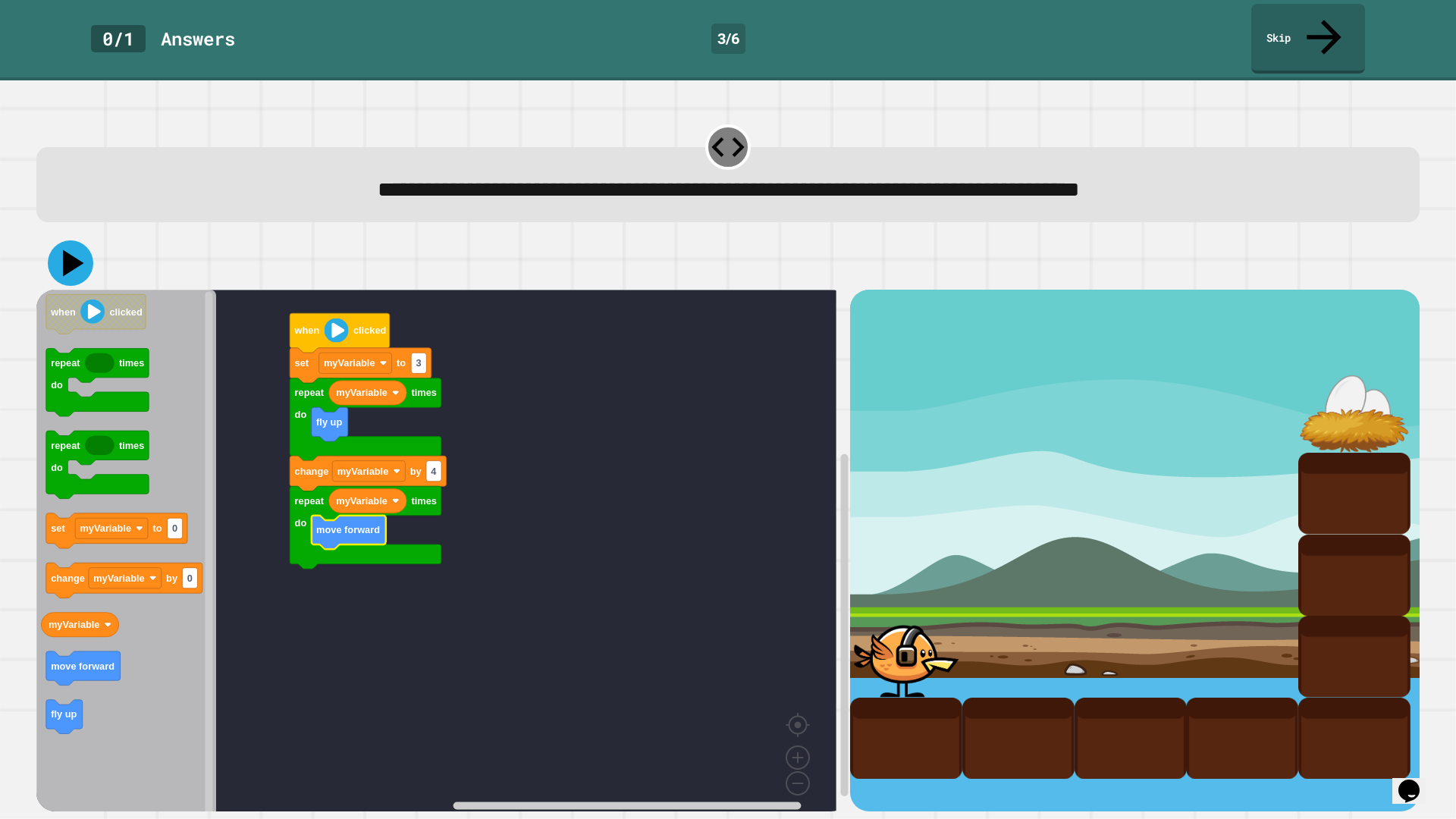
click at [87, 241] on icon at bounding box center [71, 263] width 45 height 45
click at [332, 319] on image "Blockly Workspace" at bounding box center [337, 331] width 25 height 25
type input "*"
click at [644, 388] on rect "Blockly Workspace" at bounding box center [437, 556] width 801 height 533
click at [54, 249] on div at bounding box center [728, 263] width 1383 height 53
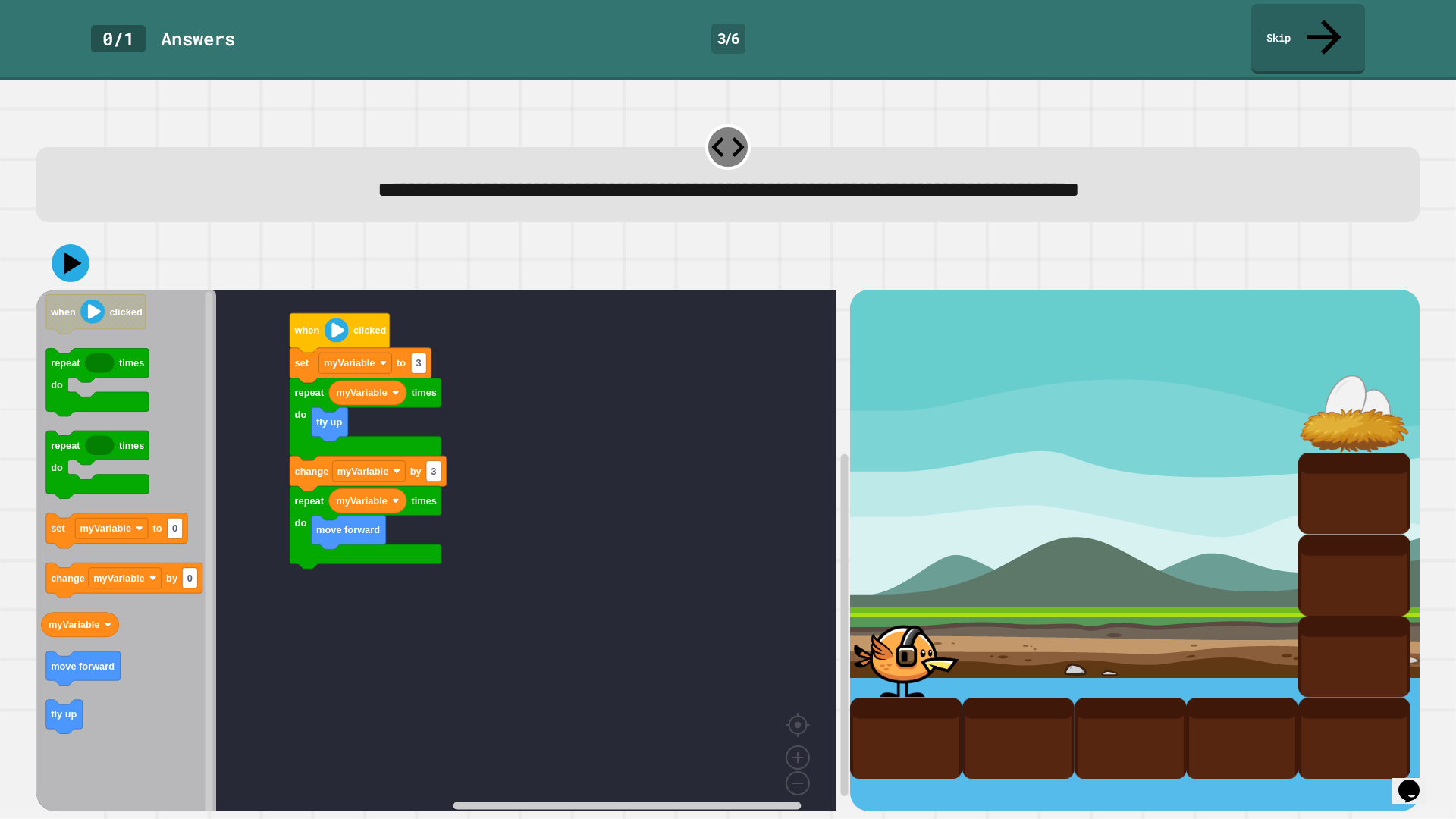
click at [64, 244] on icon at bounding box center [71, 263] width 38 height 38
click at [335, 319] on image "Blockly Workspace" at bounding box center [337, 331] width 25 height 25
click at [379, 457] on icon "Blockly Workspace" at bounding box center [368, 474] width 156 height 35
click at [389, 461] on rect "Blockly Workspace" at bounding box center [369, 471] width 73 height 21
click at [487, 450] on rect "Blockly Workspace" at bounding box center [437, 556] width 801 height 533
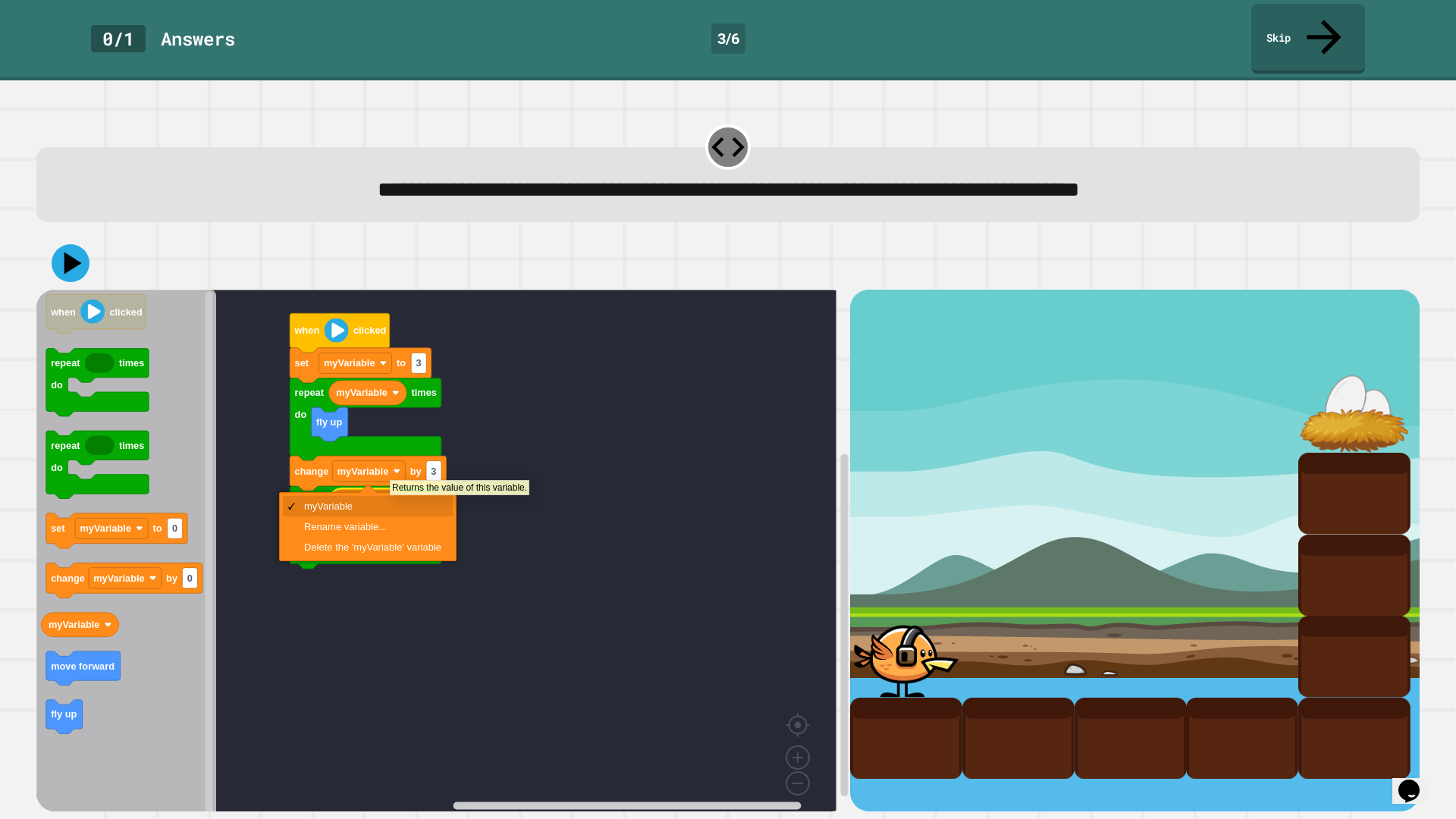
click at [389, 489] on icon "Blockly Workspace" at bounding box center [368, 501] width 77 height 25
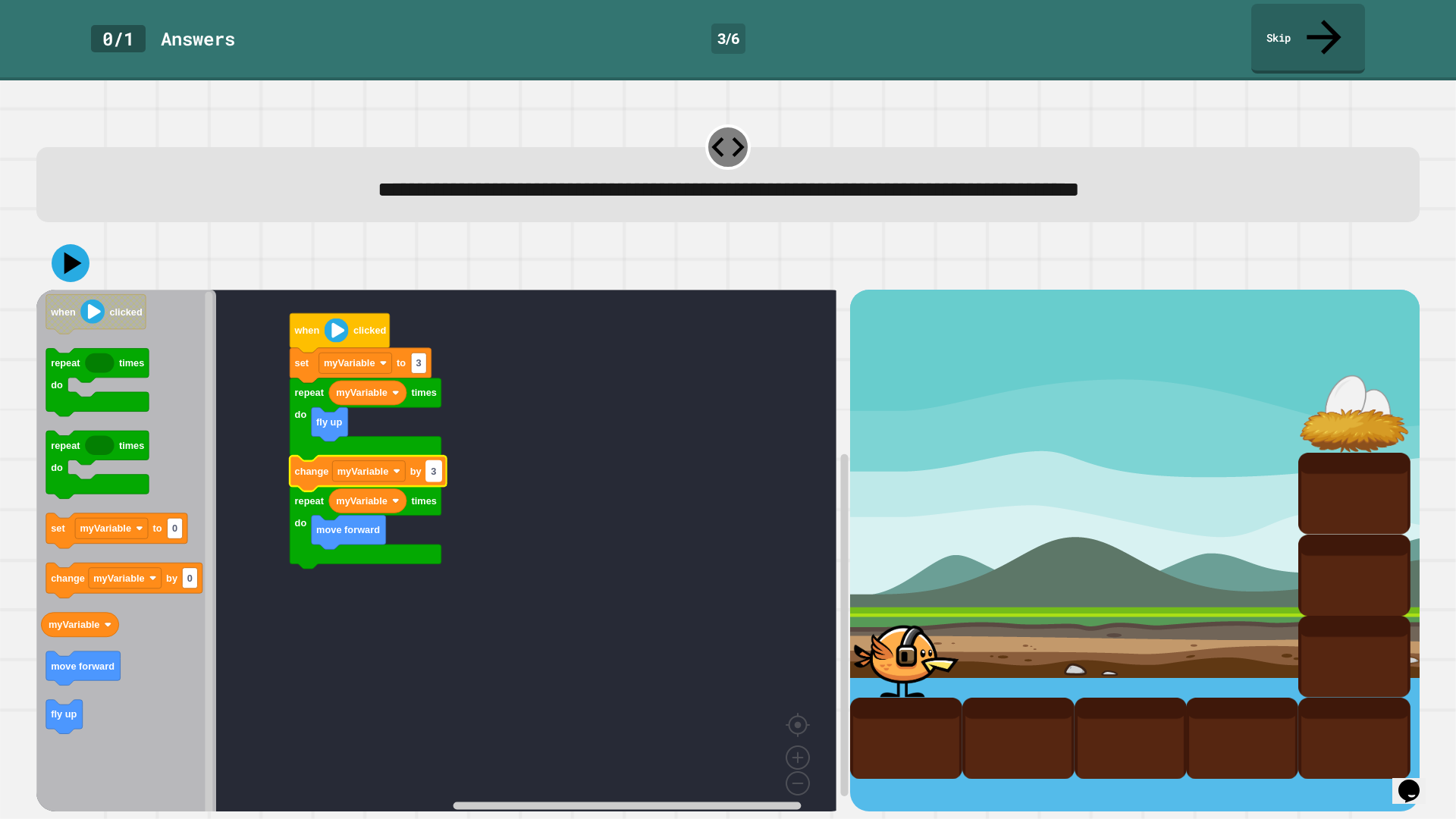
click at [438, 461] on rect "Blockly Workspace" at bounding box center [434, 471] width 15 height 21
type input "*"
click at [81, 241] on icon at bounding box center [71, 263] width 45 height 45
click at [338, 319] on image "Blockly Workspace" at bounding box center [337, 331] width 25 height 25
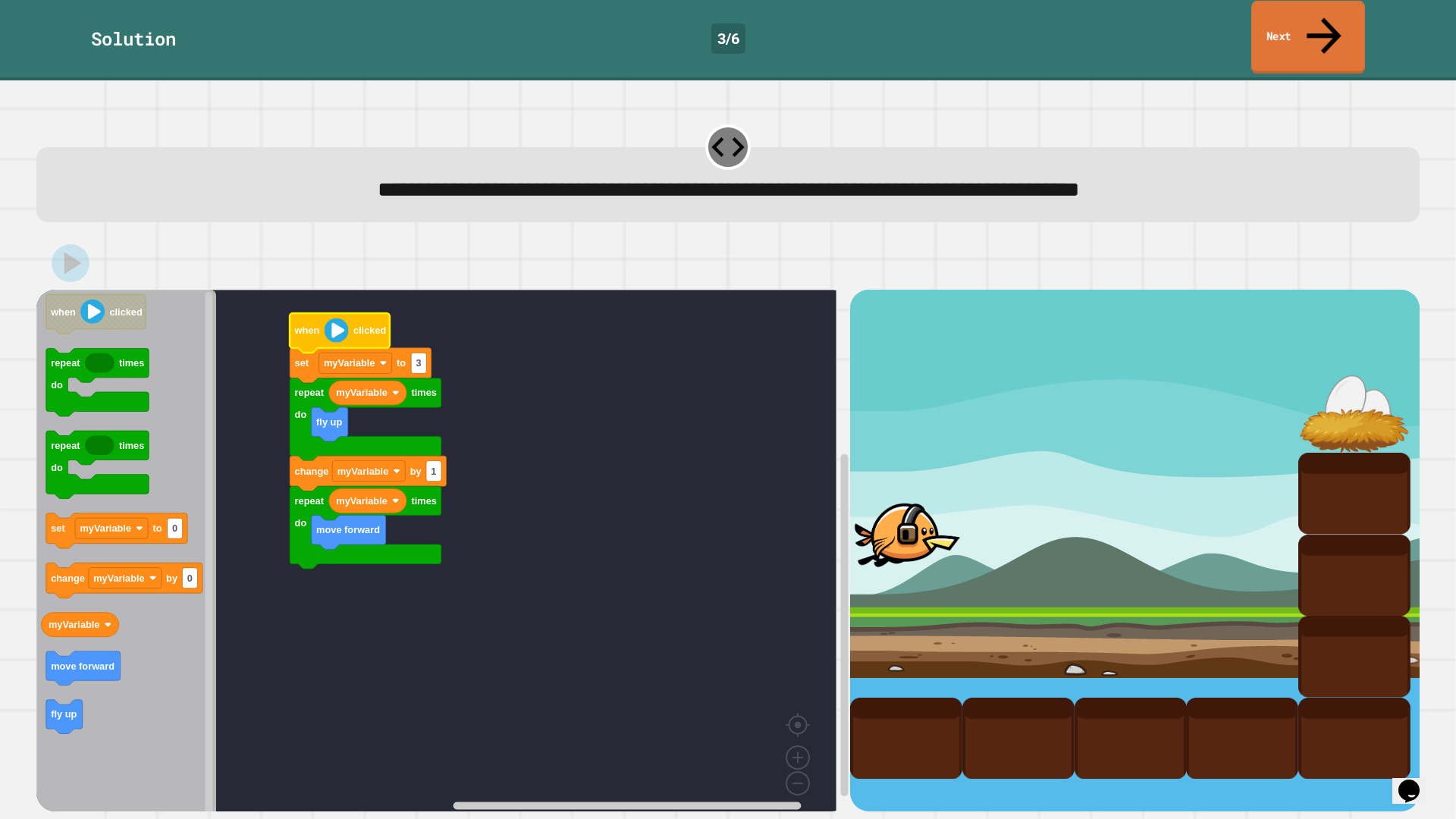
click at [1280, 16] on link "Next" at bounding box center [1308, 37] width 113 height 74
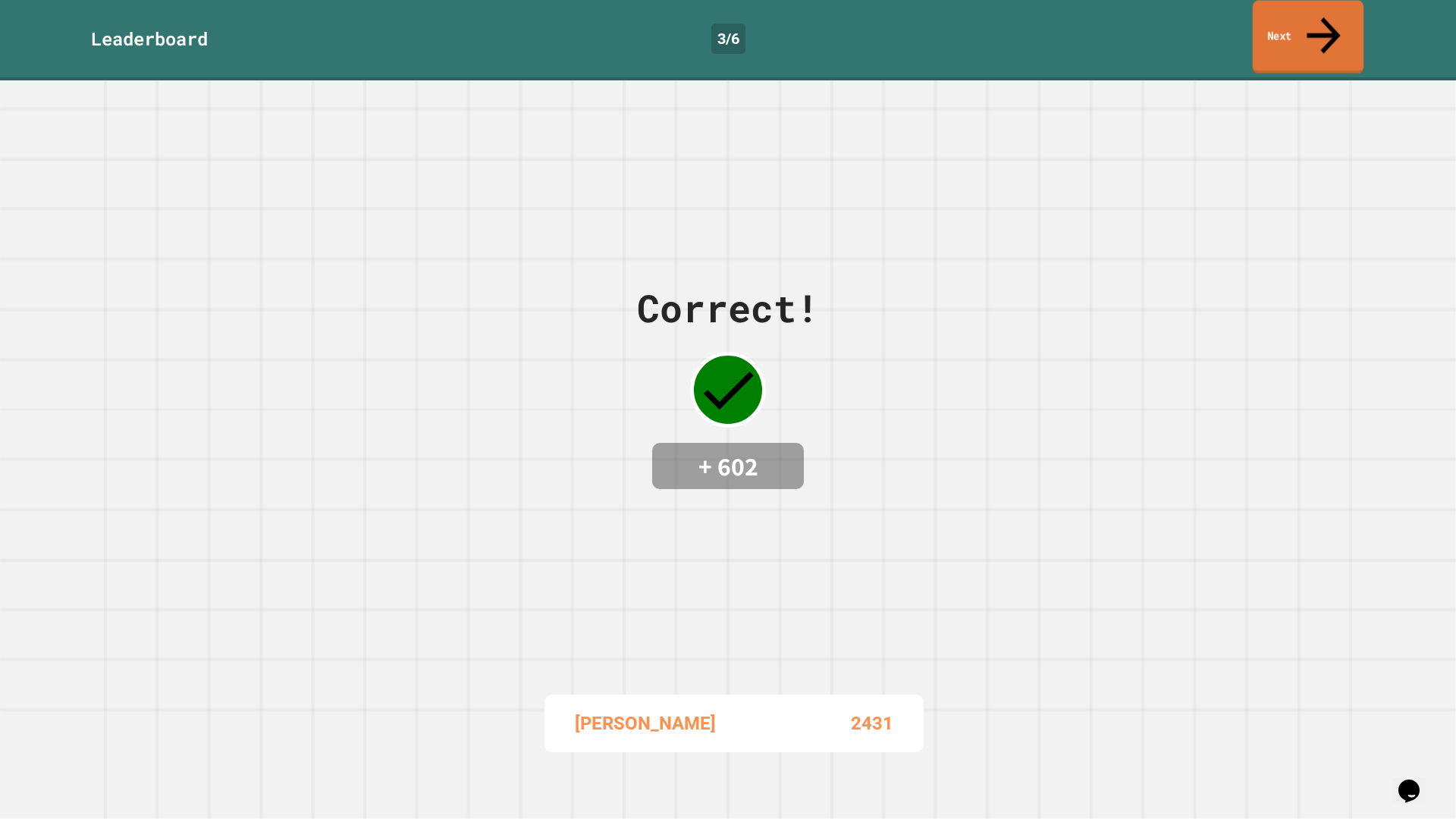
click at [1301, 30] on link "Next" at bounding box center [1308, 37] width 112 height 74
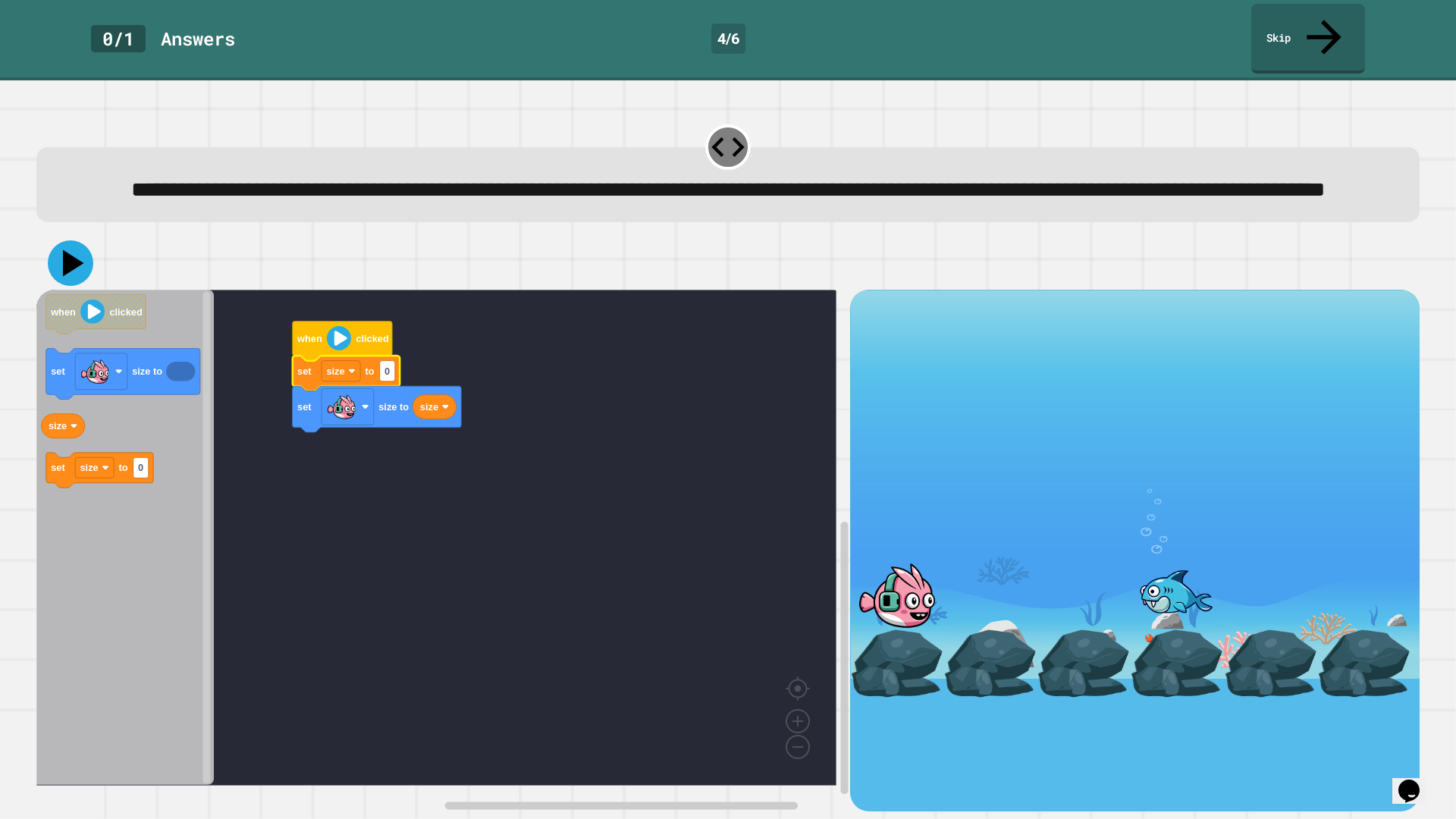
click at [82, 270] on icon at bounding box center [71, 263] width 45 height 45
click at [340, 345] on image "Blockly Workspace" at bounding box center [339, 338] width 25 height 25
click at [394, 371] on rect "Blockly Workspace" at bounding box center [388, 371] width 15 height 21
type input "*****"
click at [344, 342] on image "Blockly Workspace" at bounding box center [339, 338] width 25 height 25
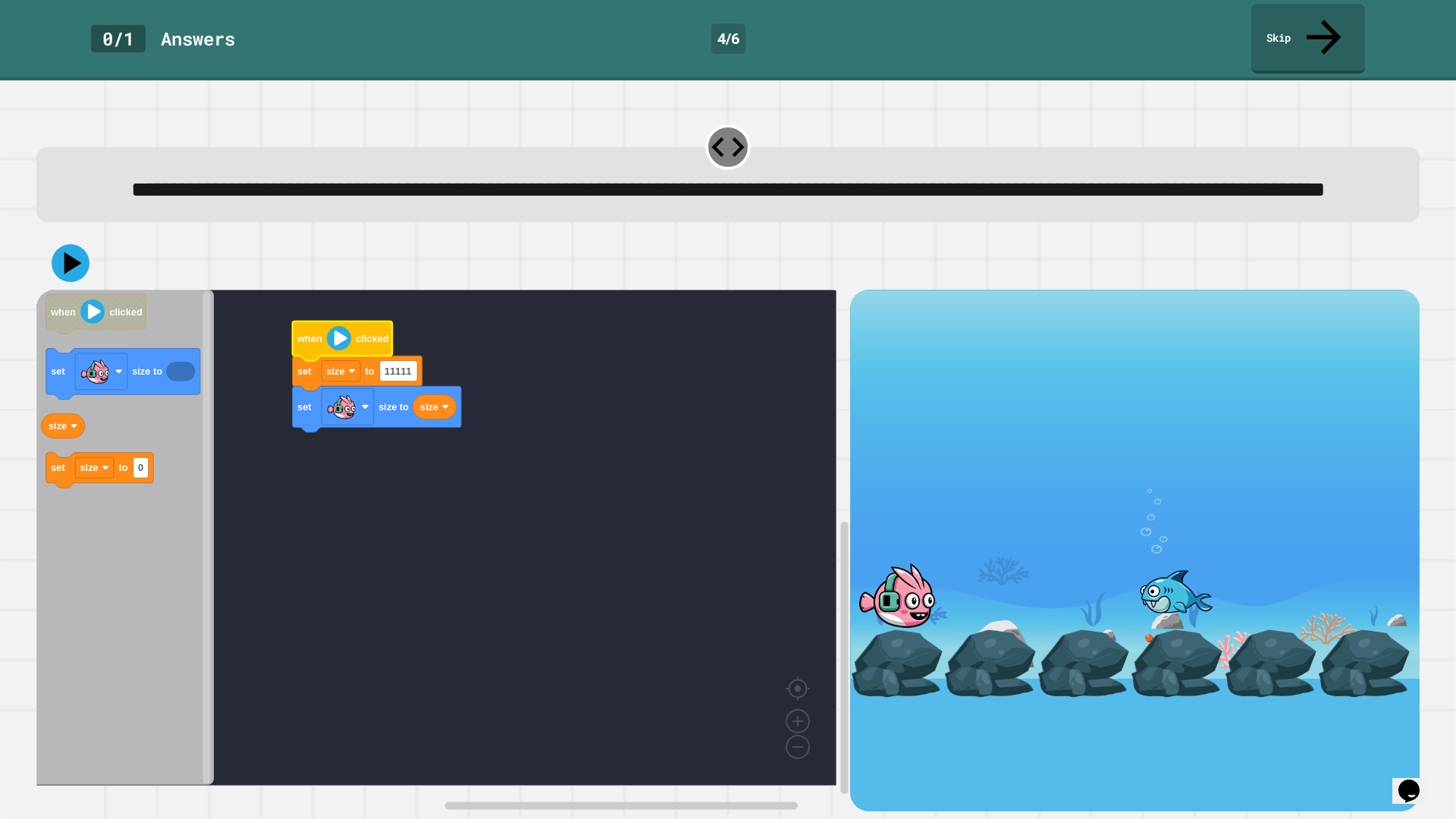
click at [51, 256] on div at bounding box center [728, 263] width 1383 height 53
click at [58, 261] on icon at bounding box center [71, 263] width 45 height 45
click at [345, 349] on image "Blockly Workspace" at bounding box center [339, 338] width 25 height 25
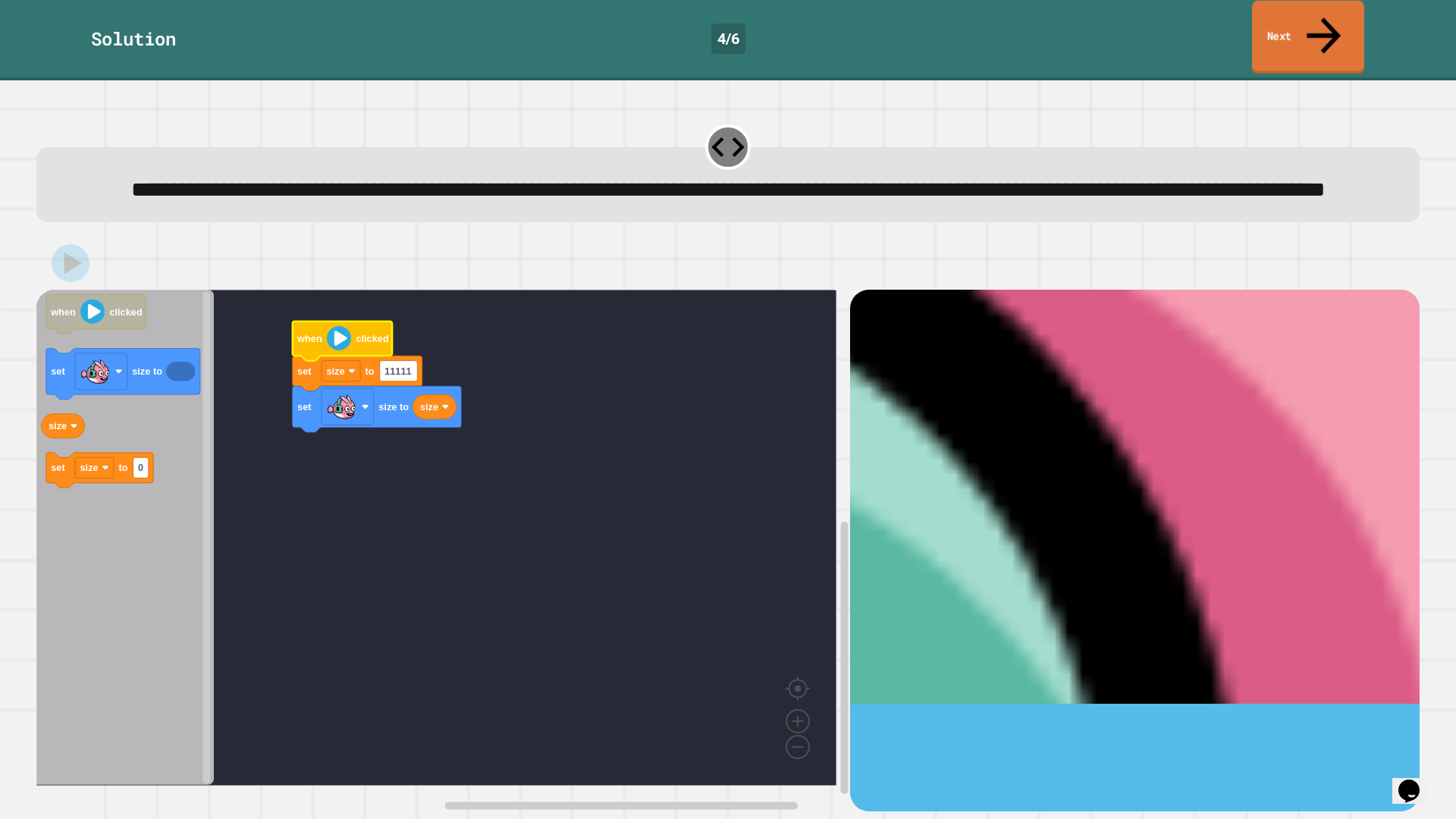
click at [1270, 30] on link "Next" at bounding box center [1309, 37] width 113 height 74
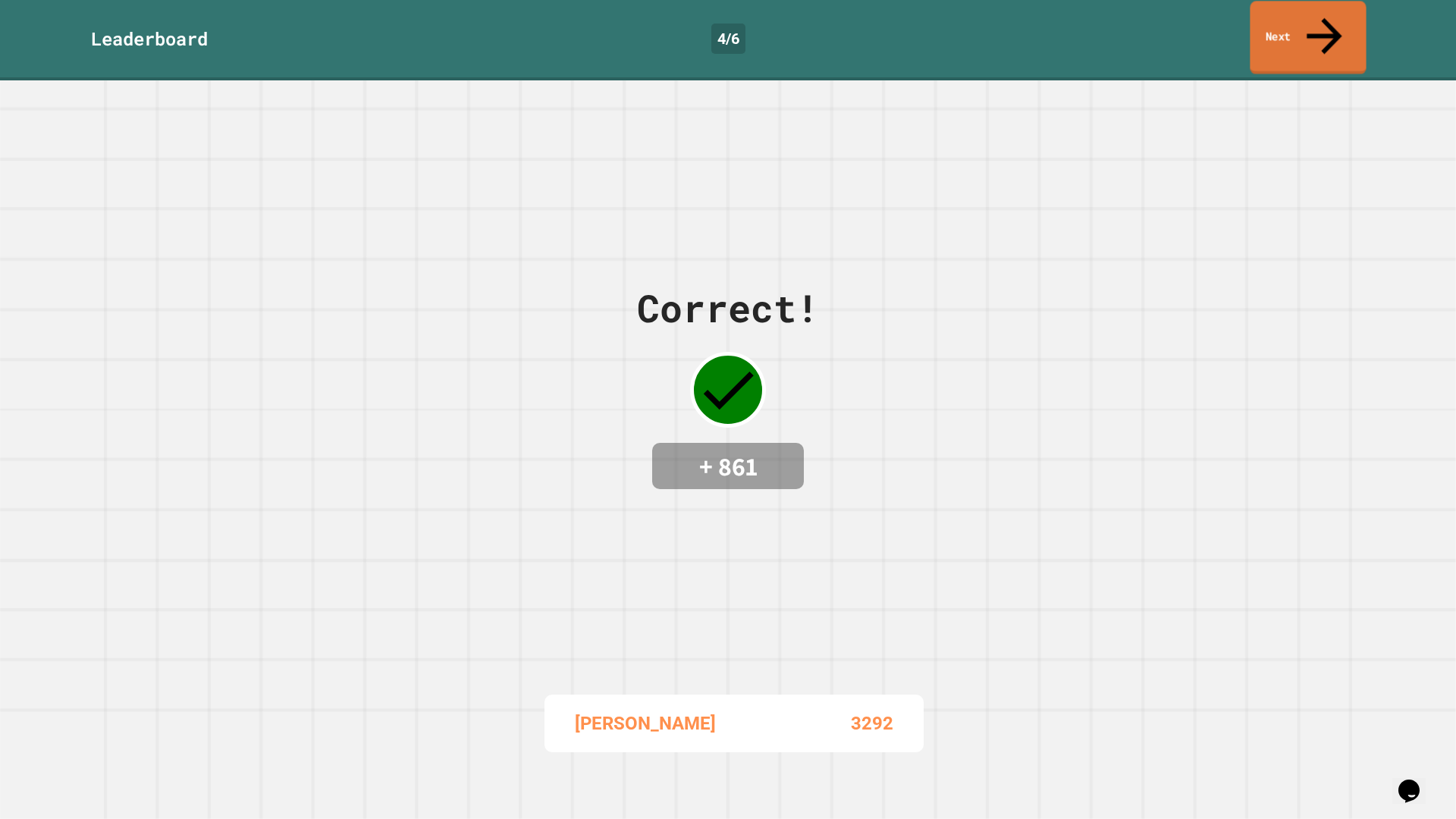
click at [1298, 29] on link "Next" at bounding box center [1308, 37] width 116 height 74
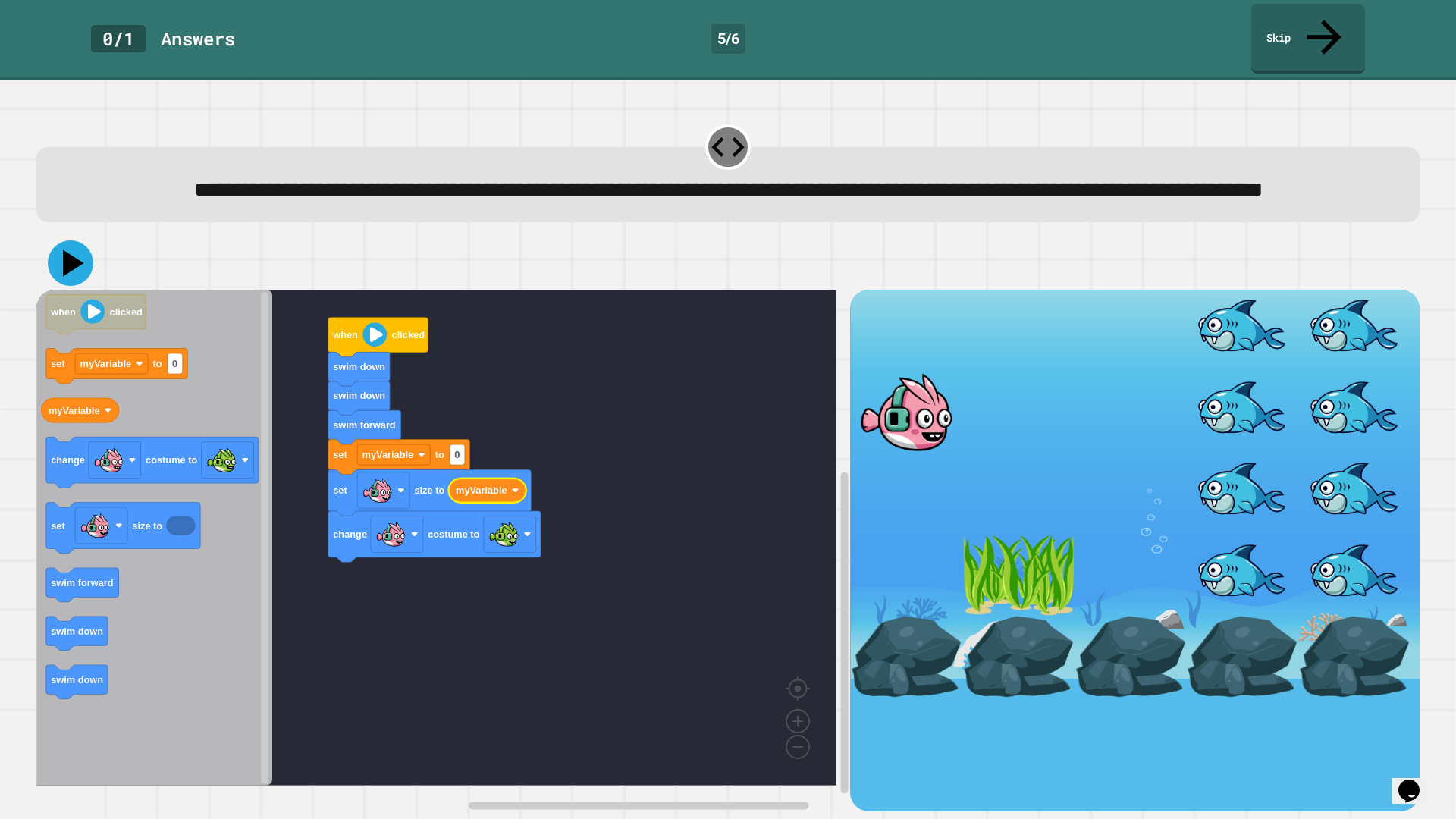
click at [74, 259] on icon at bounding box center [71, 263] width 45 height 45
click at [373, 346] on image "Blockly Workspace" at bounding box center [374, 335] width 25 height 25
click at [457, 460] on text "0" at bounding box center [457, 455] width 5 height 12
type input "**"
click at [80, 271] on icon at bounding box center [71, 263] width 45 height 45
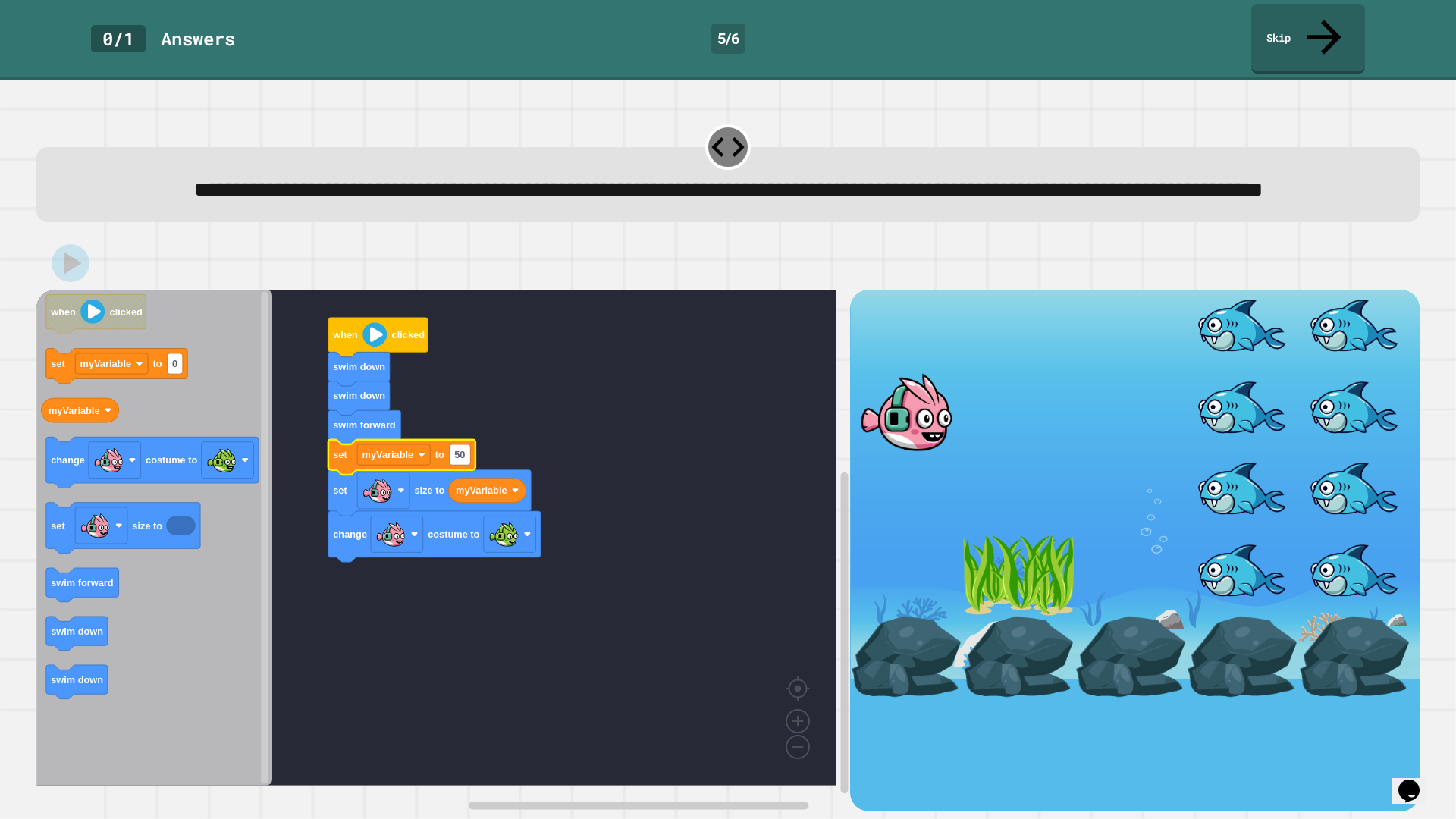
click at [371, 339] on image "Blockly Workspace" at bounding box center [374, 335] width 25 height 25
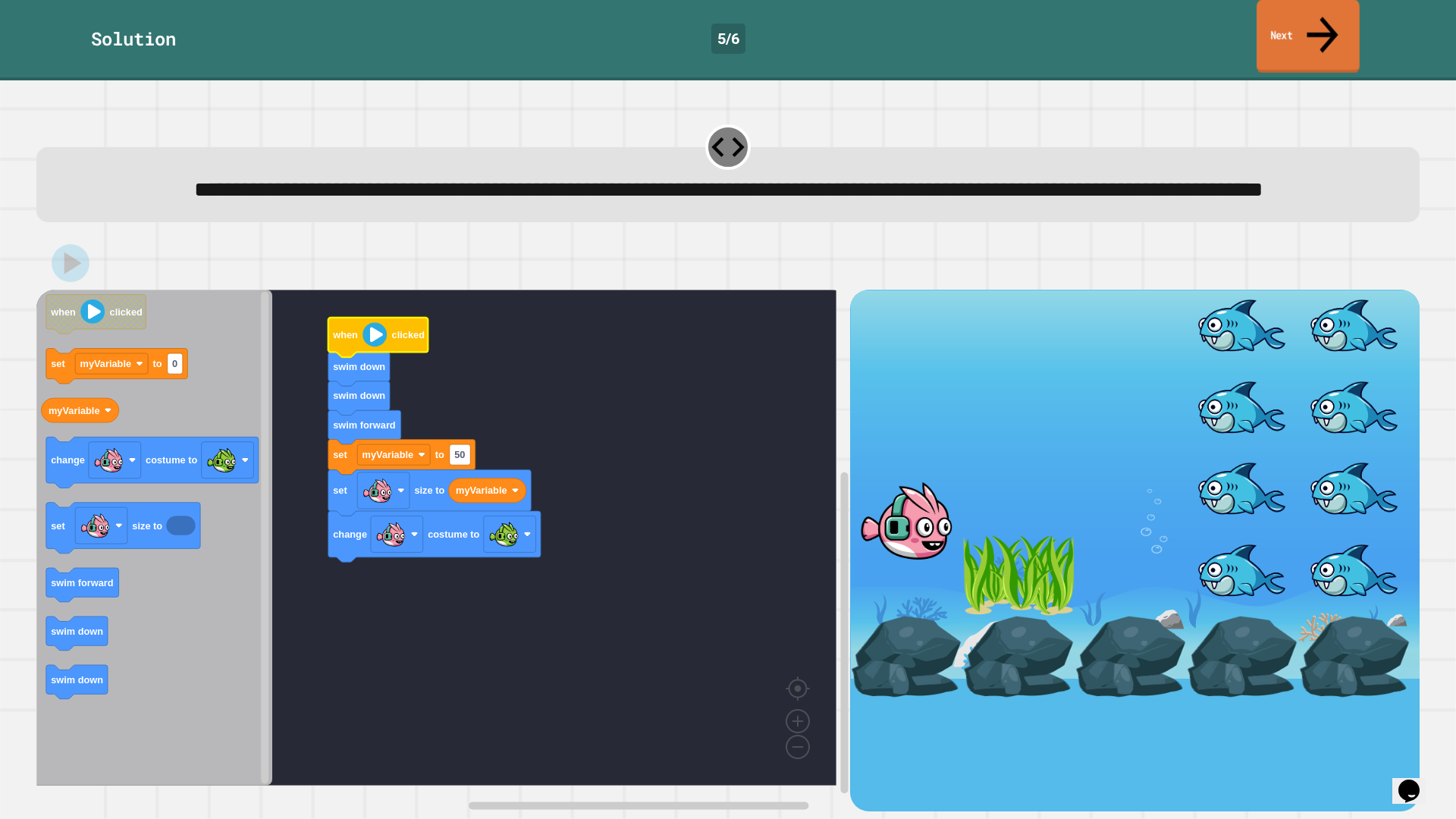
click at [1353, 13] on link "Next" at bounding box center [1309, 36] width 103 height 74
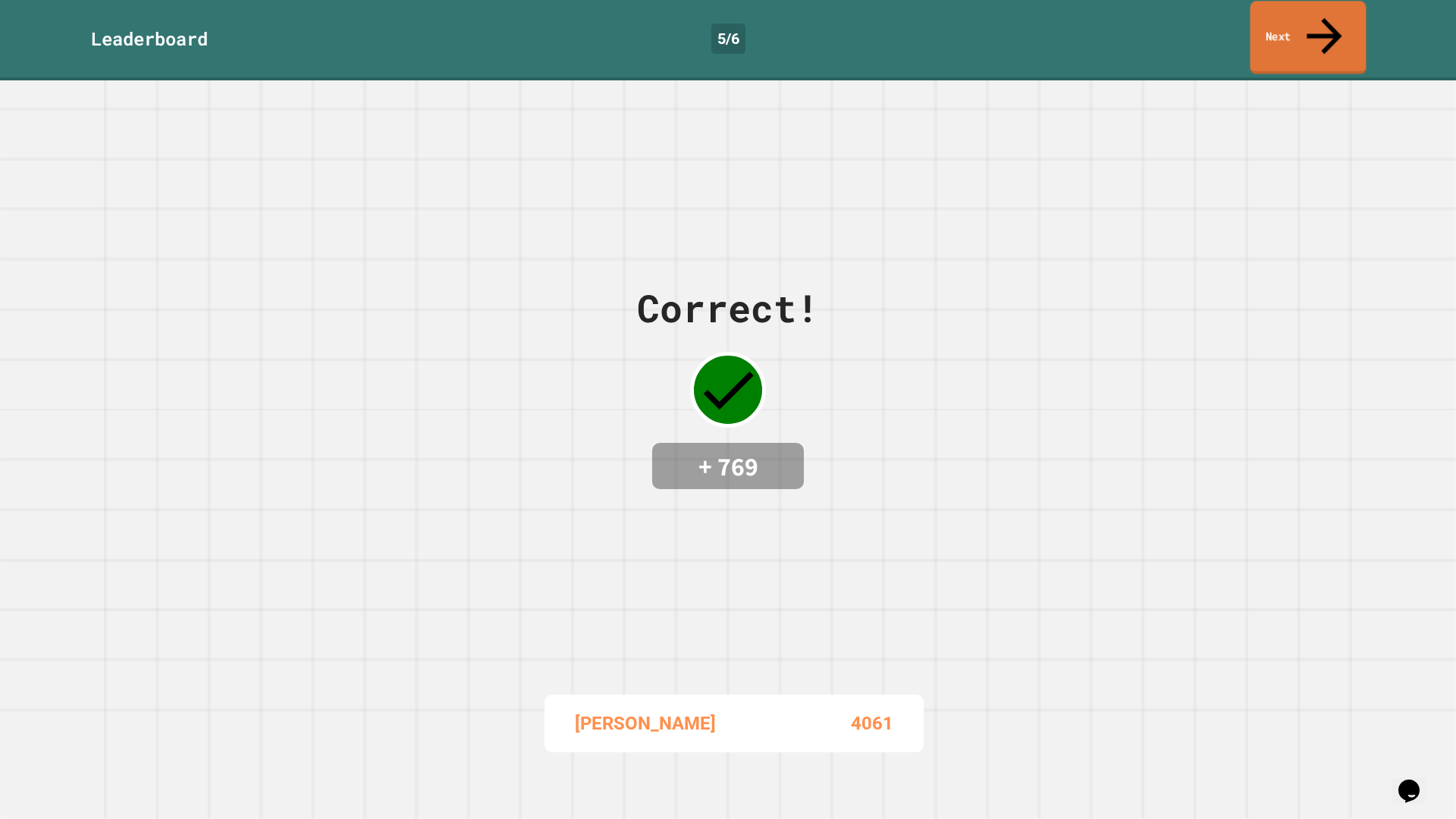
click at [1336, 25] on link "Next" at bounding box center [1309, 37] width 116 height 74
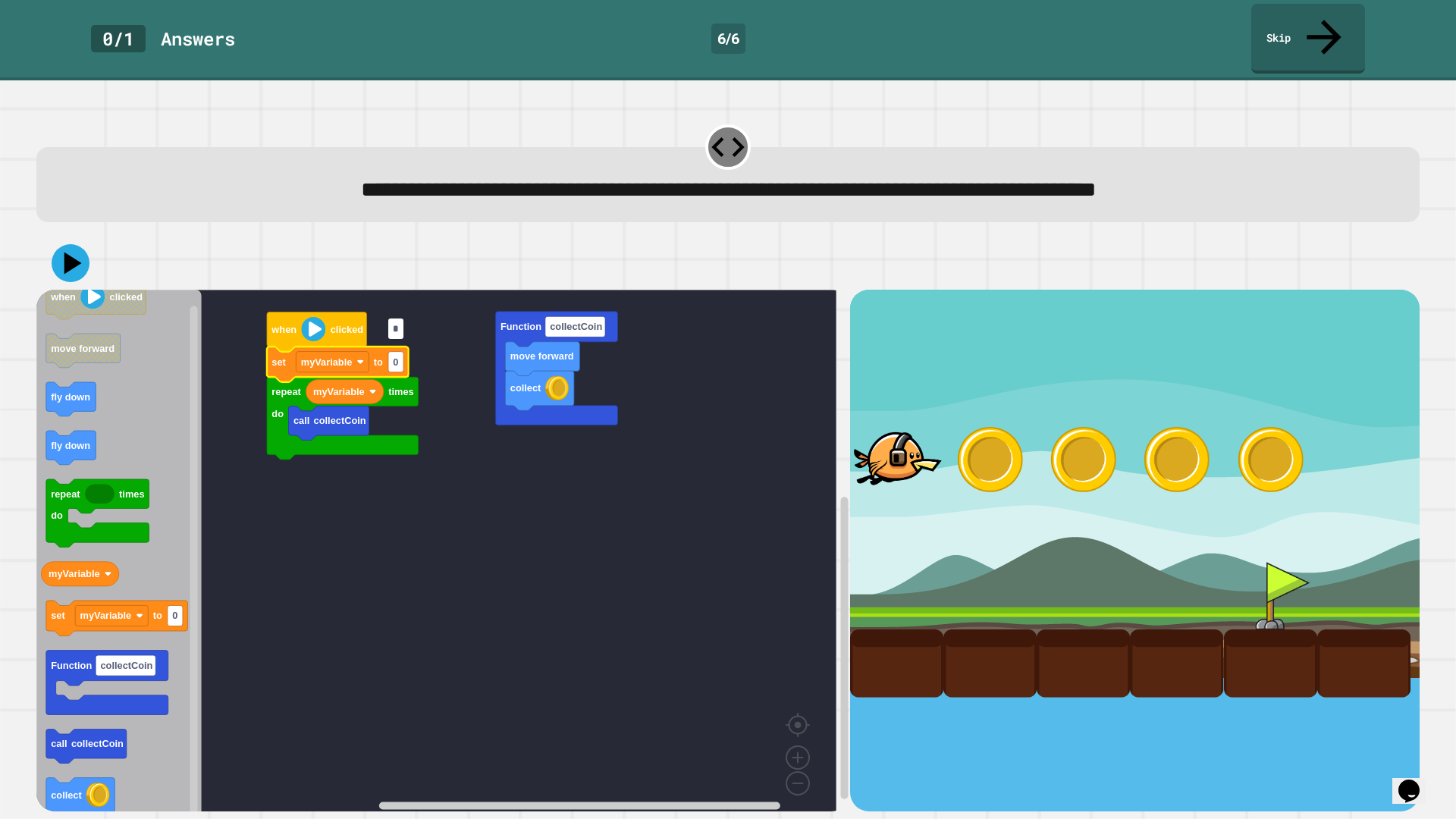
type input "*"
click at [480, 505] on rect "Blockly Workspace" at bounding box center [437, 556] width 801 height 533
click at [79, 244] on icon at bounding box center [71, 263] width 38 height 38
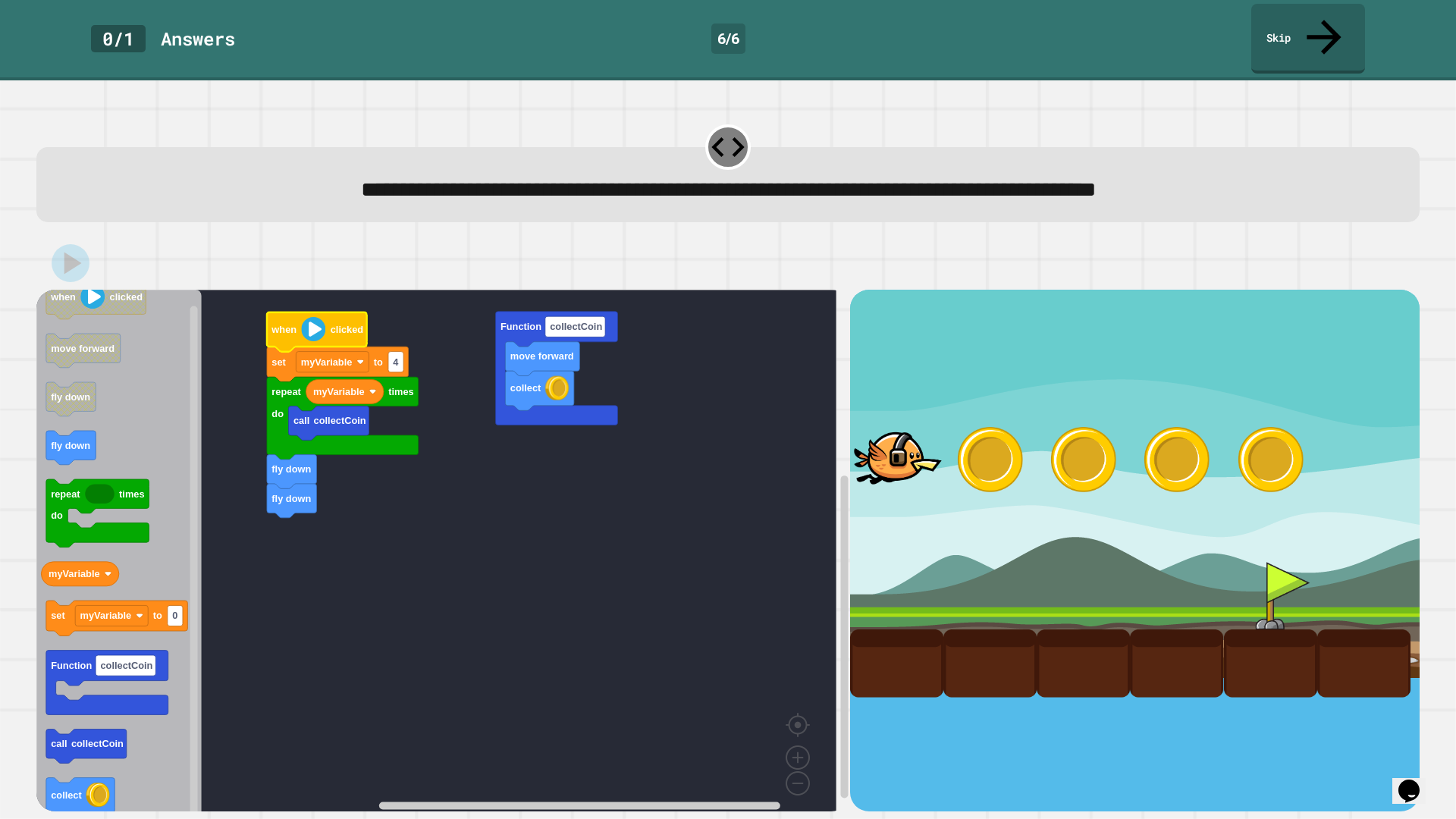
click at [320, 317] on image "Blockly Workspace" at bounding box center [313, 329] width 25 height 25
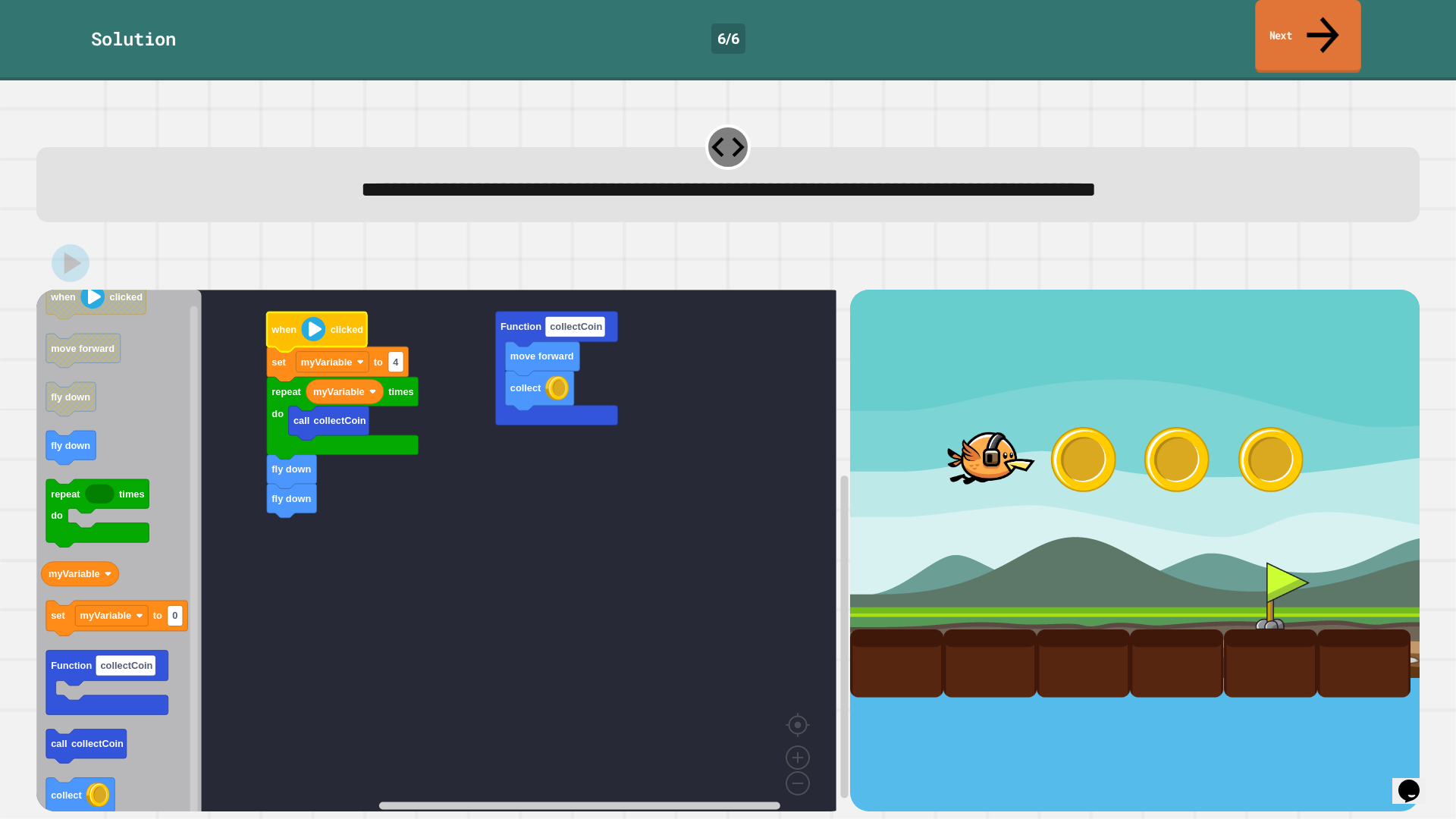
click at [1281, 19] on link "Next" at bounding box center [1308, 36] width 105 height 74
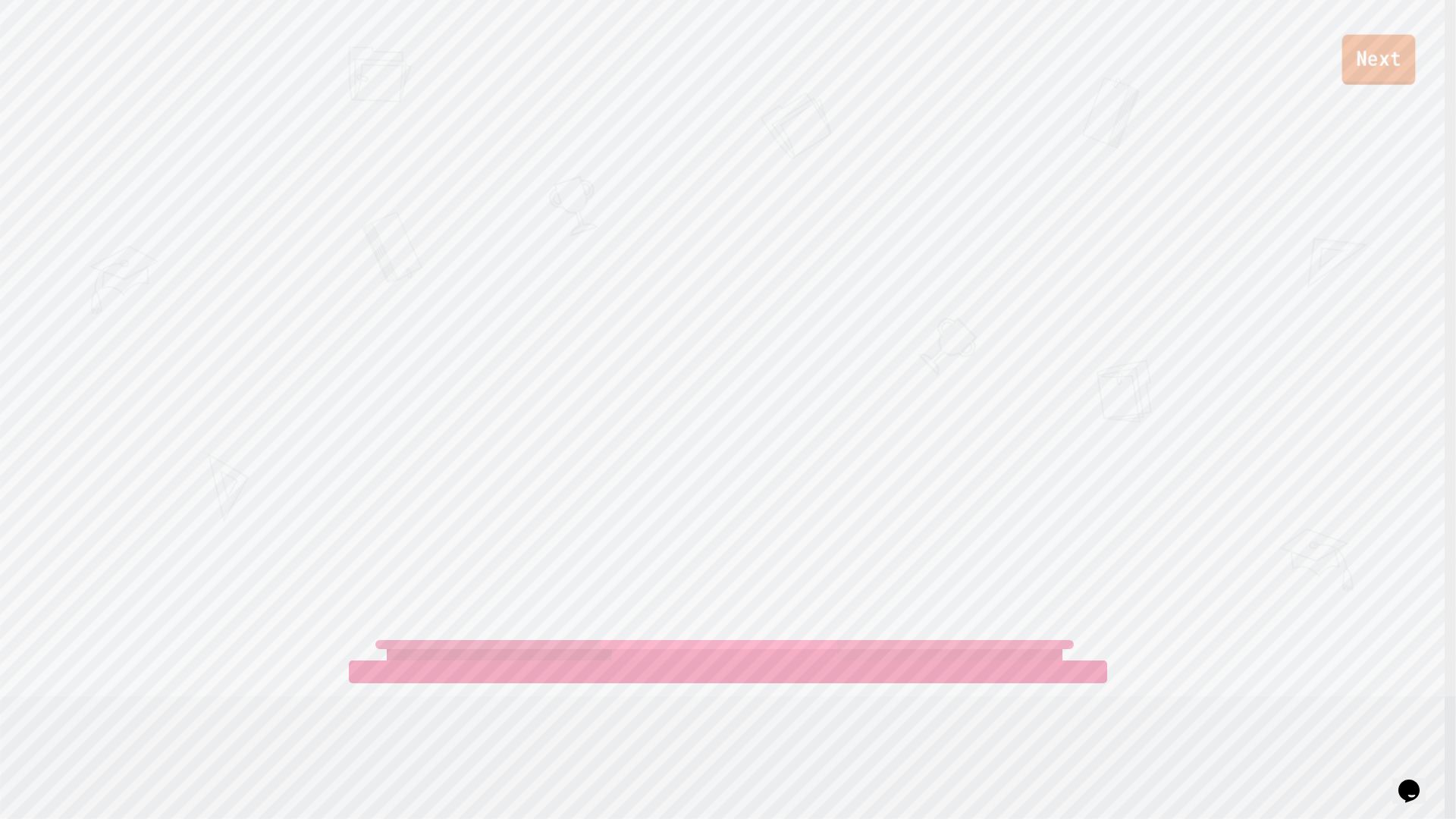
click at [1363, 58] on link "Next" at bounding box center [1379, 59] width 74 height 50
